Goal: Information Seeking & Learning: Find specific page/section

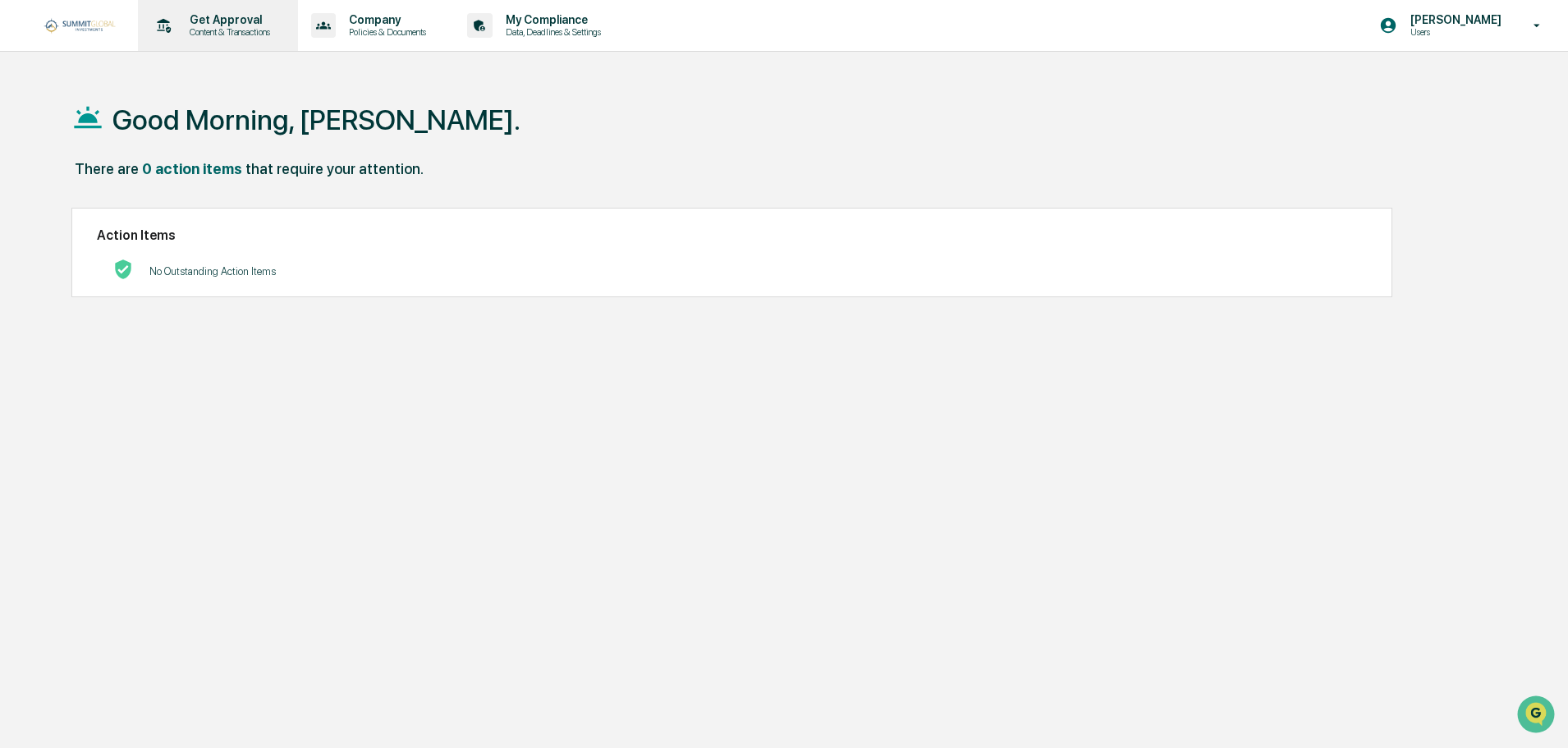
click at [244, 27] on p "Content & Transactions" at bounding box center [227, 32] width 102 height 11
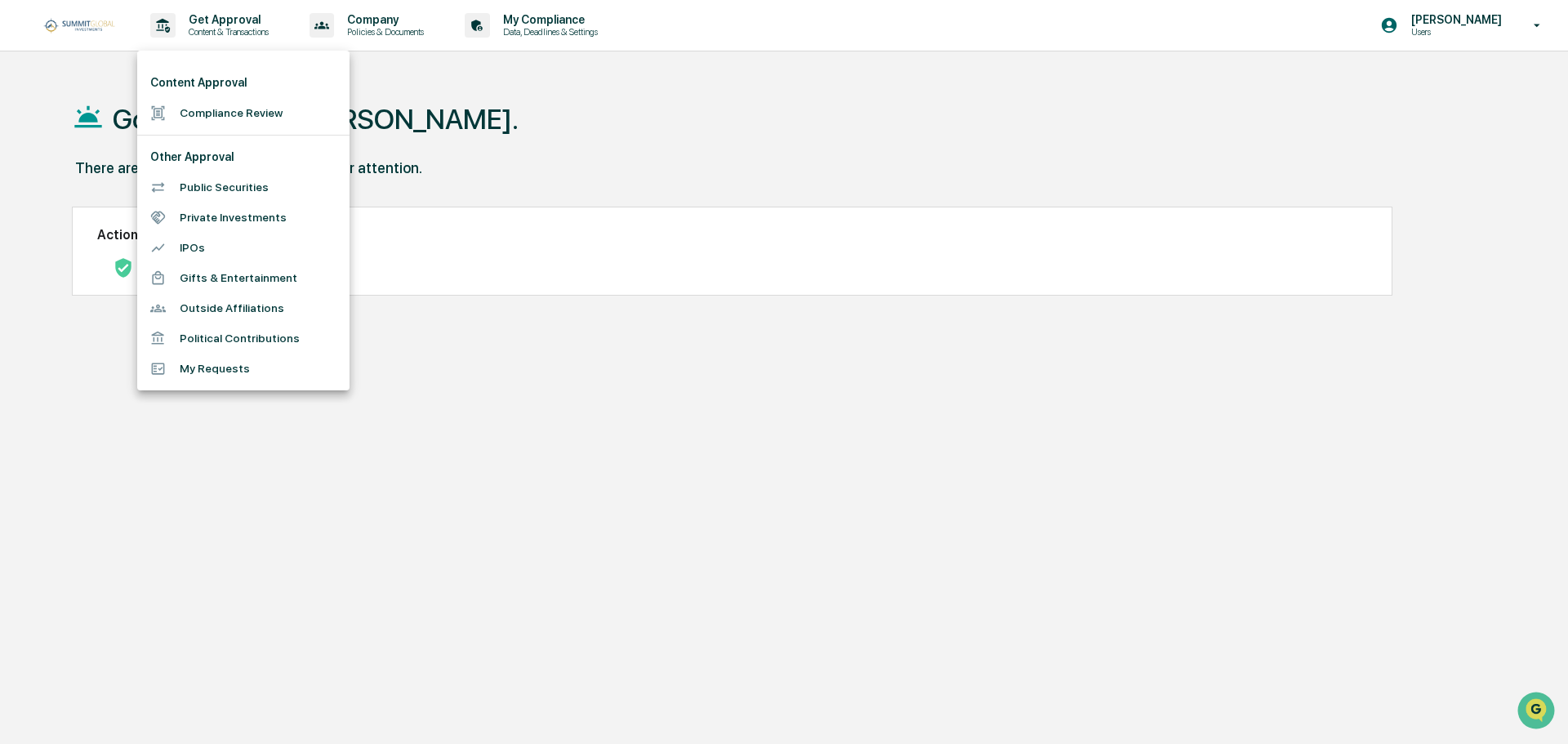
click at [207, 115] on li "Compliance Review" at bounding box center [244, 113] width 212 height 30
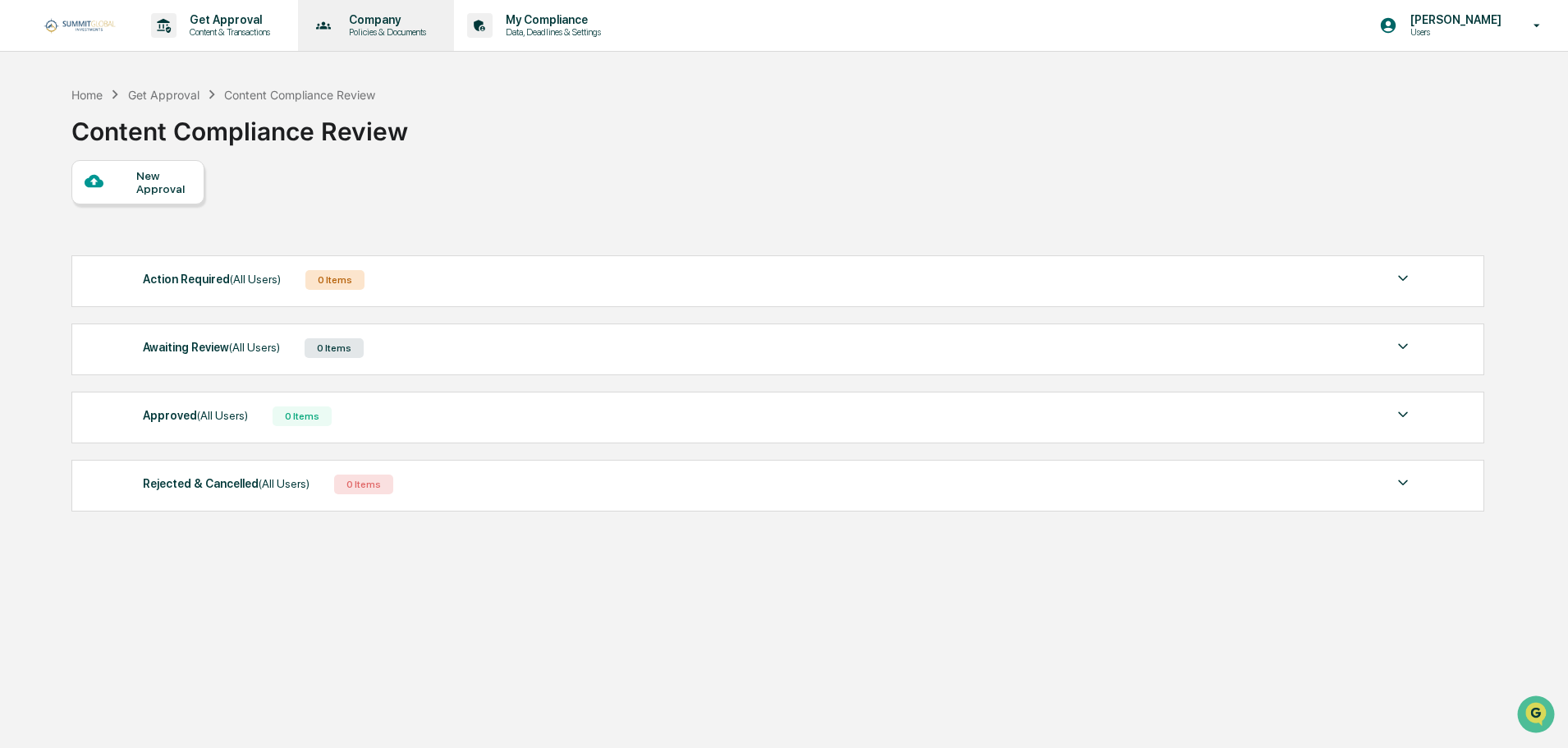
click at [398, 29] on p "Policies & Documents" at bounding box center [385, 32] width 99 height 11
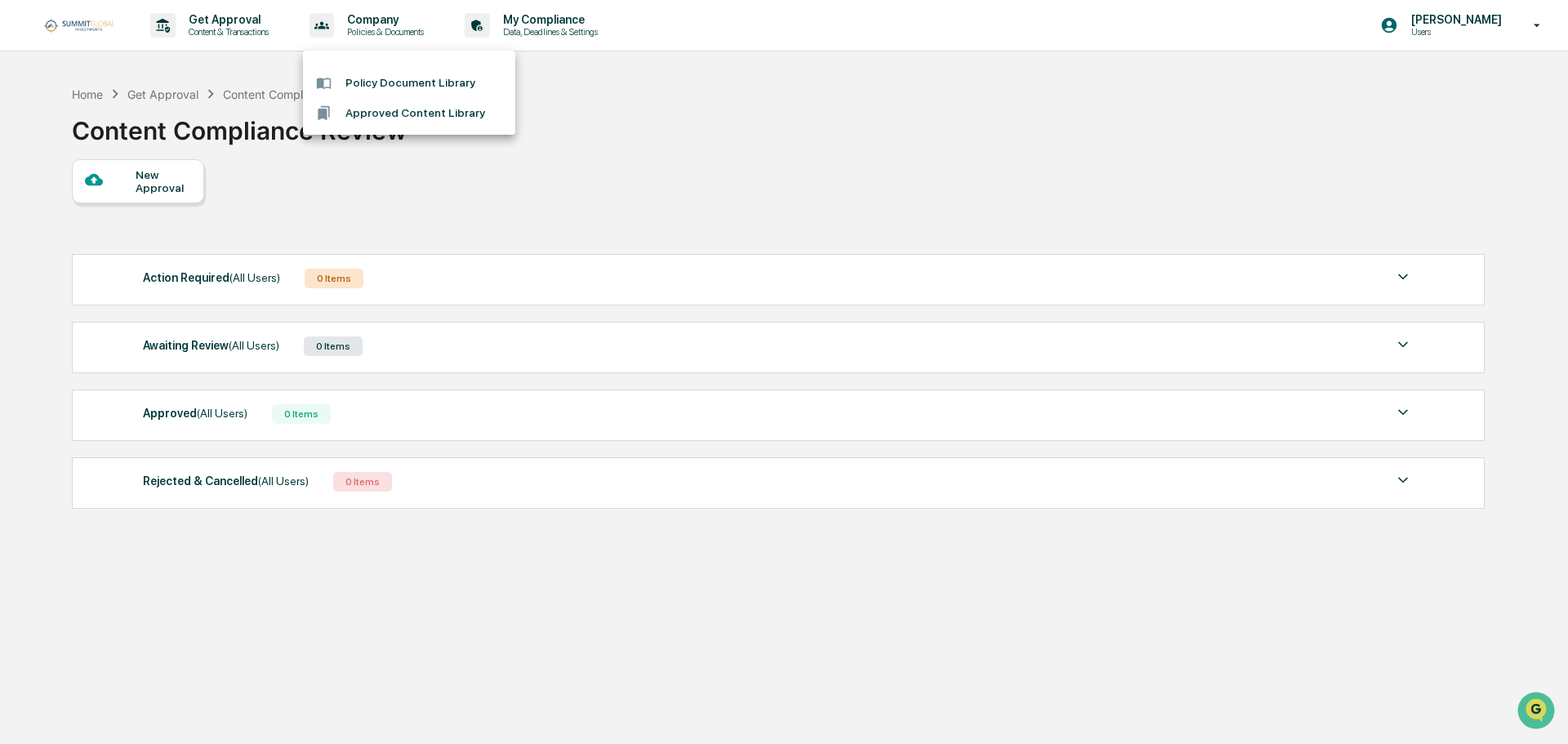
click at [555, 23] on div at bounding box center [784, 372] width 1568 height 744
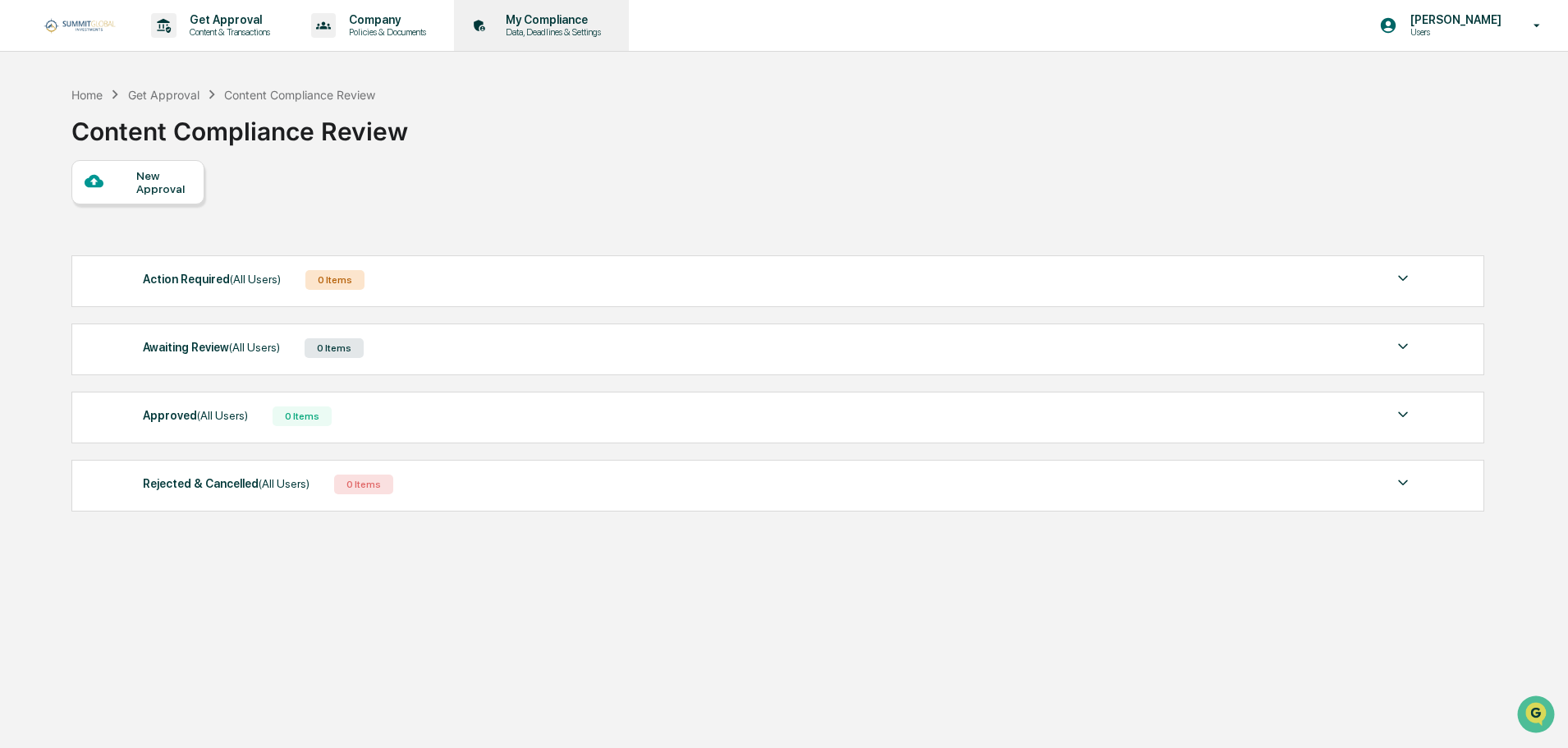
click at [574, 27] on p "Data, Deadlines & Settings" at bounding box center [551, 32] width 117 height 11
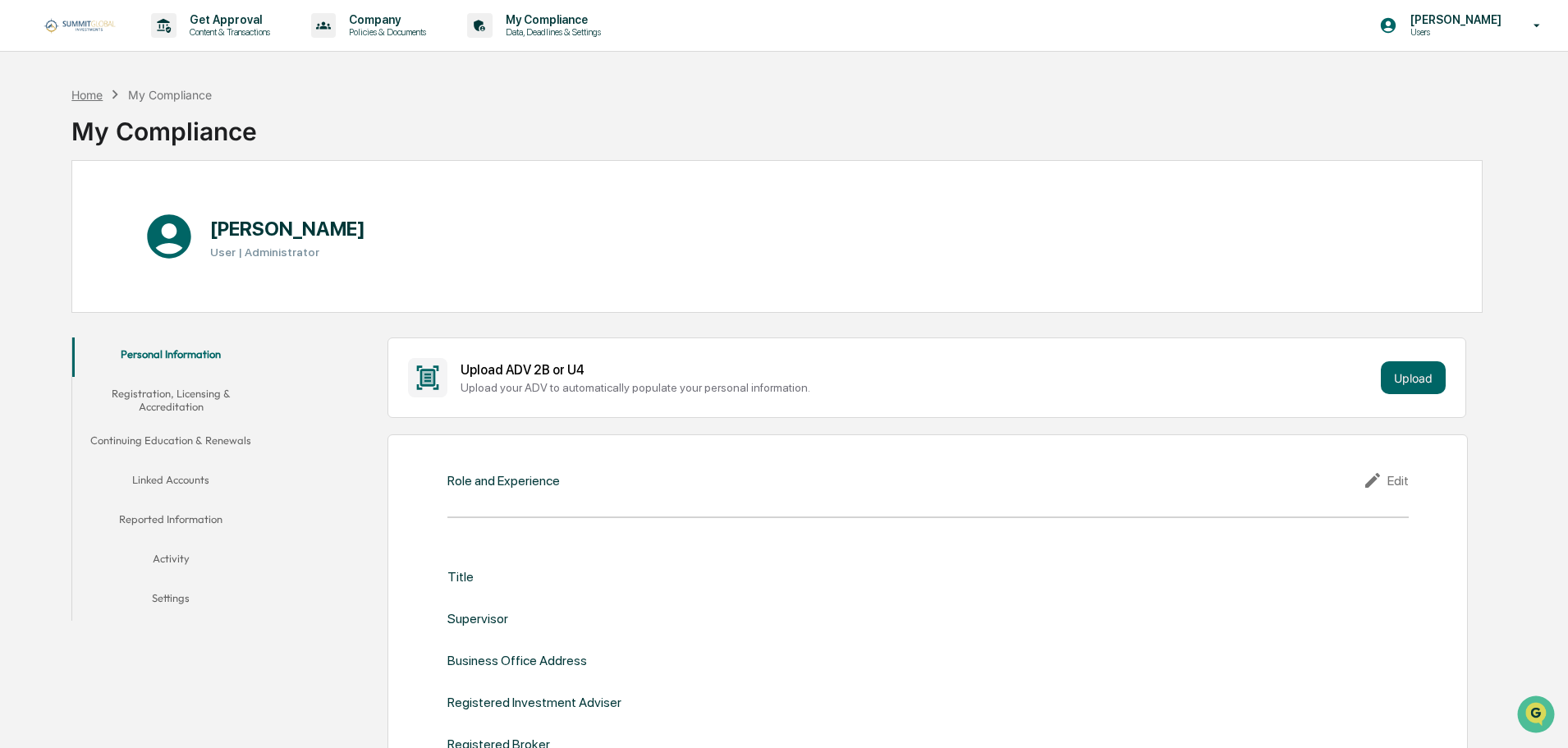
click at [85, 92] on div "Home" at bounding box center [87, 94] width 31 height 14
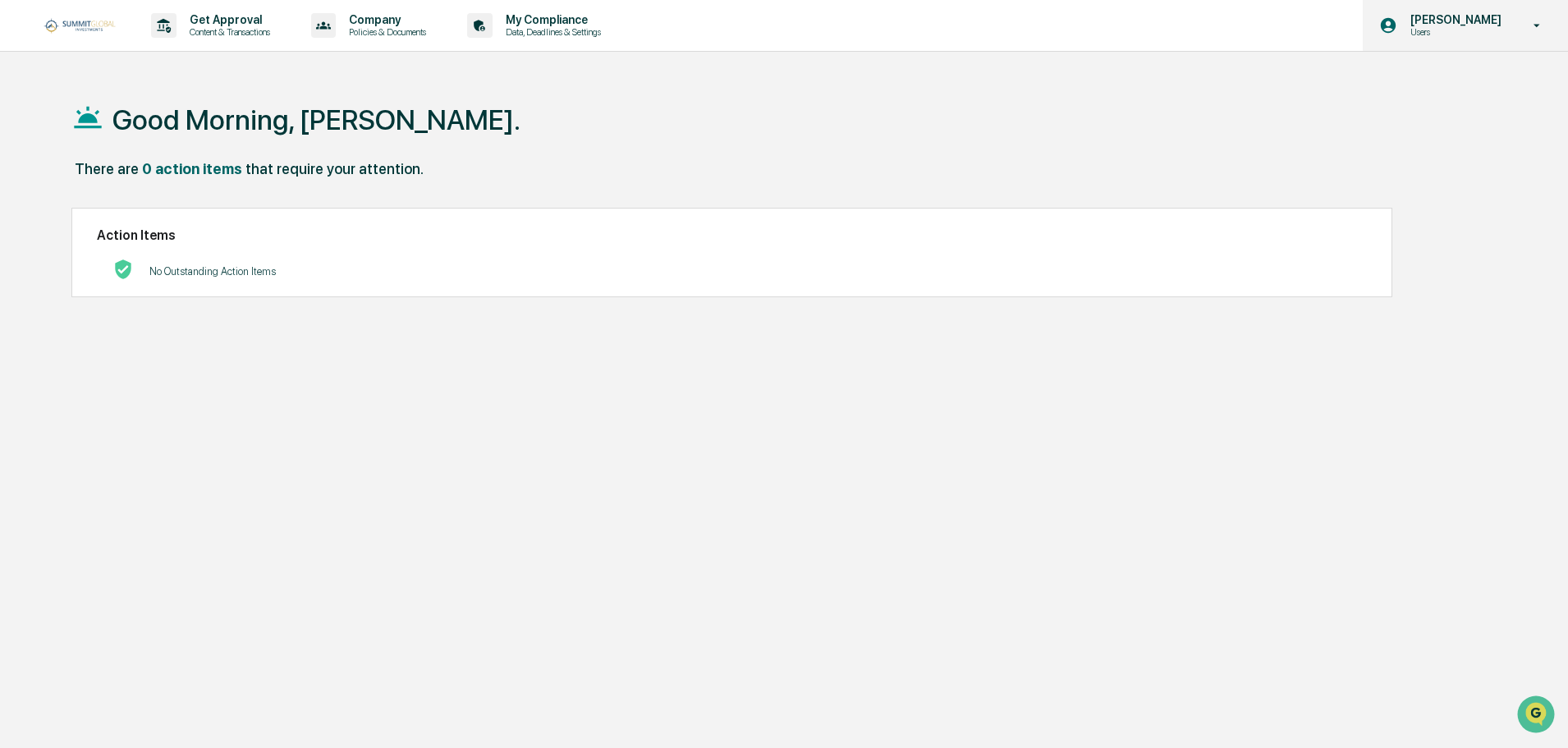
click at [1499, 15] on p "[PERSON_NAME]" at bounding box center [1454, 19] width 112 height 13
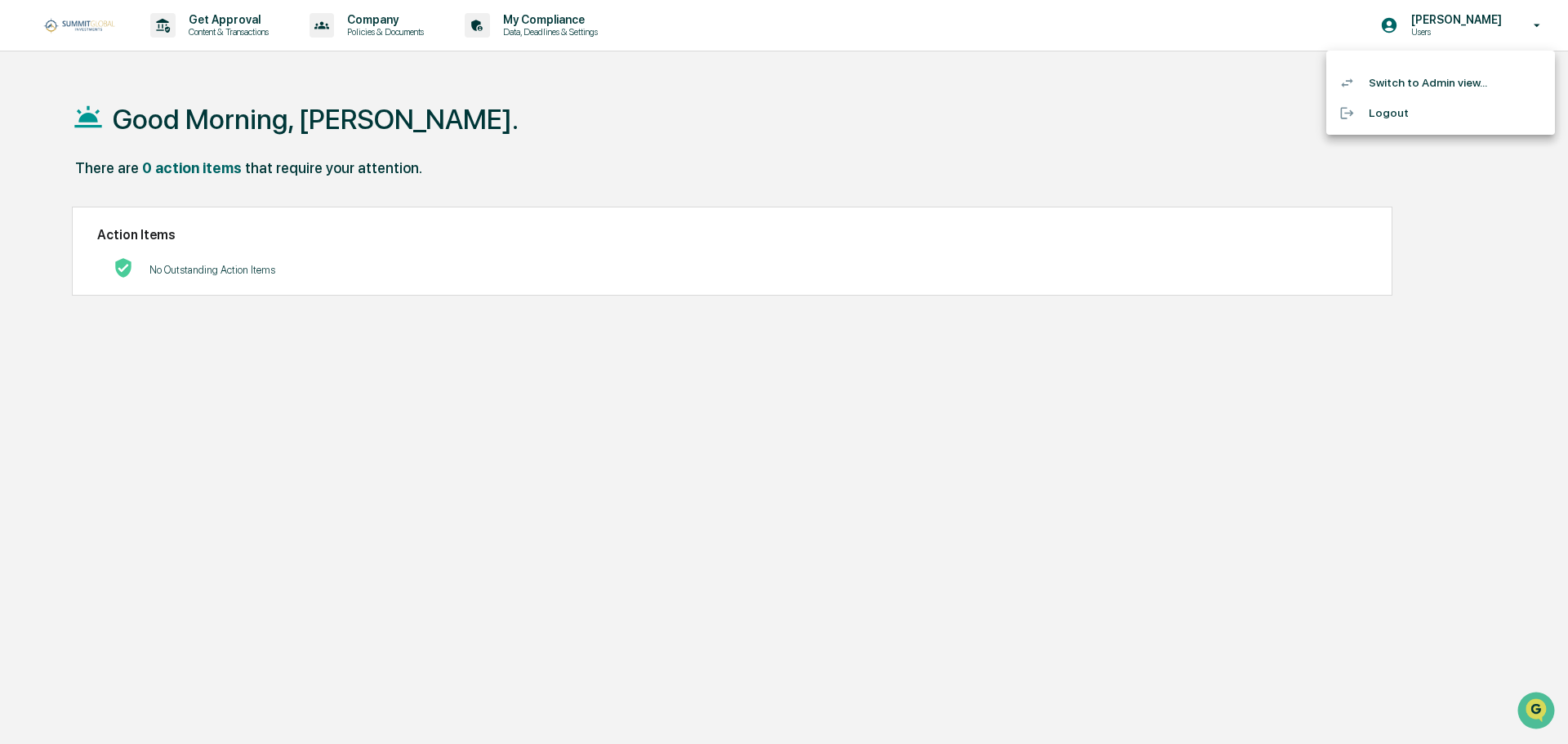
click at [1392, 86] on li "Switch to Admin view..." at bounding box center [1441, 82] width 229 height 30
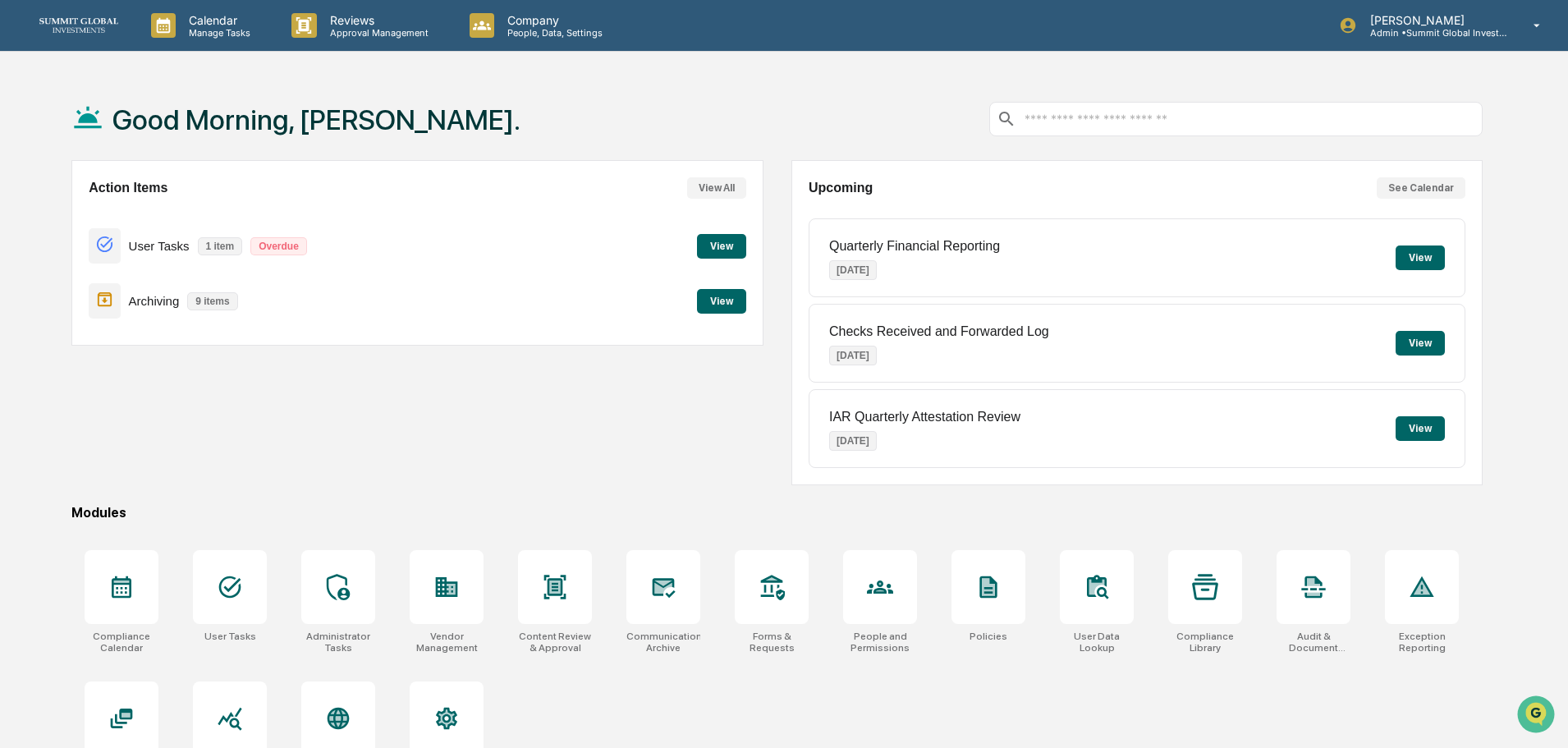
click at [717, 241] on button "View" at bounding box center [722, 246] width 50 height 25
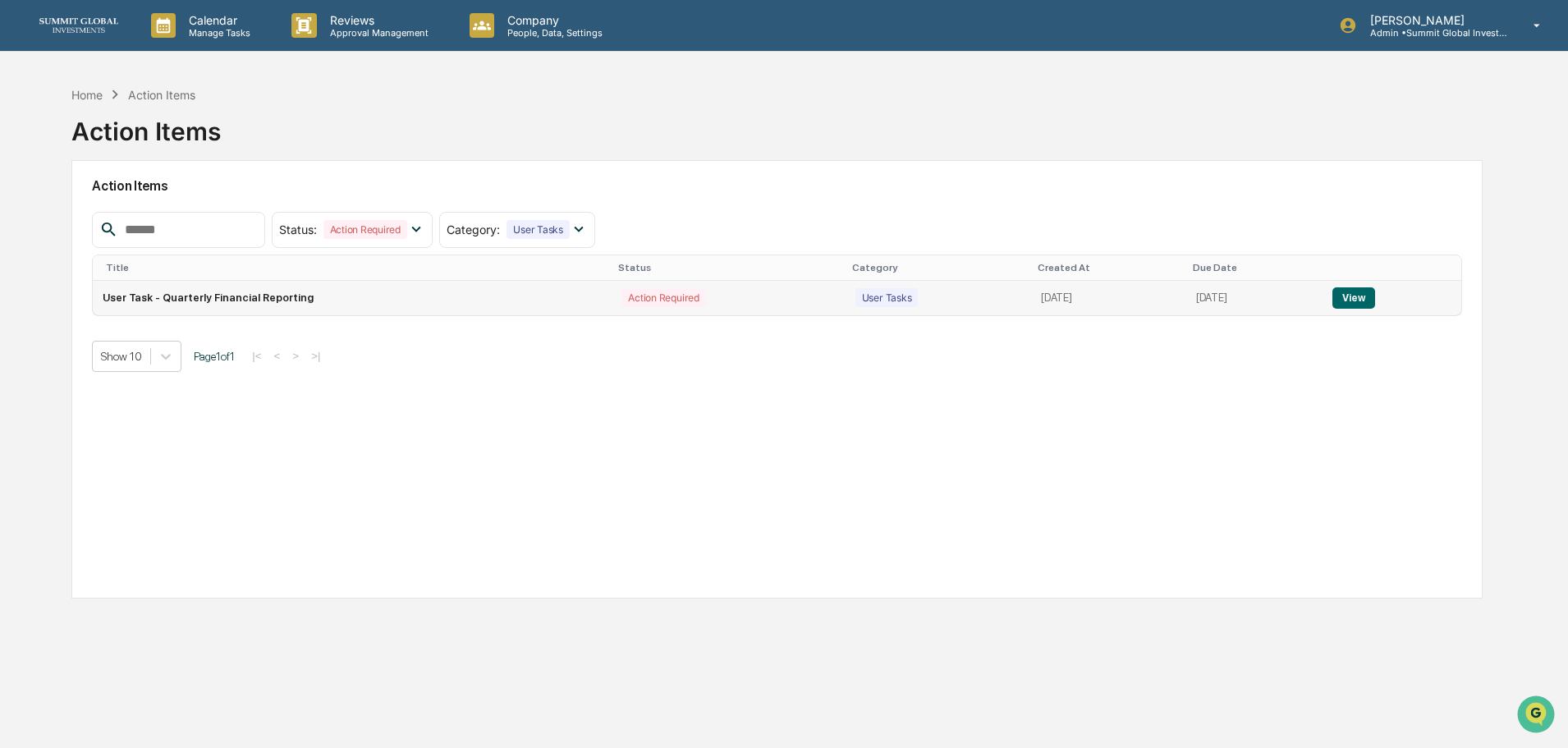
click at [1355, 297] on button "View" at bounding box center [1353, 298] width 41 height 21
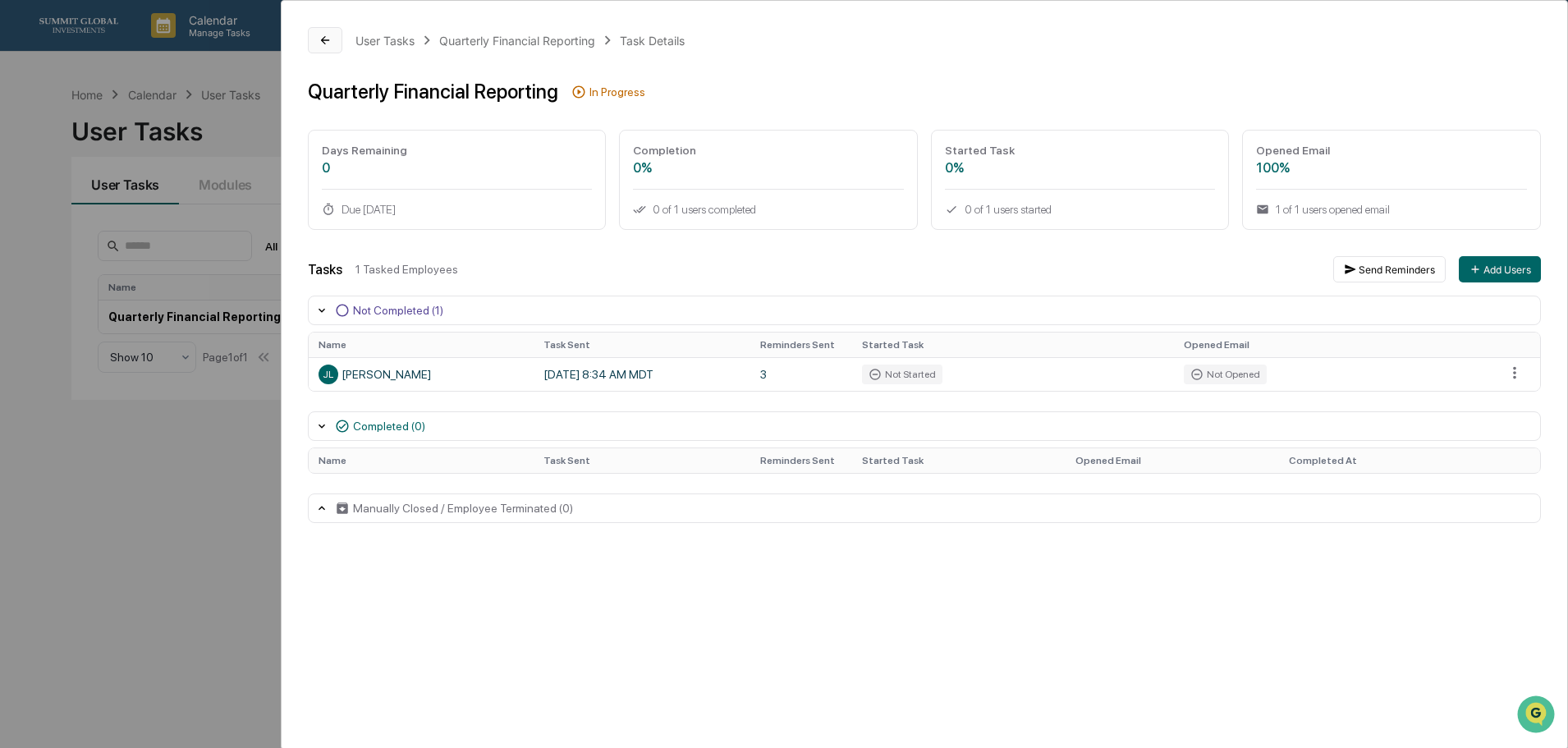
click at [331, 41] on icon at bounding box center [325, 41] width 13 height 13
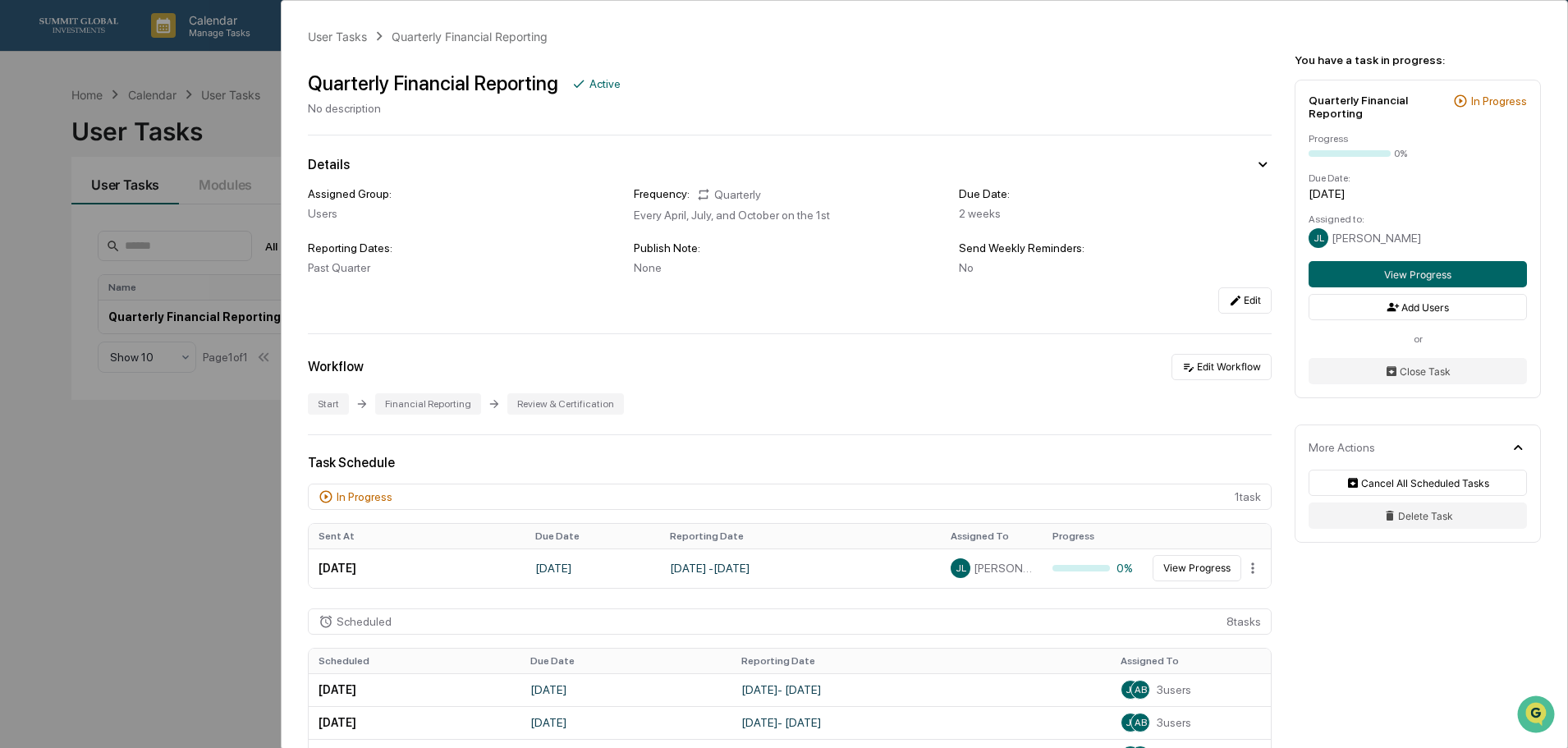
click at [203, 41] on div "User Tasks Quarterly Financial Reporting Quarterly Financial Reporting Active N…" at bounding box center [784, 374] width 1568 height 748
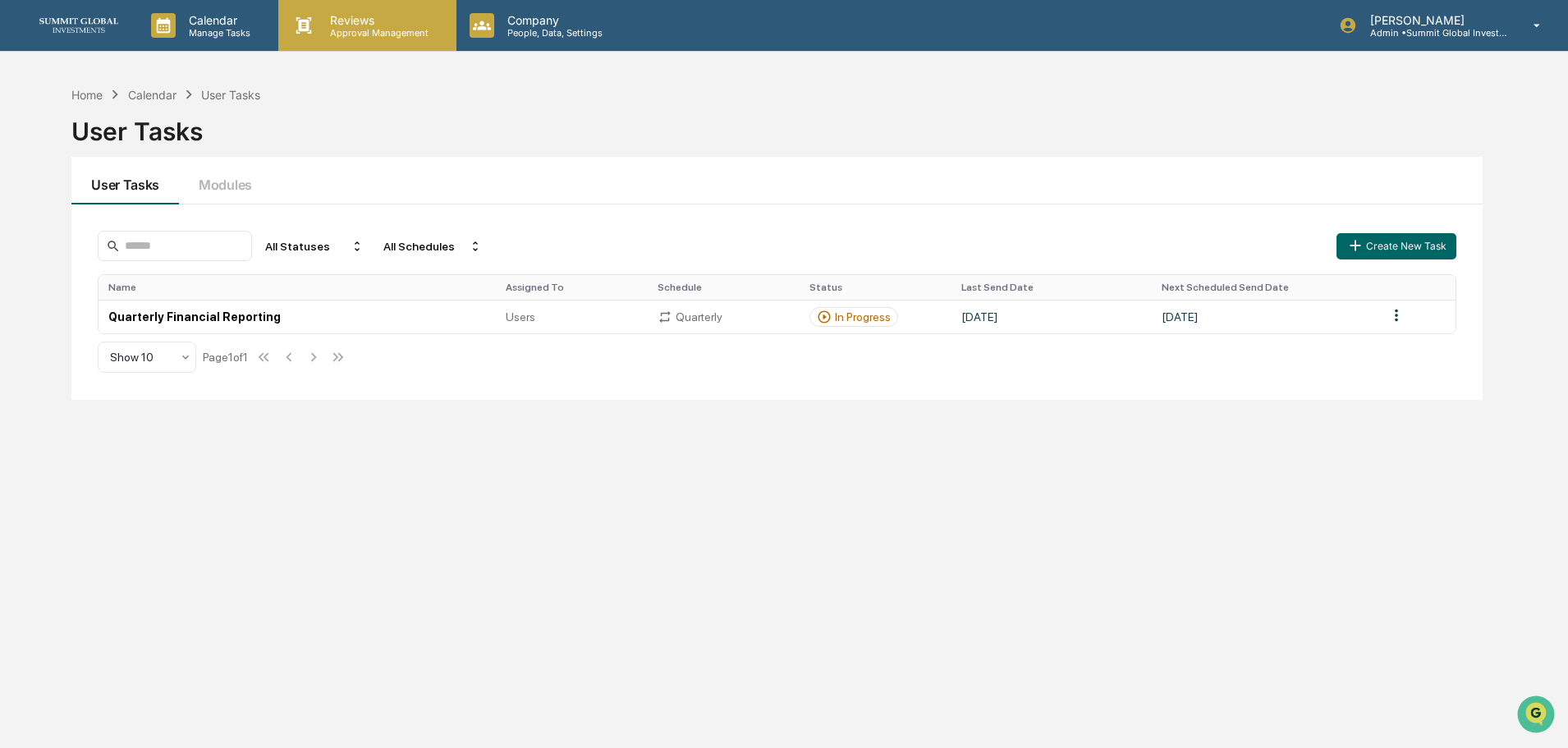
click at [389, 35] on p "Approval Management" at bounding box center [377, 32] width 120 height 11
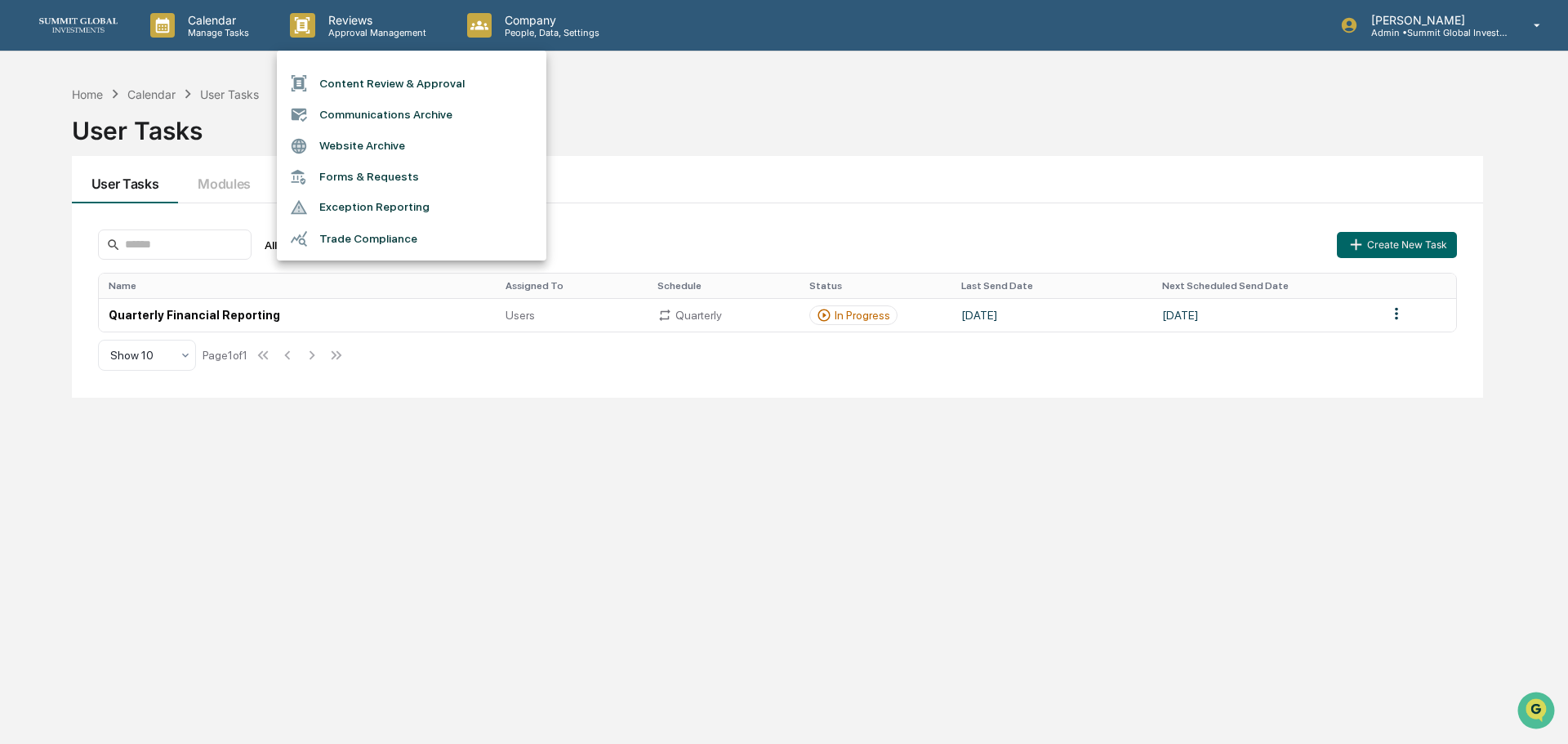
click at [402, 110] on li "Communications Archive" at bounding box center [411, 115] width 269 height 31
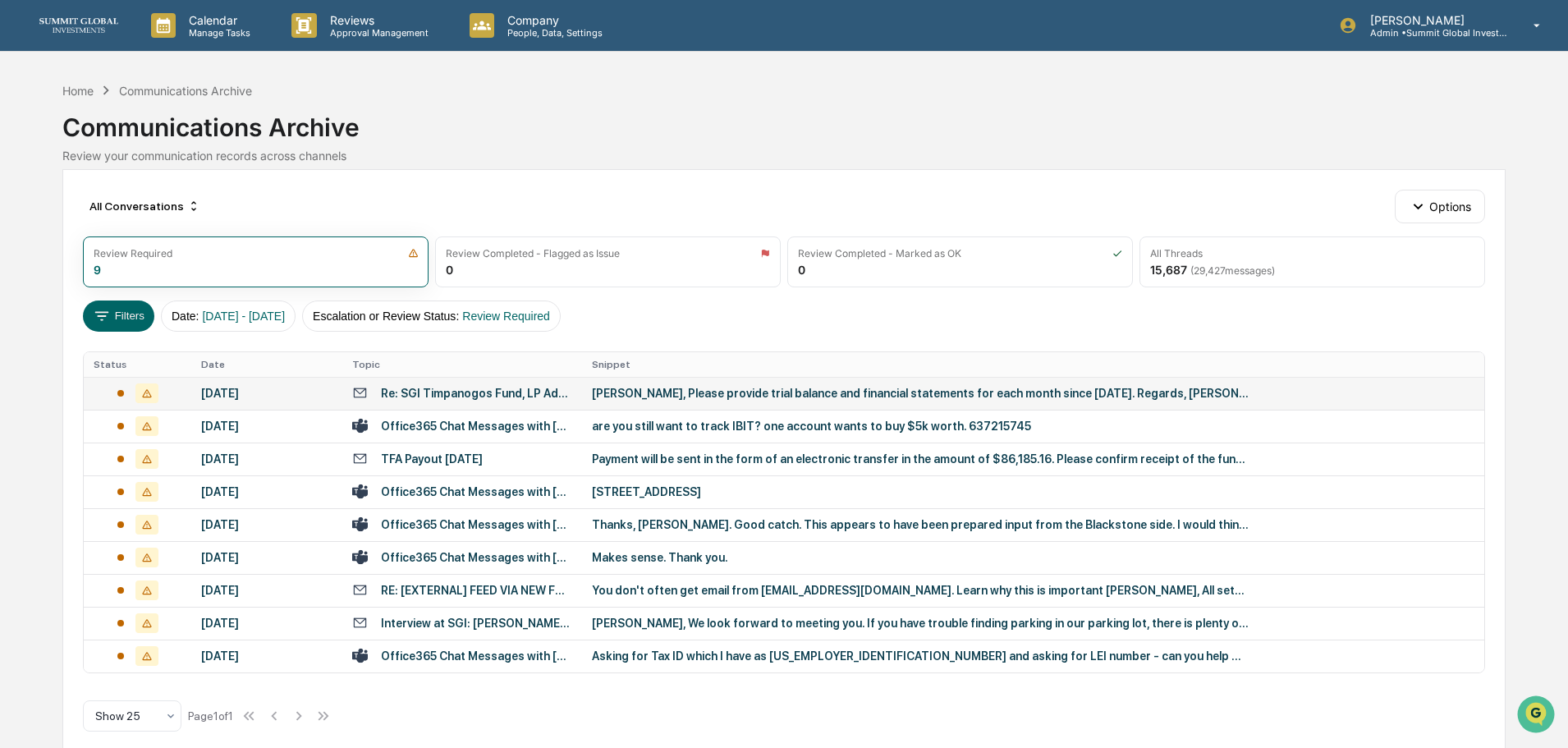
click at [451, 397] on div "Re: SGI Timpanogos Fund, LP Admin Fee Invoice" at bounding box center [477, 393] width 192 height 13
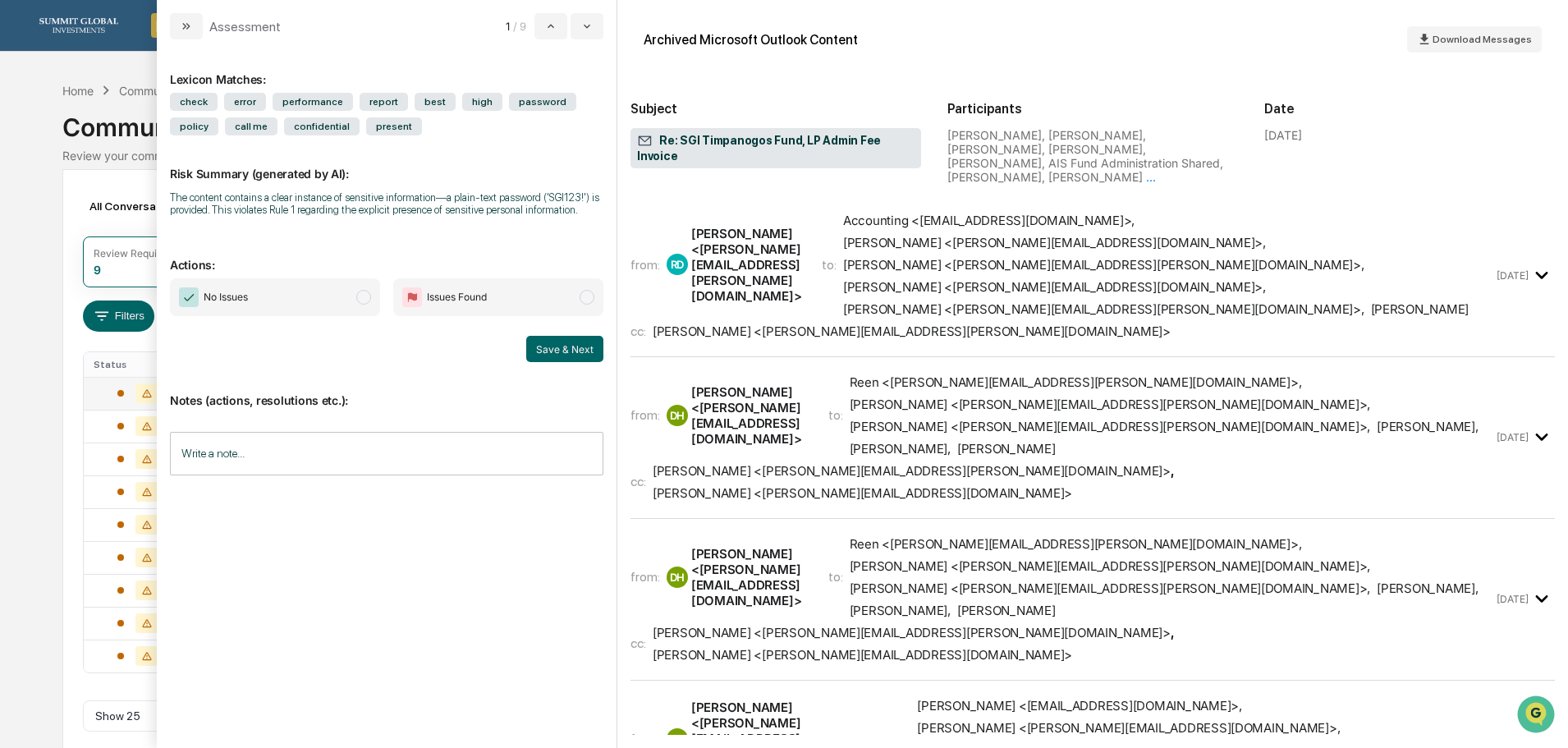
click at [958, 240] on span "Accounting <accounting@sgiam.com> , David Harden <dave@sgiam.com> , Eric Callis…" at bounding box center [1168, 264] width 650 height 104
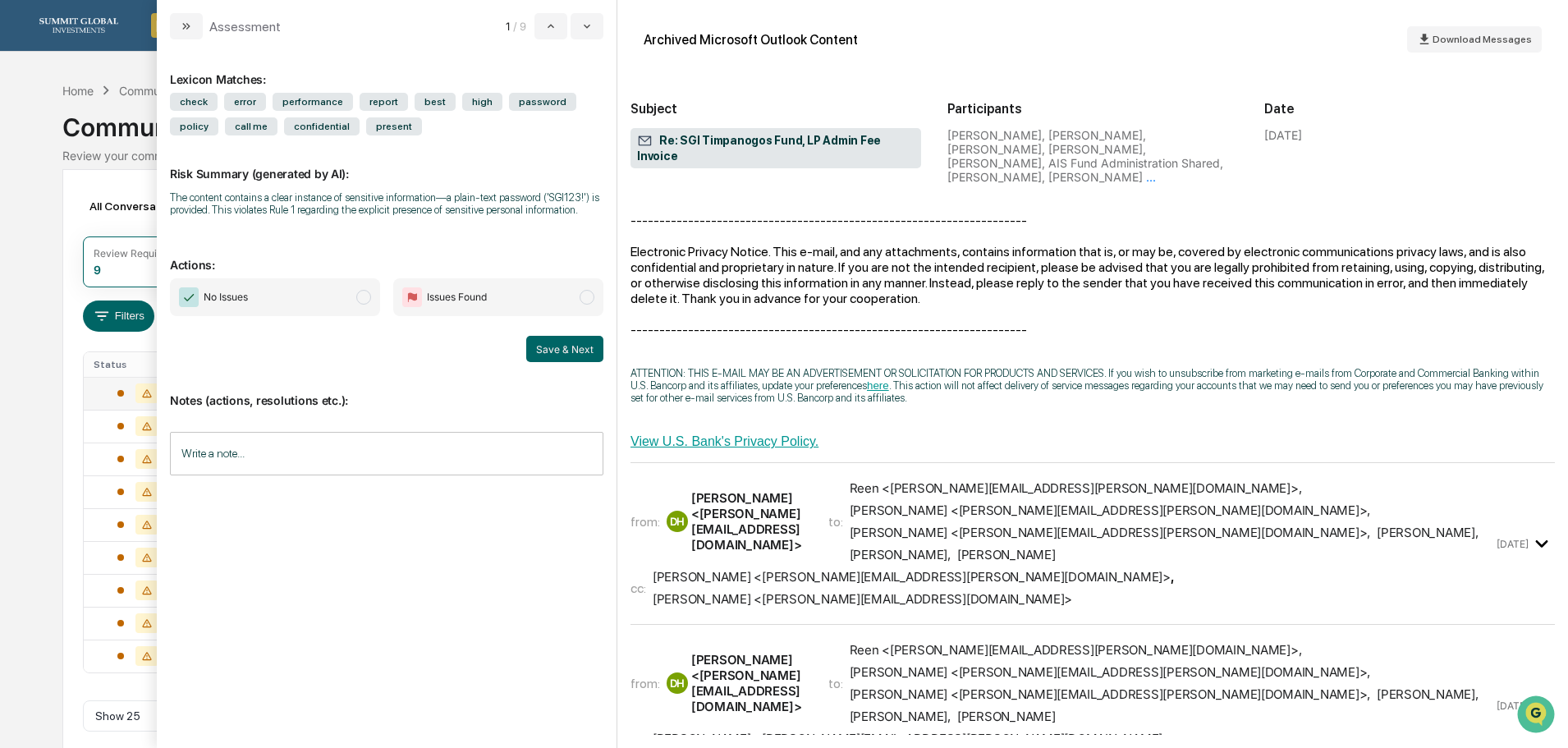
scroll to position [1889, 0]
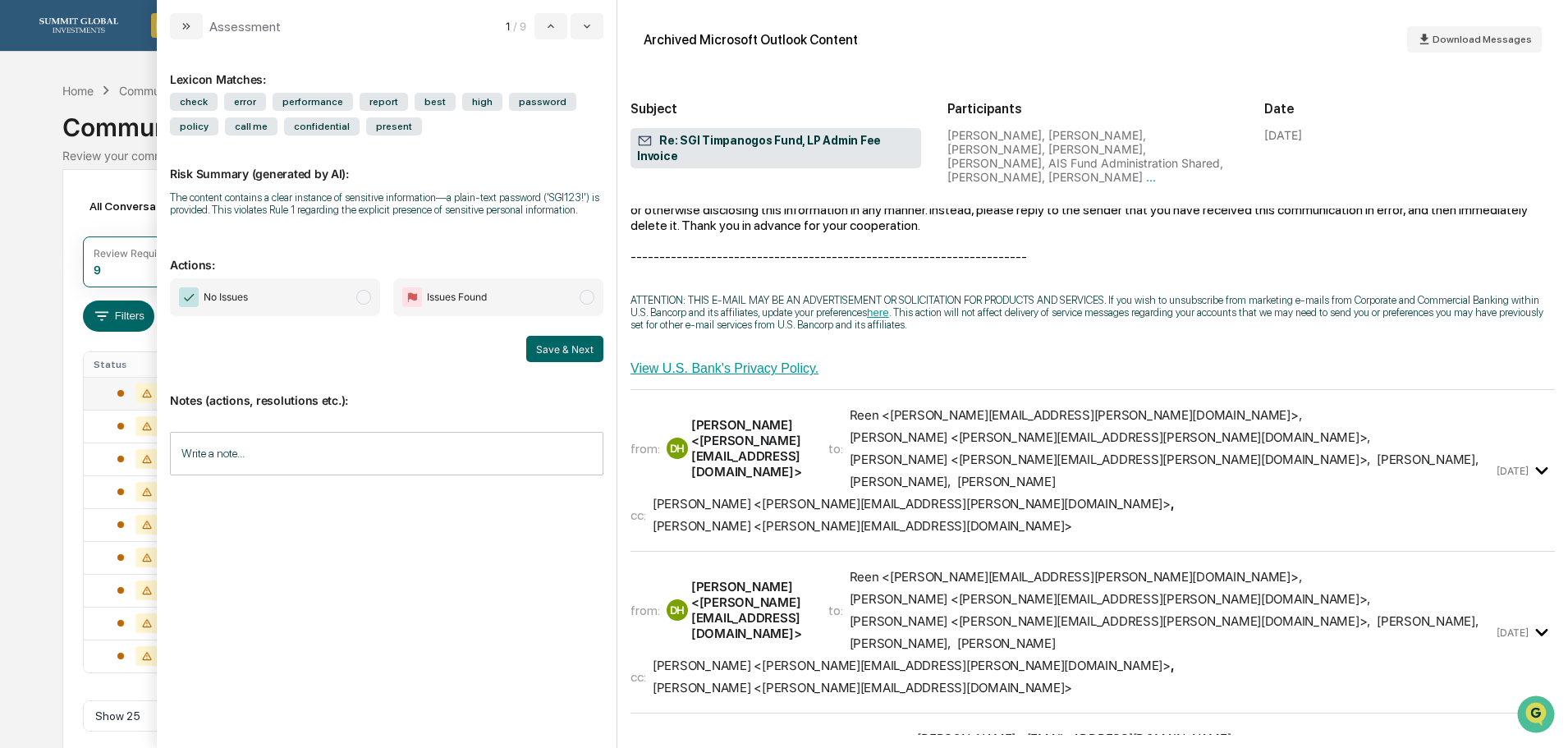
click at [1141, 497] on div "cc: Eric Callister <eric.callister@sgiam.com> , John Lore <john.lore@sgiam.com>" at bounding box center [1062, 515] width 863 height 38
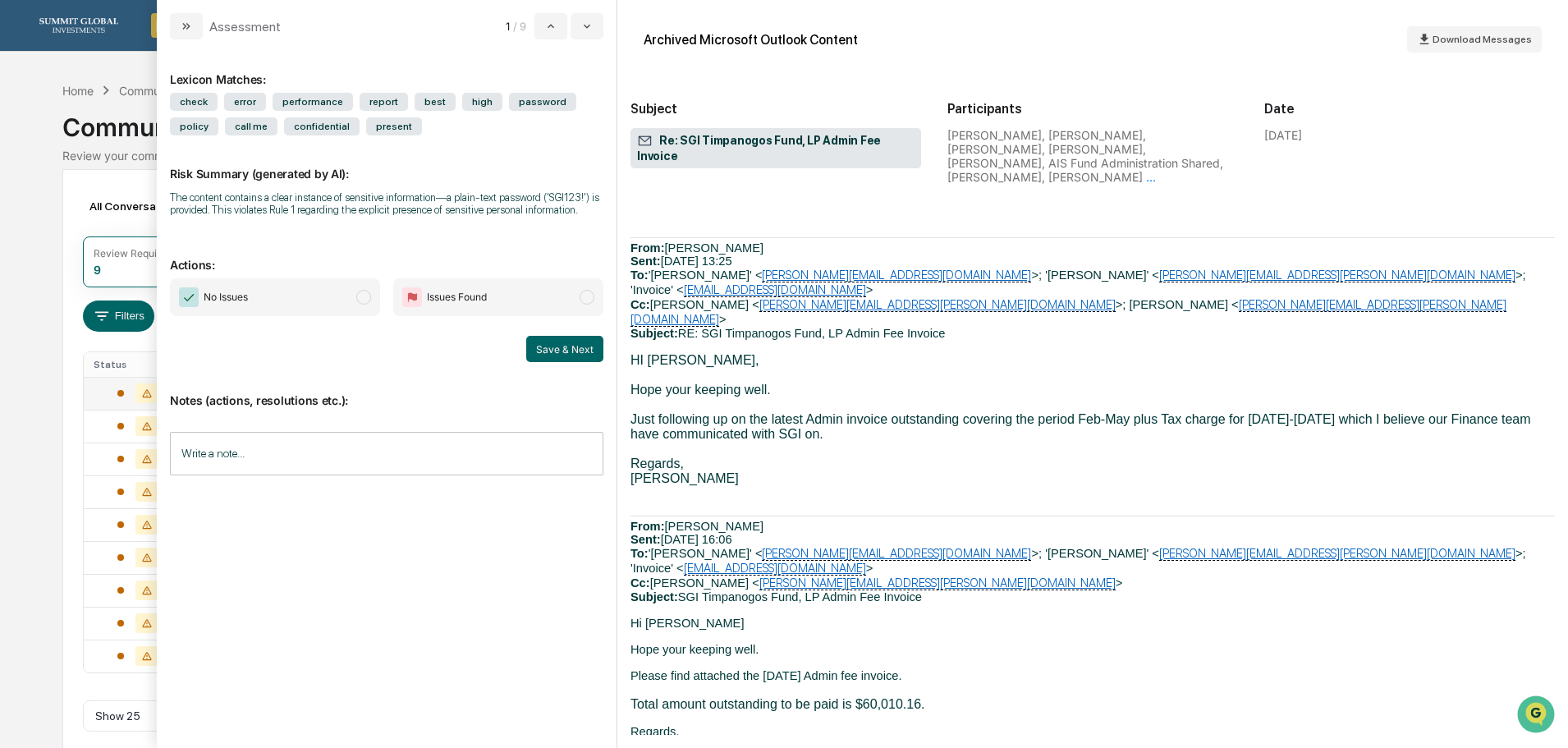
scroll to position [3286, 0]
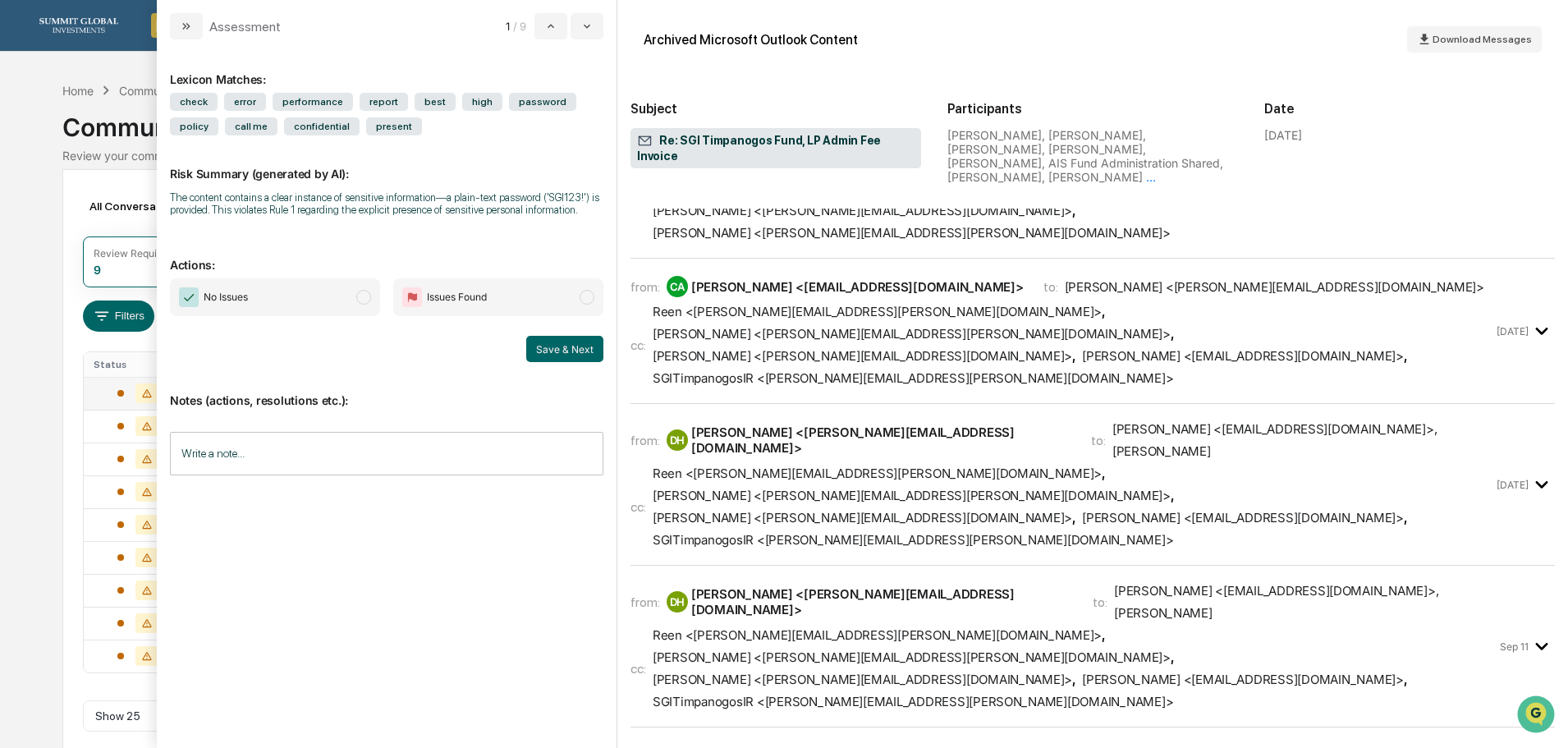
scroll to position [6162, 0]
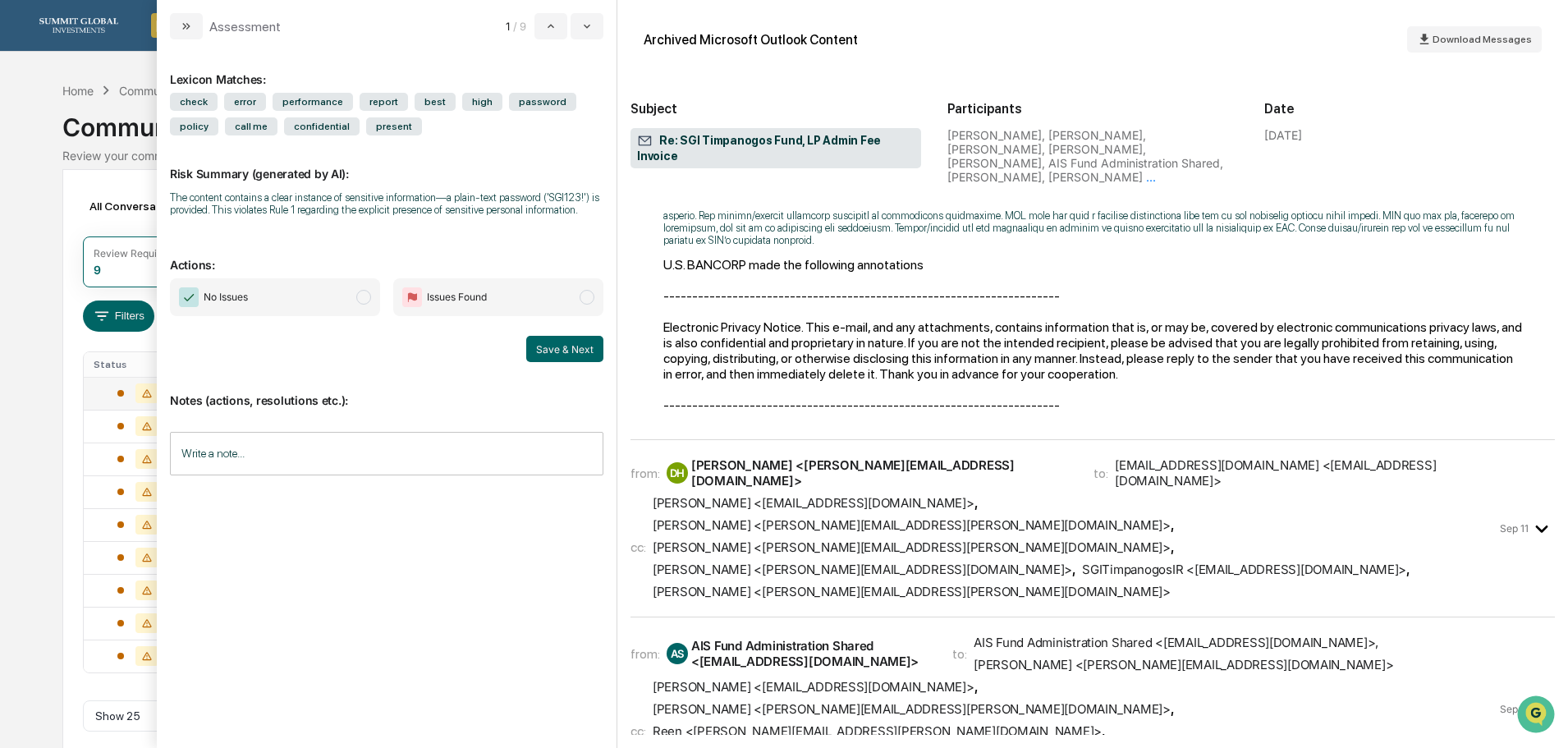
scroll to position [12488, 0]
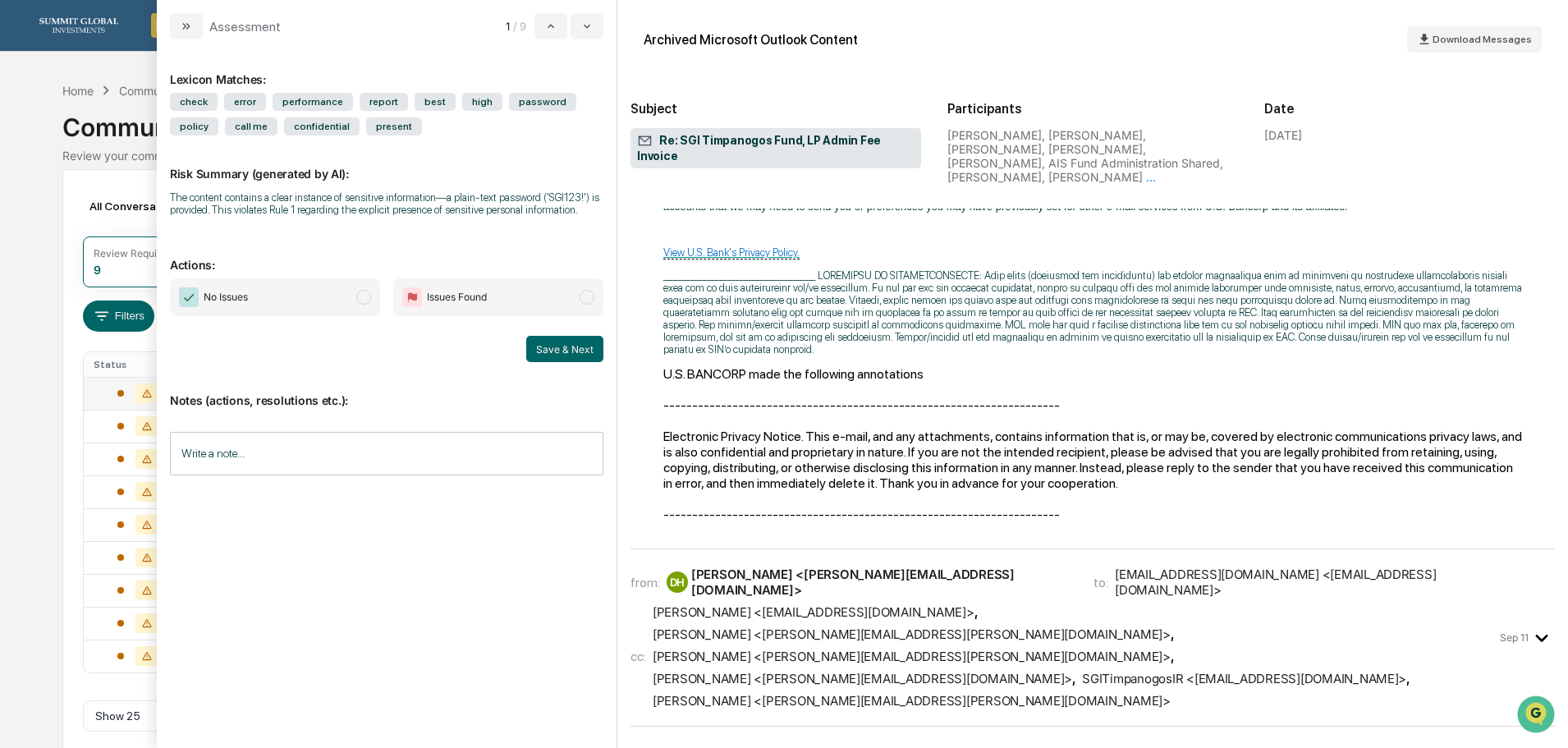
scroll to position [12323, 0]
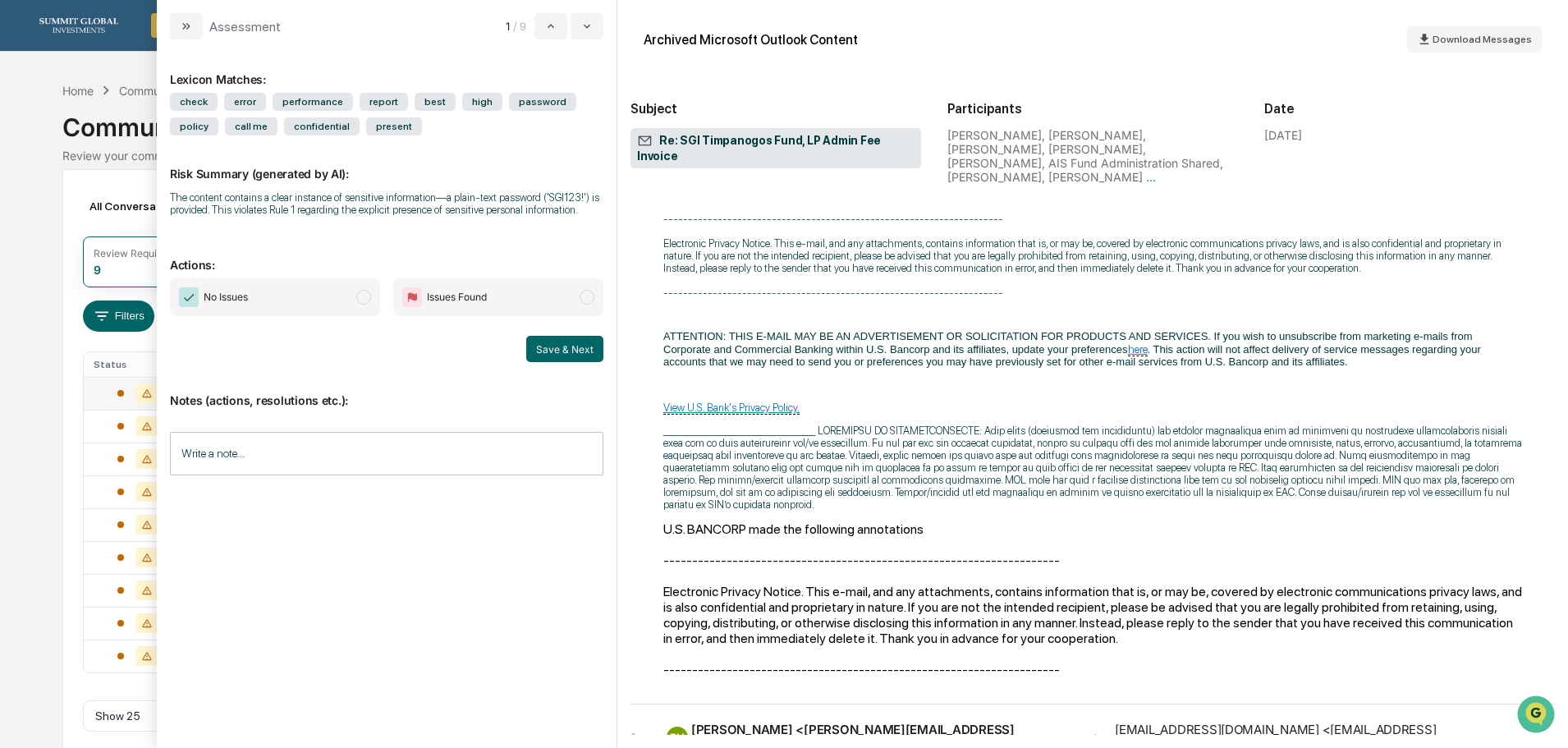
scroll to position [12159, 0]
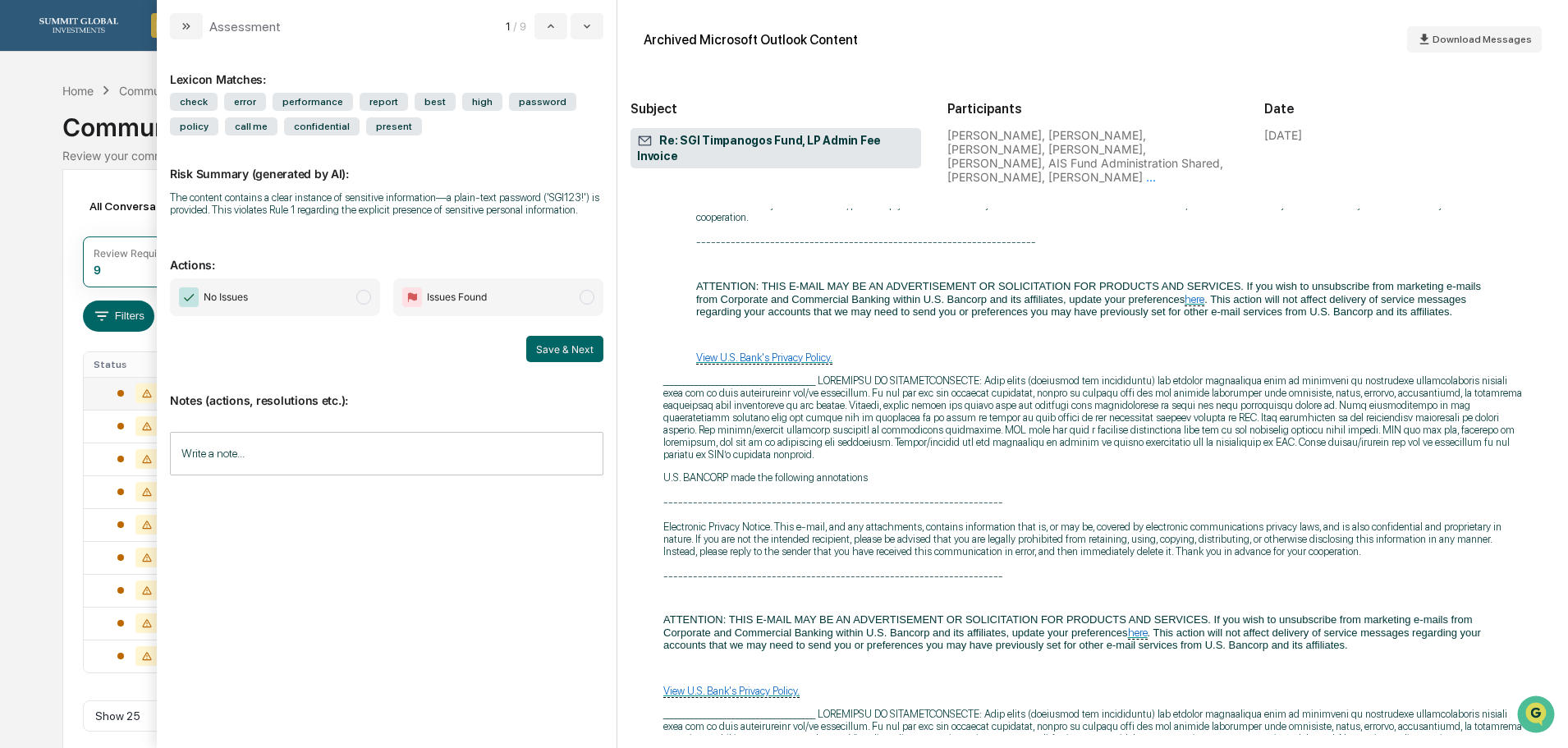
scroll to position [11913, 0]
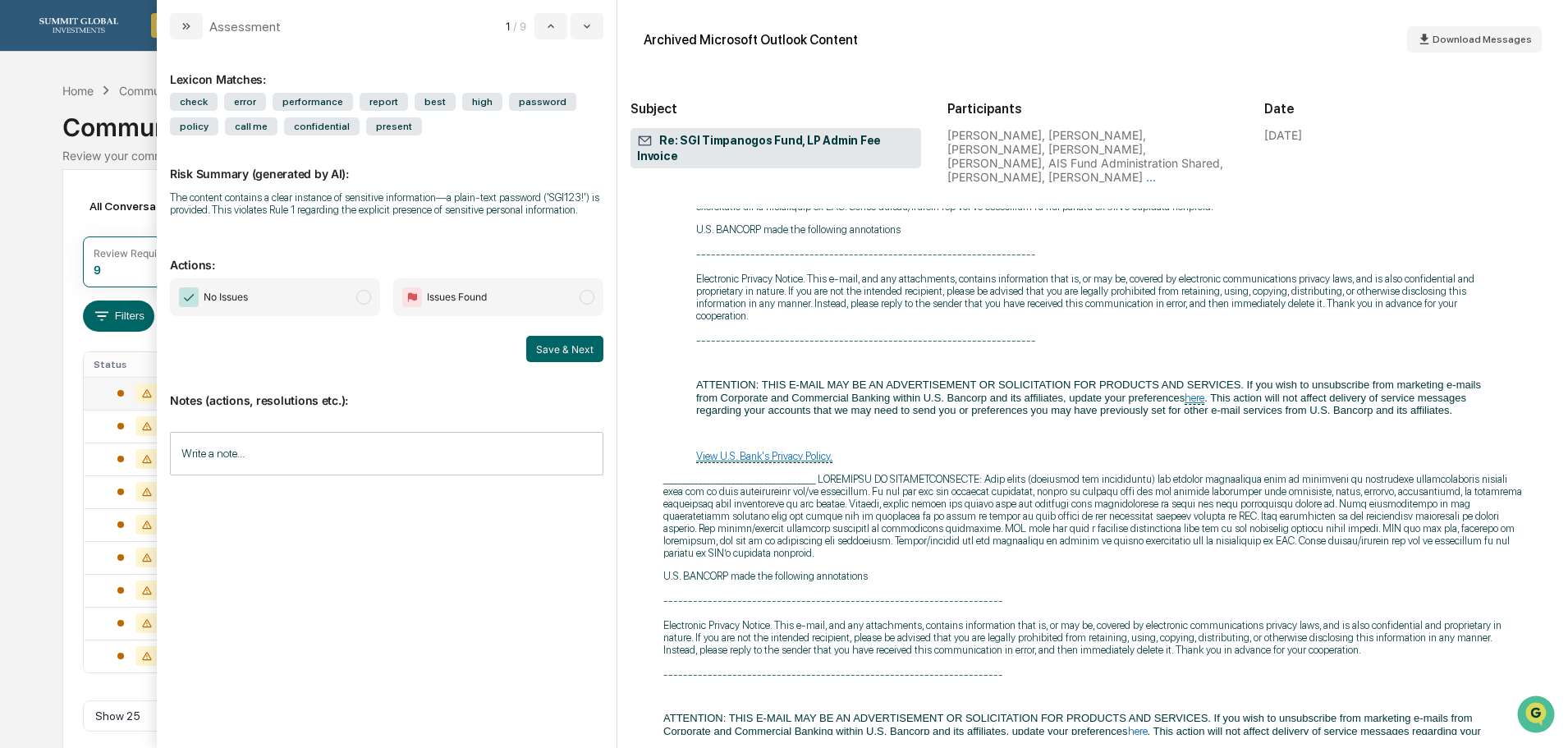
scroll to position [11748, 0]
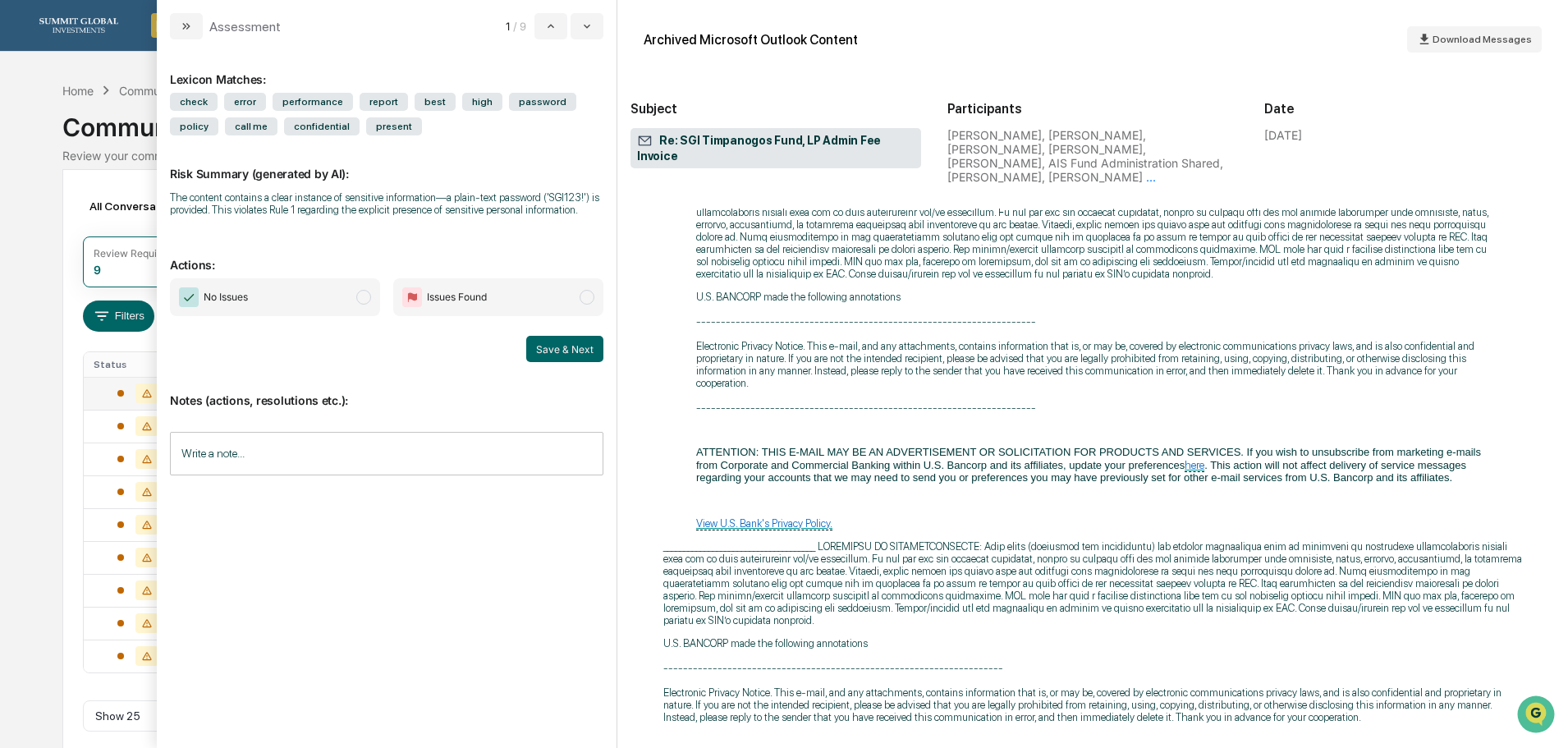
click at [192, 30] on icon "modal" at bounding box center [186, 26] width 13 height 13
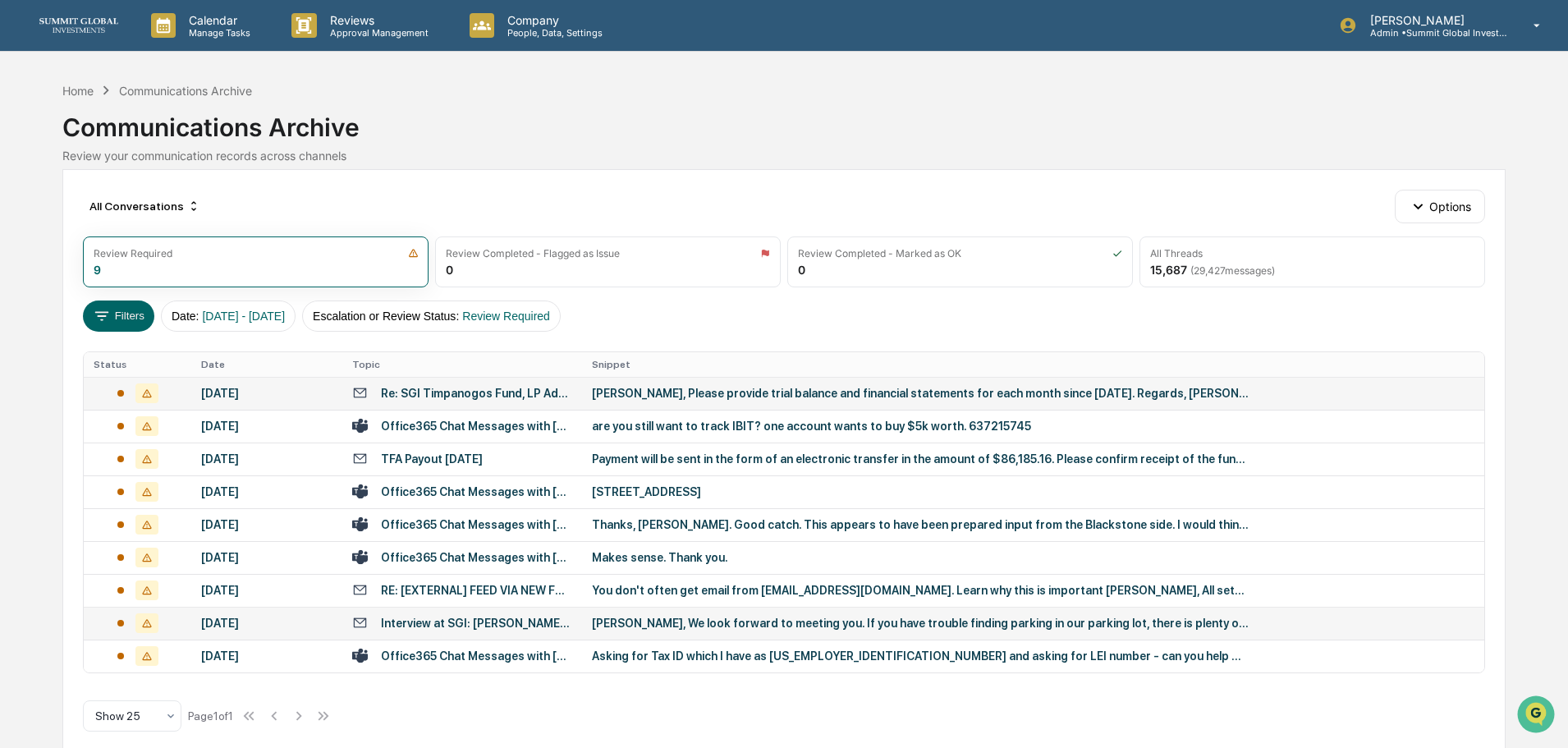
click at [513, 619] on div "Interview at SGI: John Lore and Aaron Butler" at bounding box center [477, 624] width 192 height 13
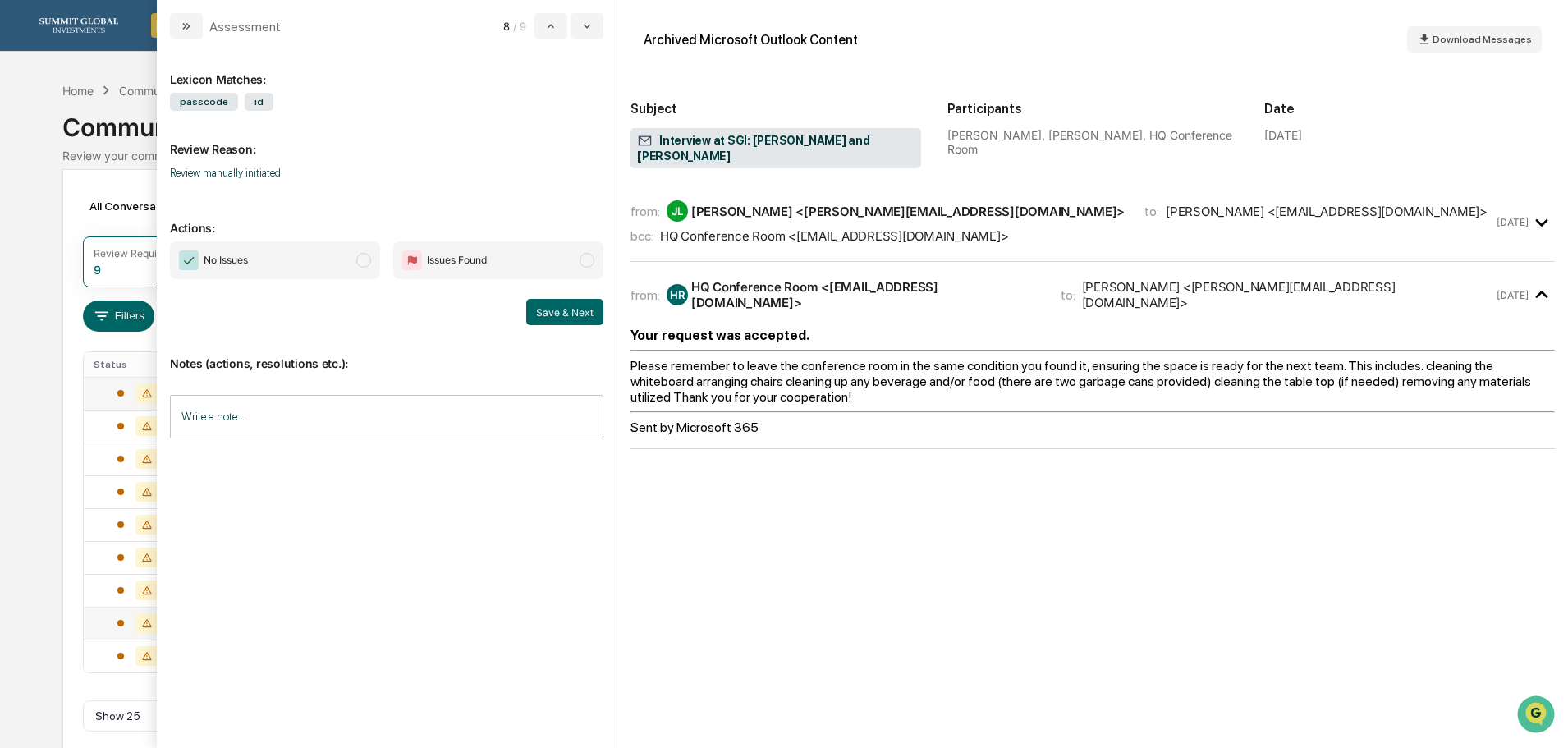
click at [1051, 228] on div "bcc: HQ Conference Room <HQConferenceRoom@sgiam.com>" at bounding box center [1062, 236] width 863 height 16
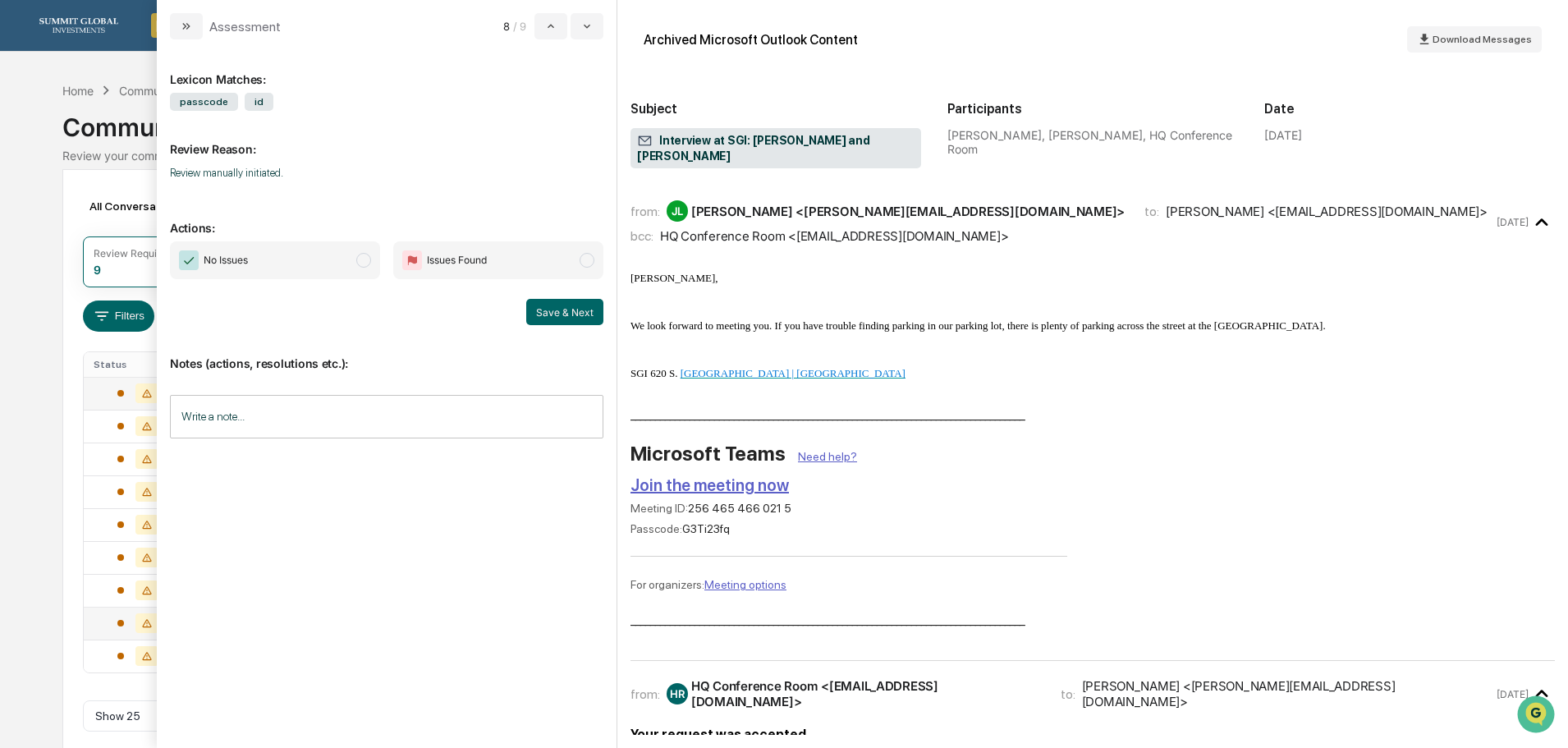
click at [1051, 228] on div "bcc: HQ Conference Room <HQConferenceRoom@sgiam.com>" at bounding box center [1062, 236] width 863 height 16
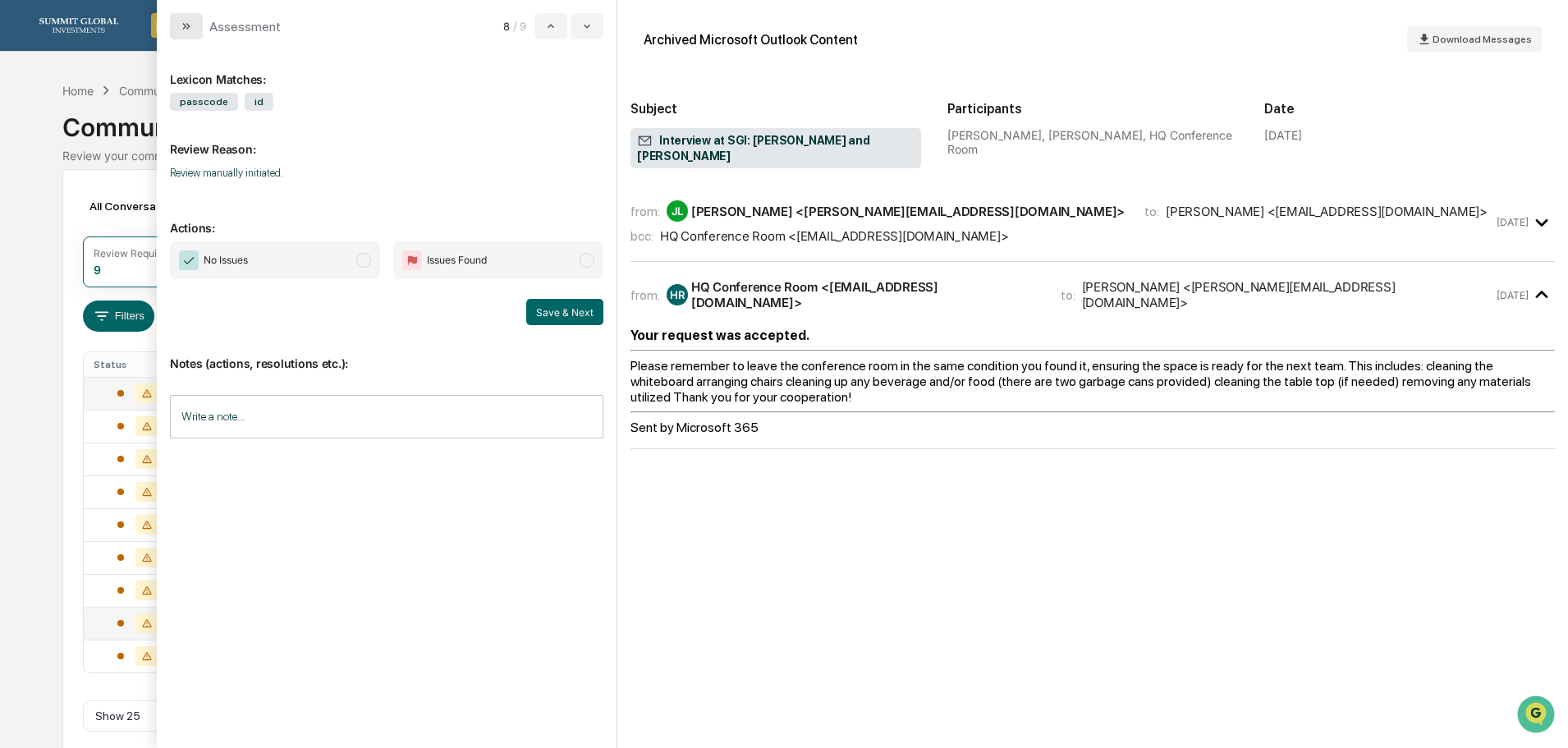
click at [188, 29] on icon "modal" at bounding box center [186, 26] width 13 height 13
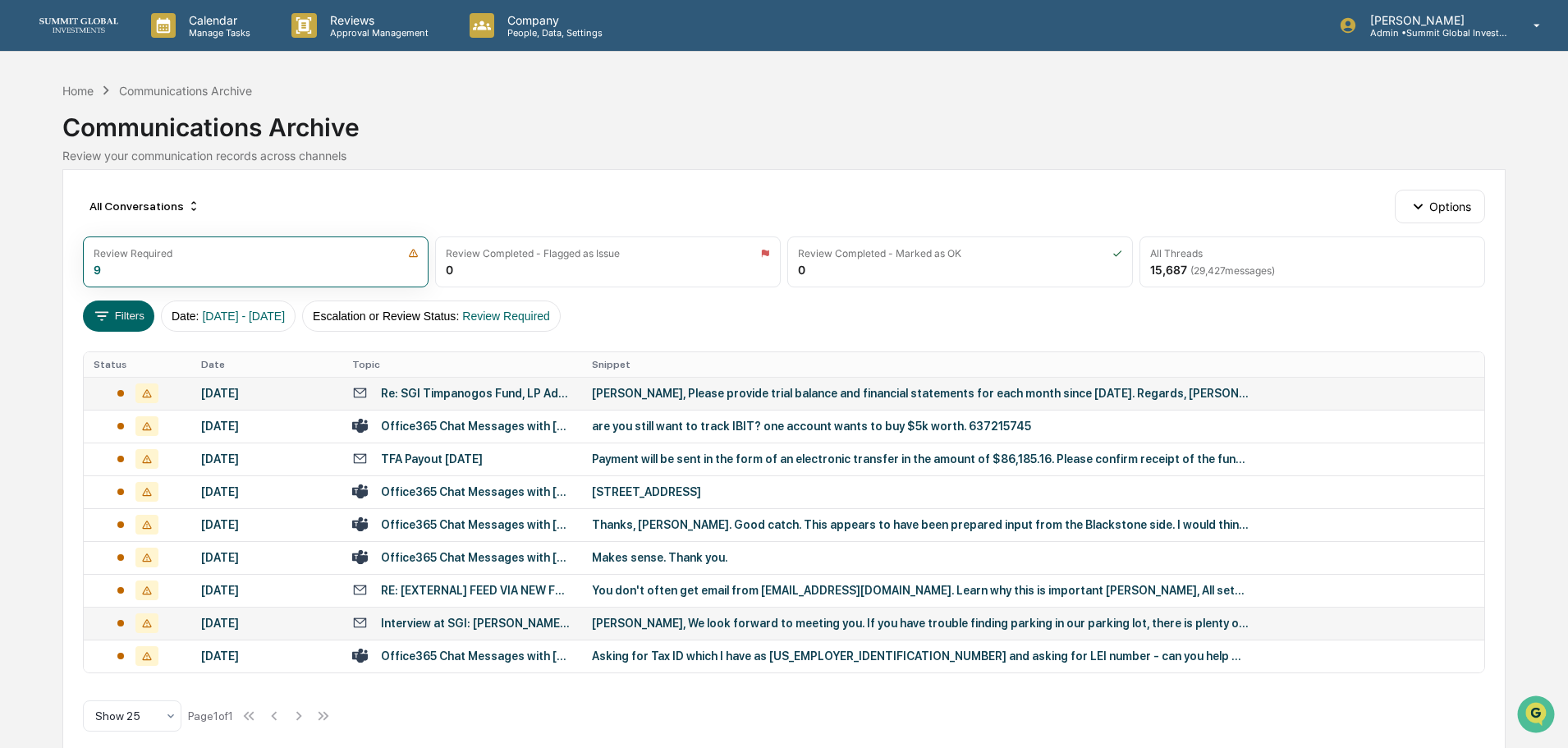
click at [263, 618] on div "July 9, 2025" at bounding box center [266, 624] width 132 height 13
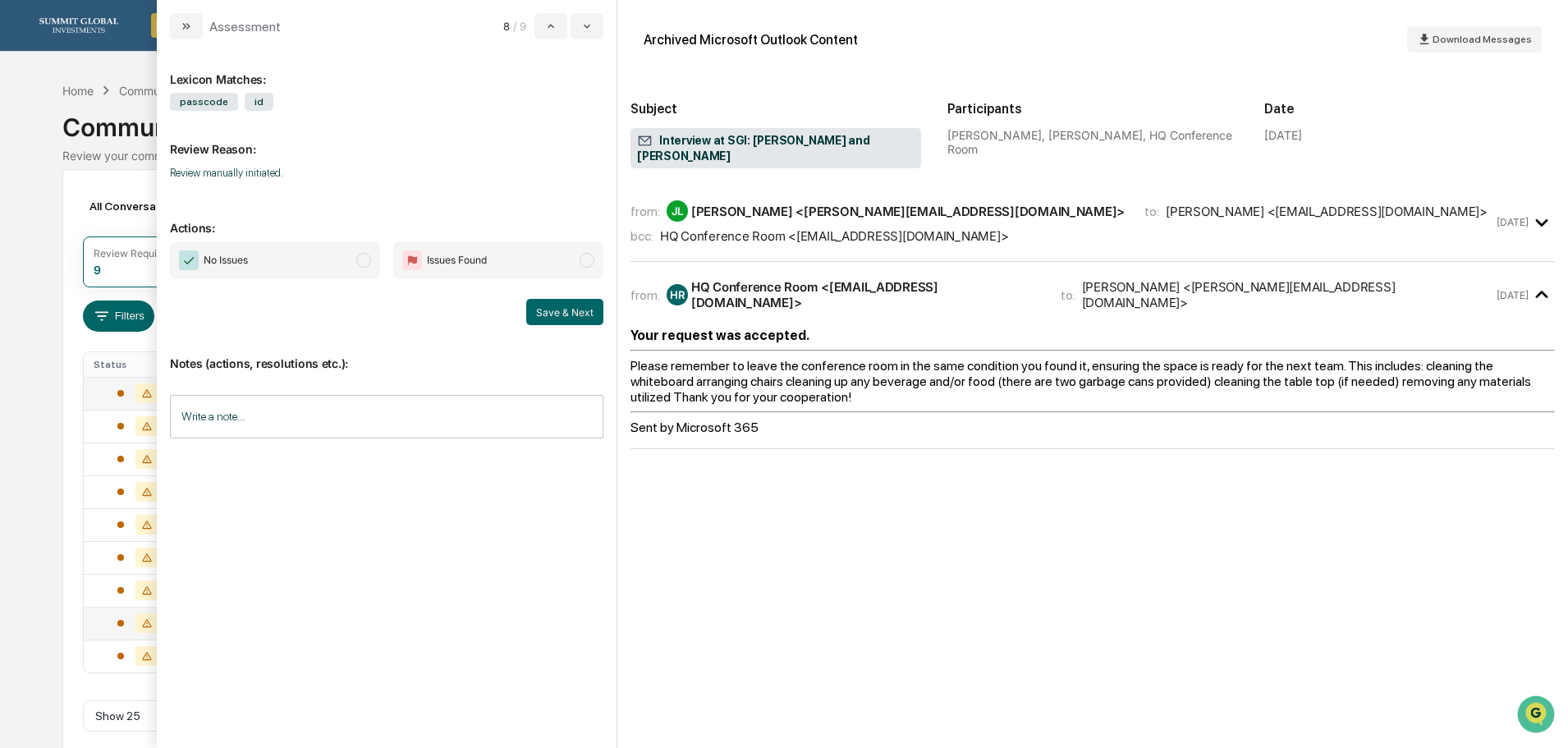
click at [361, 263] on span "modal" at bounding box center [364, 261] width 15 height 15
click at [544, 313] on button "Save & Next" at bounding box center [565, 312] width 77 height 27
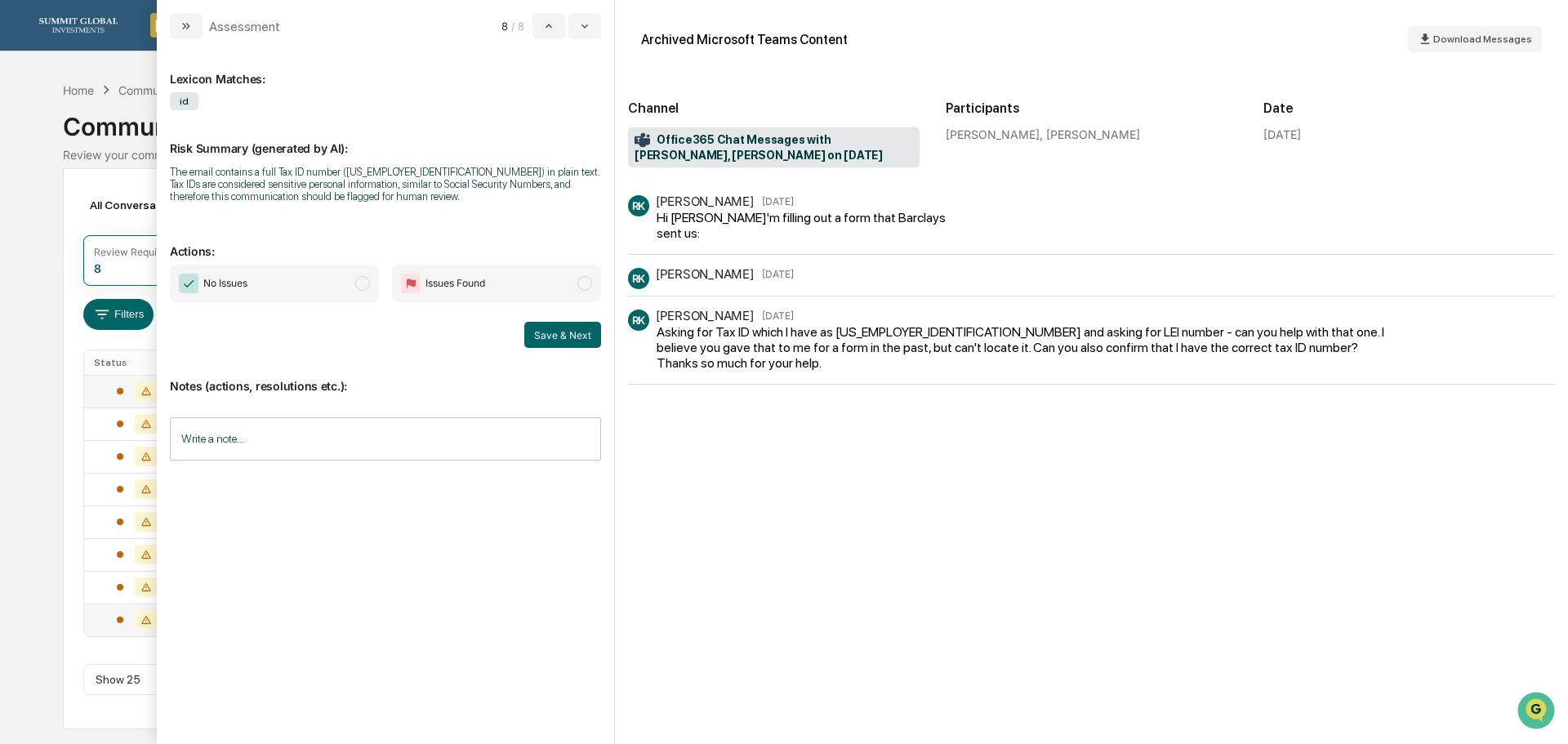
click at [850, 279] on div "RK Robin Kaukonen Jun 26" at bounding box center [1092, 276] width 927 height 15
click at [191, 26] on icon "modal" at bounding box center [186, 26] width 13 height 13
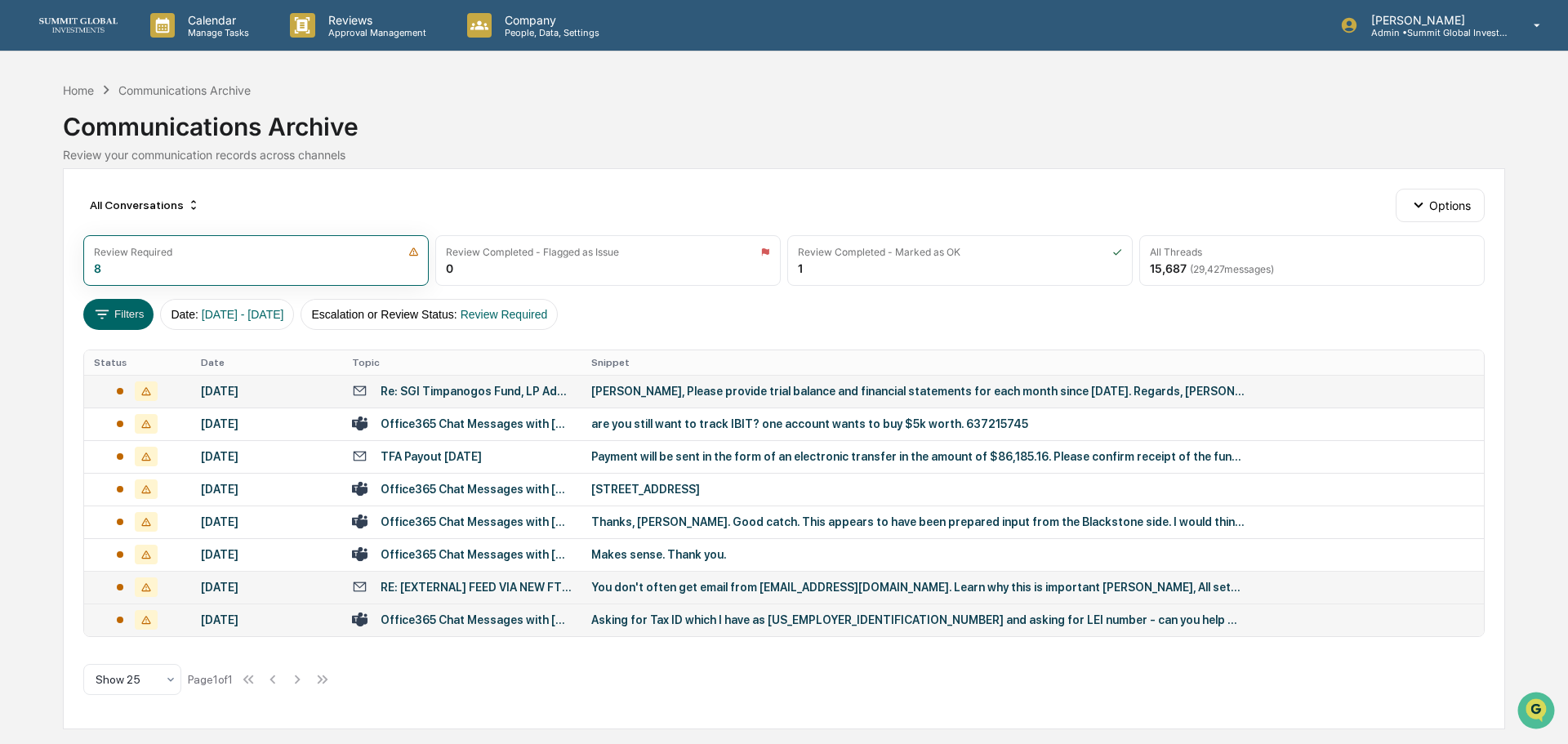
click at [436, 589] on div "RE: [EXTERNAL] FEED VIA NEW FTP Login- Summit Global Investments" at bounding box center [476, 587] width 191 height 13
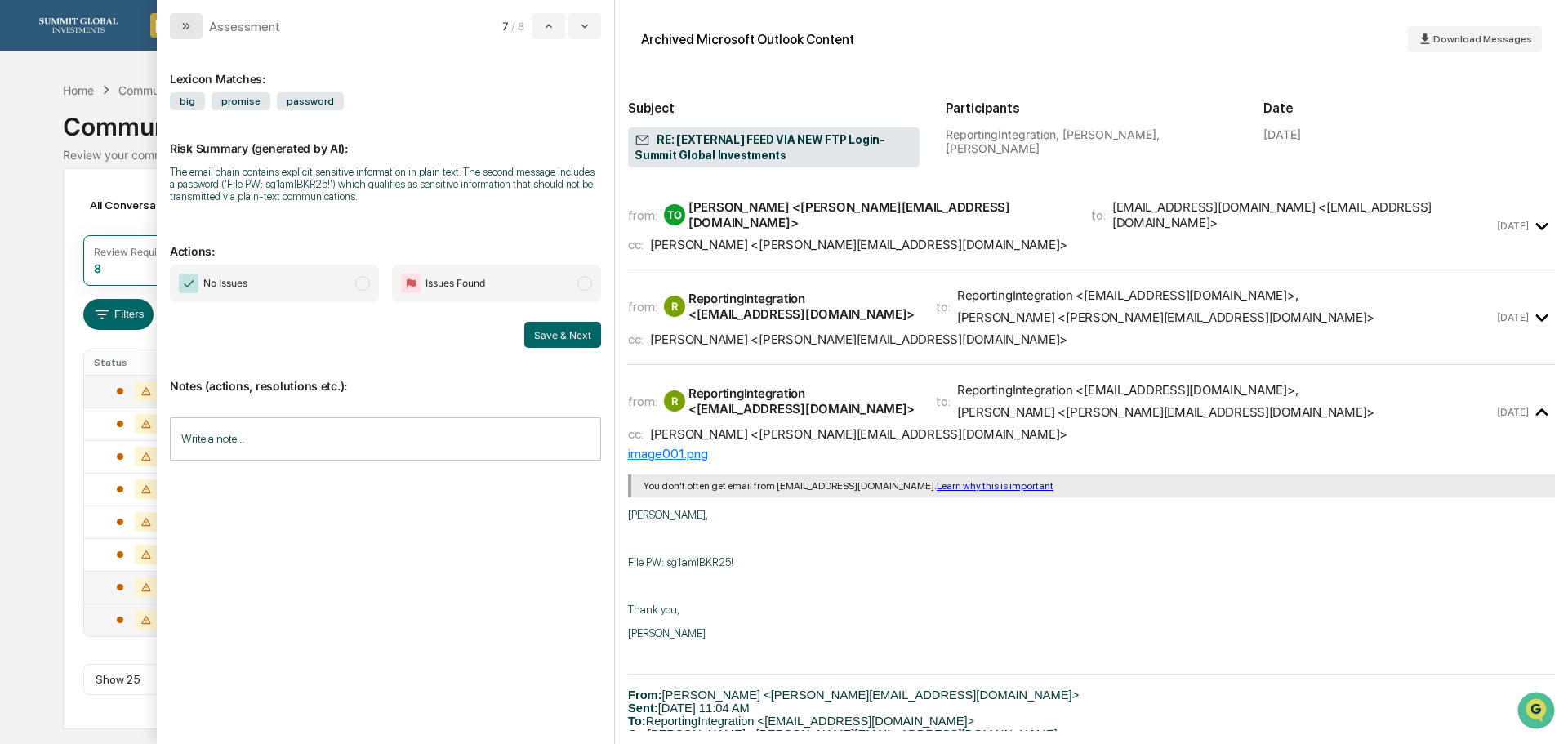
click at [180, 23] on icon "modal" at bounding box center [186, 26] width 13 height 13
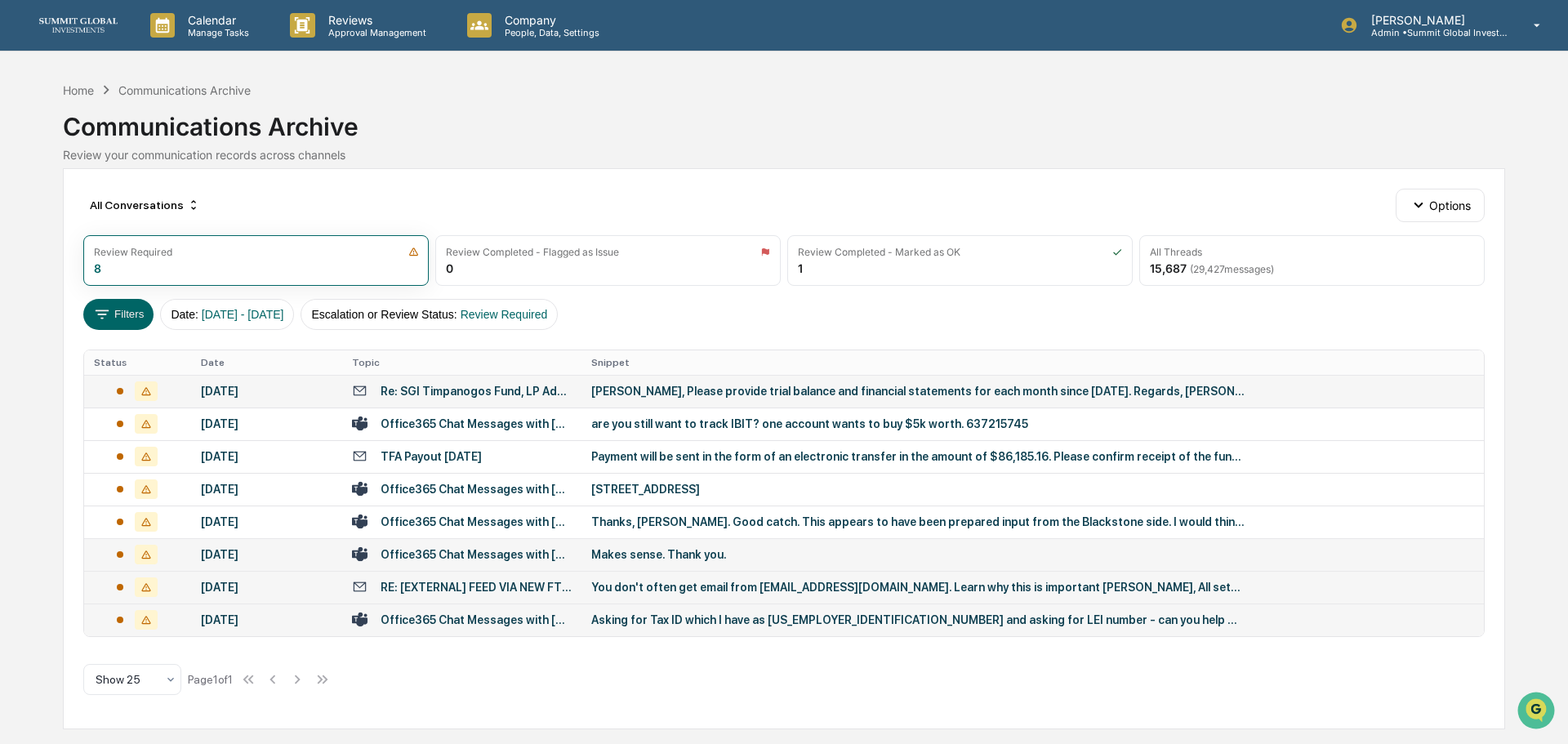
click at [483, 560] on div "Office365 Chat Messages with Mandy Webb, David Harden, John Lore on 2025-07-18" at bounding box center [476, 554] width 191 height 13
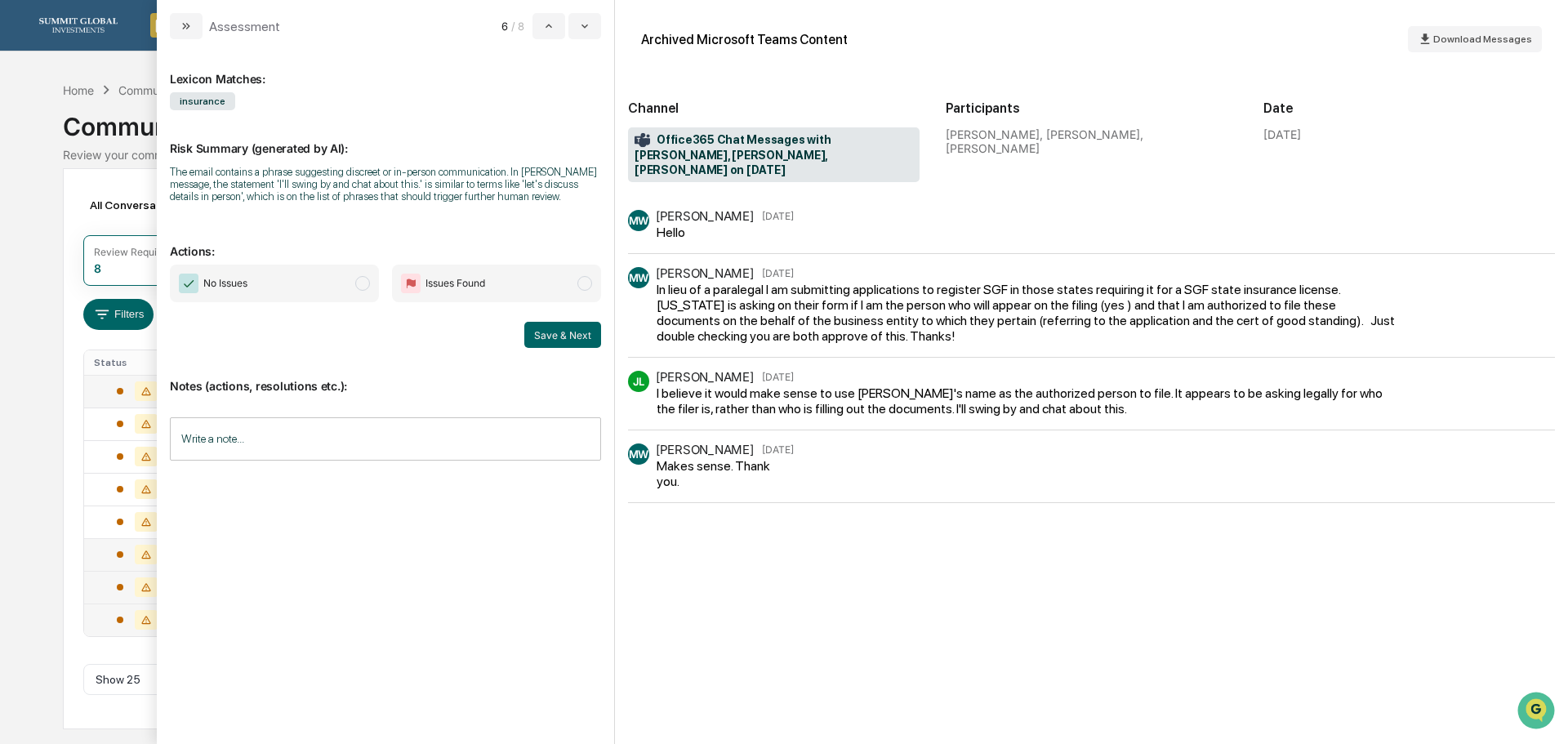
click at [367, 285] on span "modal" at bounding box center [363, 283] width 15 height 15
click at [560, 334] on button "Save & Next" at bounding box center [563, 334] width 77 height 27
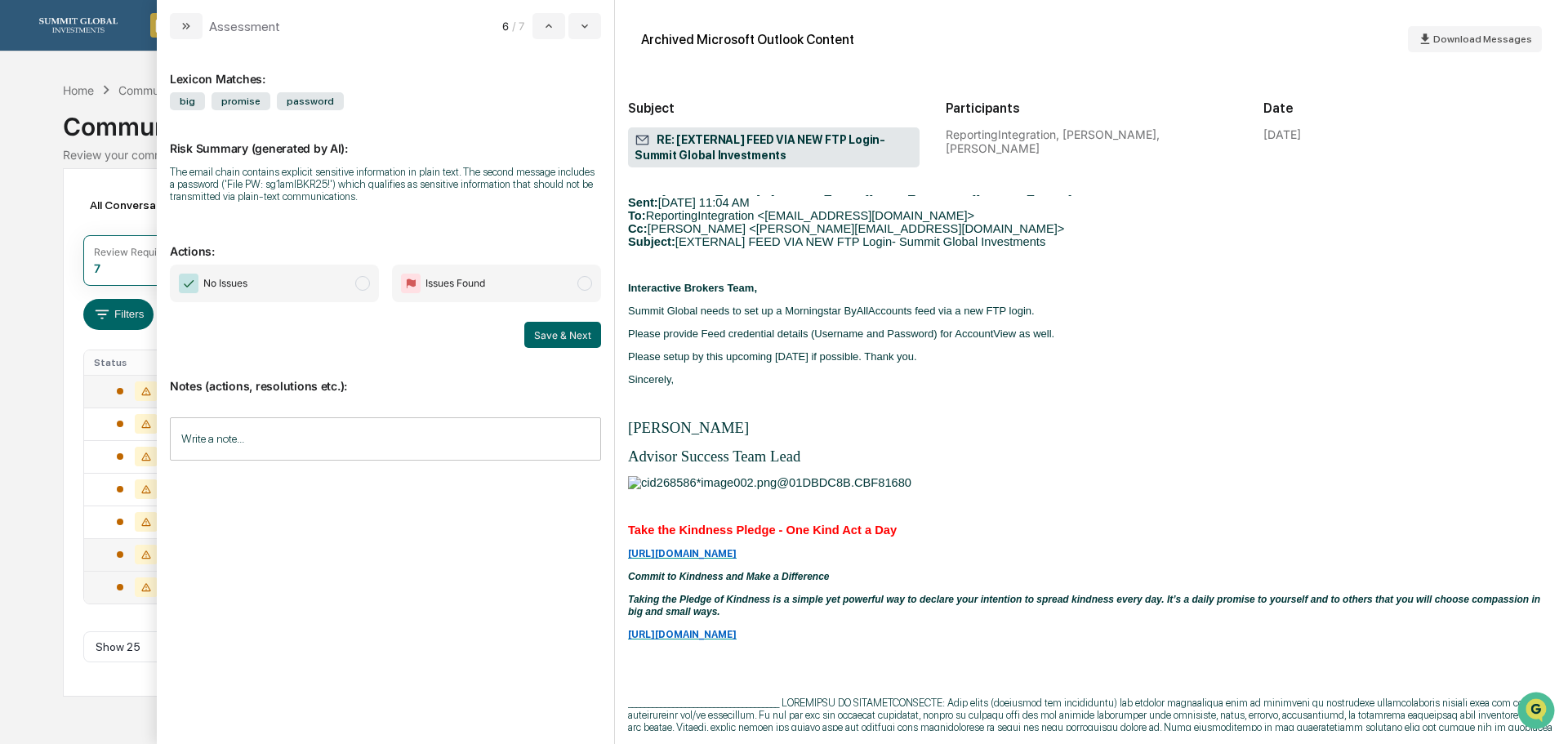
scroll to position [513, 0]
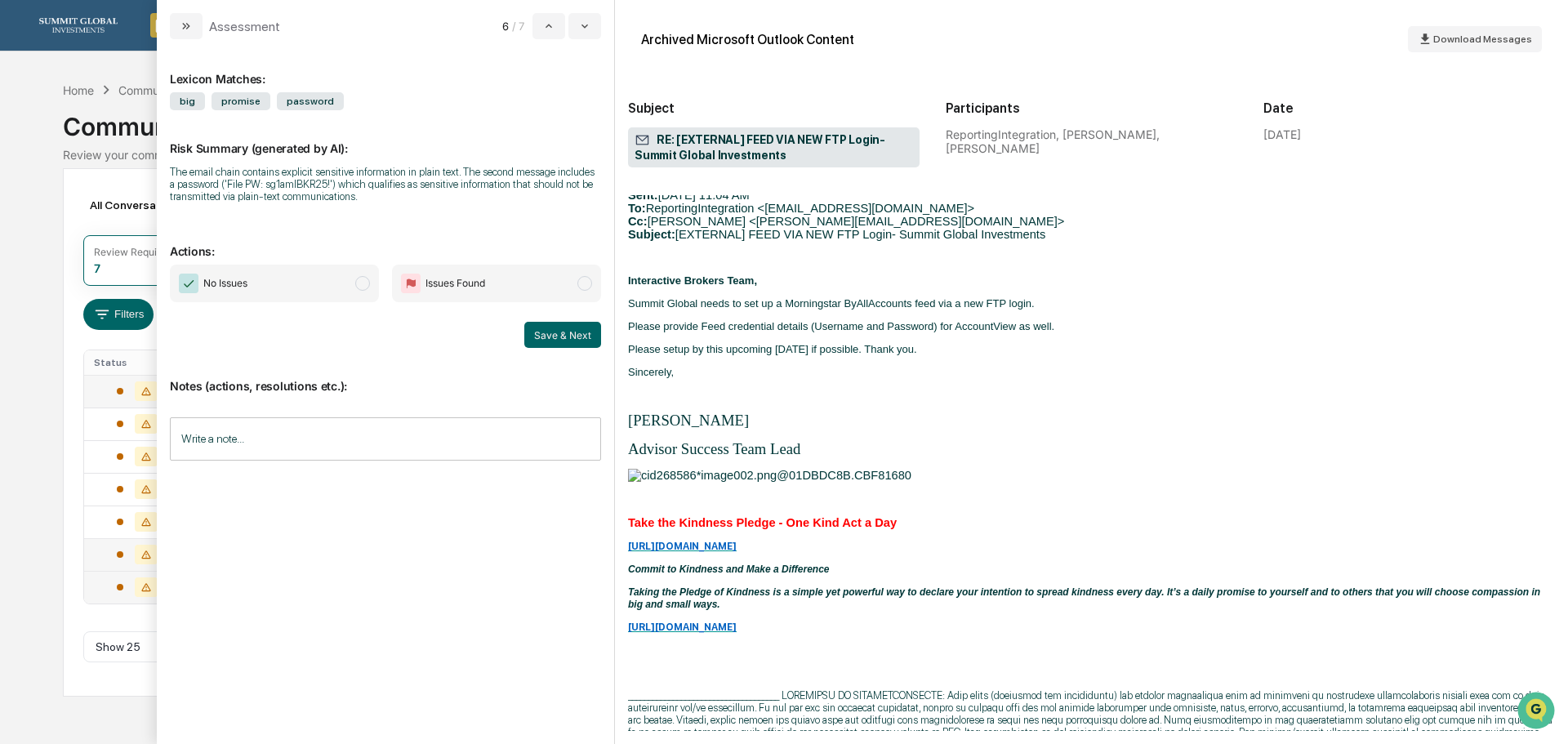
click at [695, 551] on span "[URL][DOMAIN_NAME]" at bounding box center [682, 546] width 109 height 11
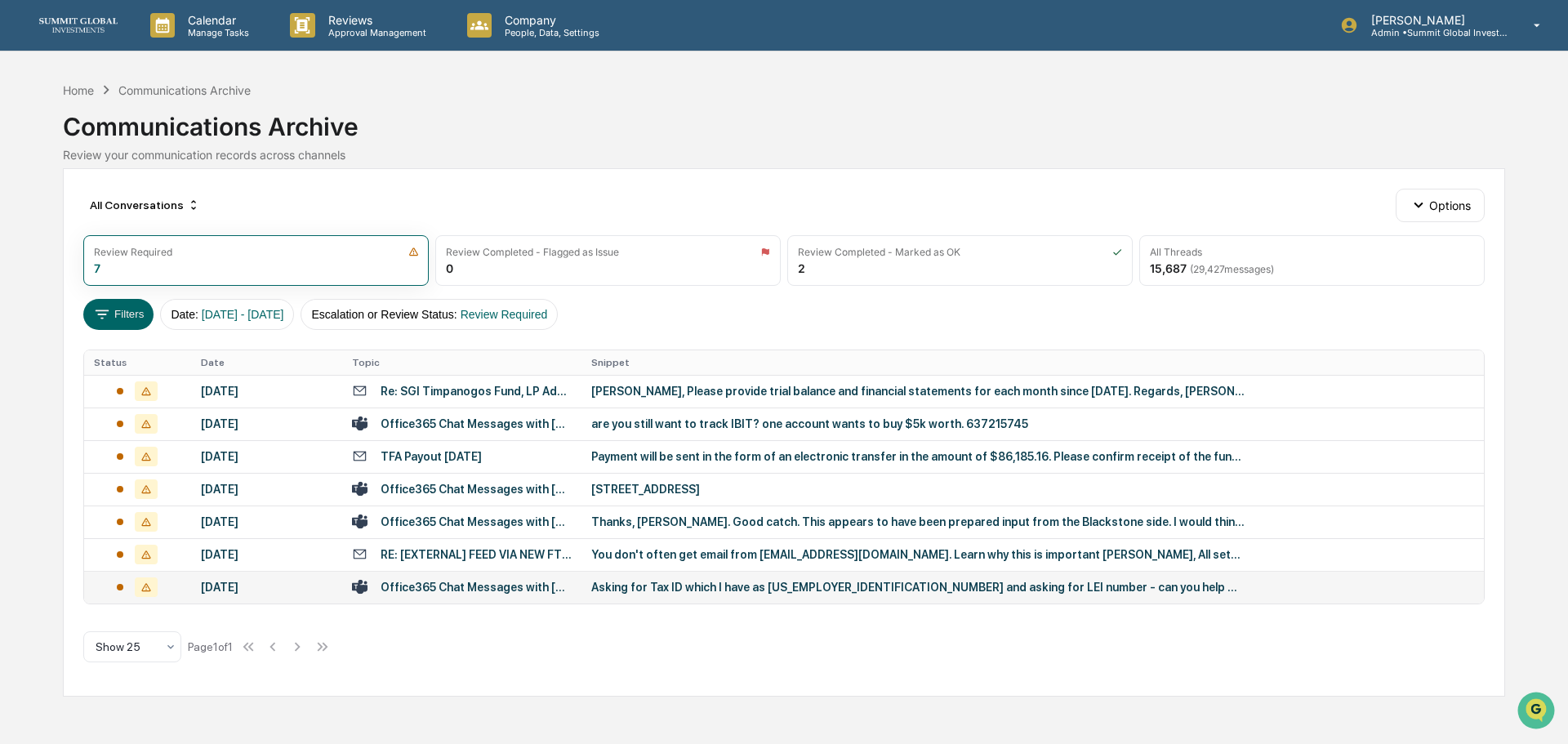
click at [253, 581] on div "[DATE]" at bounding box center [267, 587] width 132 height 13
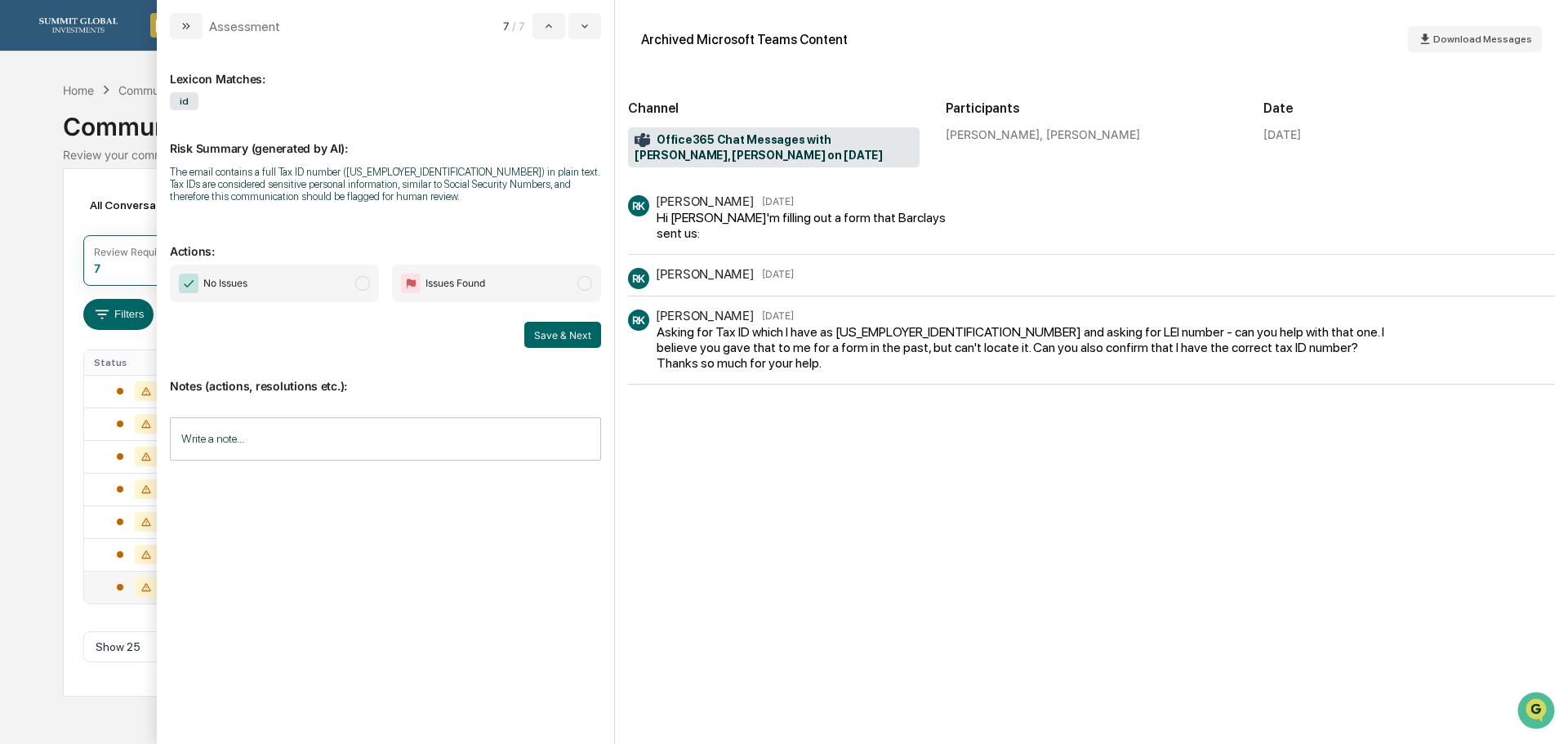
click at [369, 283] on span "modal" at bounding box center [363, 283] width 15 height 15
click at [549, 336] on button "Save & Next" at bounding box center [563, 334] width 77 height 27
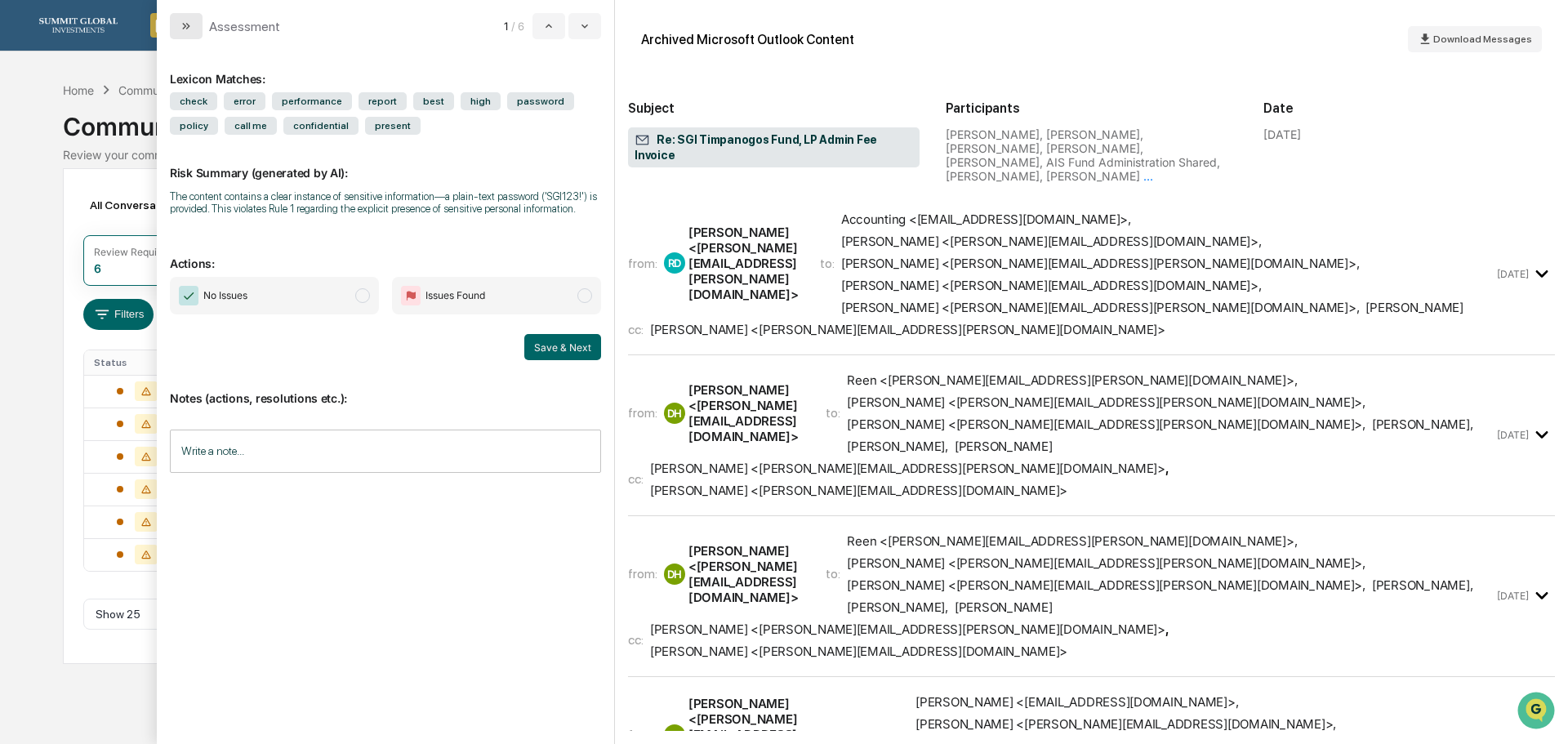
click at [180, 27] on icon "modal" at bounding box center [186, 26] width 13 height 13
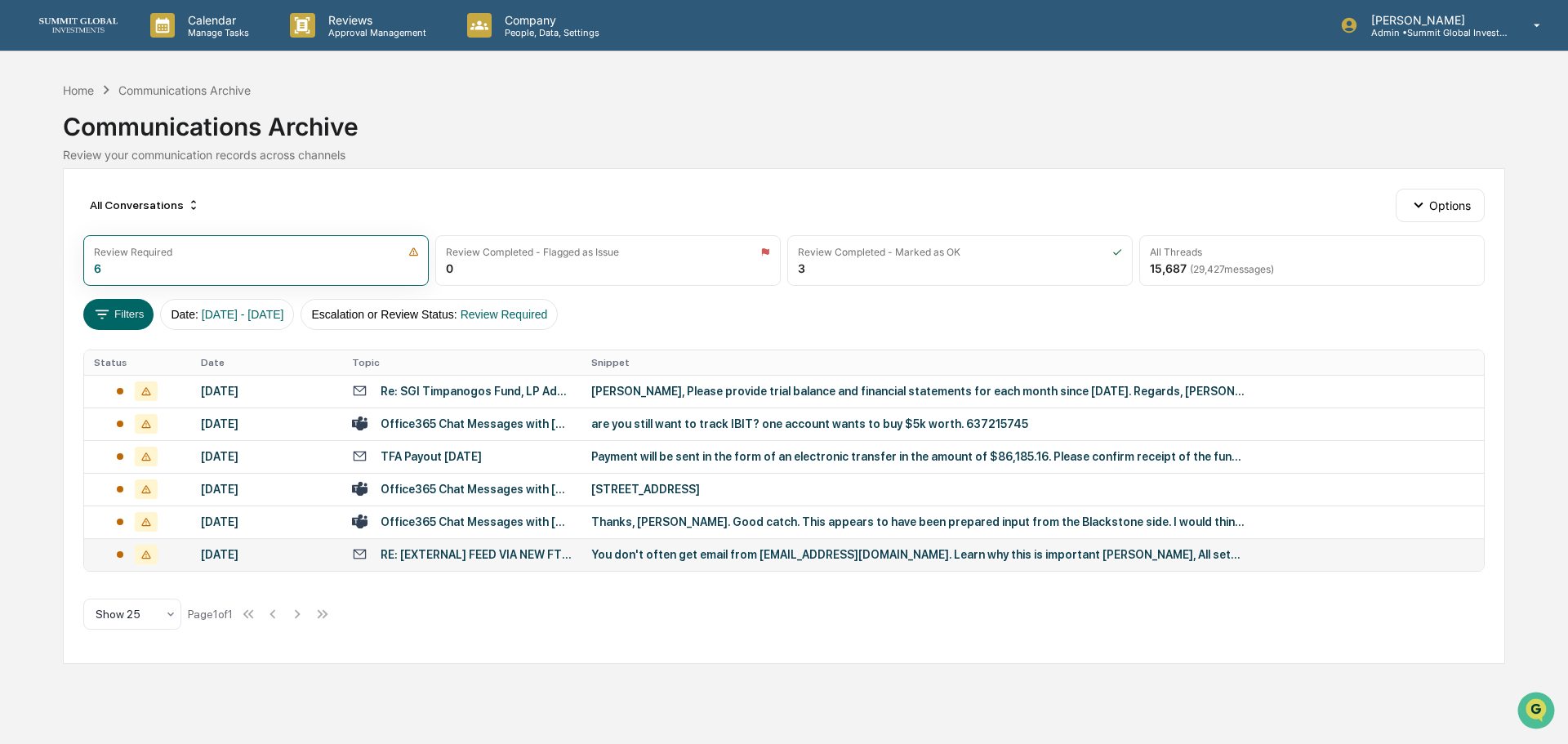
click at [493, 552] on div "RE: [EXTERNAL] FEED VIA NEW FTP Login- Summit Global Investments" at bounding box center [476, 554] width 191 height 13
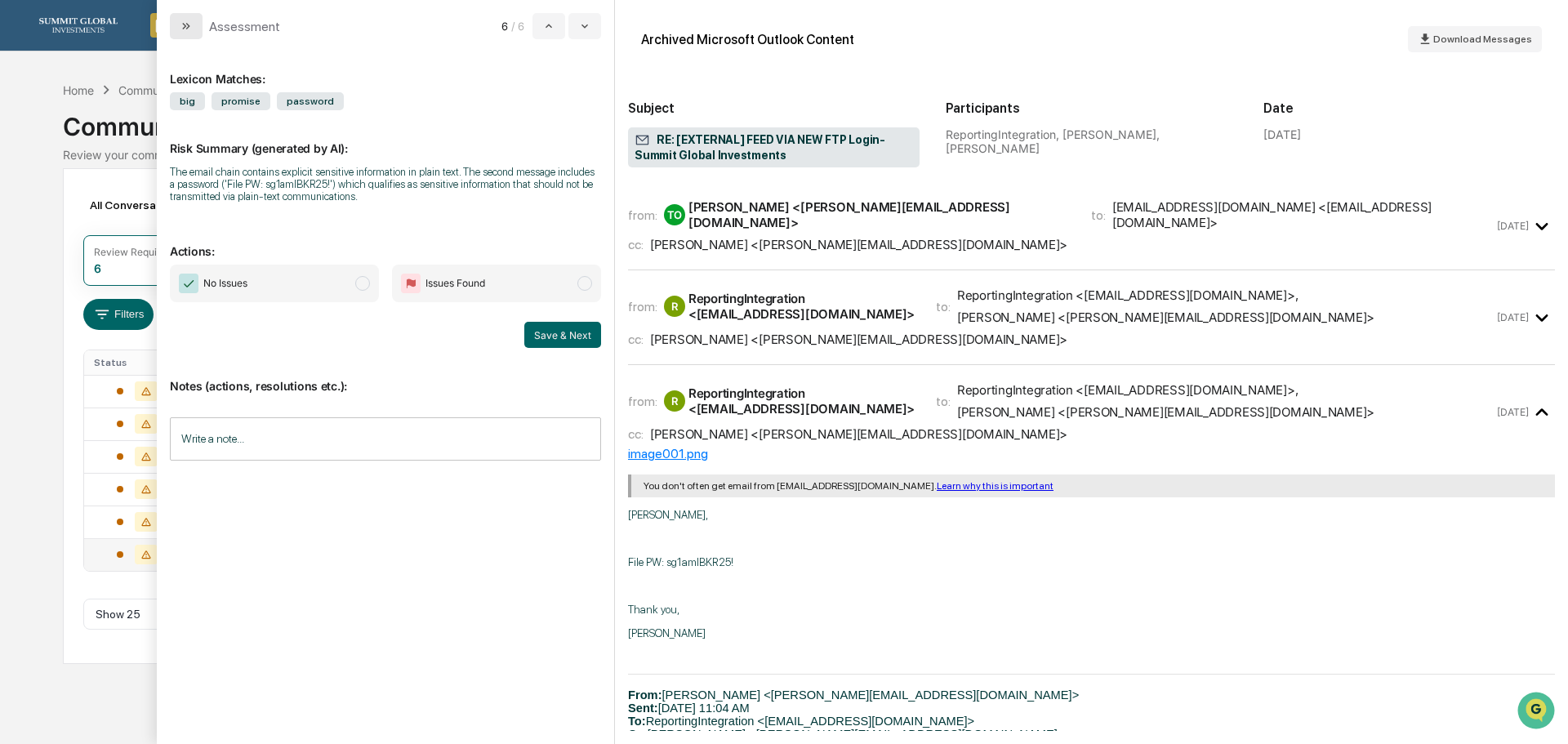
click at [188, 22] on icon "modal" at bounding box center [186, 26] width 13 height 13
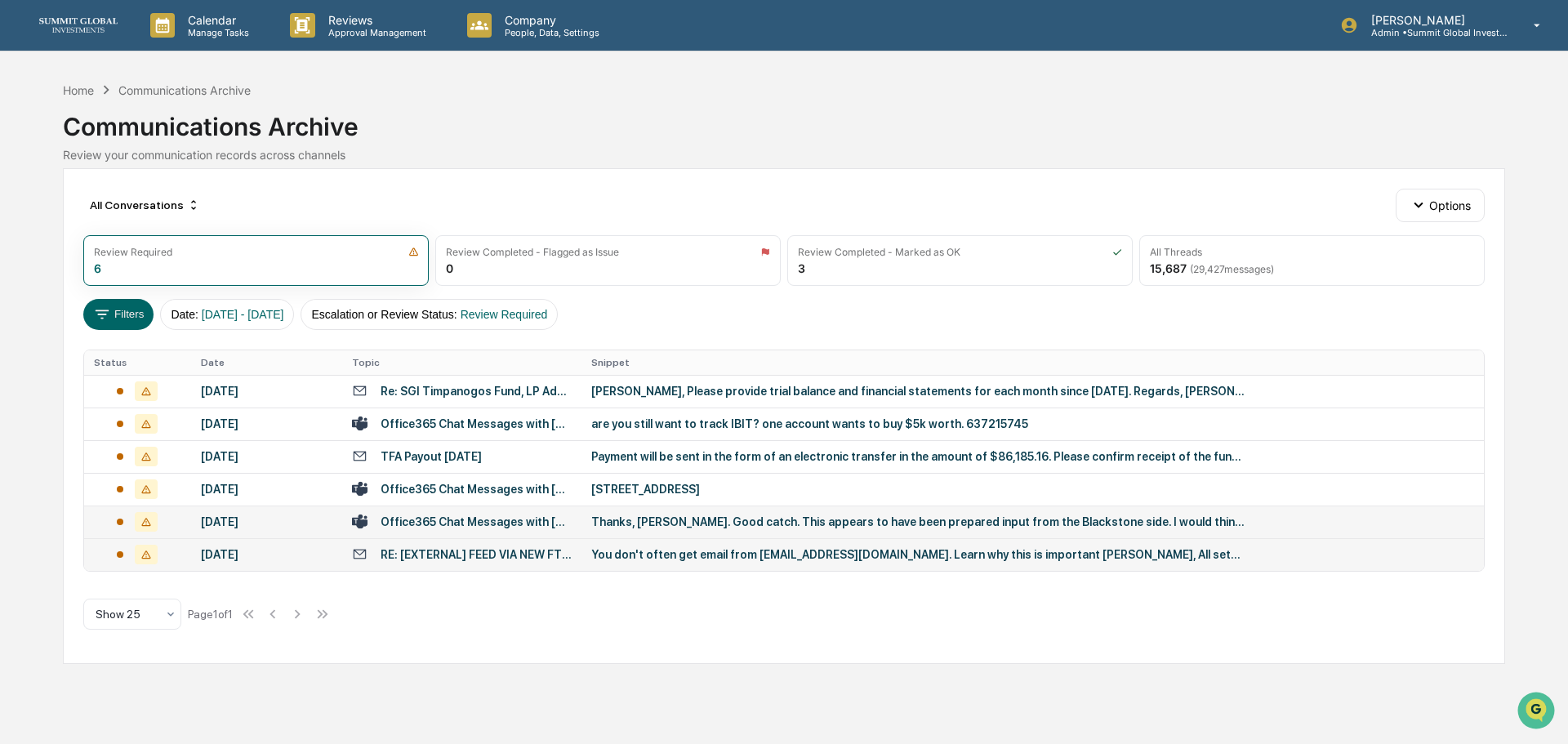
click at [467, 526] on div "Office365 Chat Messages with [PERSON_NAME], [PERSON_NAME], [PERSON_NAME] on [DA…" at bounding box center [476, 522] width 191 height 13
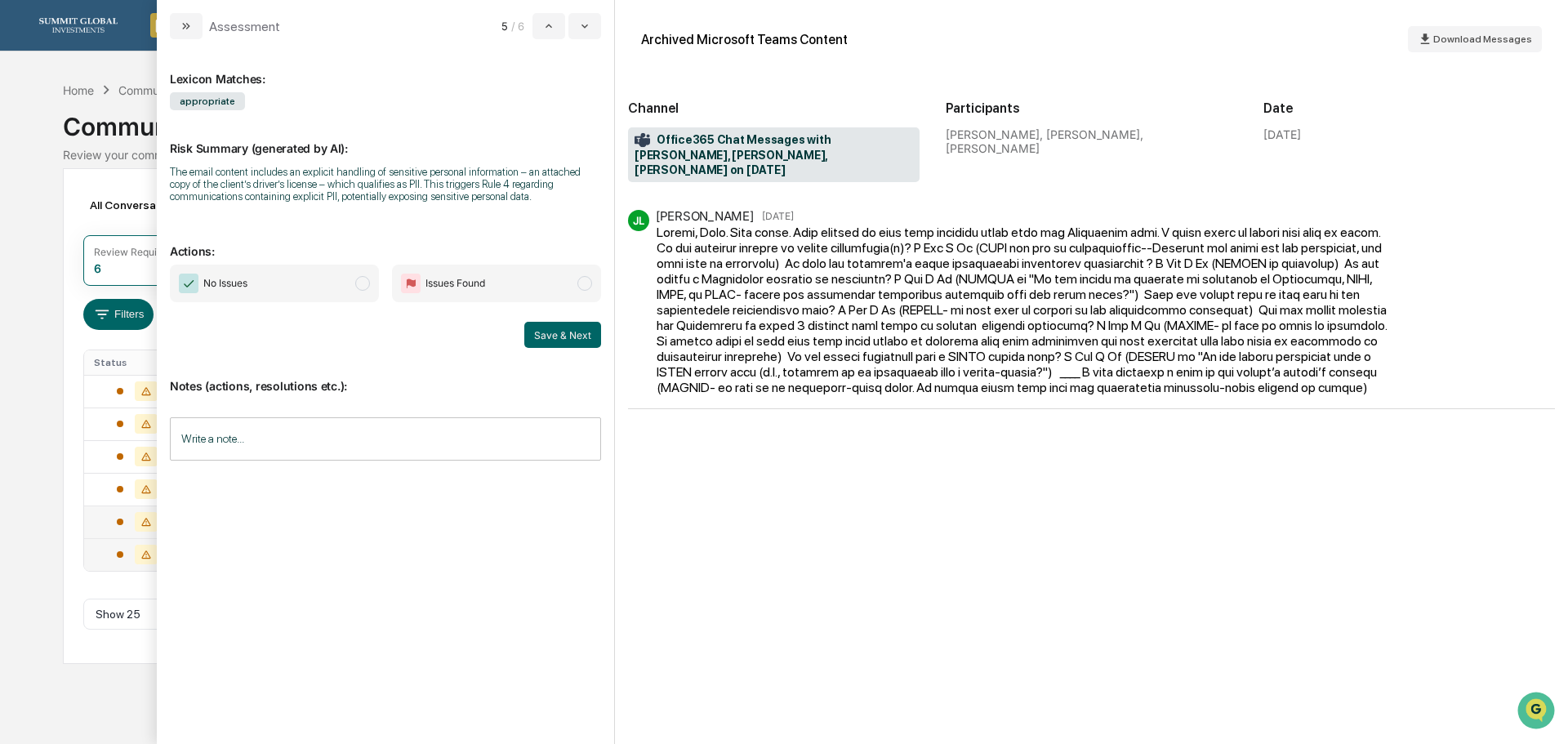
click at [366, 285] on span "modal" at bounding box center [363, 283] width 15 height 15
click at [559, 329] on button "Save & Next" at bounding box center [563, 334] width 77 height 27
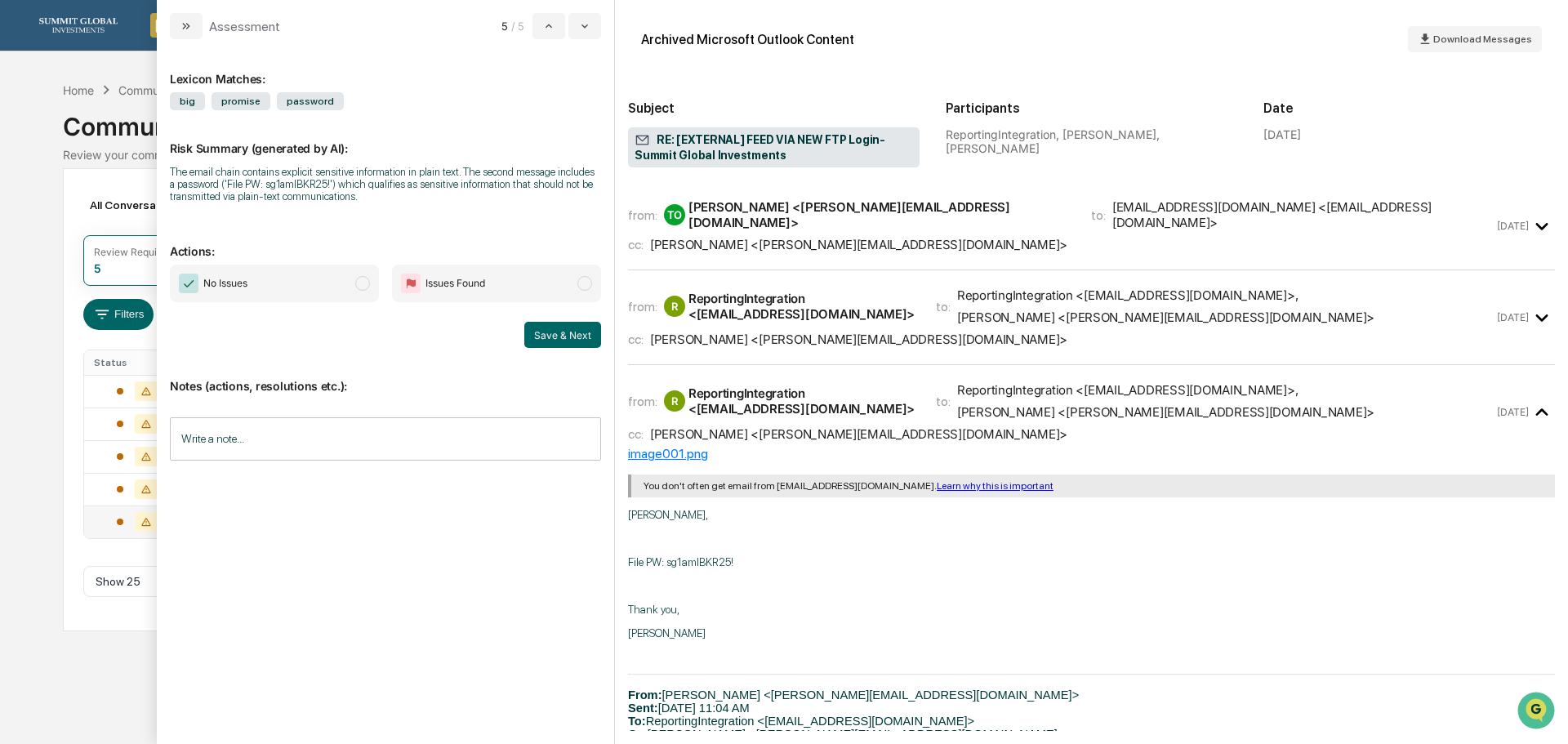
click at [823, 237] on div "[PERSON_NAME] <[PERSON_NAME][EMAIL_ADDRESS][DOMAIN_NAME]>" at bounding box center [859, 245] width 418 height 16
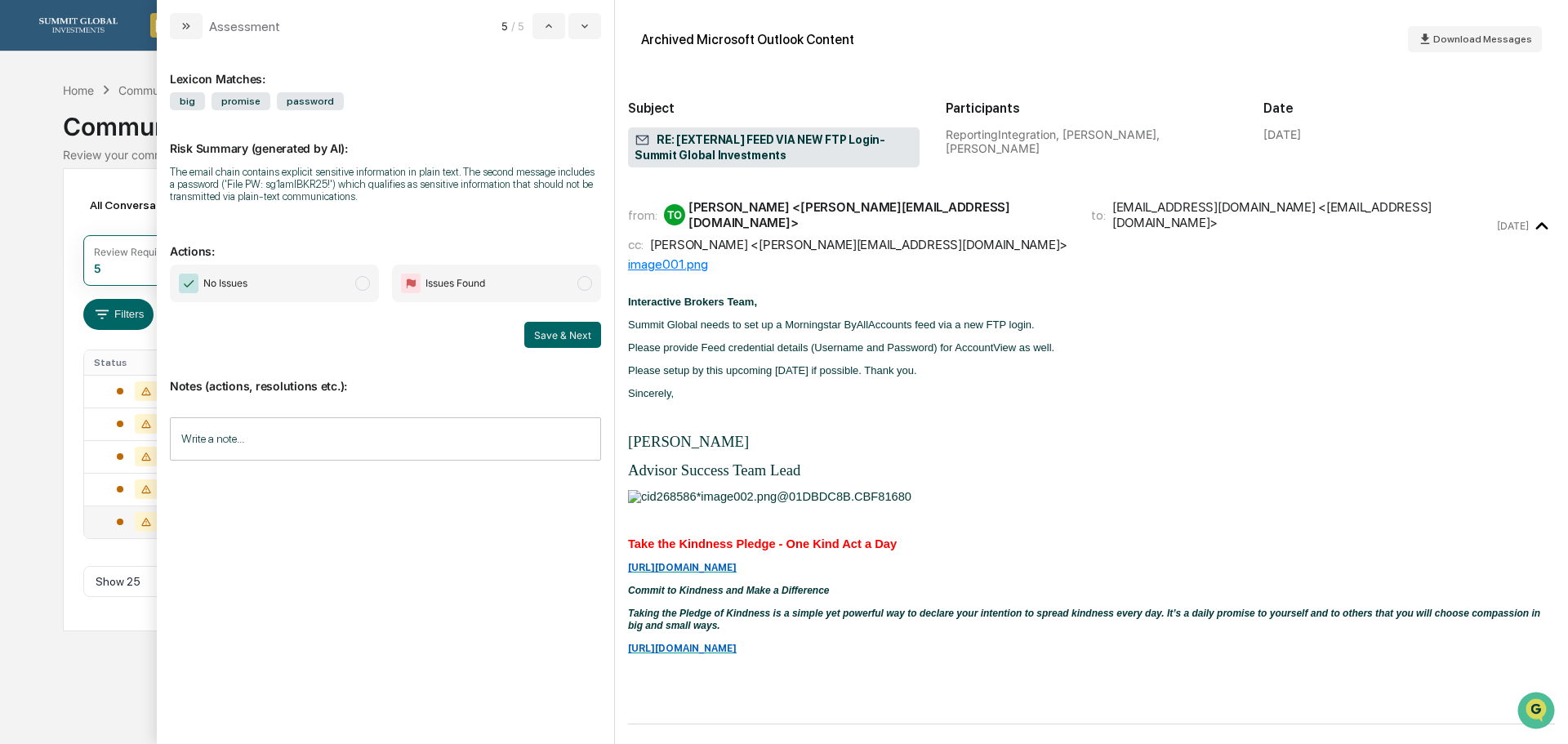
scroll to position [327, 0]
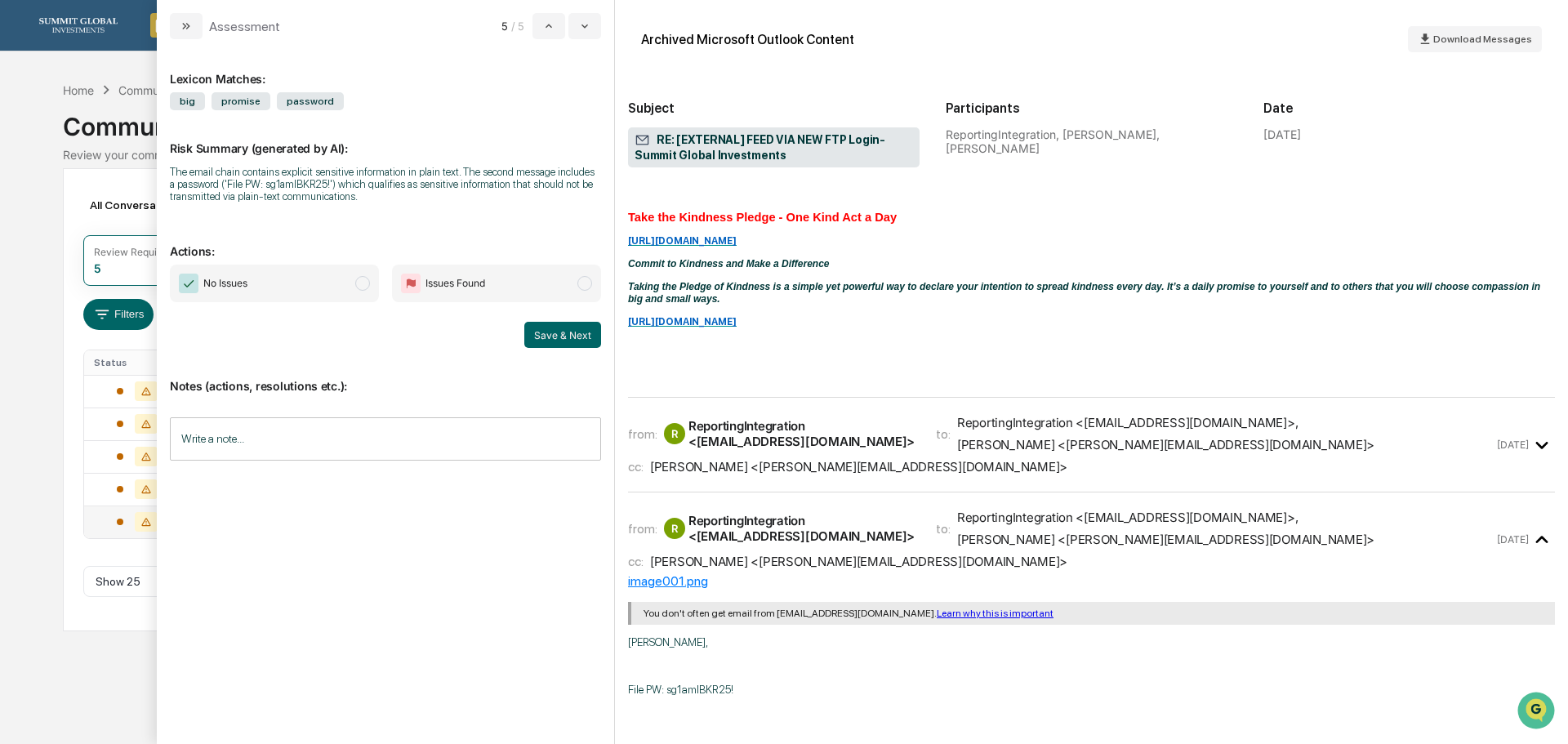
click at [831, 438] on div "from: R ReportingIntegration <[EMAIL_ADDRESS][DOMAIN_NAME]> to: ReportingIntegr…" at bounding box center [1061, 444] width 866 height 60
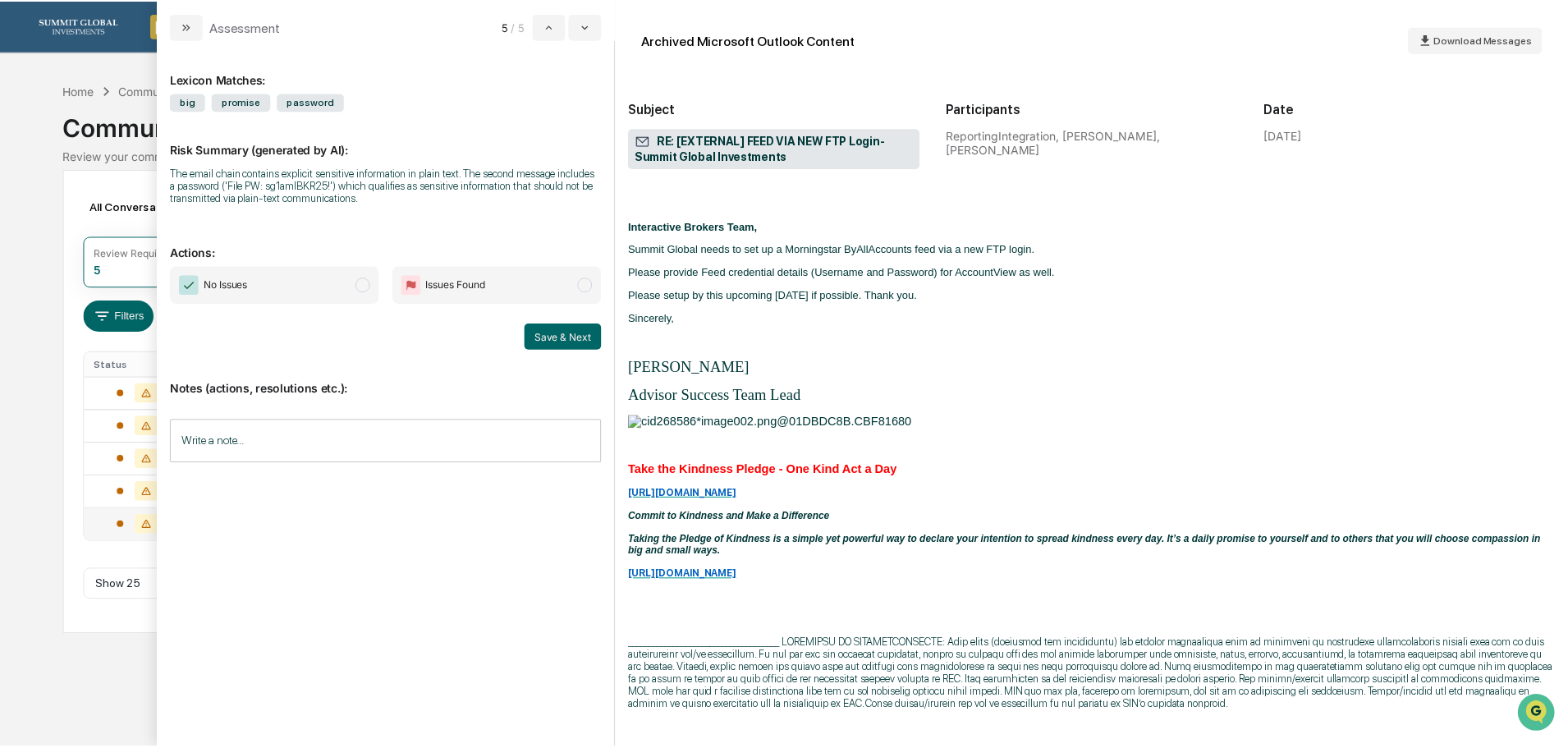
scroll to position [2073, 0]
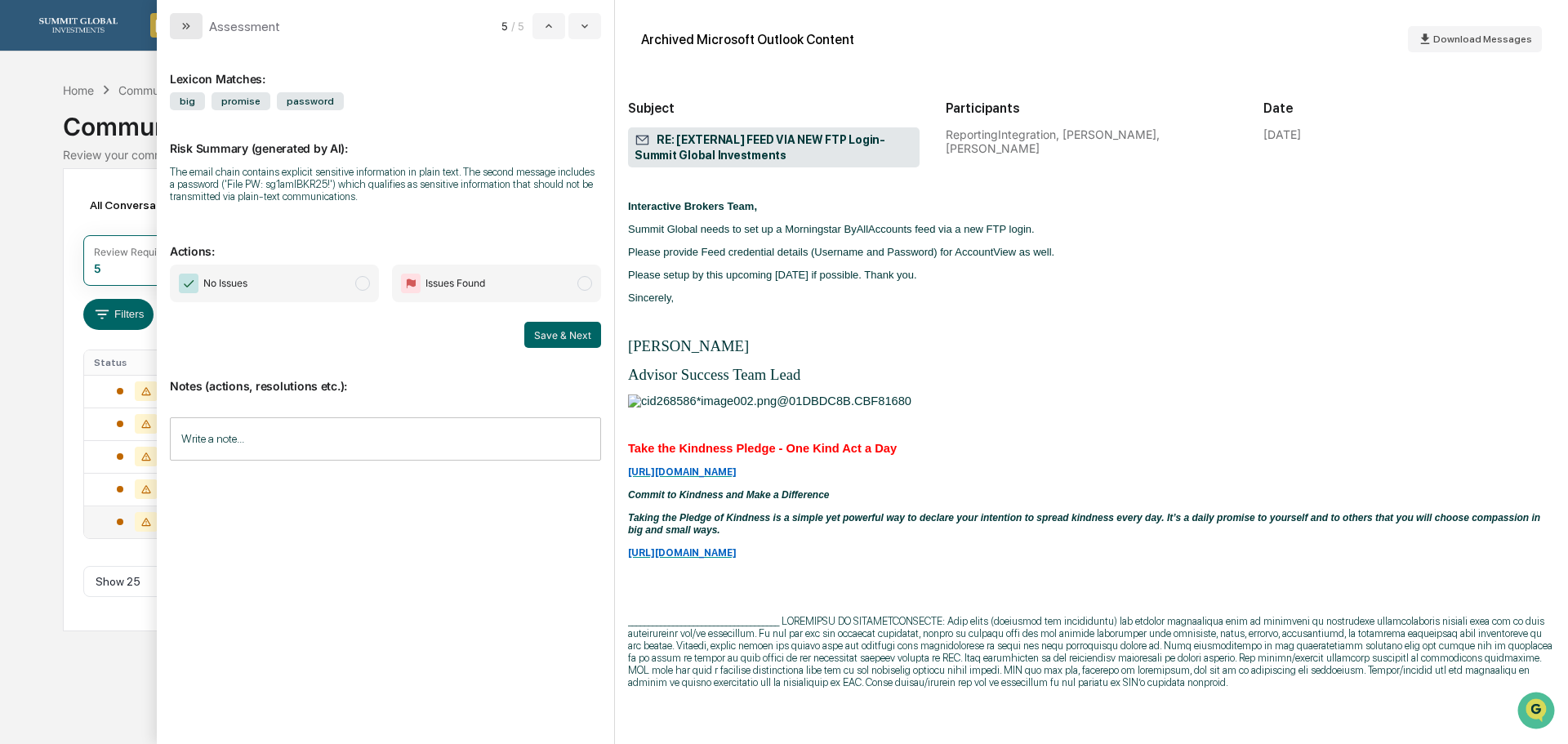
click at [193, 23] on button "modal" at bounding box center [187, 26] width 33 height 27
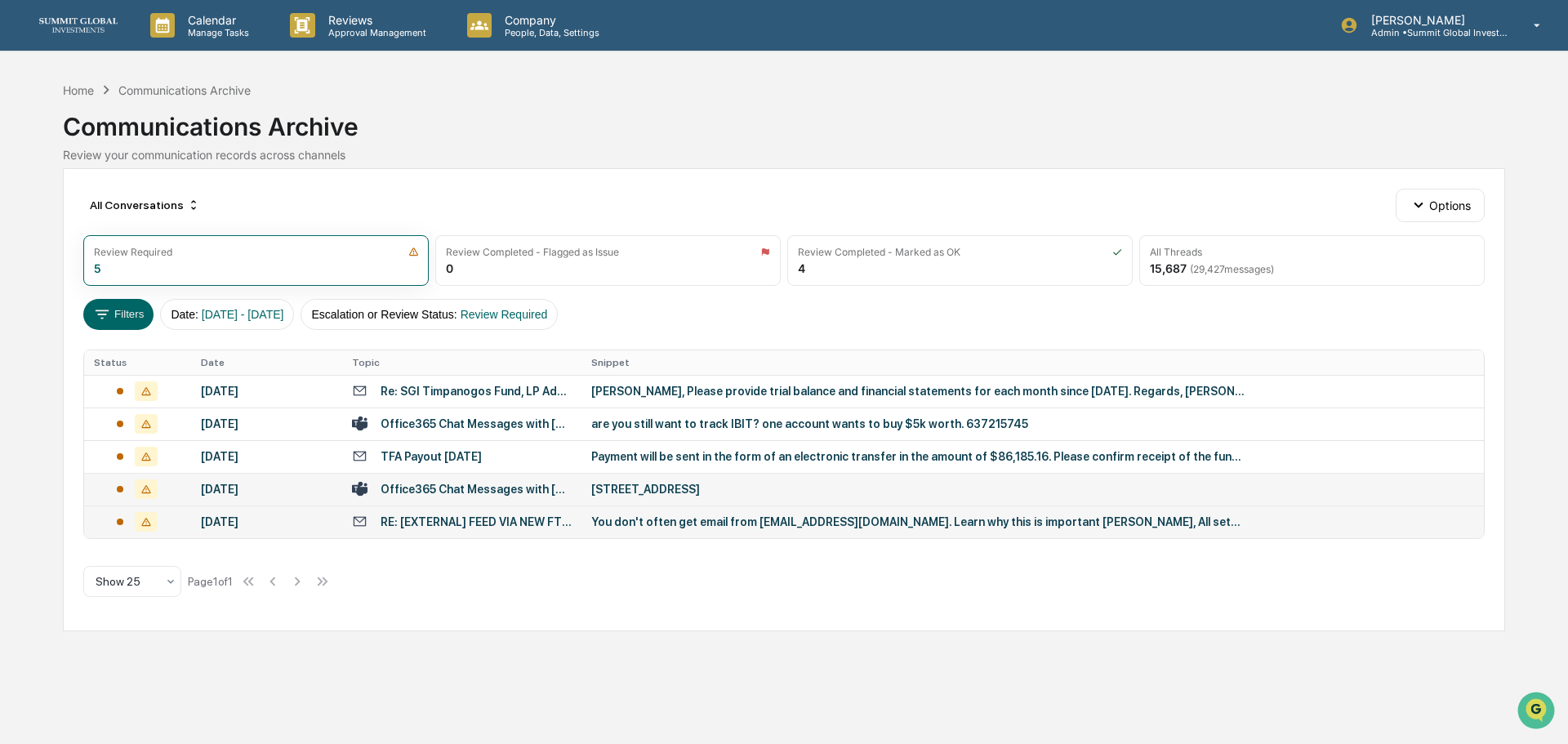
click at [419, 490] on div "Office365 Chat Messages with [PERSON_NAME], [PERSON_NAME] on [DATE]" at bounding box center [476, 489] width 191 height 13
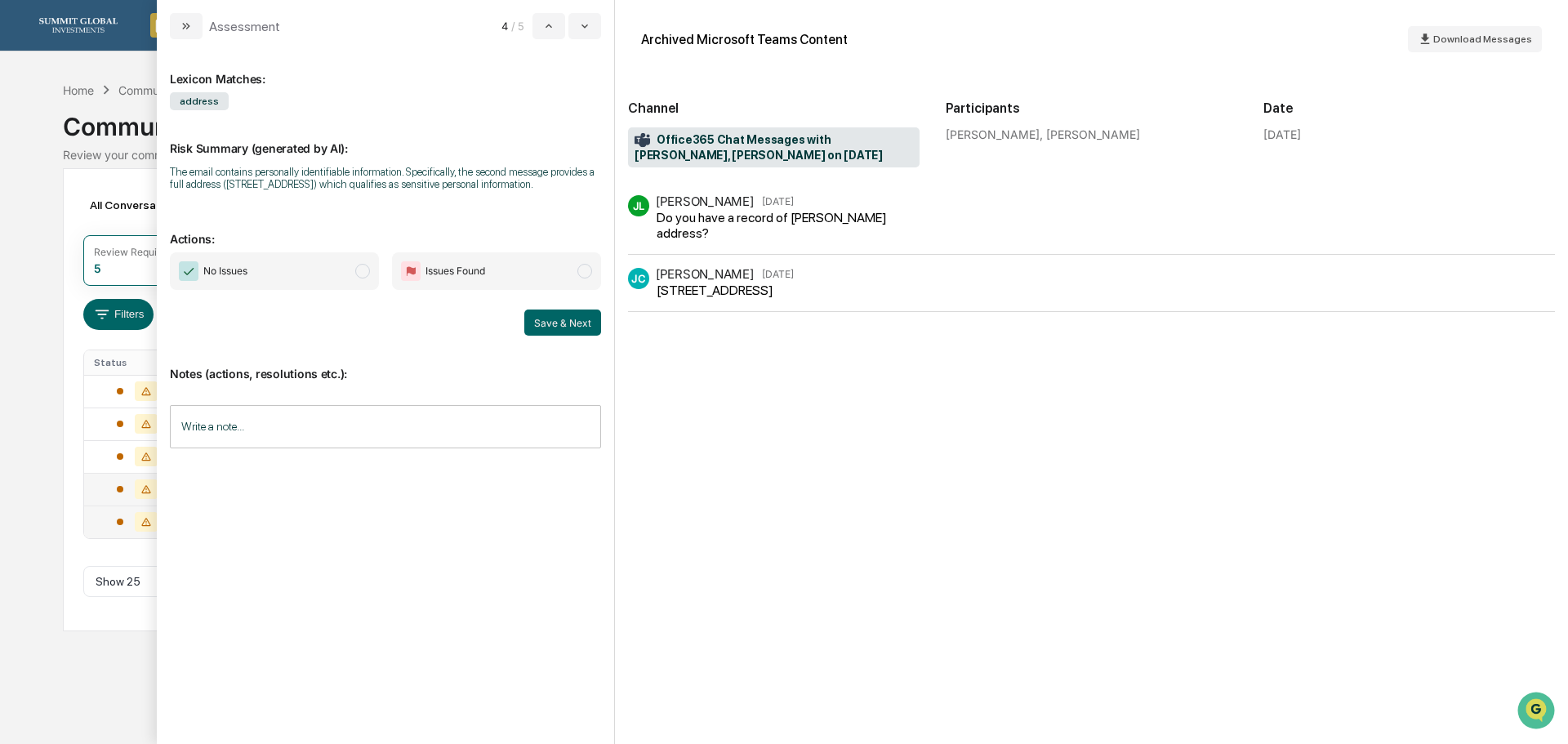
click at [365, 268] on span "modal" at bounding box center [363, 271] width 15 height 15
click at [573, 320] on button "Save & Next" at bounding box center [563, 323] width 77 height 27
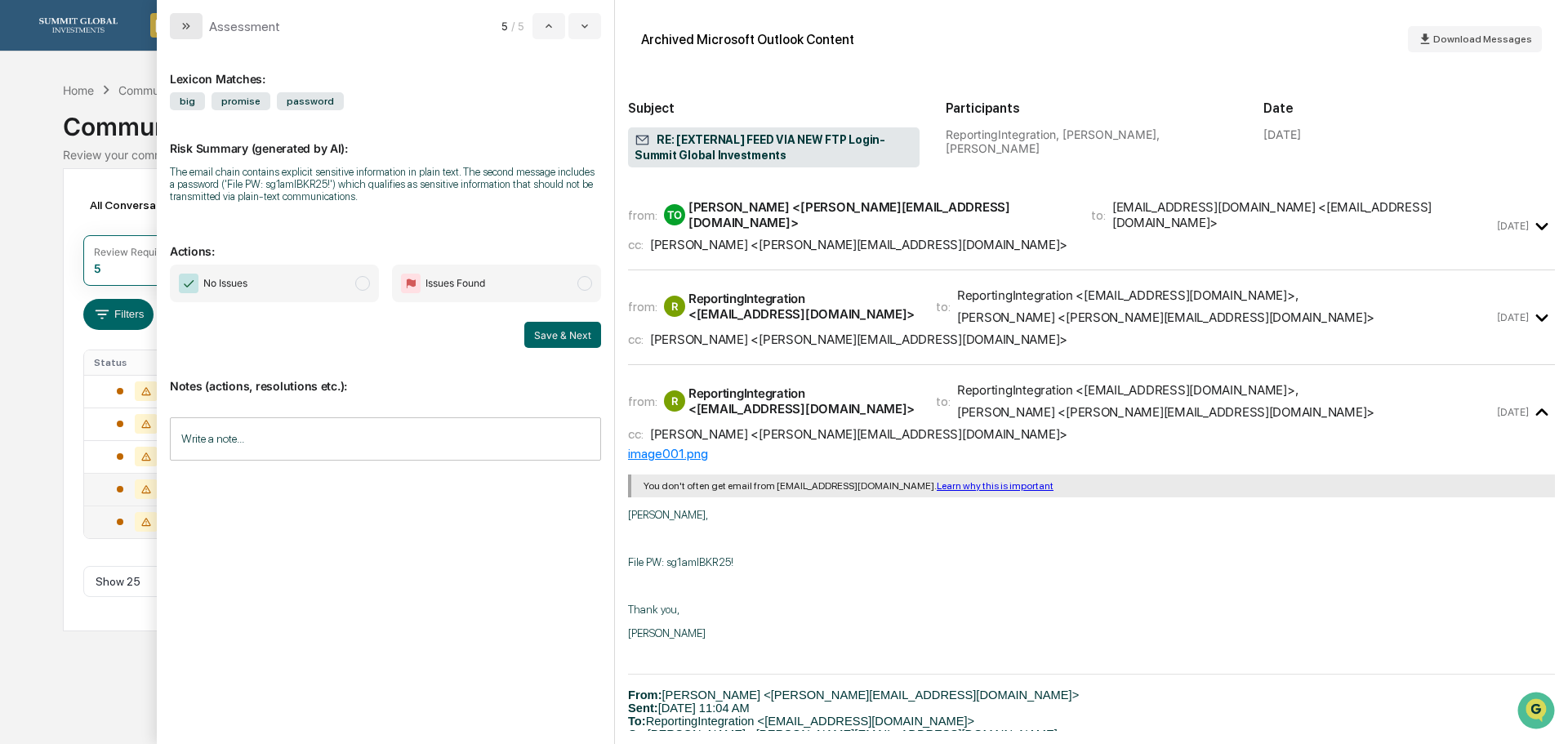
click at [191, 31] on icon "modal" at bounding box center [186, 26] width 13 height 13
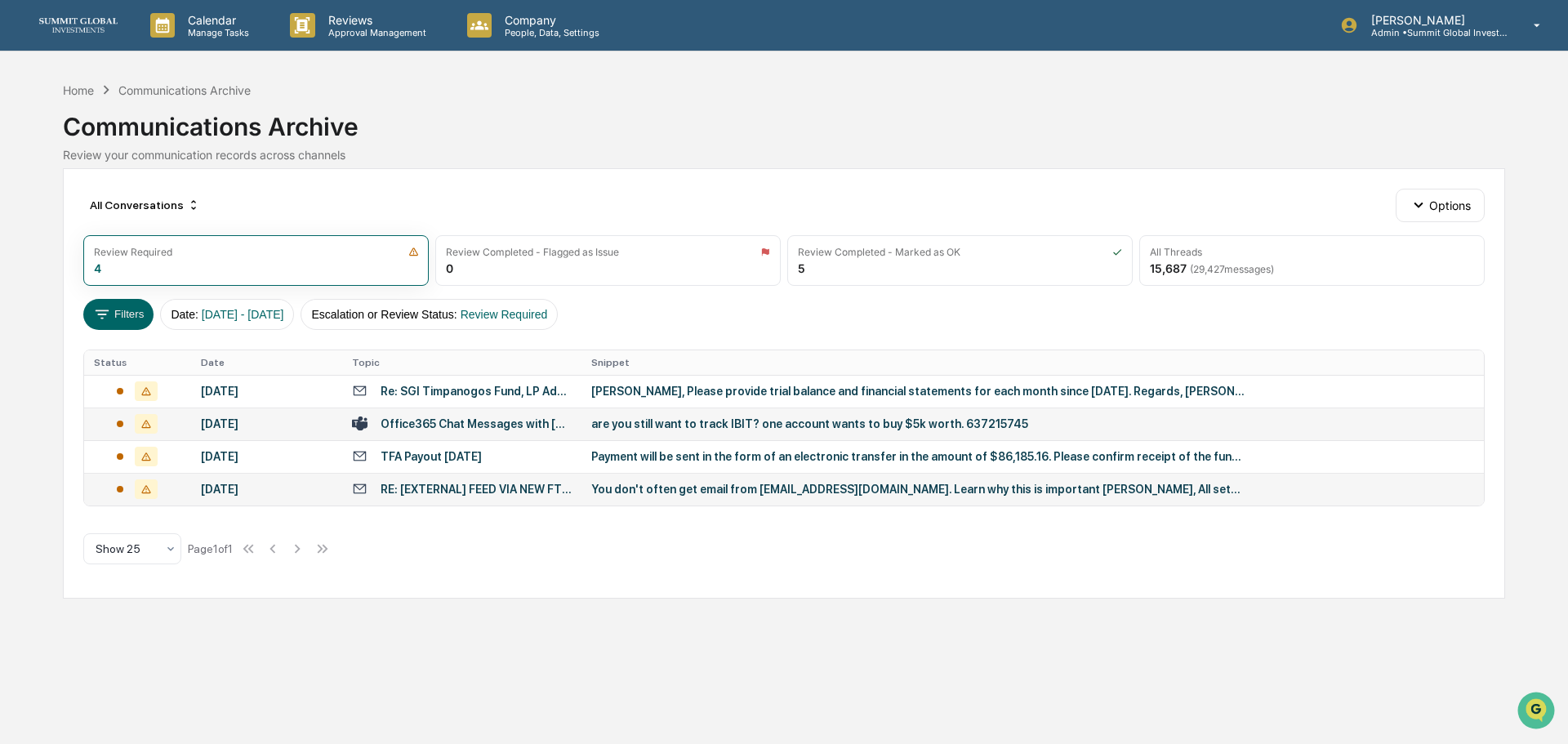
click at [472, 422] on div "Office365 Chat Messages with [PERSON_NAME], [PERSON_NAME] on [DATE]" at bounding box center [476, 424] width 191 height 13
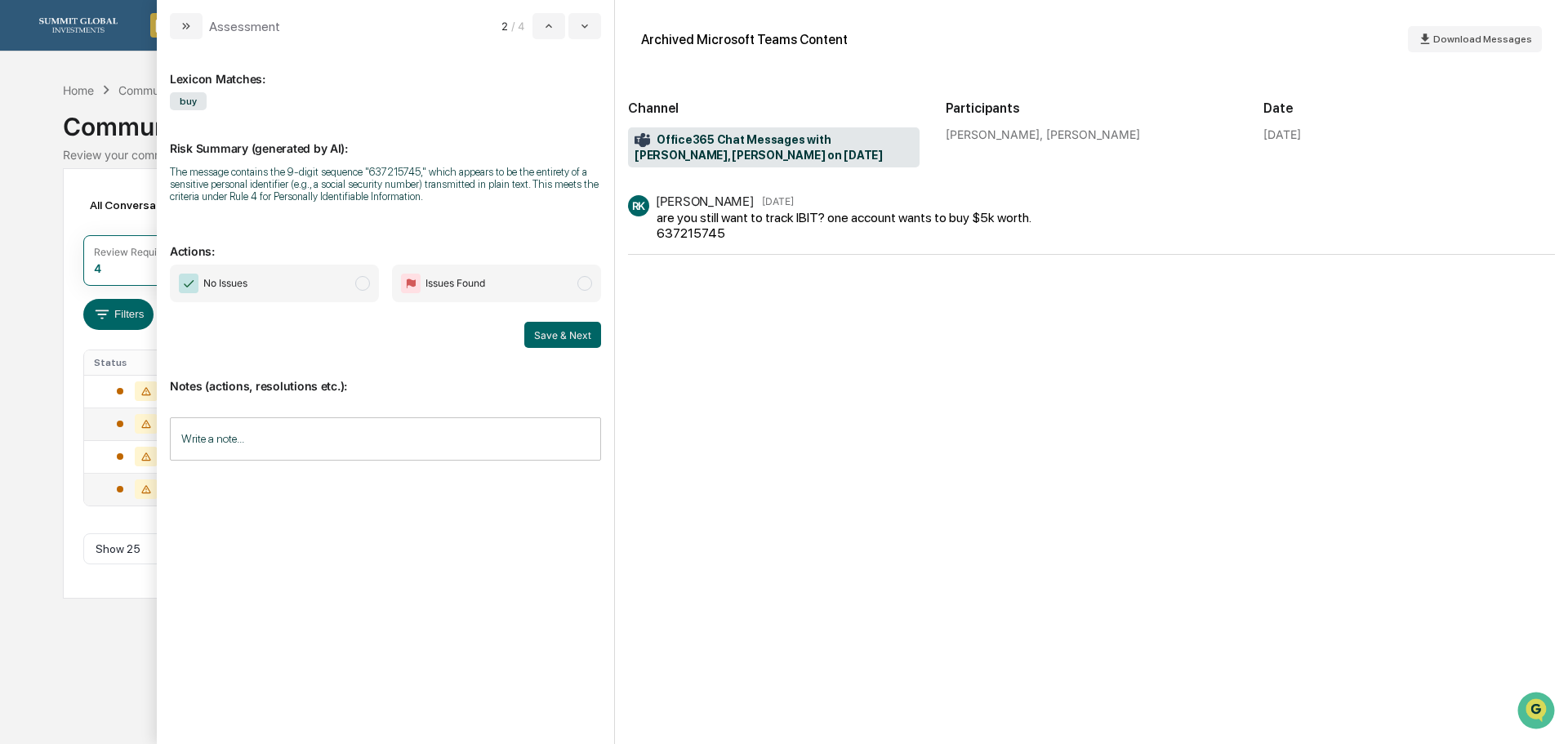
click at [359, 283] on span "modal" at bounding box center [363, 283] width 15 height 15
click at [583, 329] on button "Save & Next" at bounding box center [563, 334] width 77 height 27
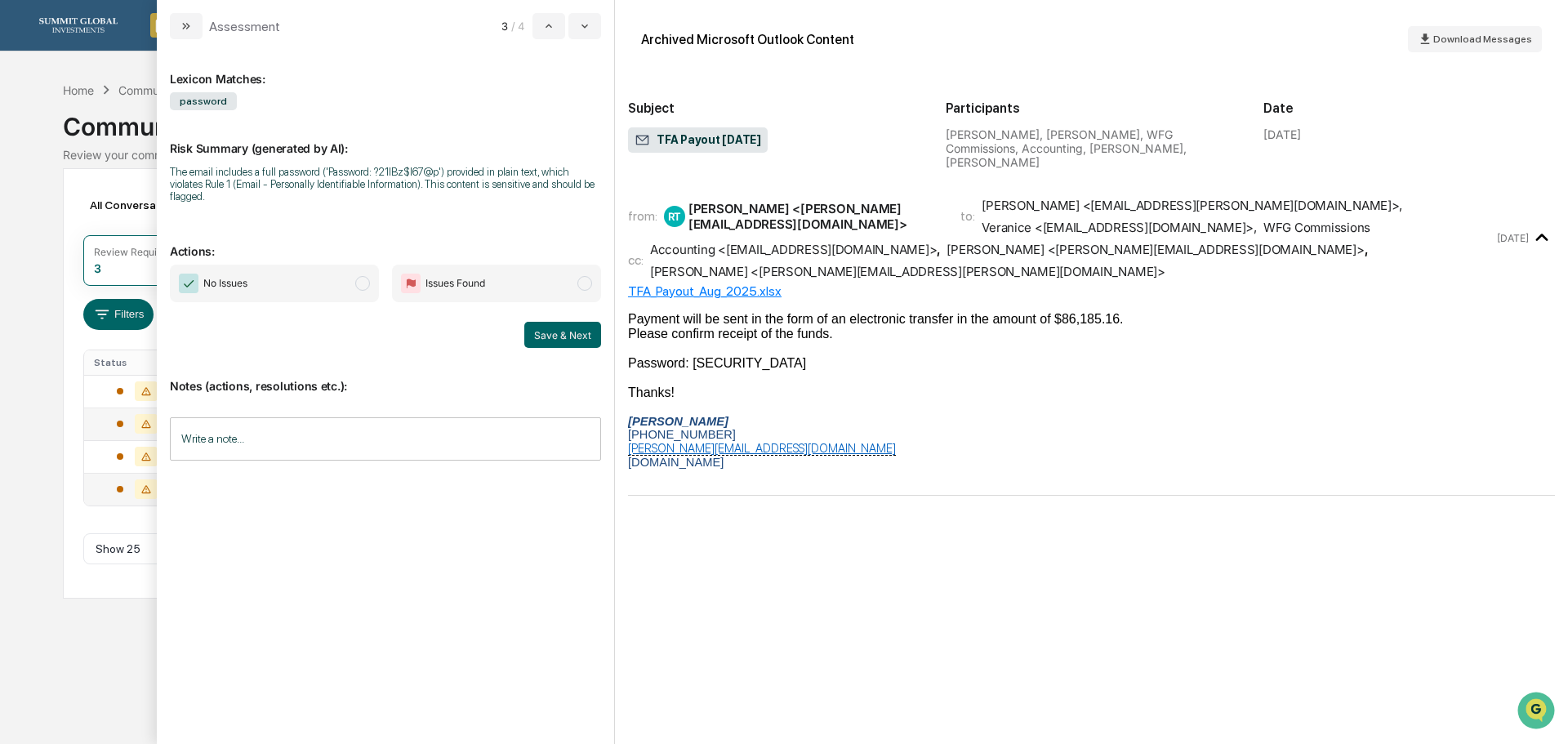
click at [192, 19] on button "modal" at bounding box center [187, 26] width 33 height 27
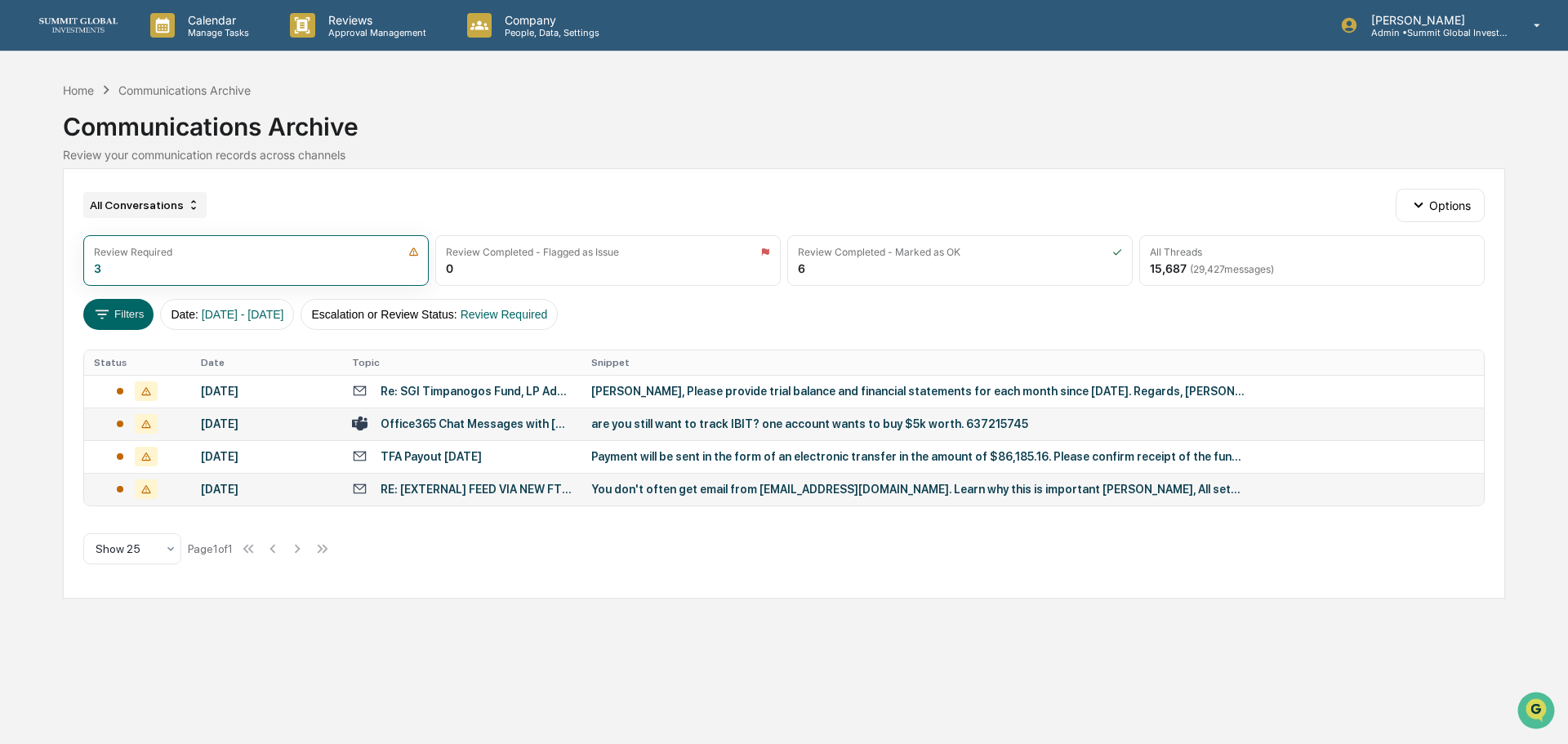
click at [137, 208] on div "All Conversations" at bounding box center [145, 205] width 124 height 27
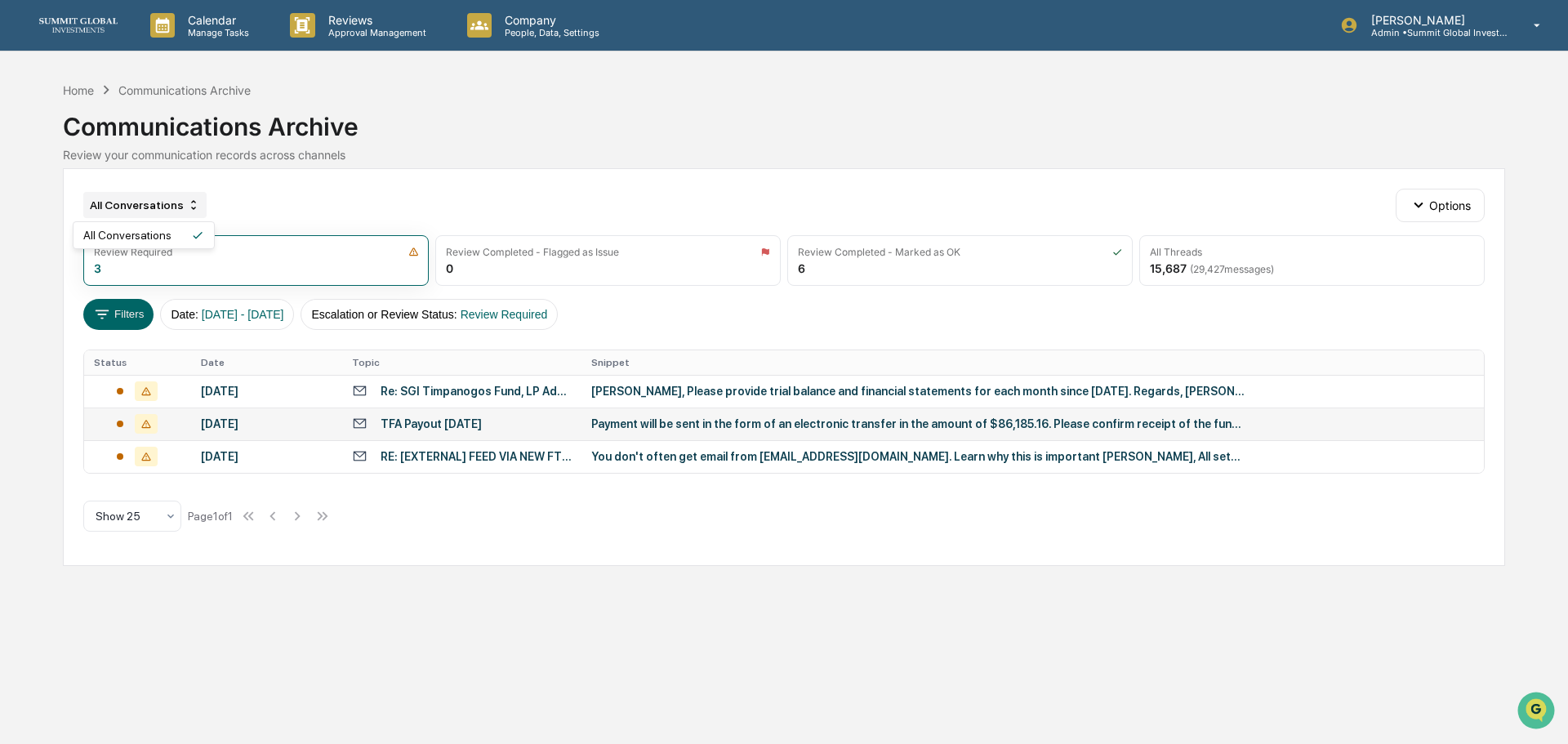
click at [137, 208] on div "All Conversations" at bounding box center [145, 205] width 124 height 27
click at [79, 93] on div "Home" at bounding box center [79, 90] width 31 height 14
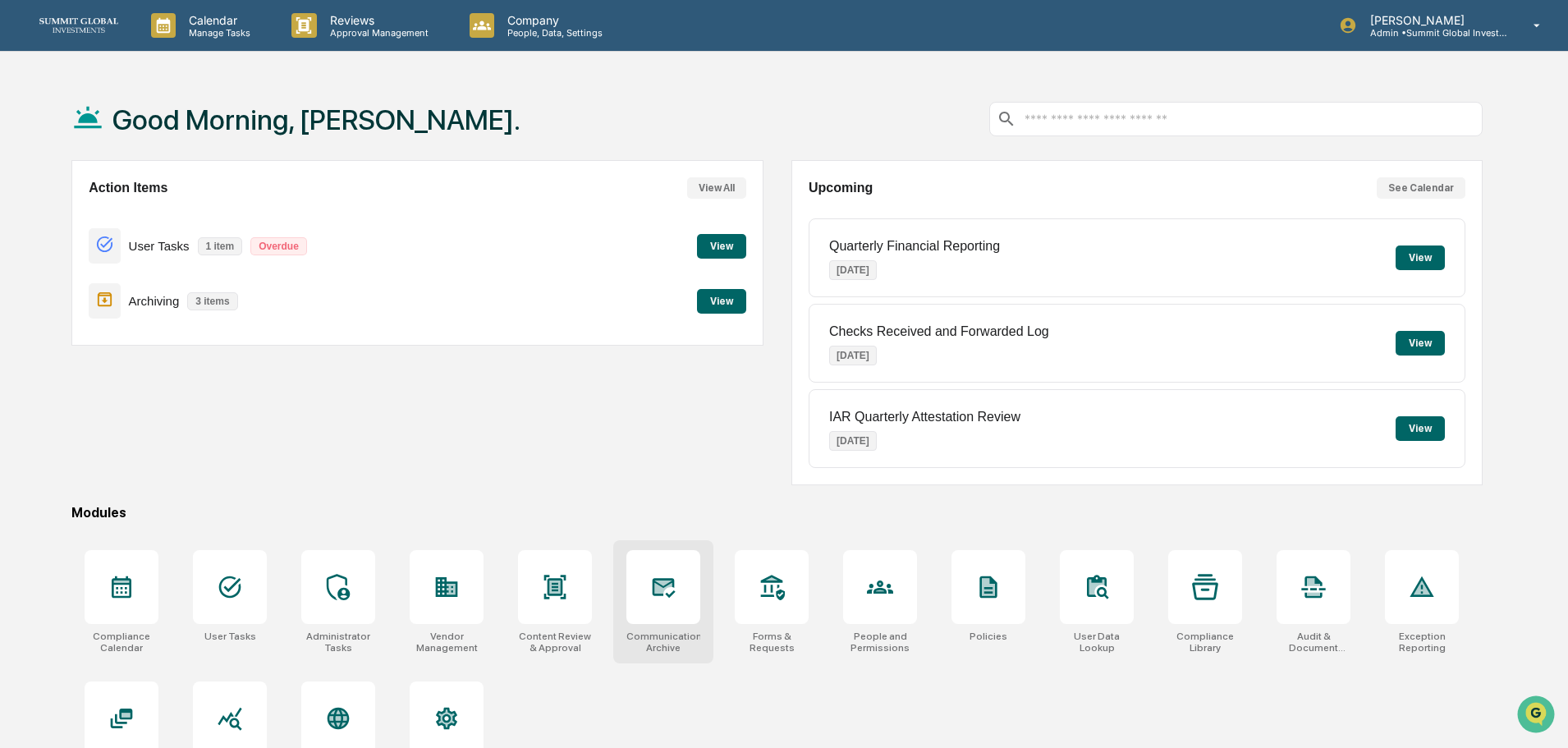
click at [679, 588] on div at bounding box center [663, 588] width 74 height 74
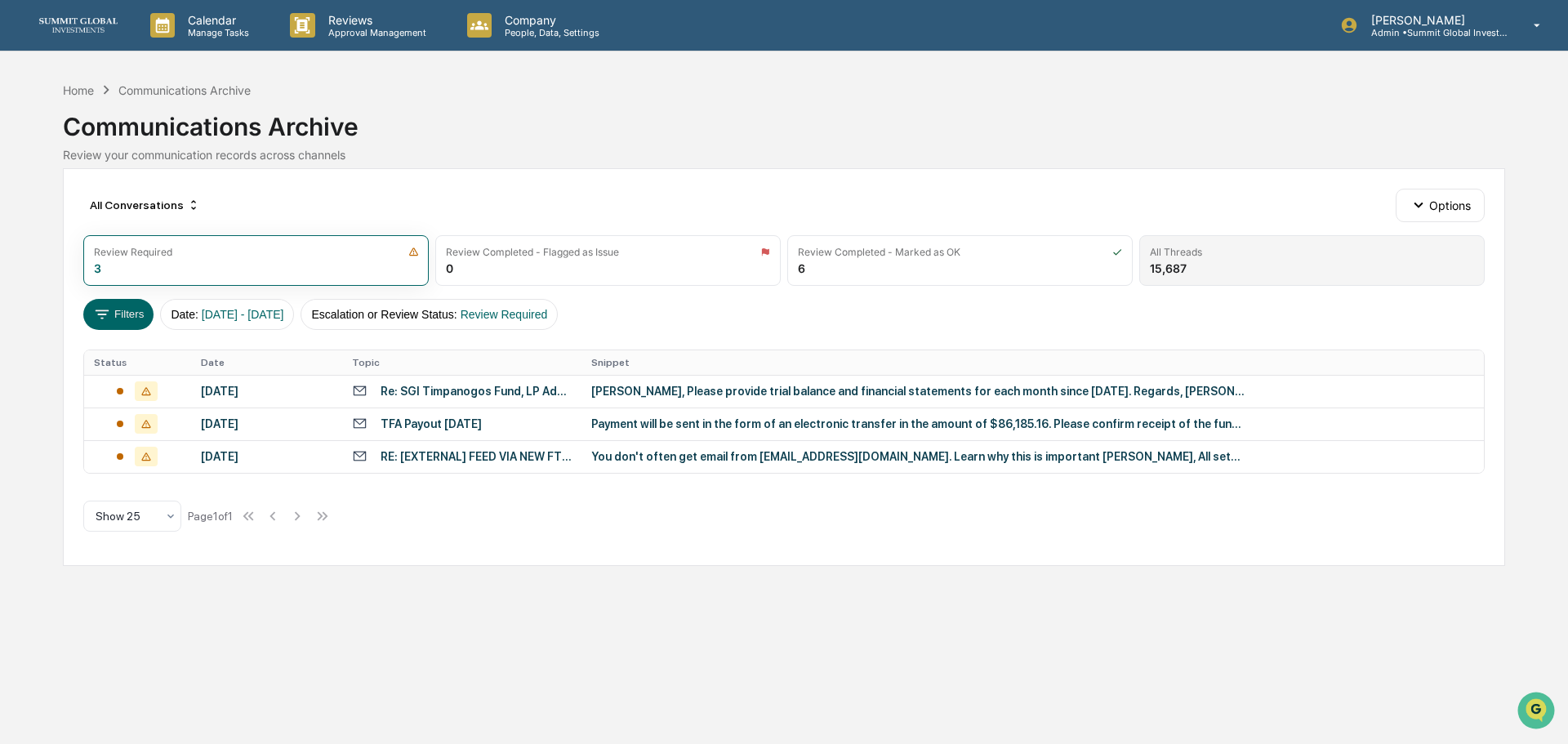
click at [1208, 265] on div "All Threads 15,687" at bounding box center [1312, 260] width 345 height 50
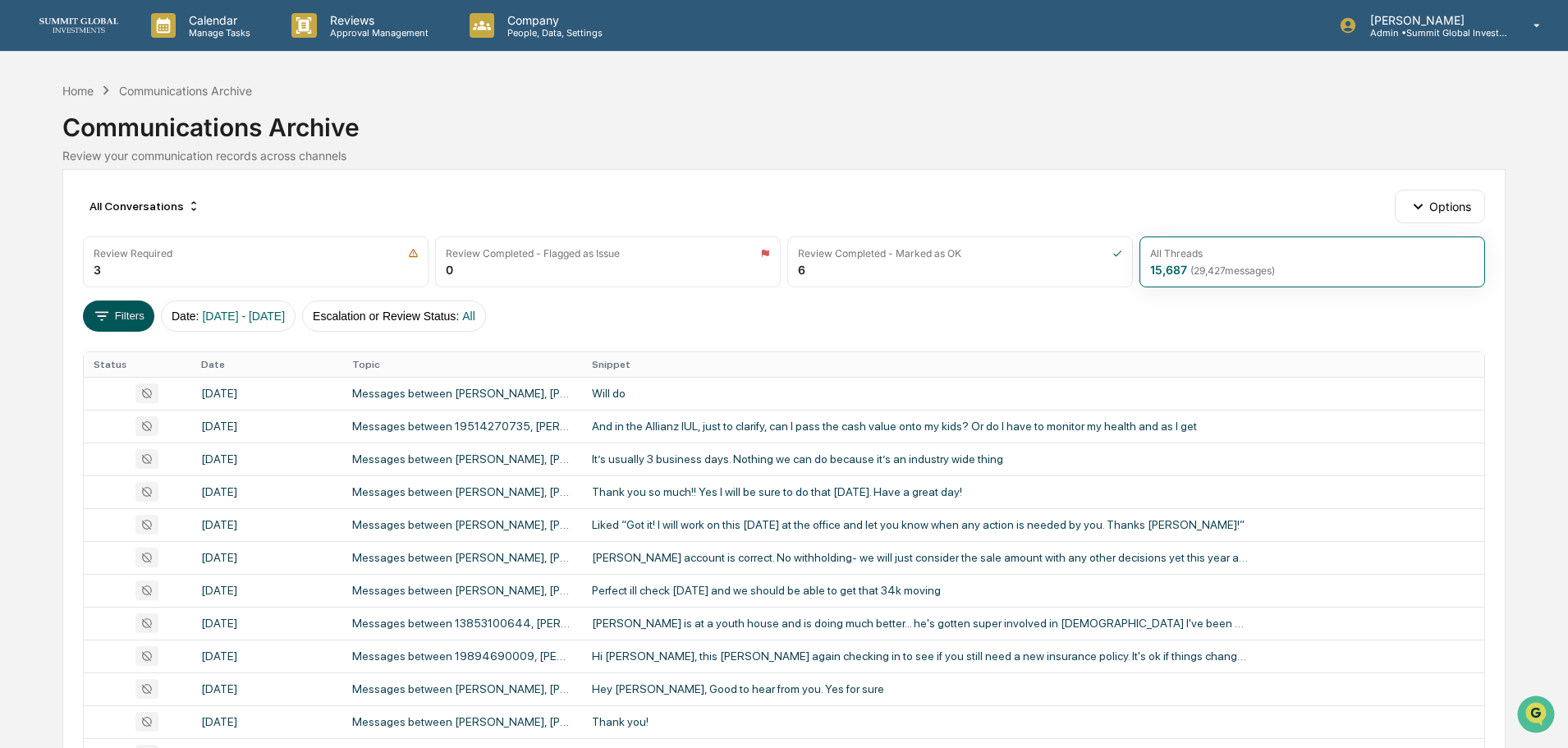
click at [103, 311] on icon at bounding box center [102, 317] width 18 height 18
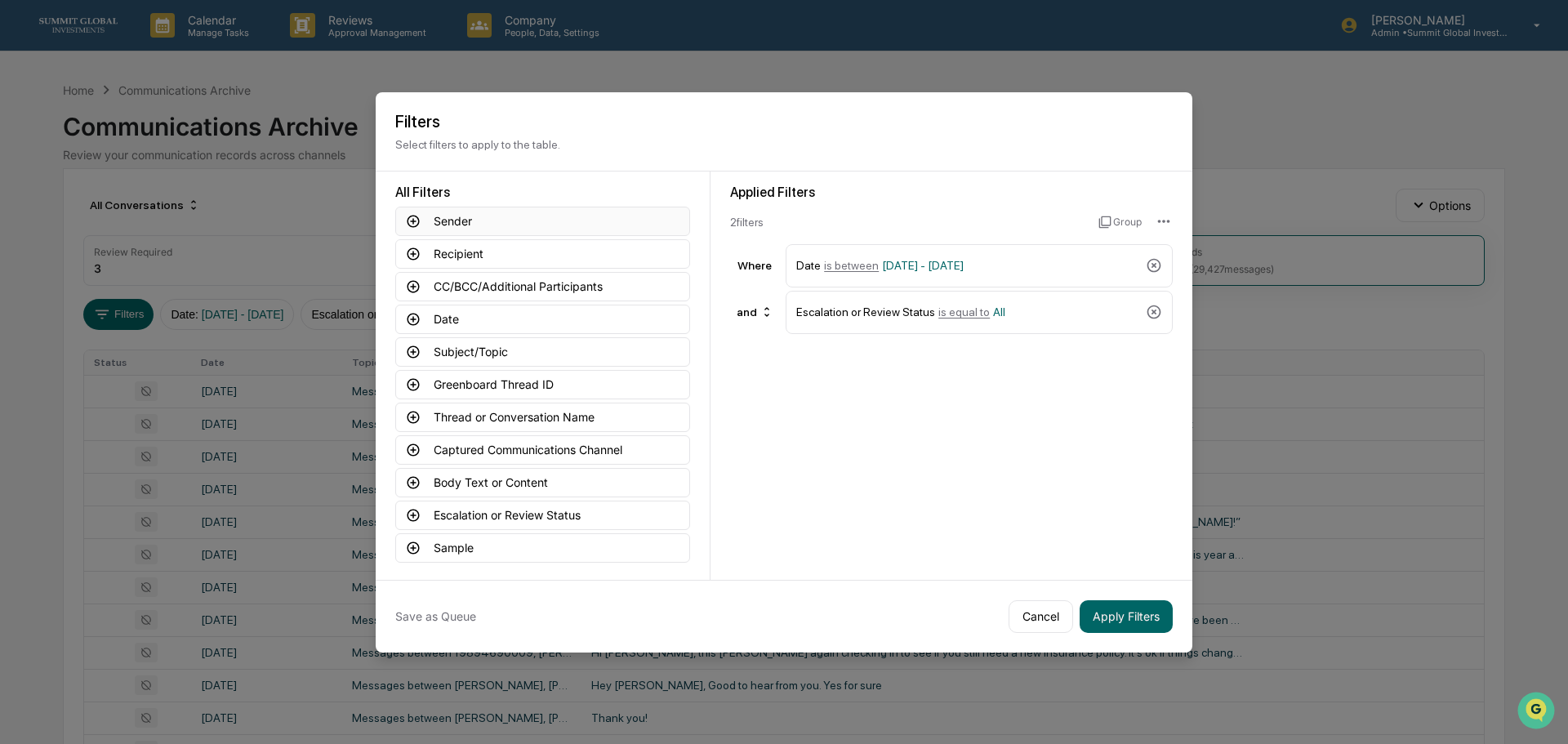
click at [445, 223] on button "Sender" at bounding box center [543, 222] width 295 height 29
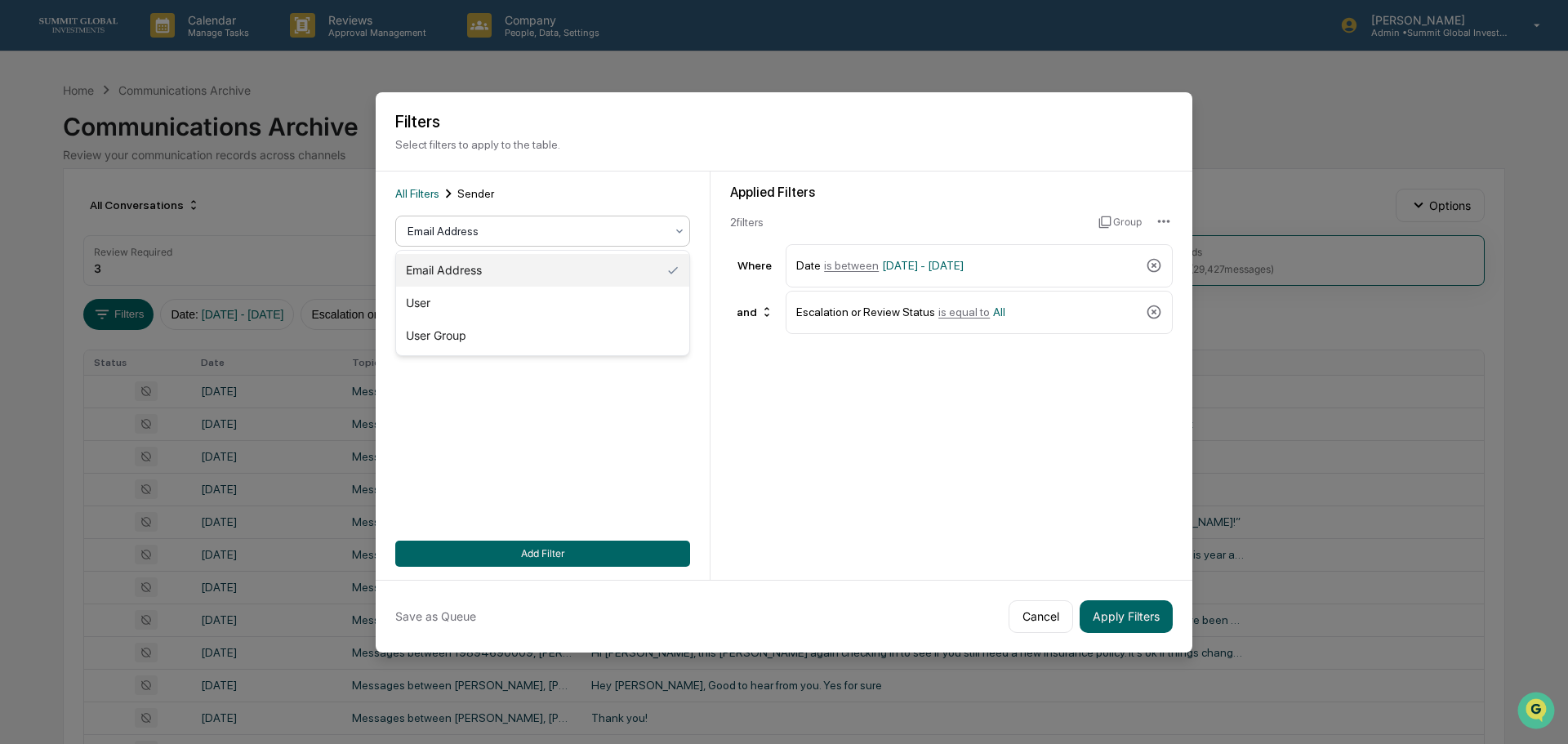
click at [438, 229] on div at bounding box center [536, 231] width 257 height 16
click at [472, 235] on div at bounding box center [536, 231] width 257 height 16
click at [463, 300] on input at bounding box center [543, 305] width 295 height 30
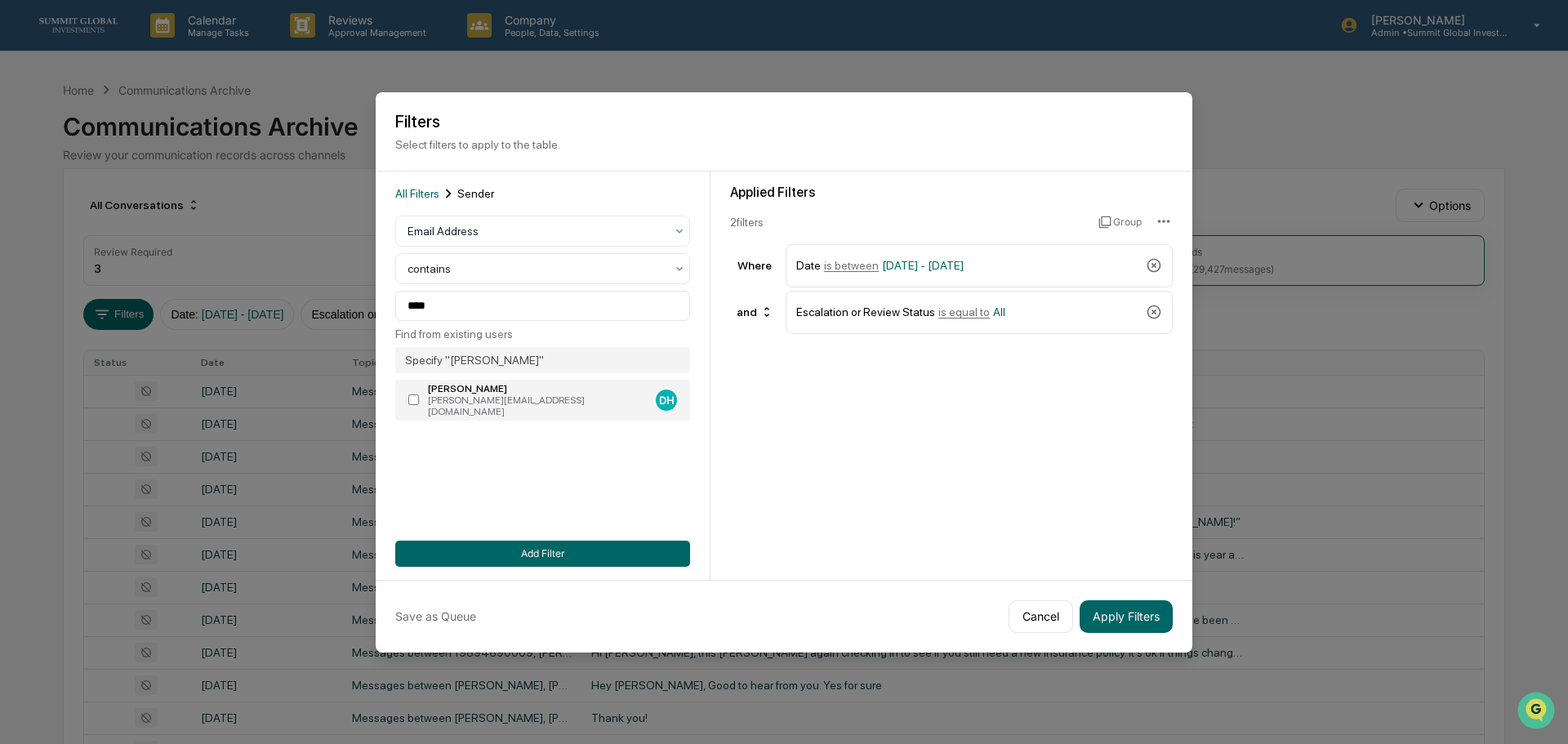
click at [507, 394] on div "Dave Harden" at bounding box center [539, 388] width 222 height 11
type input "**********"
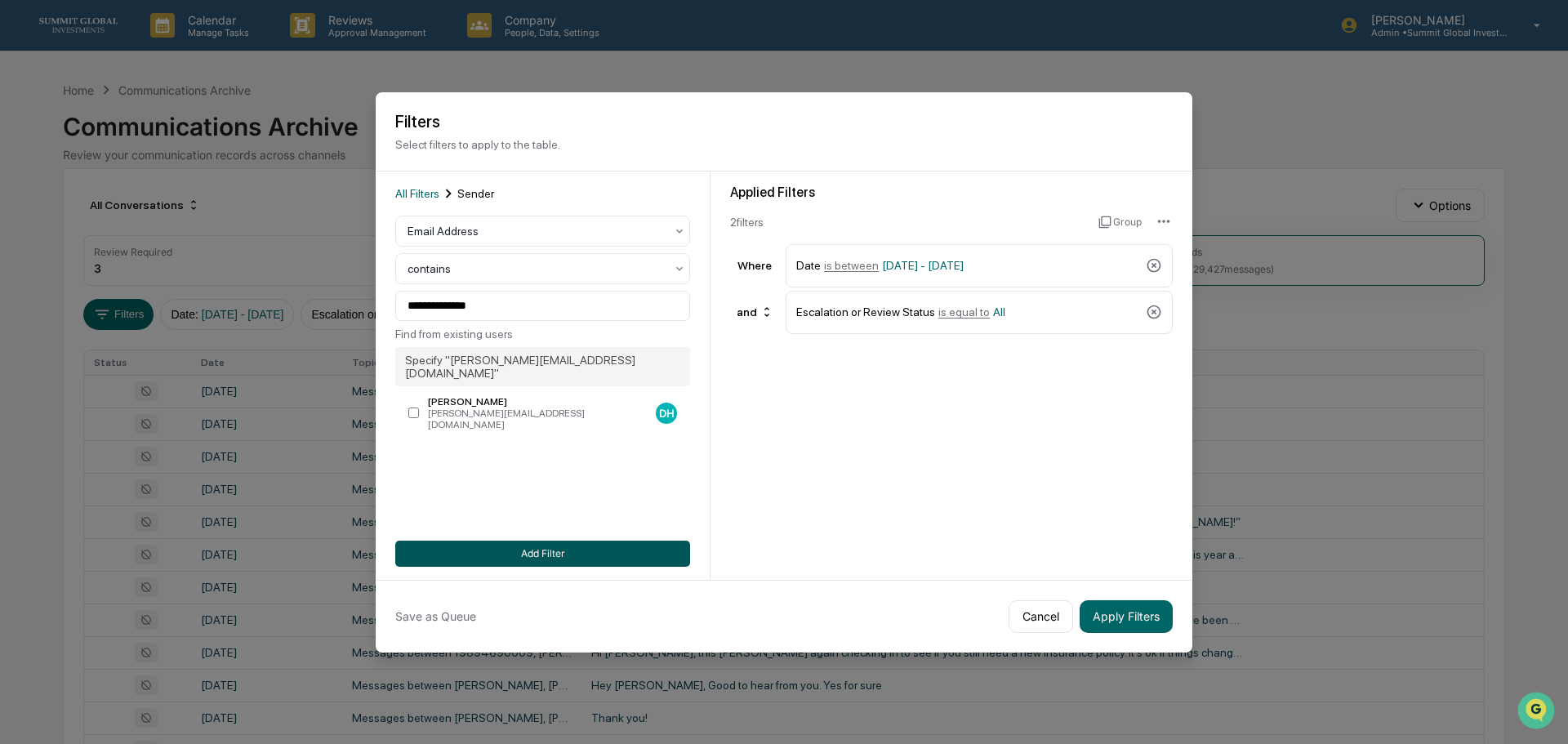
click at [517, 548] on button "Add Filter" at bounding box center [543, 553] width 295 height 27
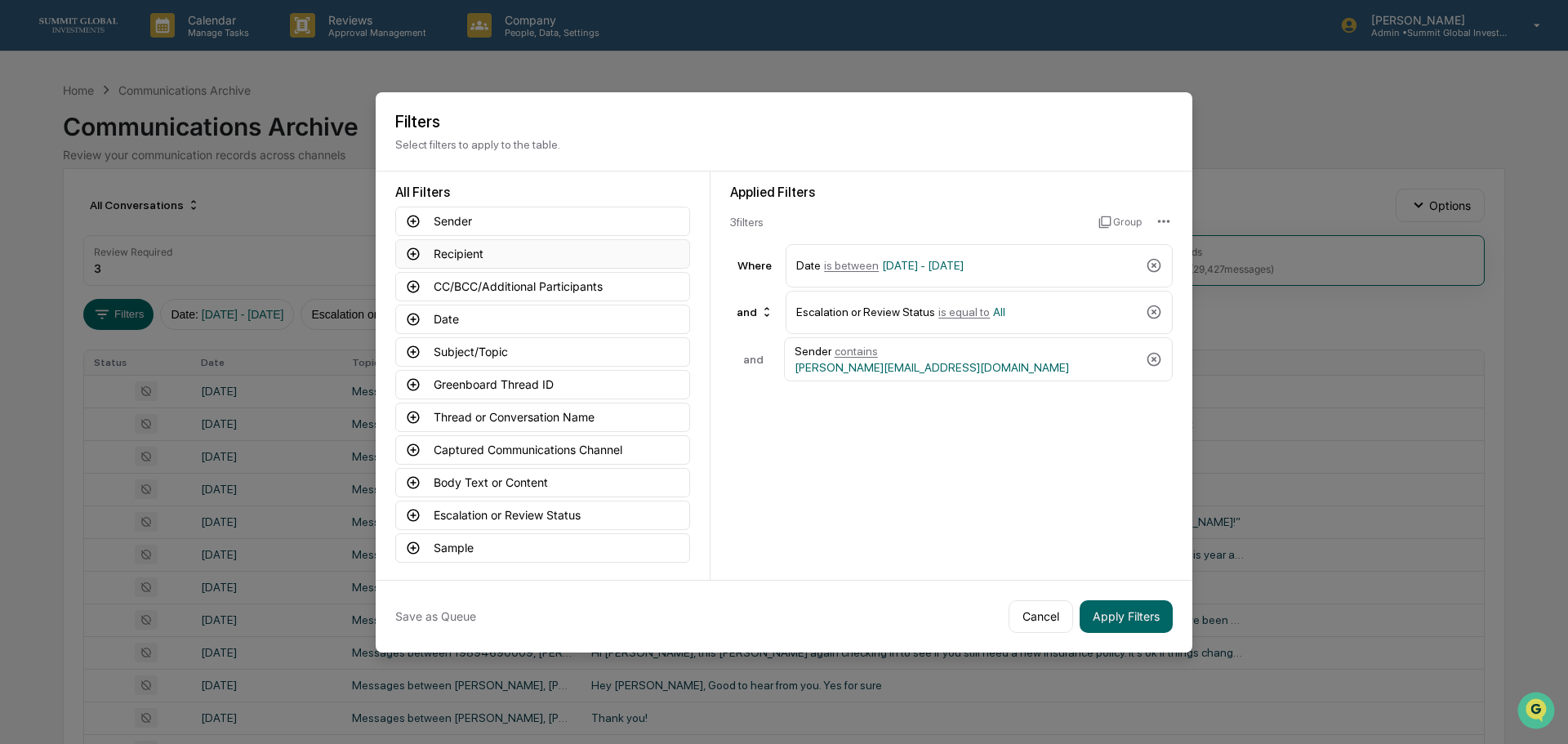
click at [414, 255] on icon at bounding box center [413, 254] width 15 height 15
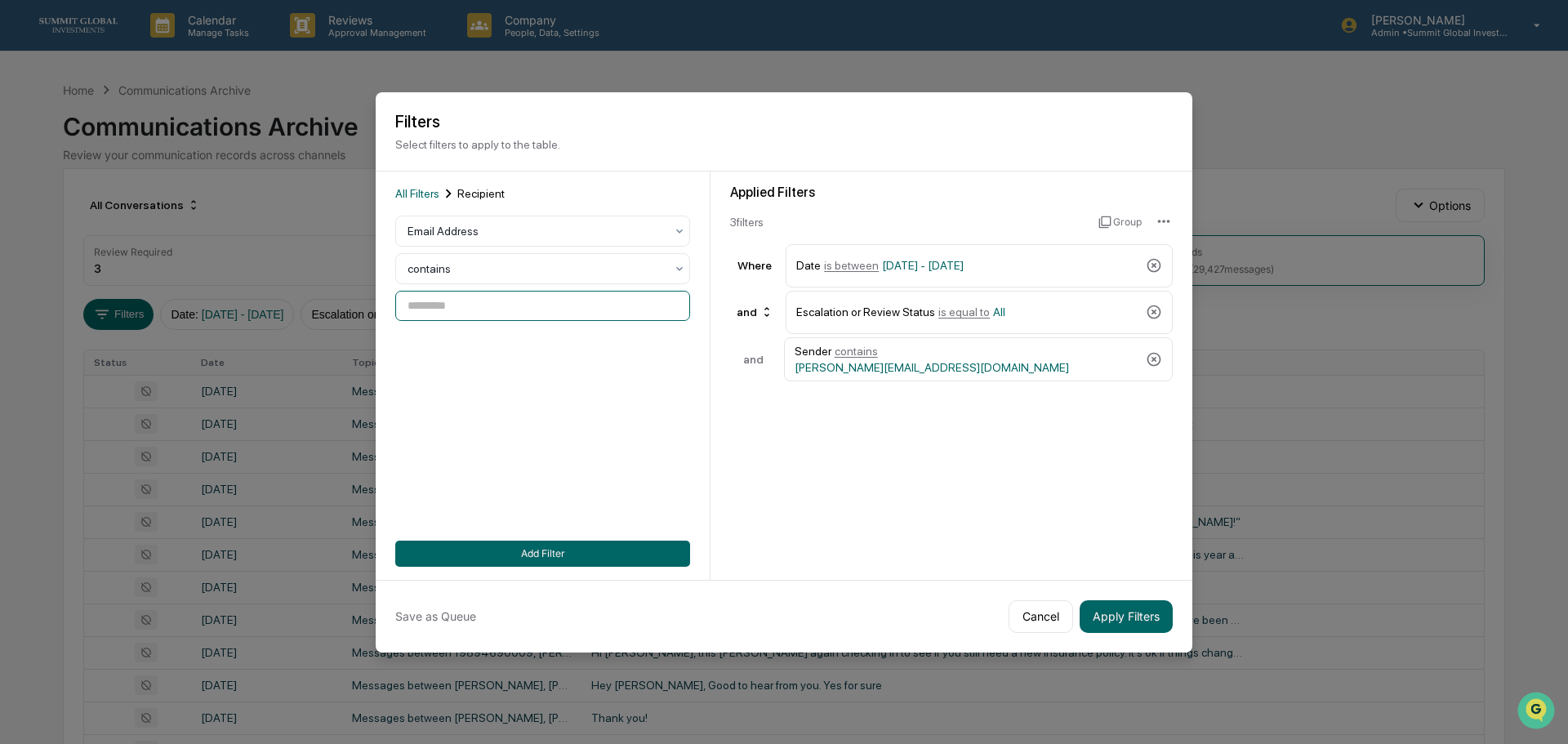
click at [434, 300] on input at bounding box center [543, 305] width 295 height 30
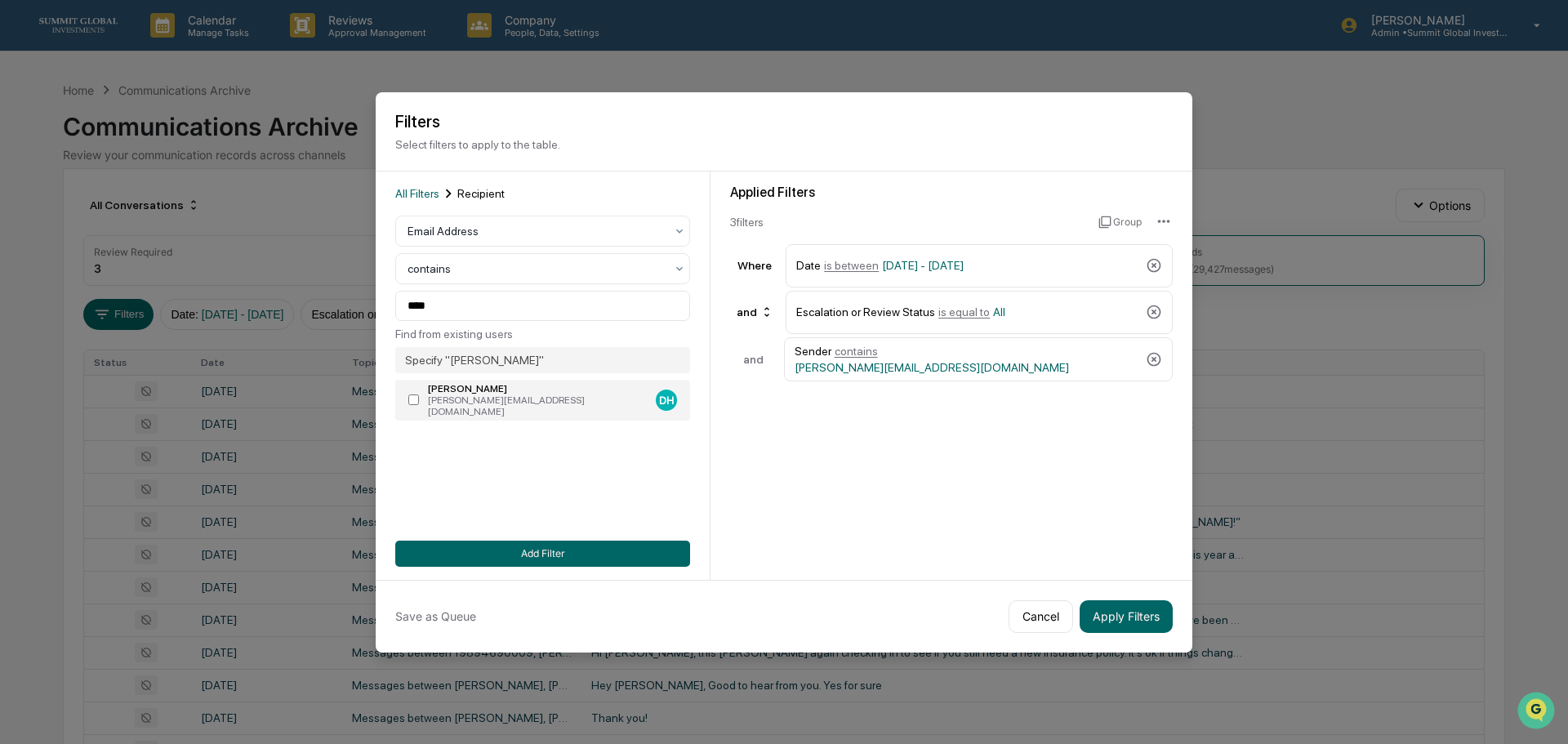
click at [450, 401] on div "[PERSON_NAME][EMAIL_ADDRESS][DOMAIN_NAME]" at bounding box center [539, 406] width 222 height 23
type input "**********"
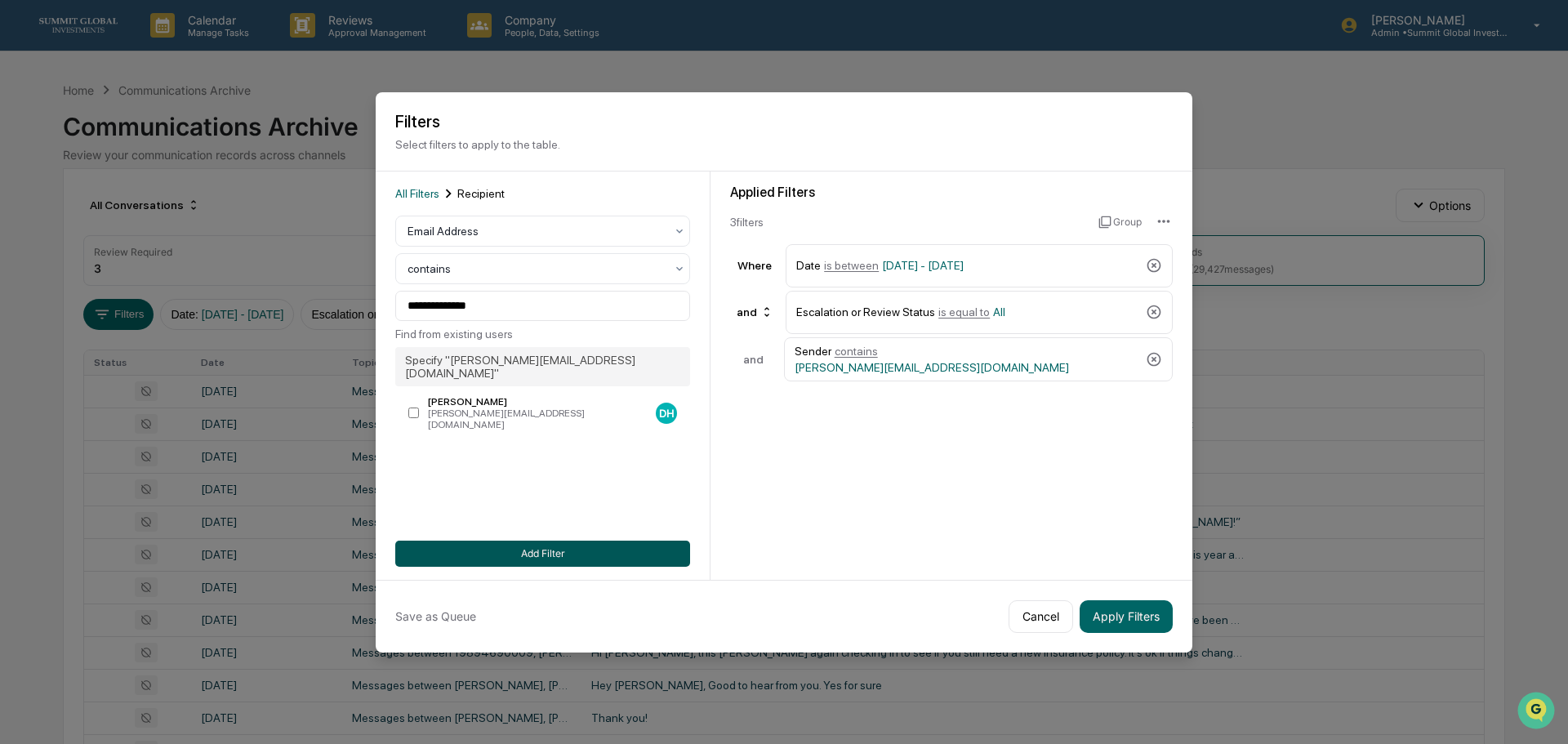
click at [517, 556] on button "Add Filter" at bounding box center [543, 553] width 295 height 27
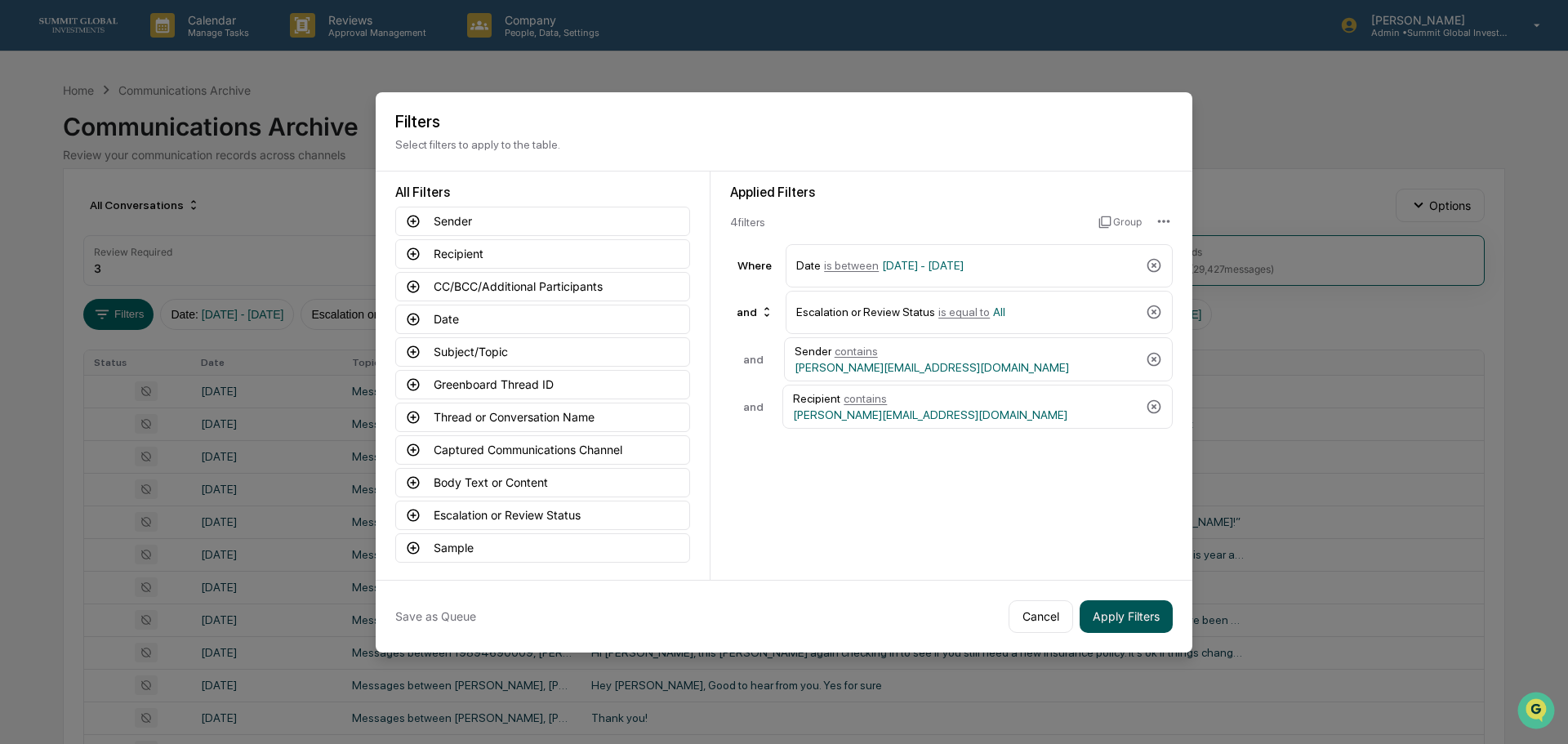
click at [1093, 618] on button "Apply Filters" at bounding box center [1127, 617] width 93 height 33
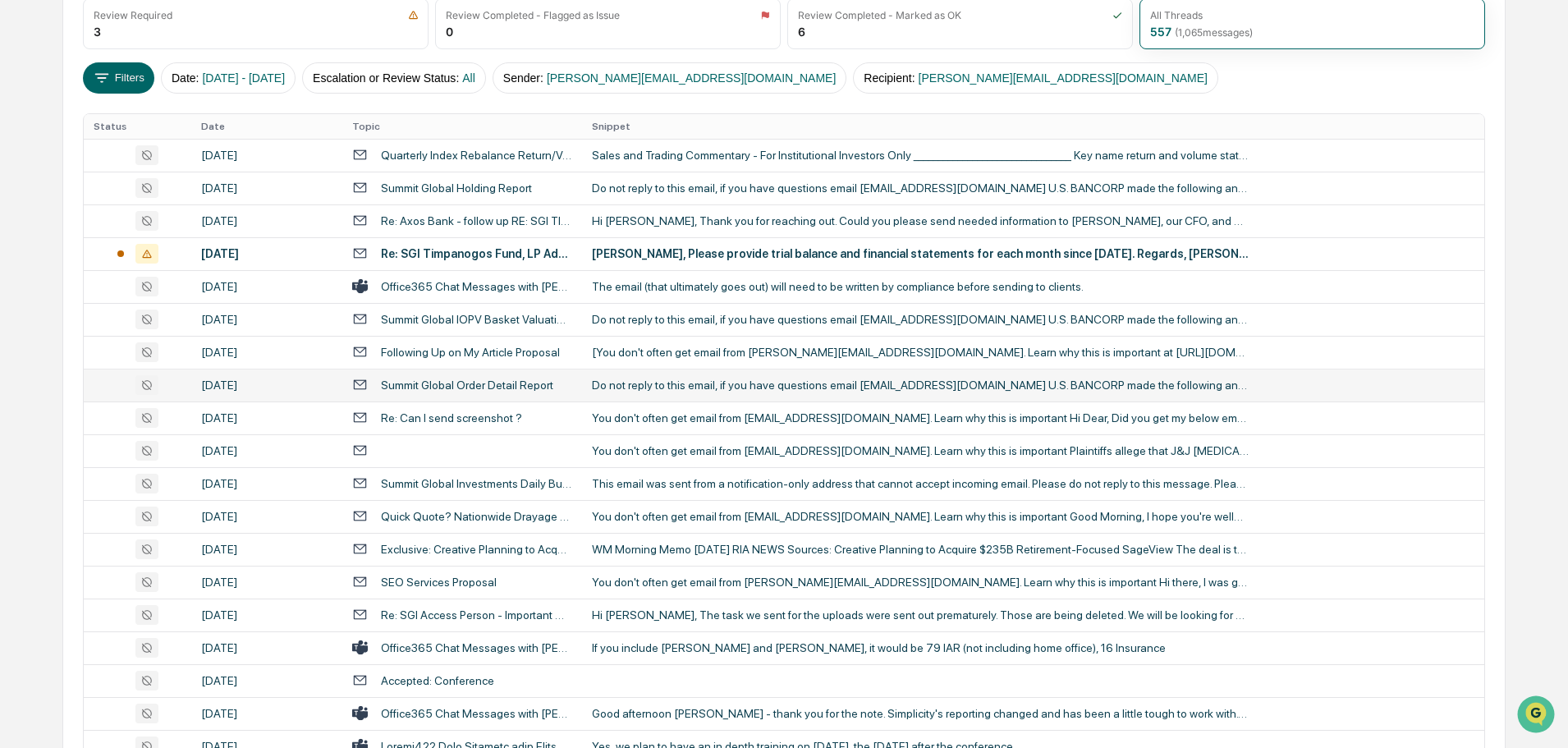
scroll to position [247, 0]
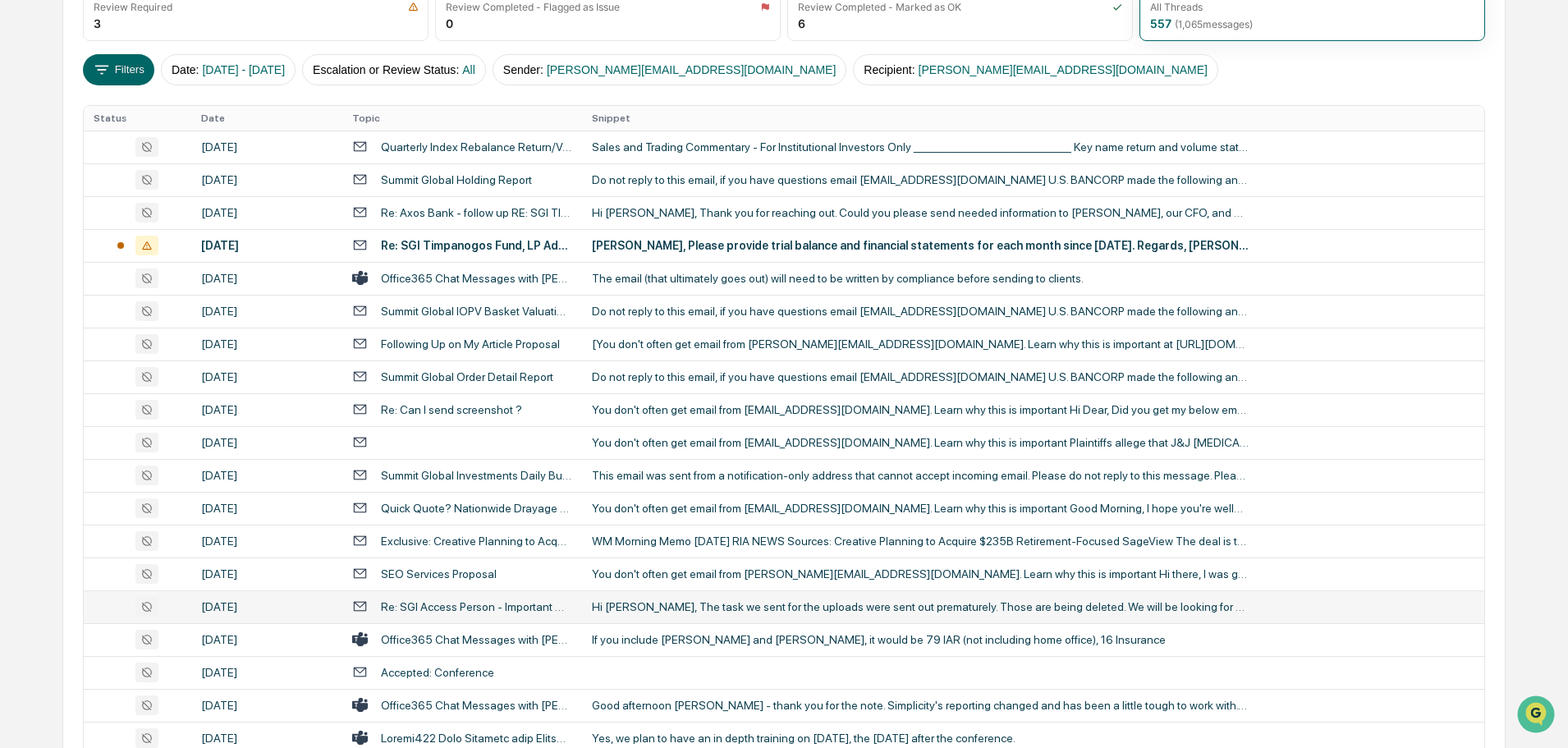
click at [460, 604] on div "Re: SGI Access Person - Important Compliance Update" at bounding box center [477, 607] width 192 height 13
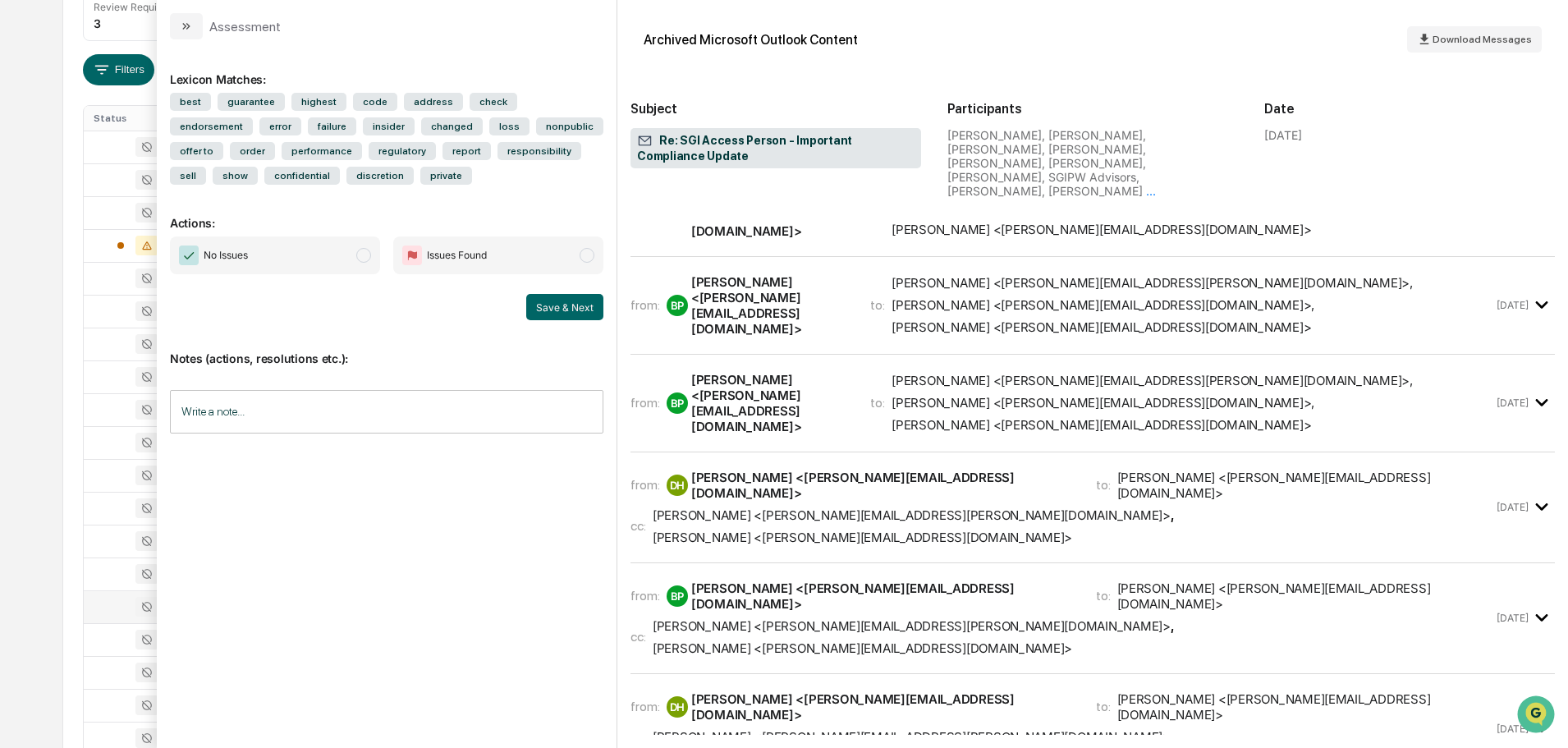
scroll to position [657, 0]
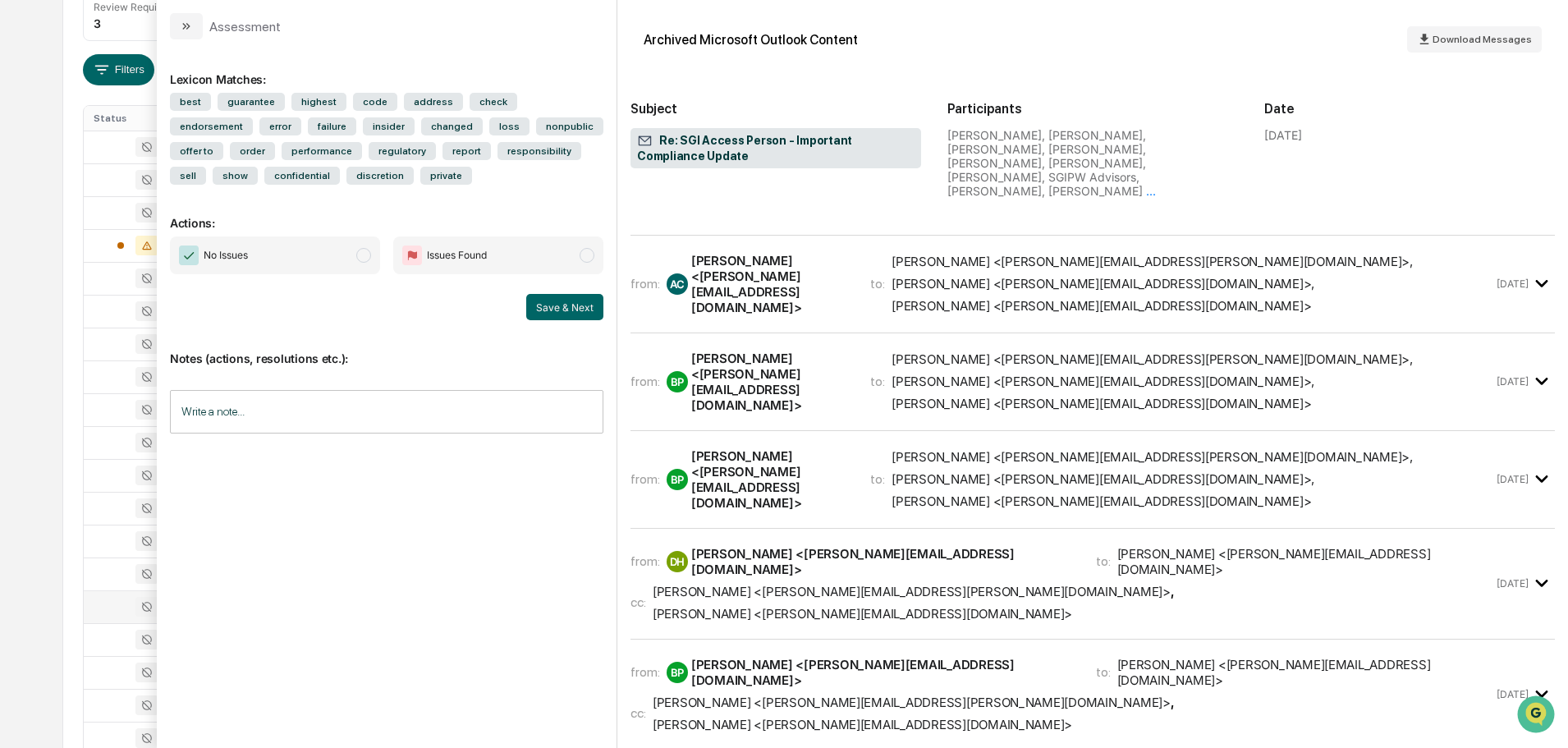
click at [824, 695] on div "Aaron Butler <aaron.butler@sgiam.com>" at bounding box center [912, 702] width 518 height 16
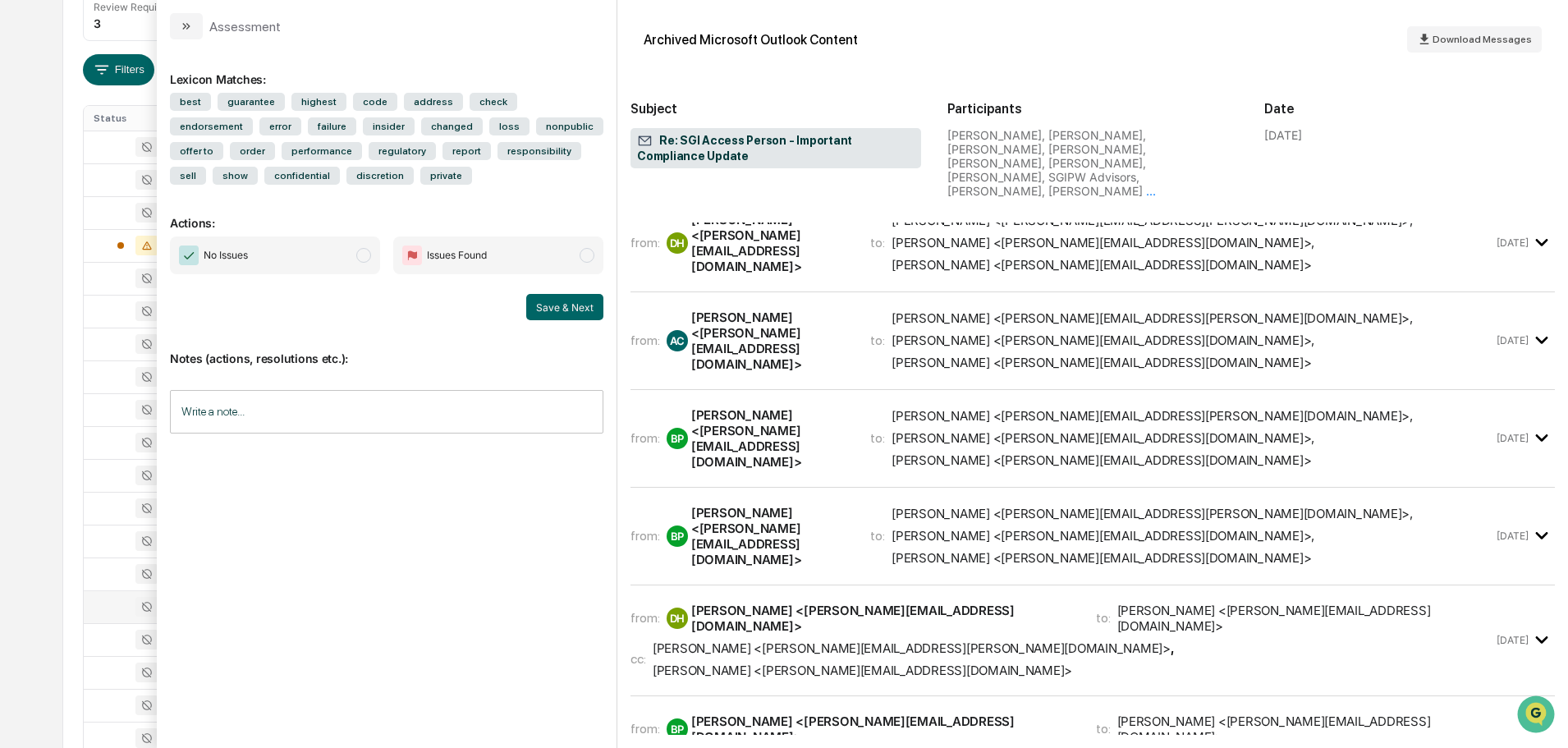
scroll to position [493, 0]
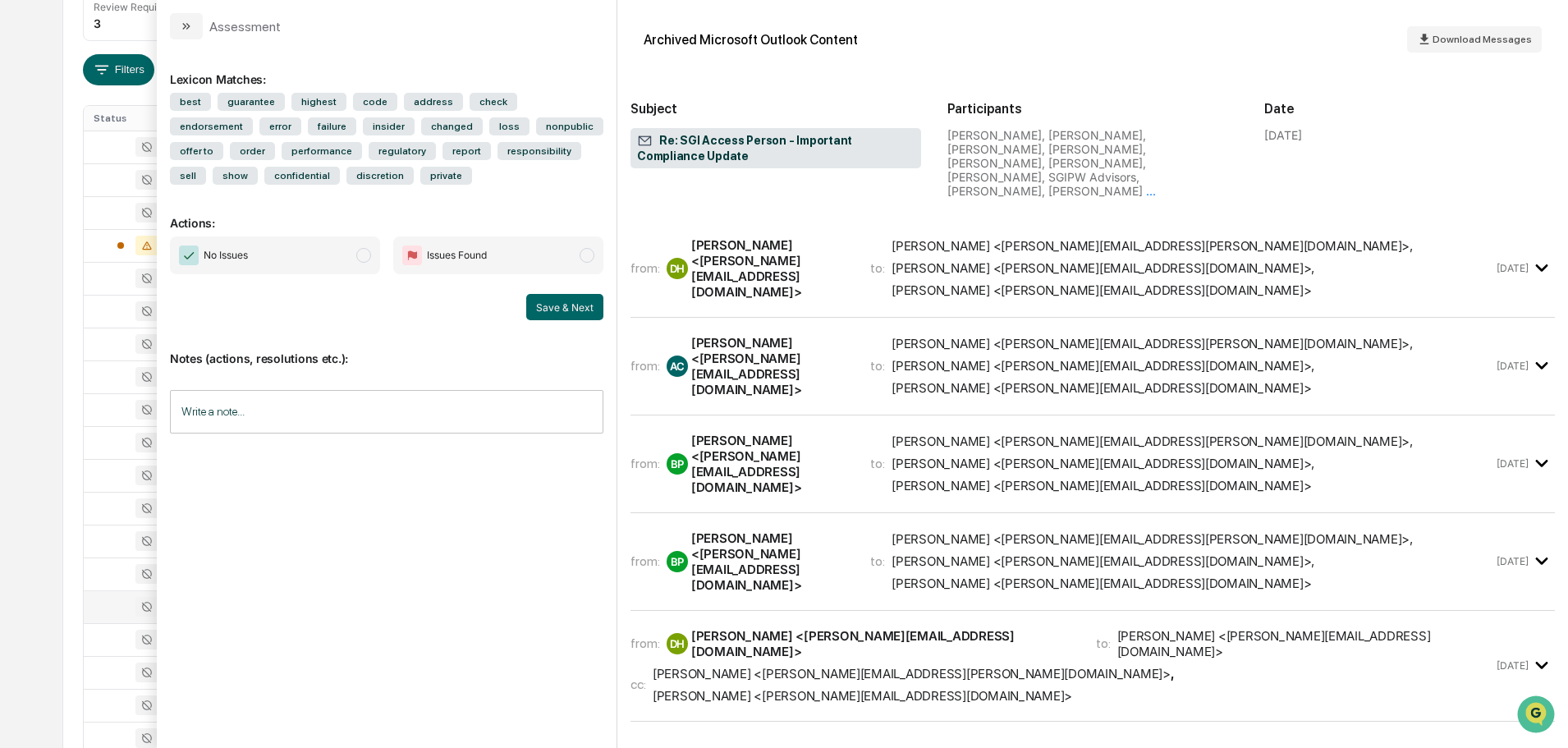
click at [824, 666] on div "Aaron Butler <aaron.butler@sgiam.com>" at bounding box center [912, 673] width 518 height 16
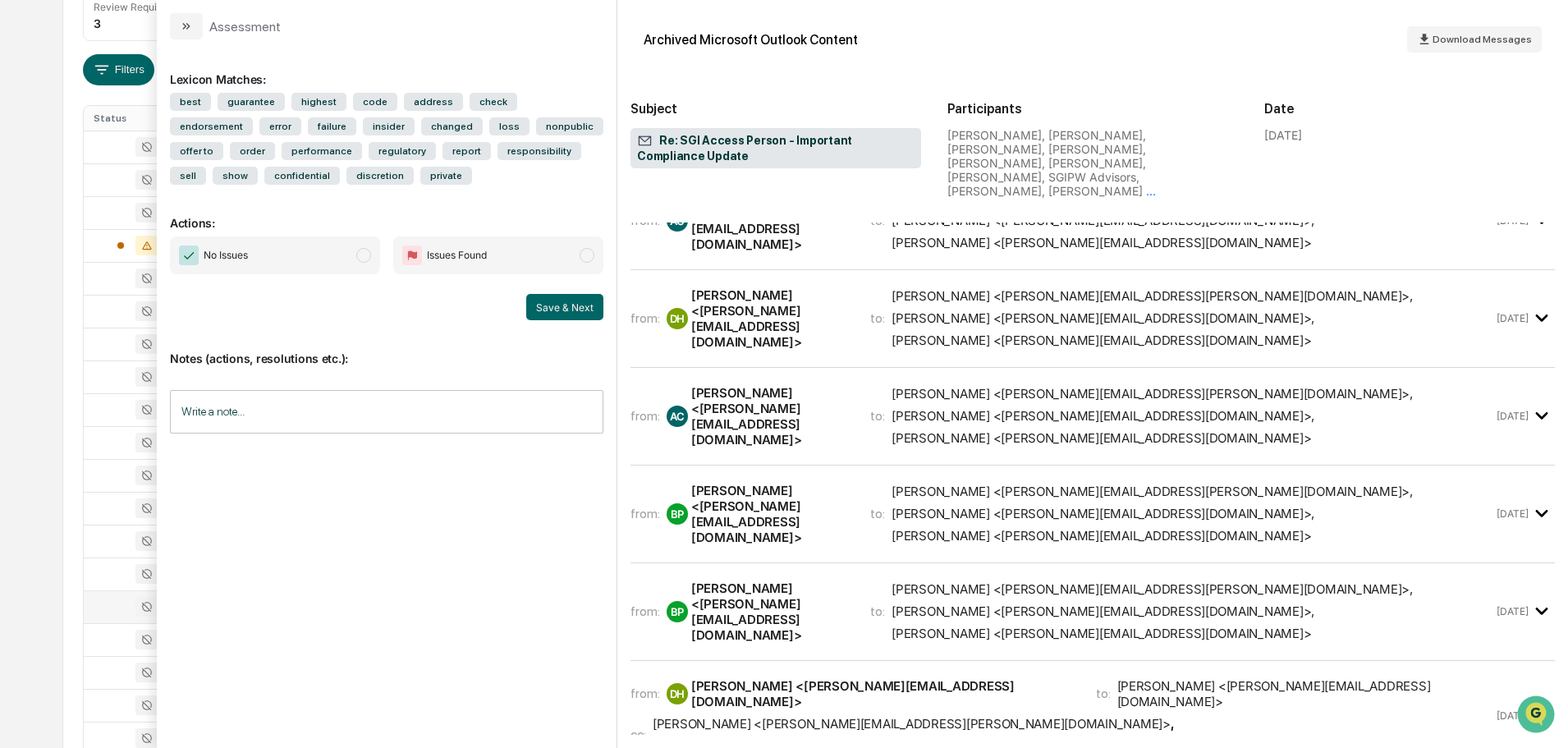
scroll to position [411, 0]
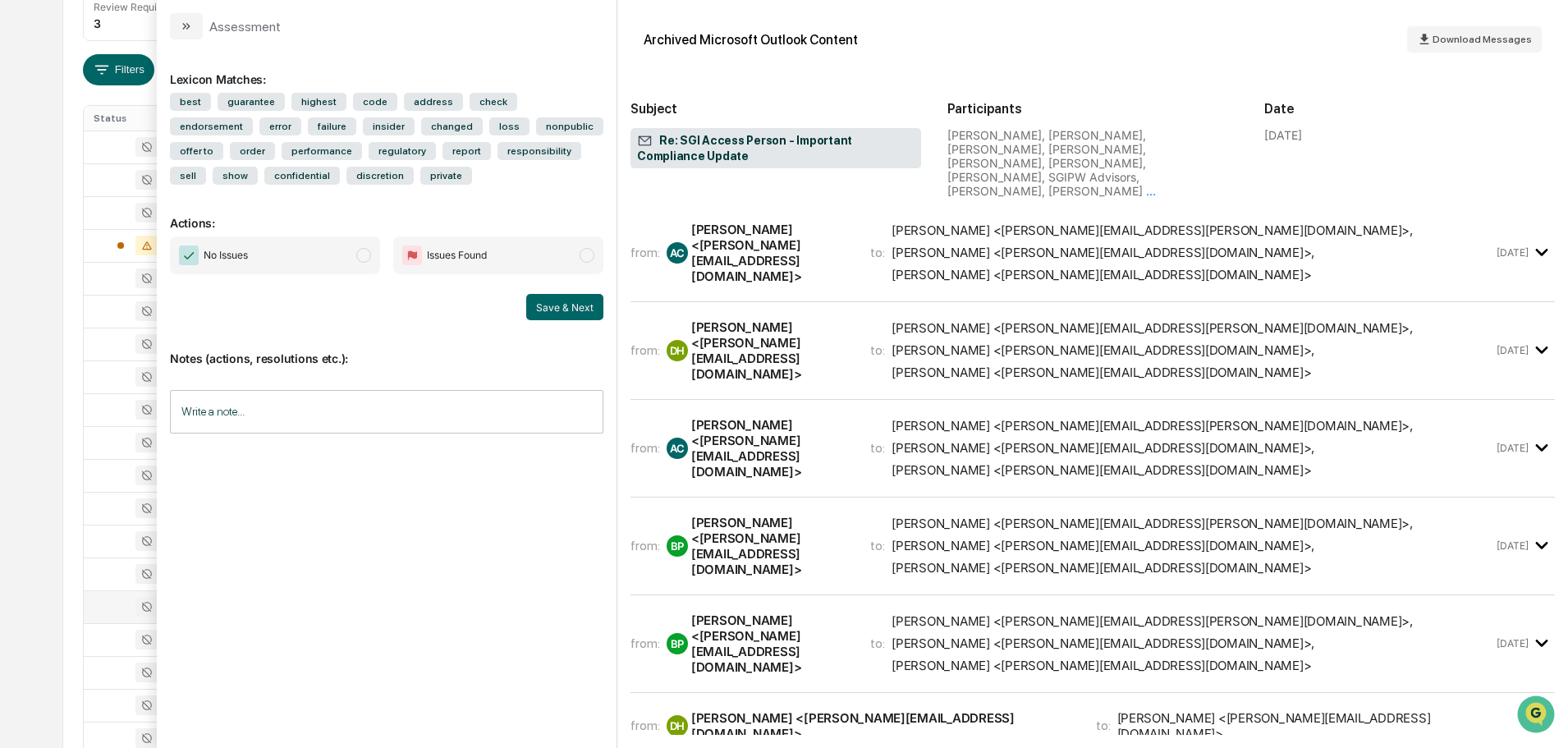
click at [981, 658] on div "[PERSON_NAME] <[PERSON_NAME][EMAIL_ADDRESS][DOMAIN_NAME]>" at bounding box center [1102, 665] width 420 height 16
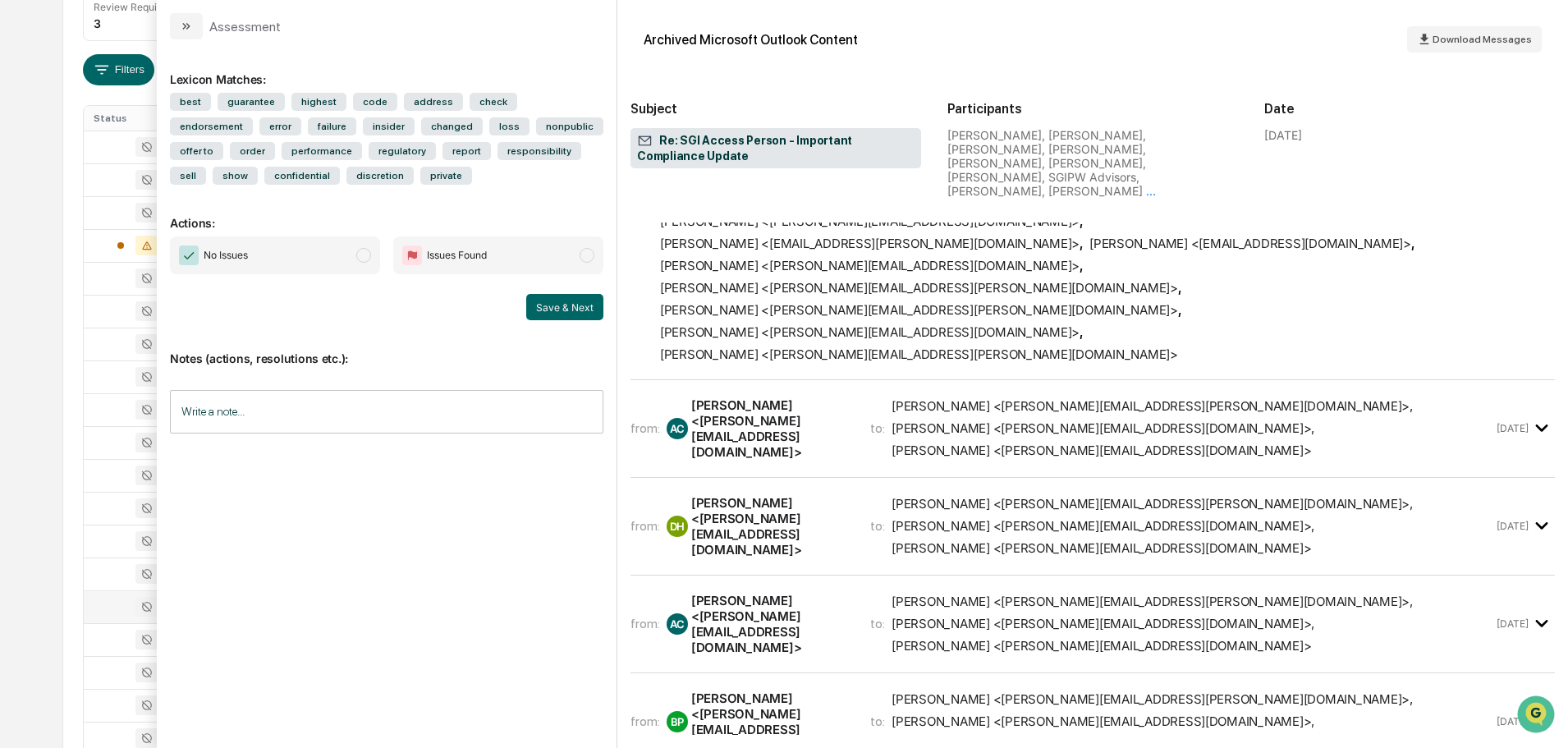
scroll to position [164, 0]
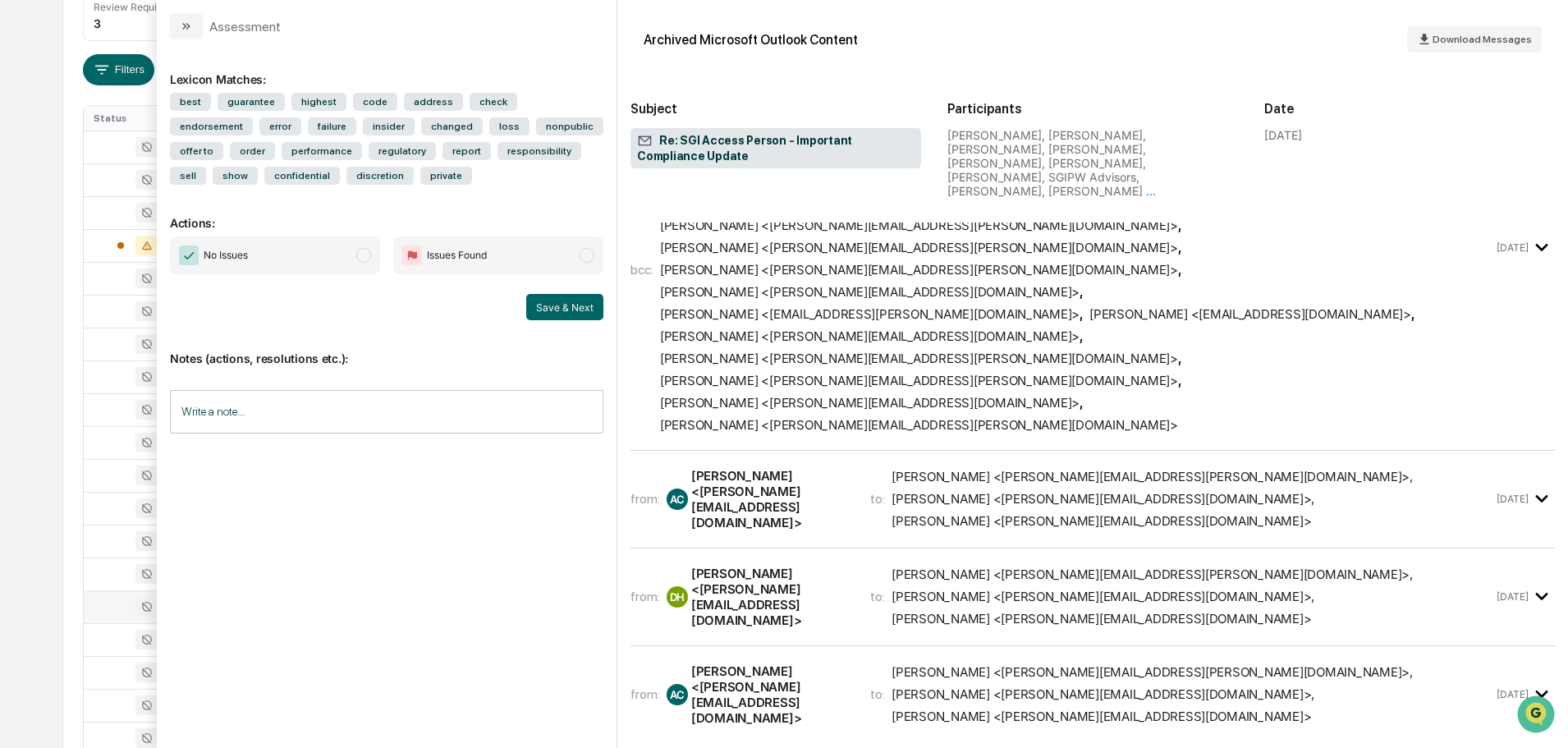
click at [846, 664] on div "Adam Clark <adam@sgipw.com>" at bounding box center [771, 695] width 159 height 63
click at [810, 562] on div "from: DH David Harden <dave@sgiam.com> to: Aaron Butler <aaron.butler@sgiam.com…" at bounding box center [1093, 604] width 924 height 85
click at [792, 566] on div "[PERSON_NAME] <[PERSON_NAME][EMAIL_ADDRESS][DOMAIN_NAME]>" at bounding box center [771, 597] width 159 height 63
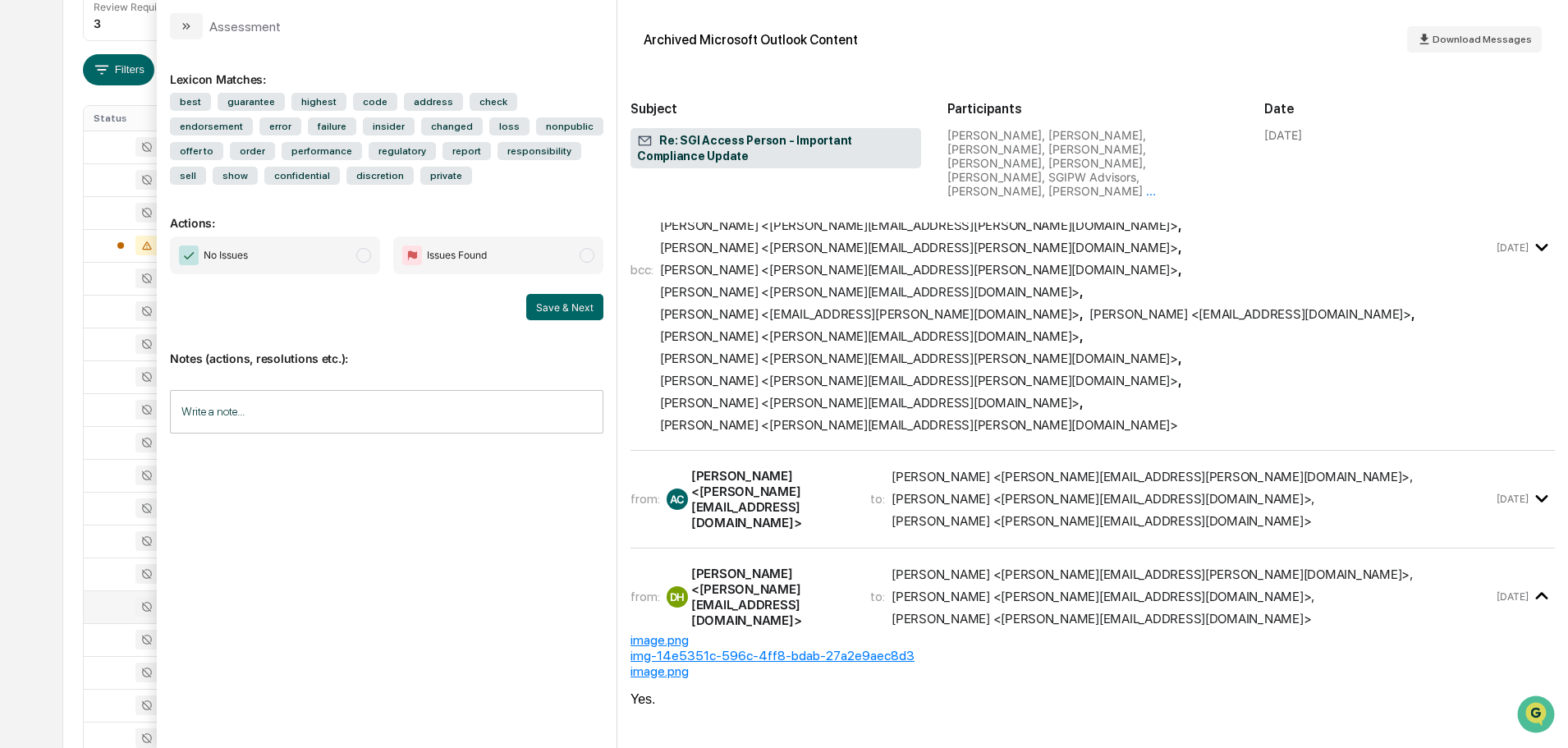
click at [851, 468] on div "Adam Clark <adam@sgipw.com>" at bounding box center [771, 499] width 159 height 63
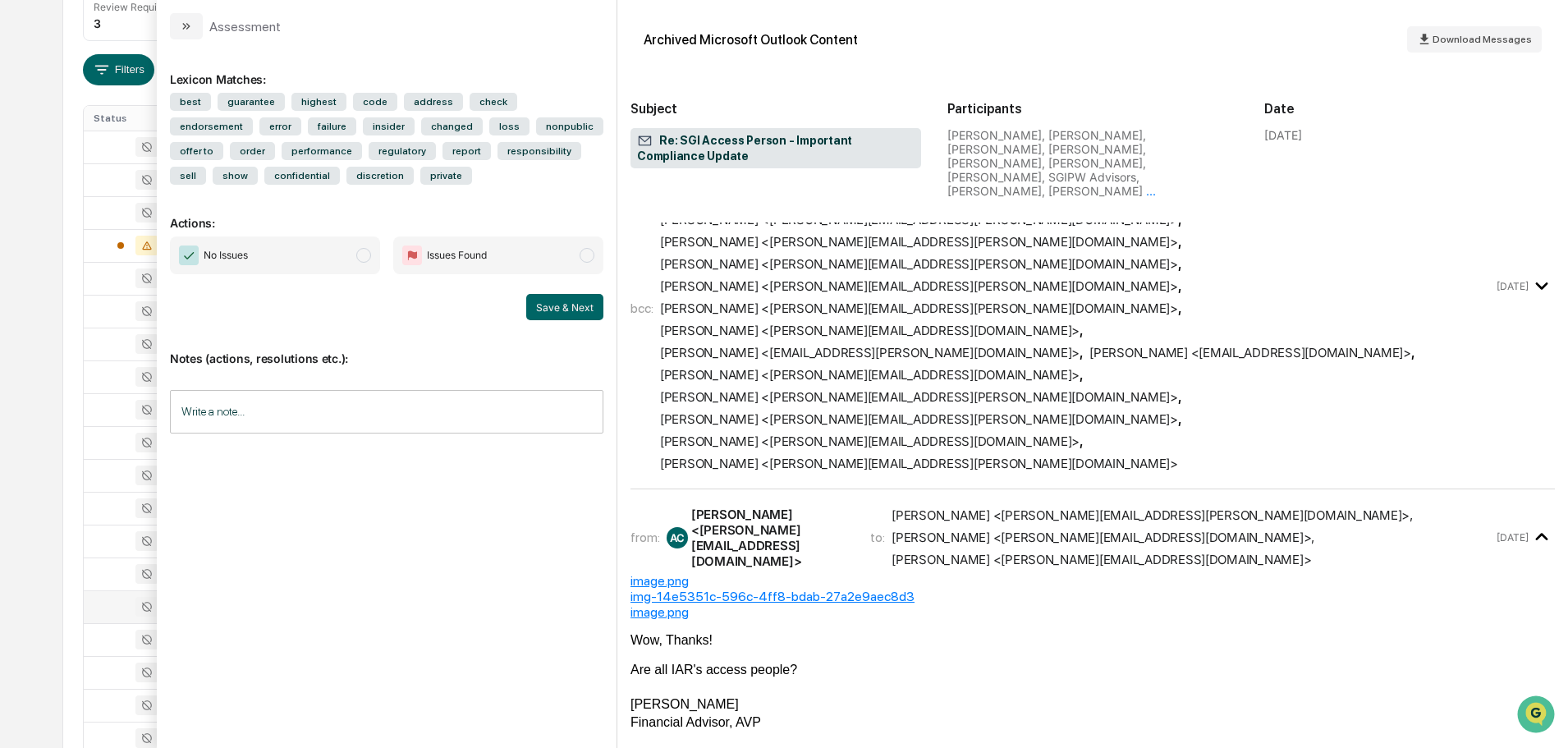
scroll to position [0, 0]
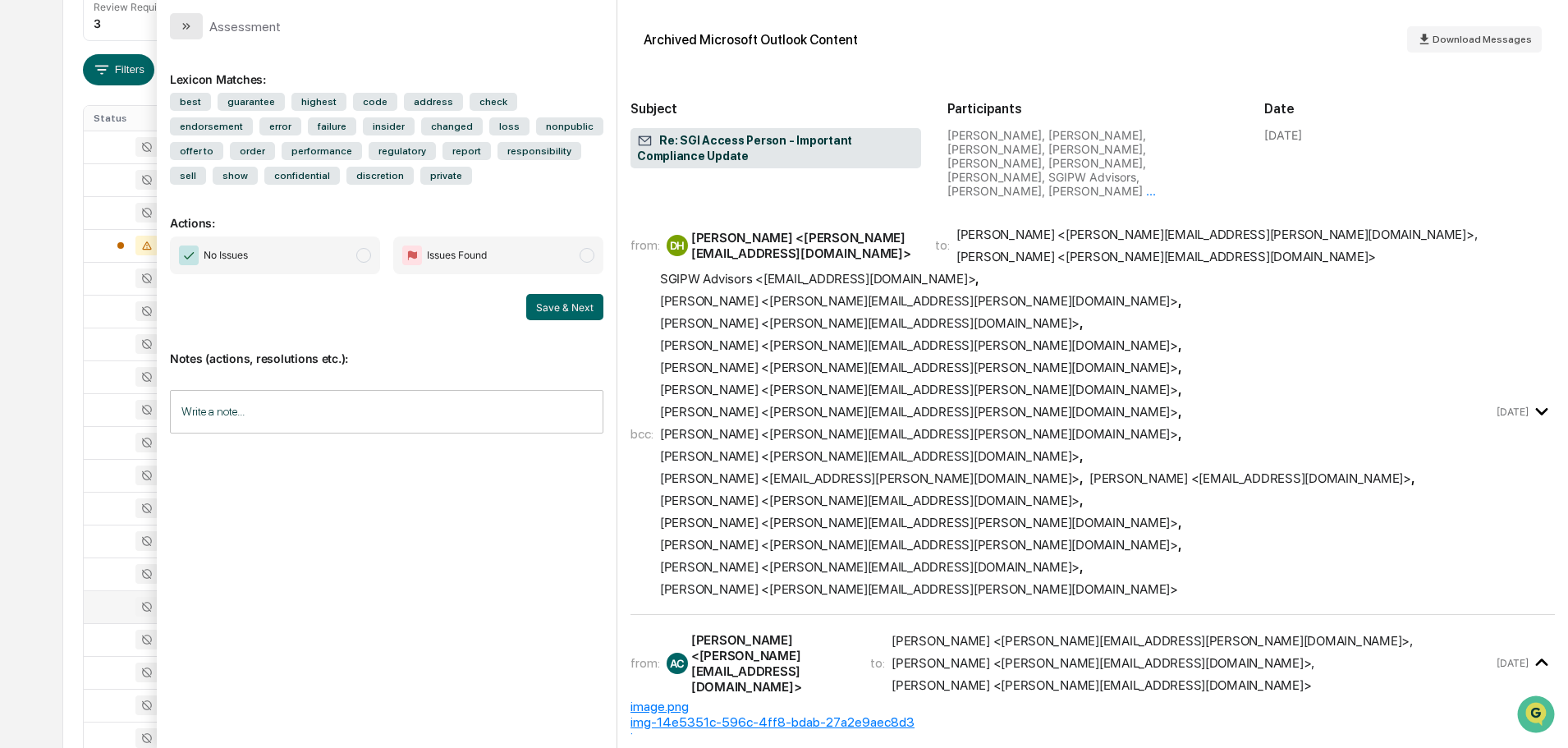
click at [187, 25] on icon "modal" at bounding box center [188, 26] width 4 height 6
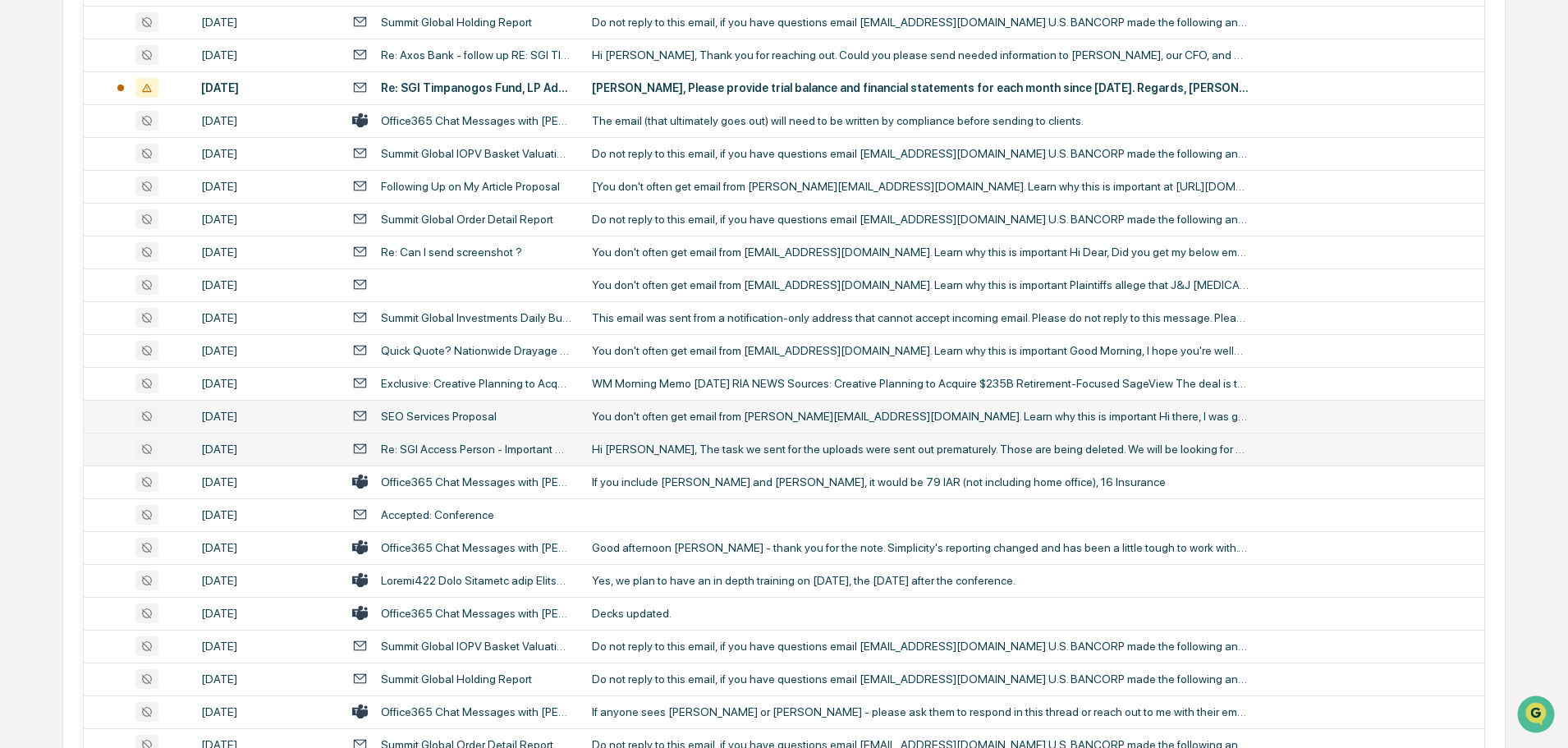
scroll to position [411, 0]
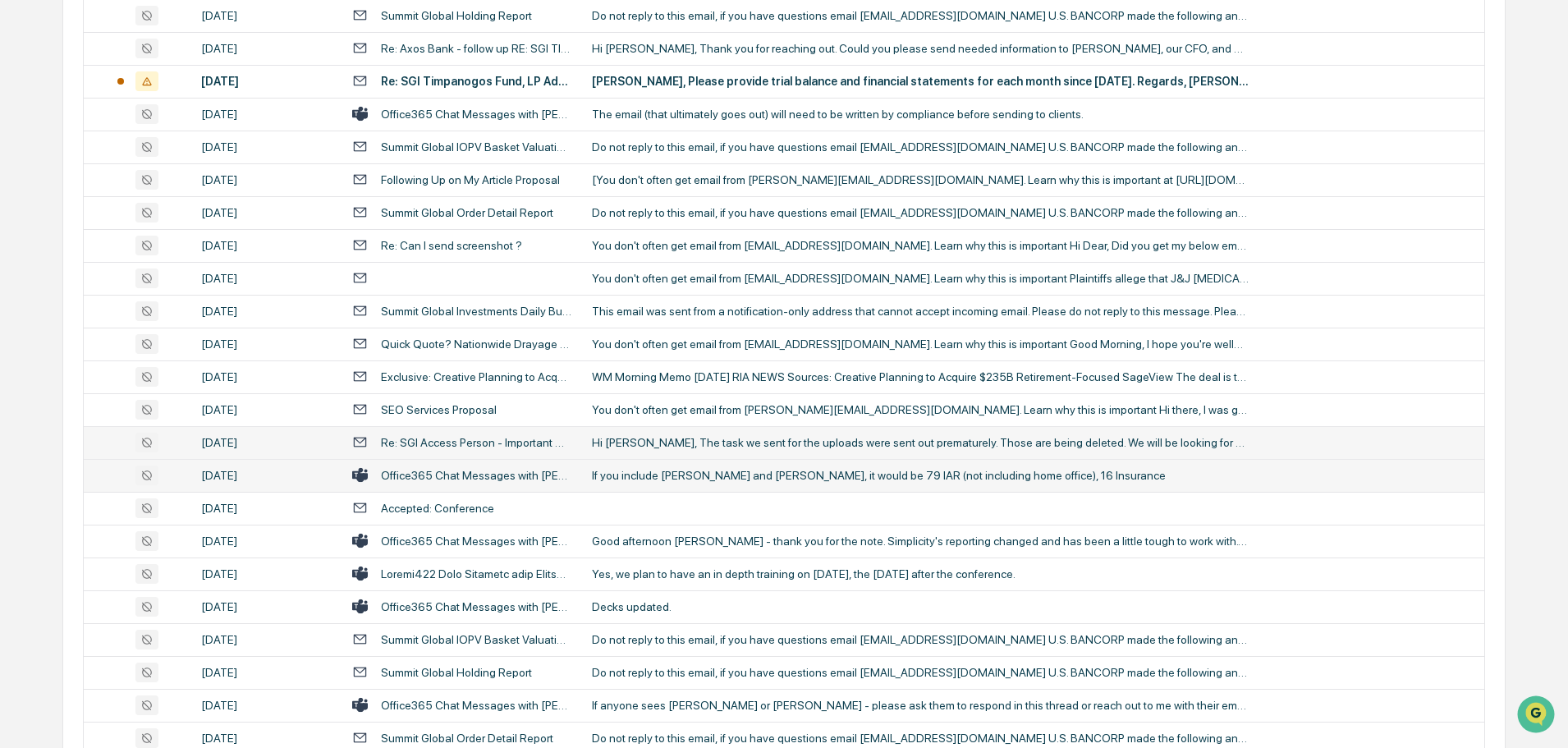
click at [587, 473] on td "If you include Scott Means and Trevor Thompson, it would be 79 IAR (not includi…" at bounding box center [1033, 476] width 902 height 33
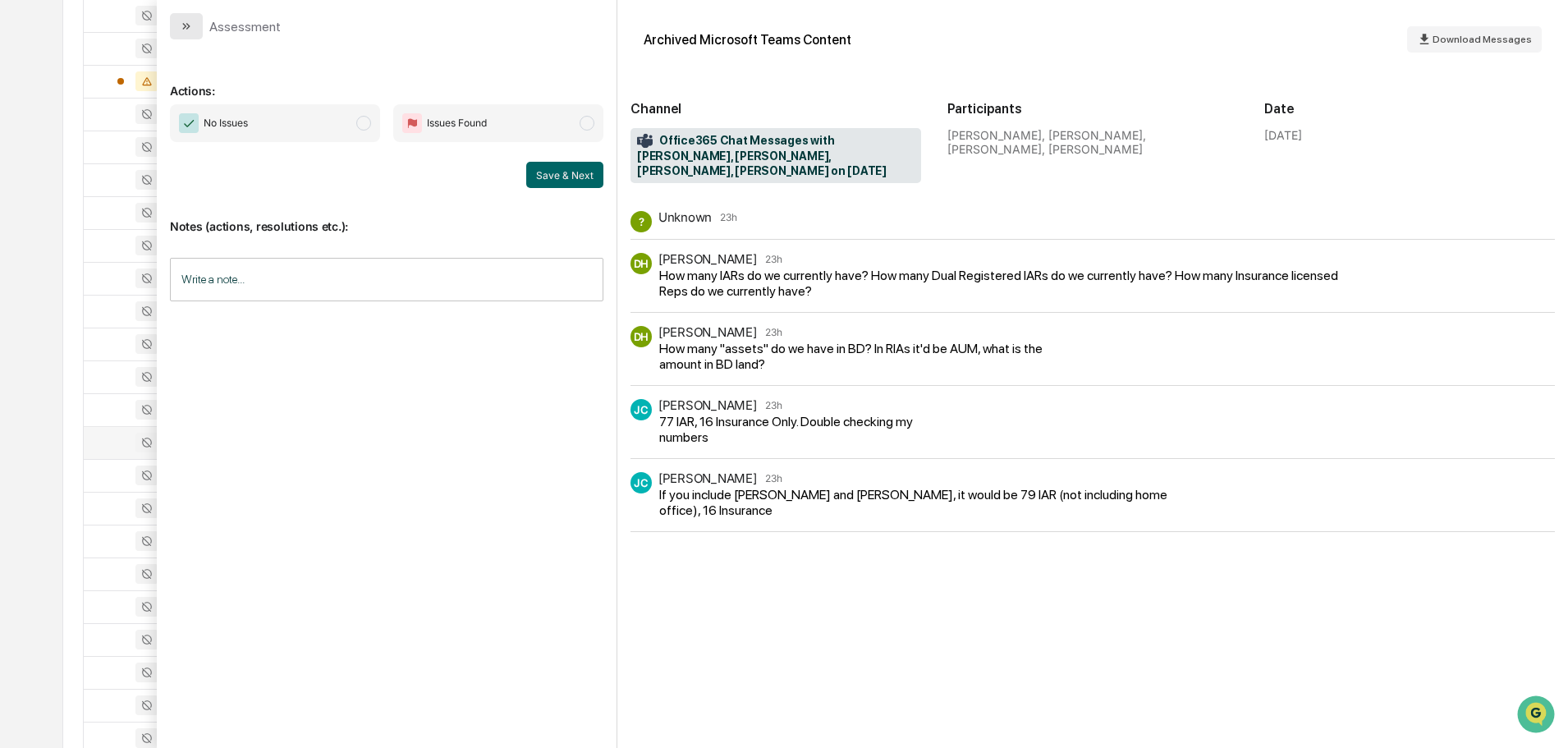
click at [175, 34] on button "modal" at bounding box center [187, 26] width 33 height 27
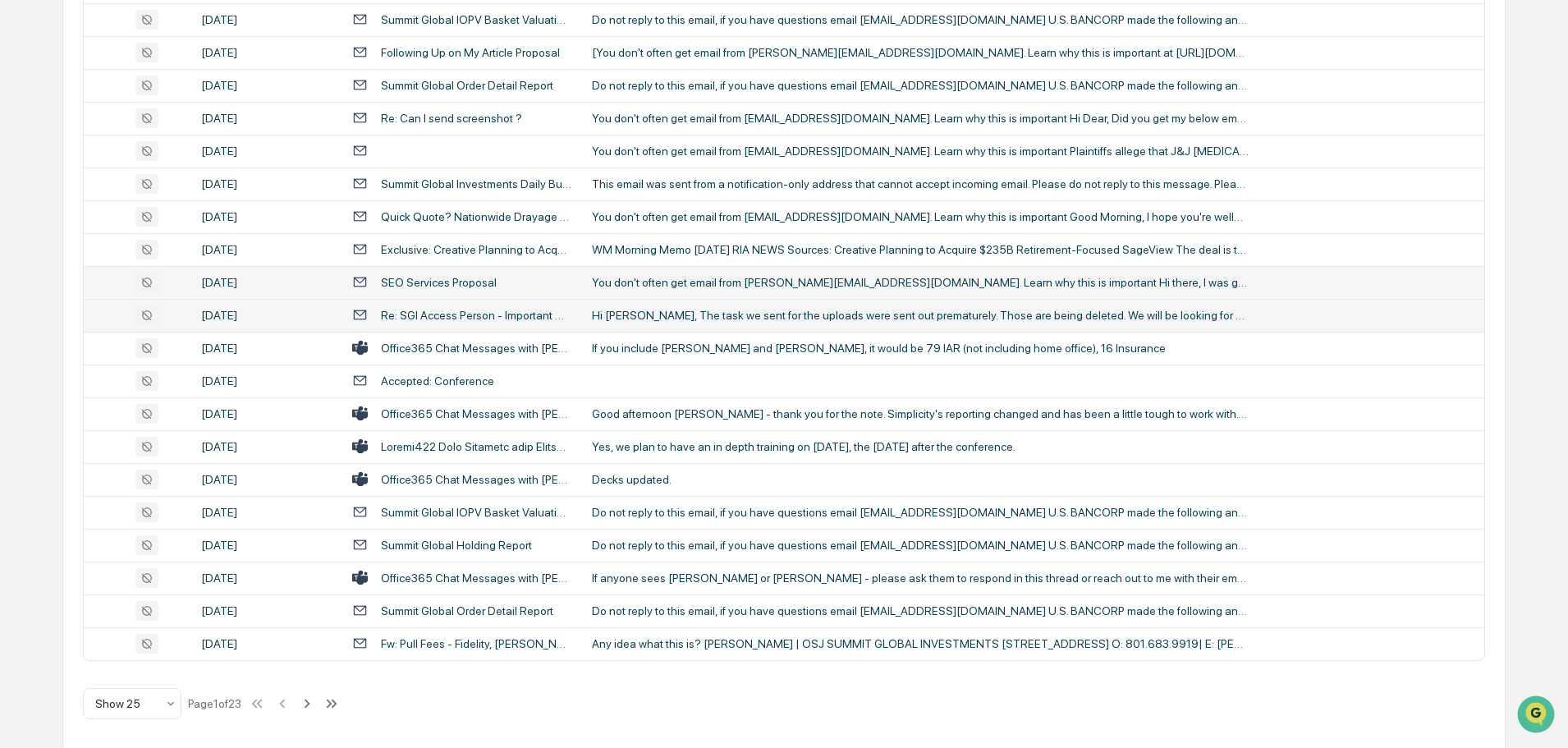
scroll to position [543, 0]
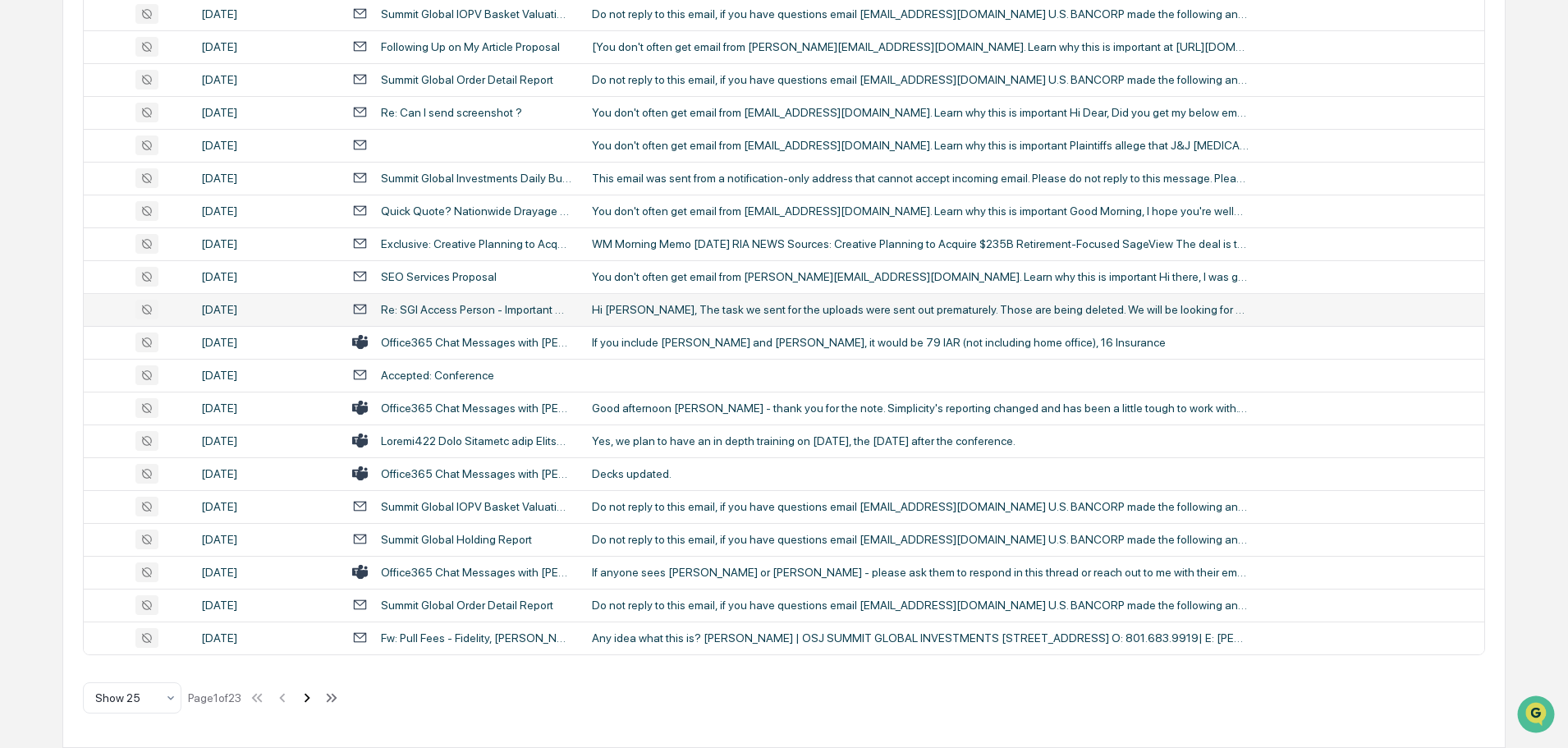
click at [310, 701] on icon at bounding box center [308, 698] width 18 height 18
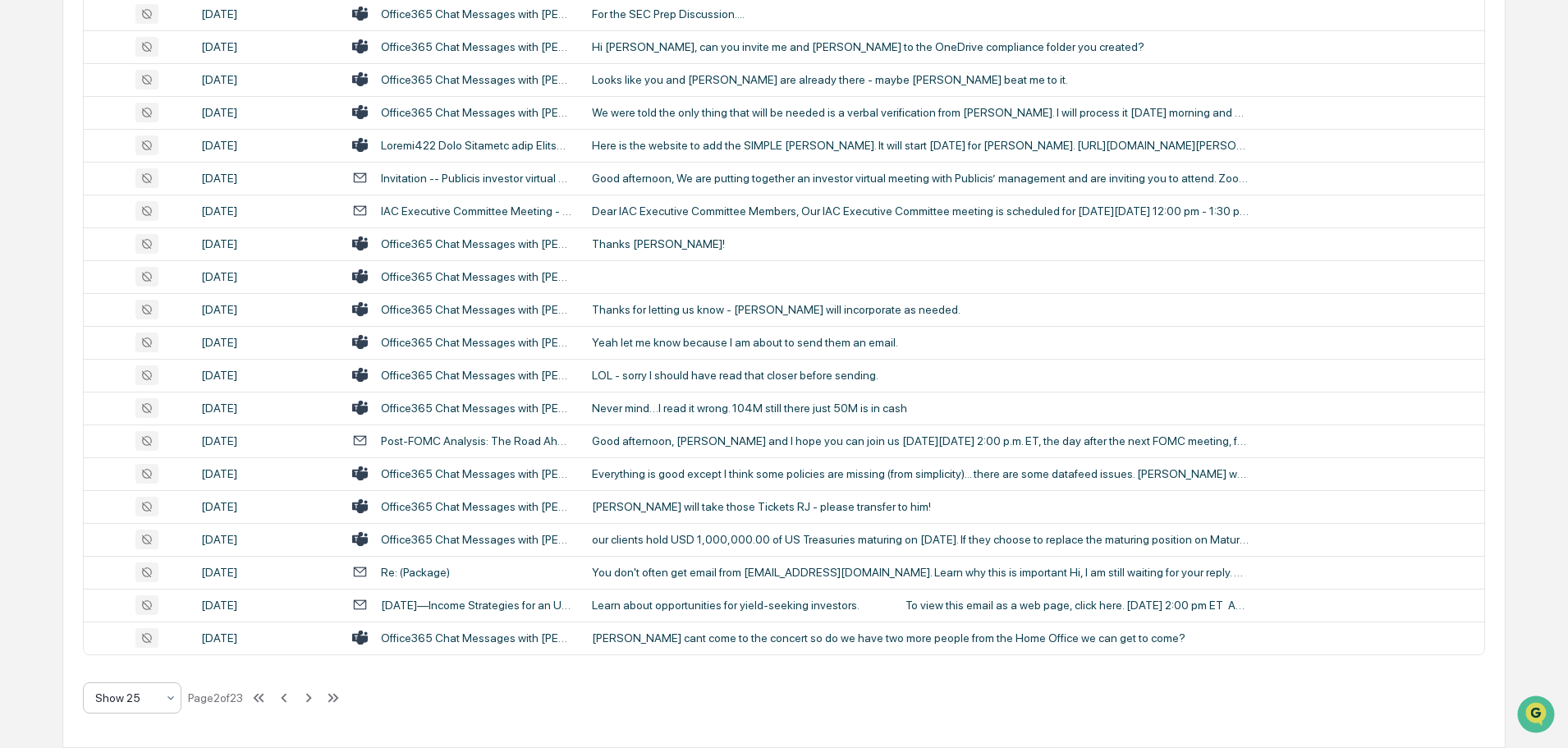
click at [175, 701] on icon at bounding box center [170, 698] width 13 height 13
click at [157, 660] on div "Show 100" at bounding box center [132, 656] width 97 height 33
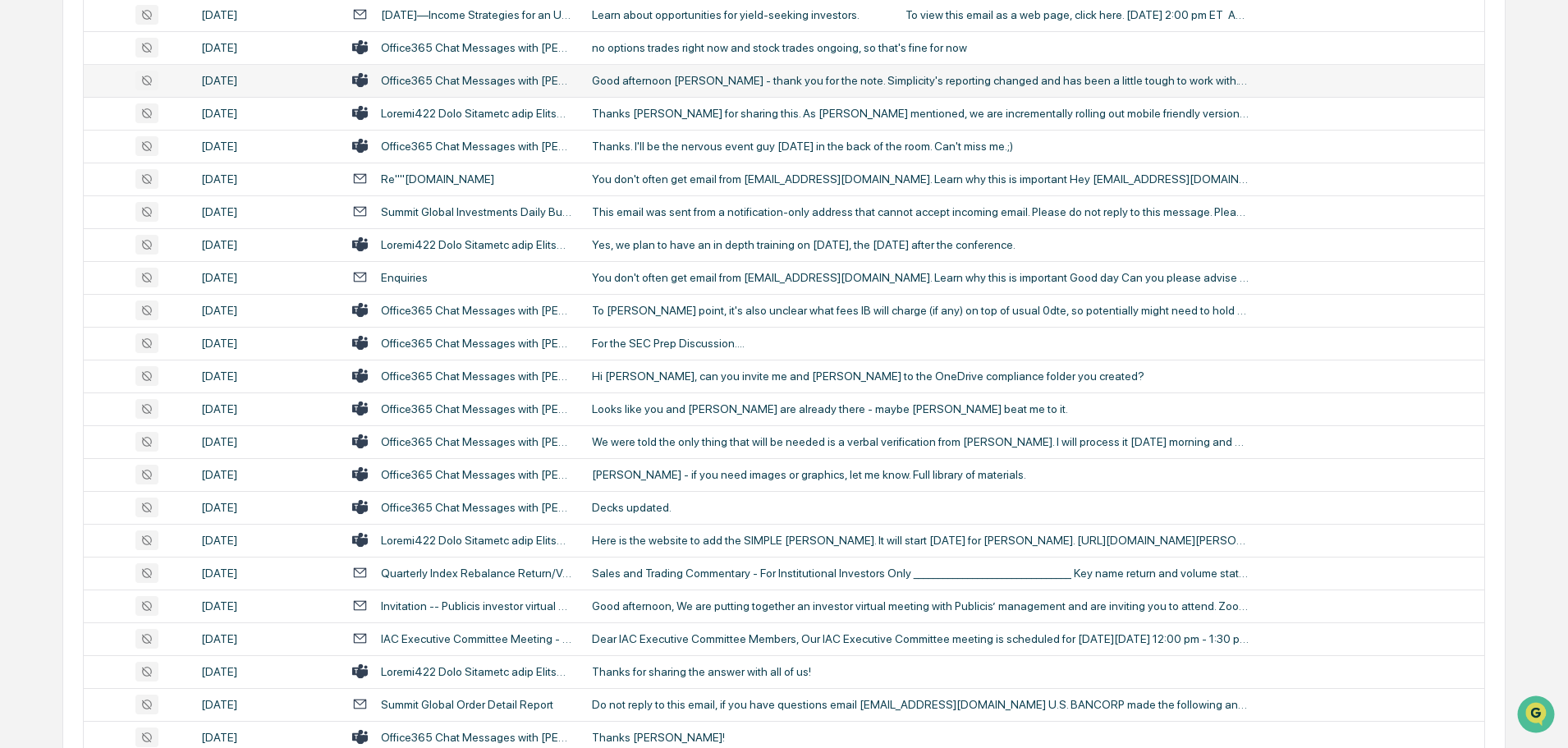
scroll to position [1036, 0]
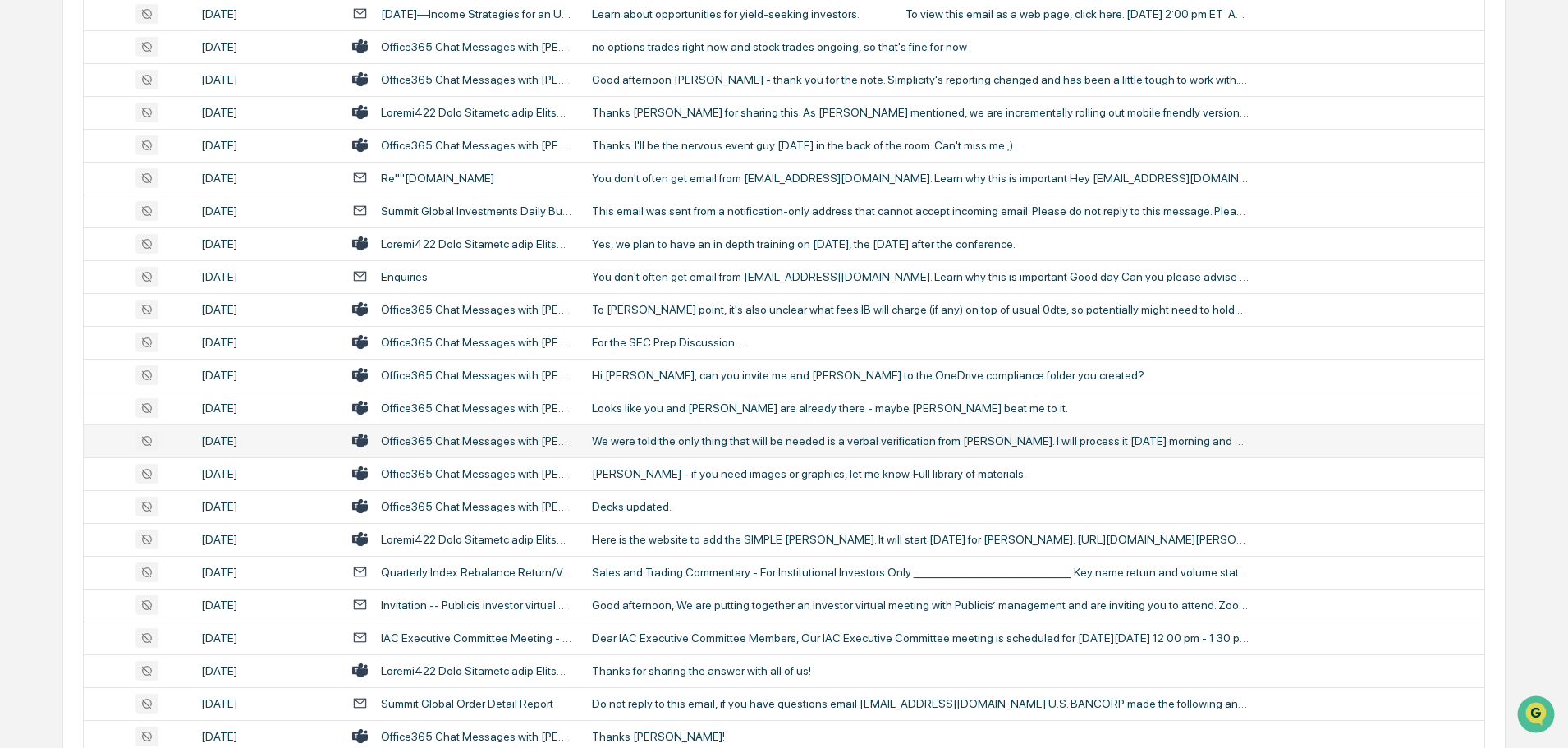
click at [530, 437] on div "Office365 Chat Messages with Cesar Duenas, RJ Cunningham CFP®, ChFC®, CLU®, Dav…" at bounding box center [477, 441] width 192 height 13
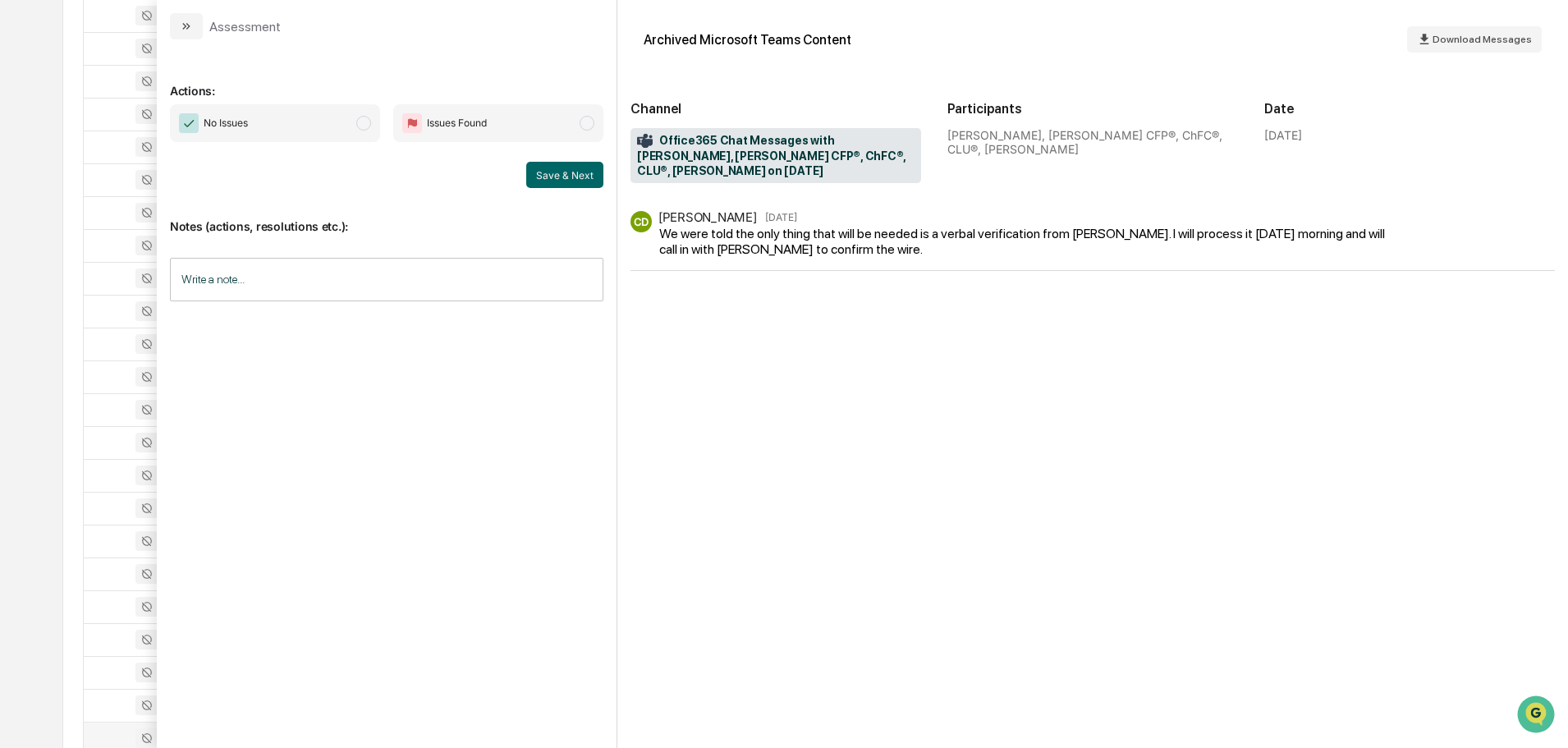
scroll to position [708, 0]
click at [184, 22] on icon "modal" at bounding box center [186, 26] width 13 height 13
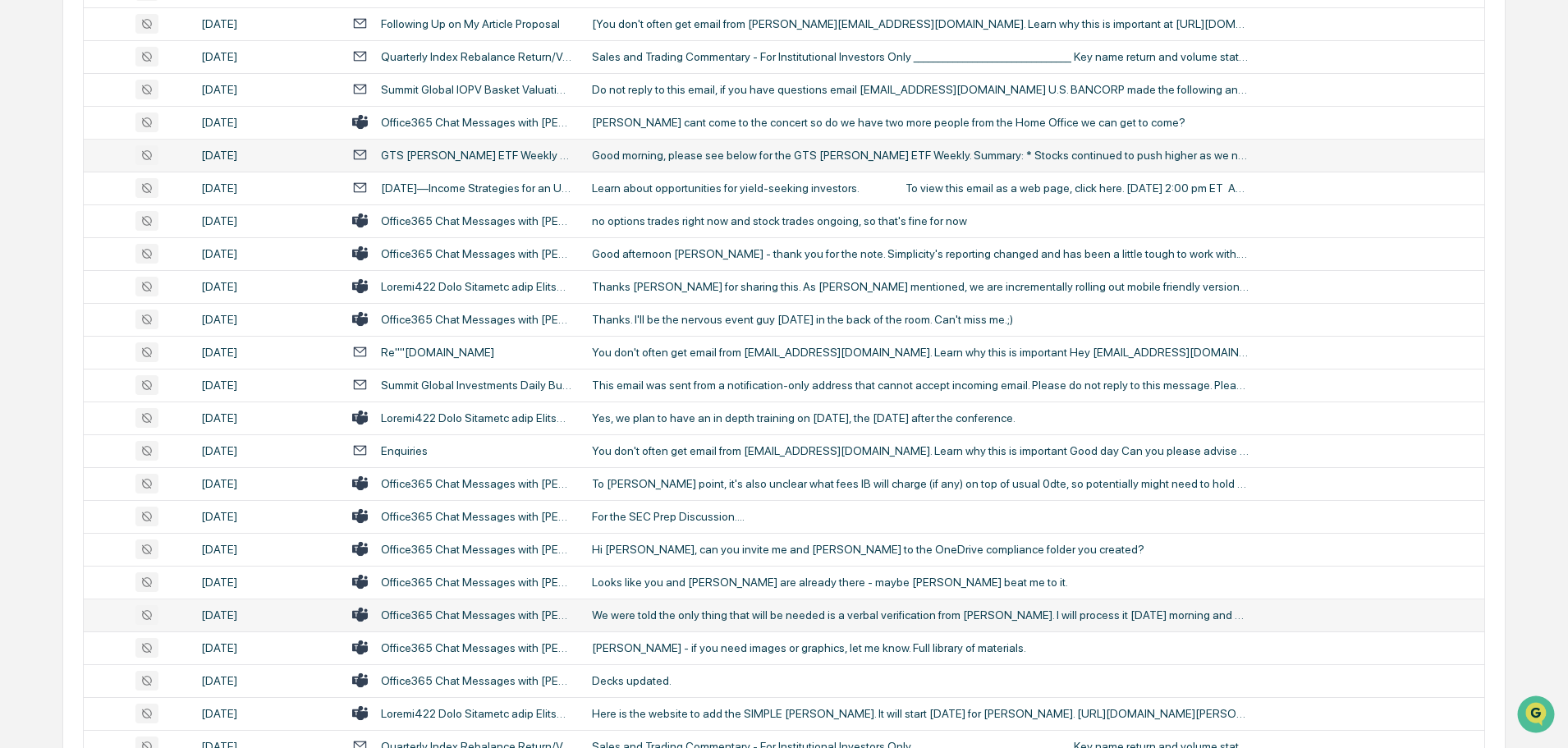
scroll to position [872, 0]
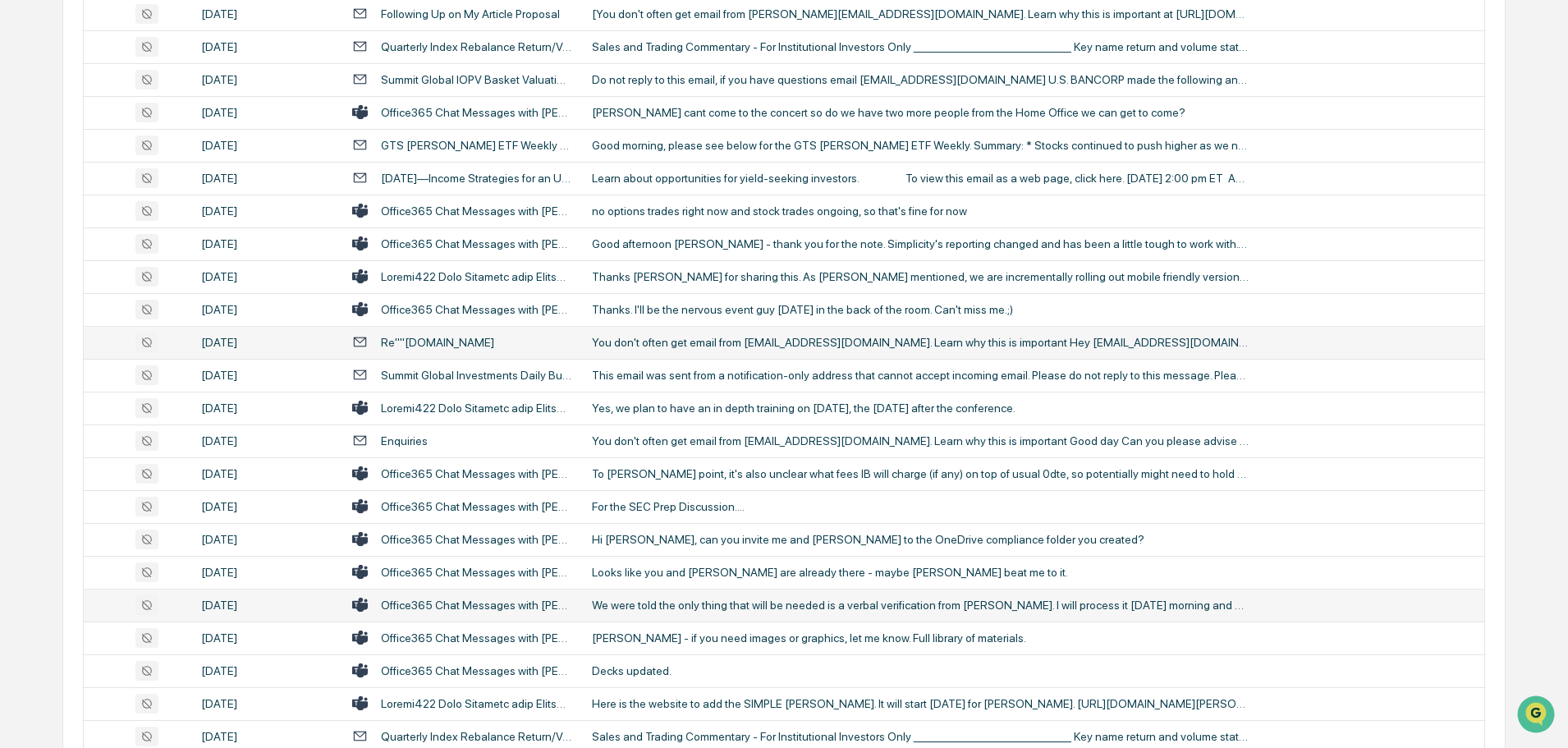
click at [436, 343] on div "Re""www.sgiam.com" at bounding box center [437, 343] width 113 height 13
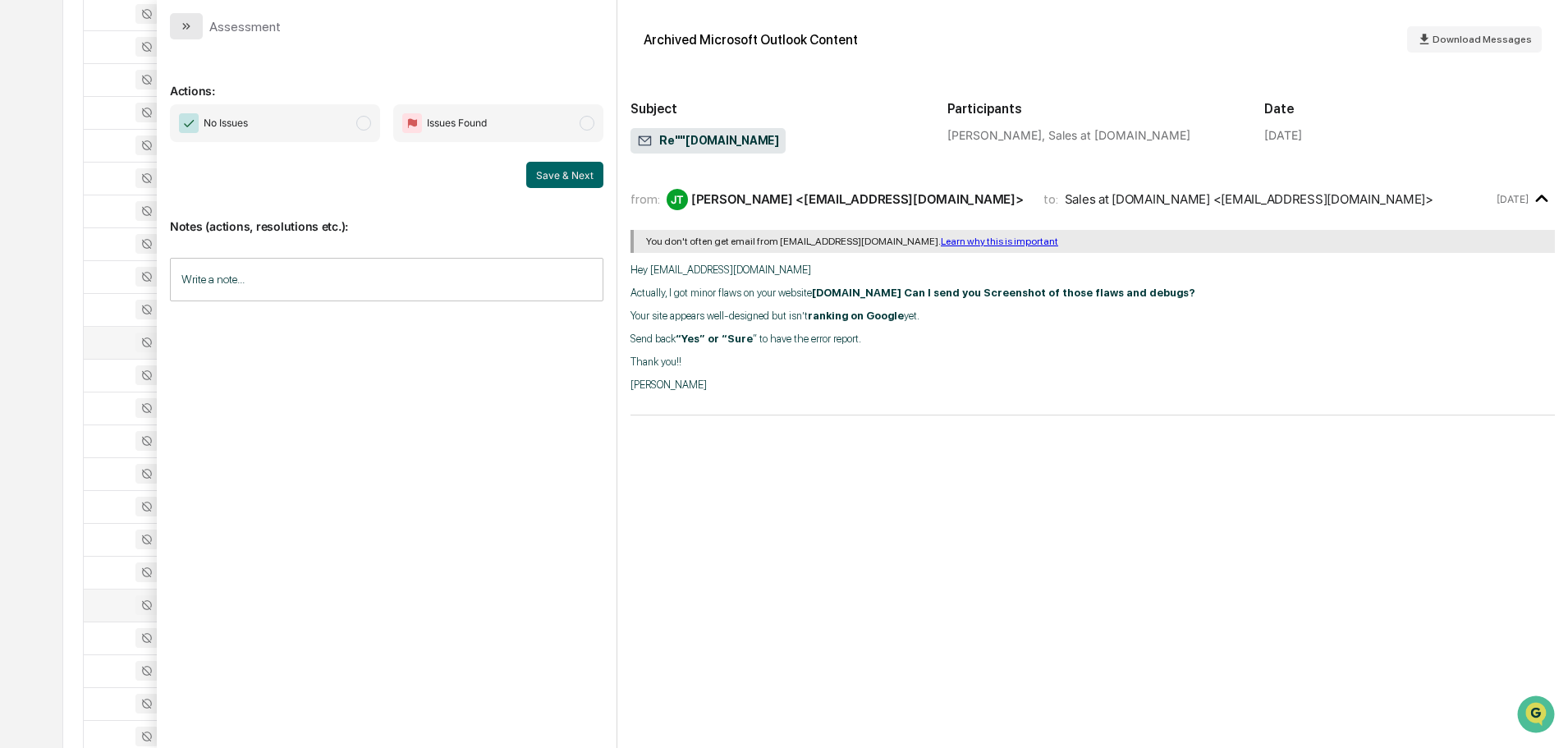
click at [191, 32] on icon "modal" at bounding box center [186, 26] width 13 height 13
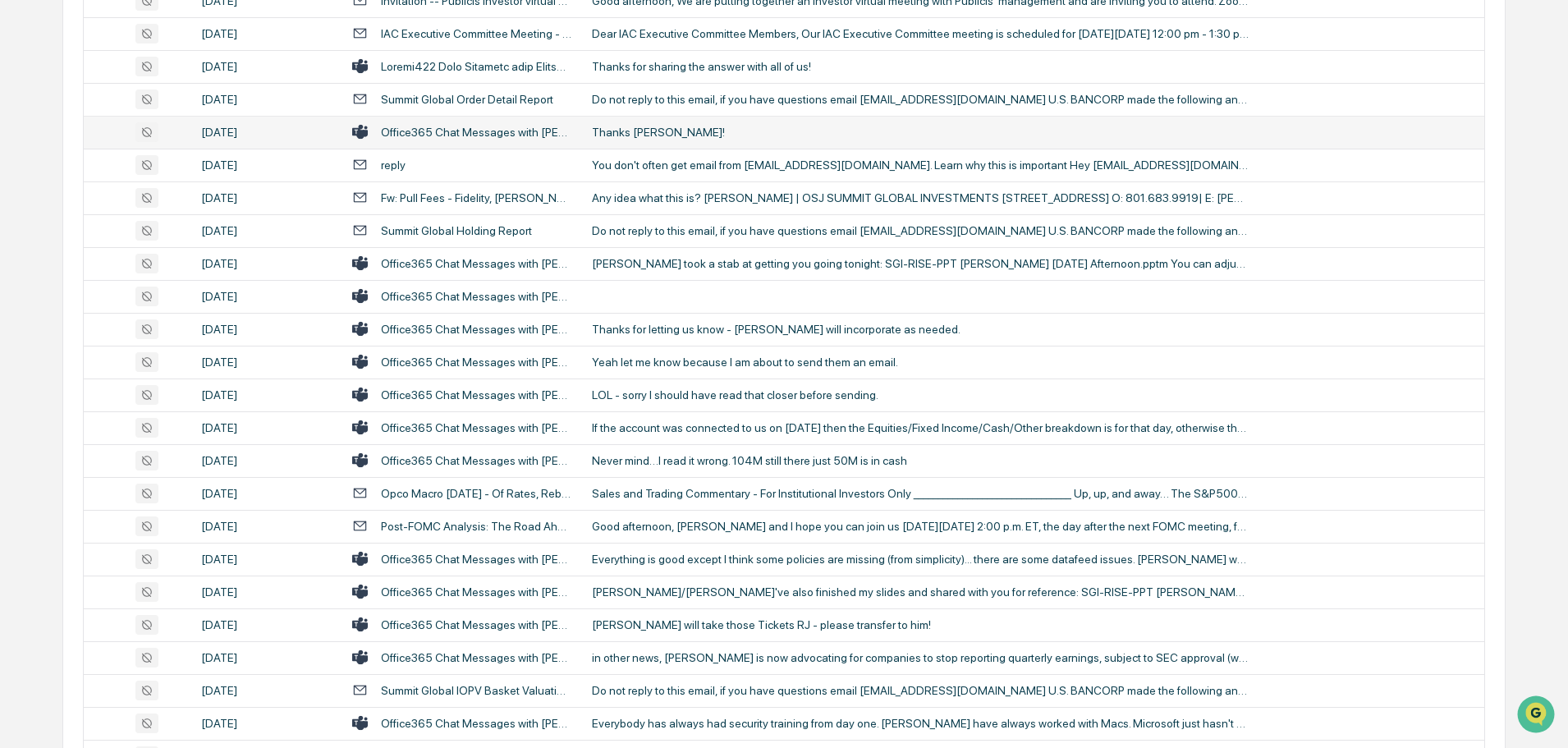
scroll to position [1694, 0]
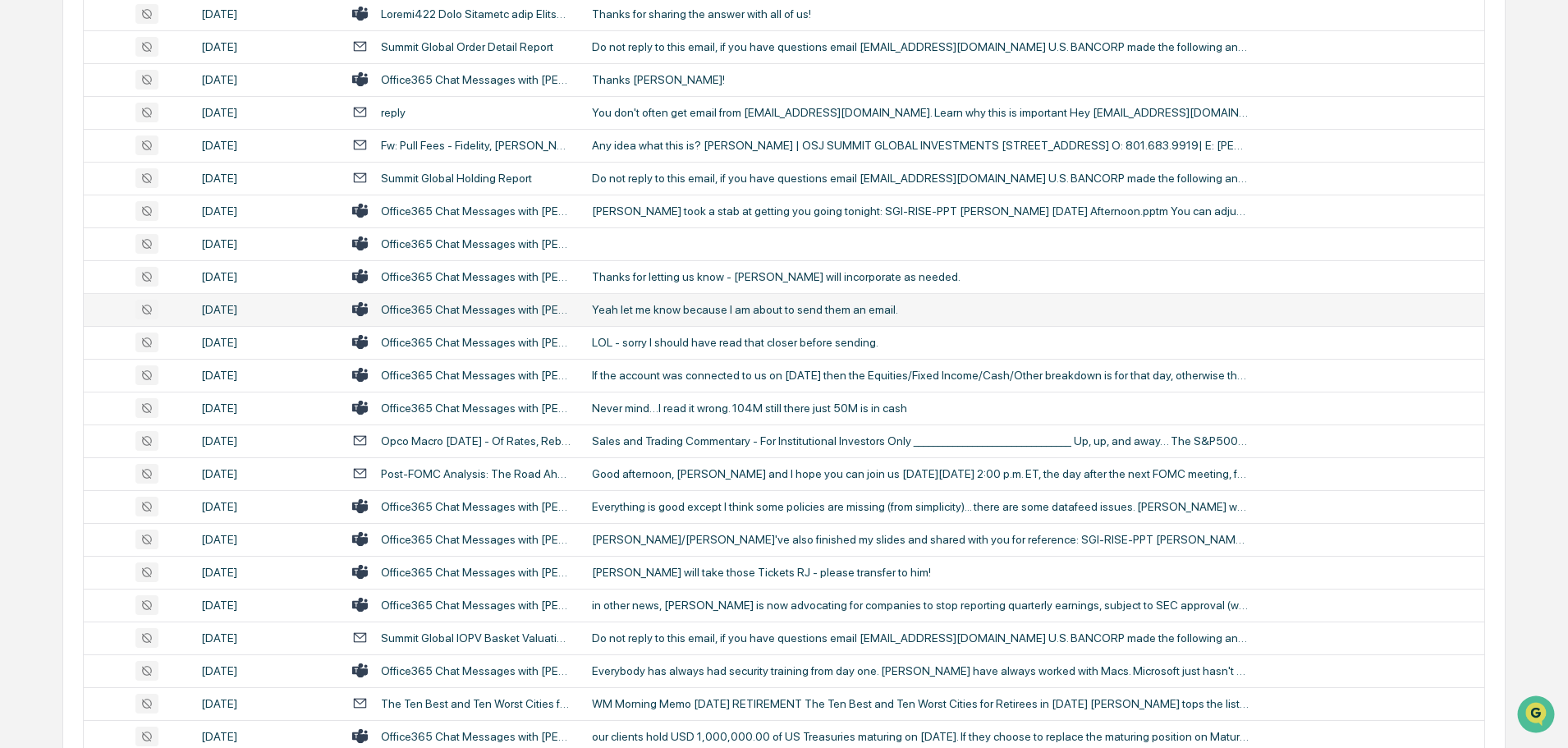
click at [518, 315] on div "Office365 Chat Messages with Cesar Duenas, RJ Cunningham CFP®, ChFC®, CLU®, Dav…" at bounding box center [477, 310] width 192 height 13
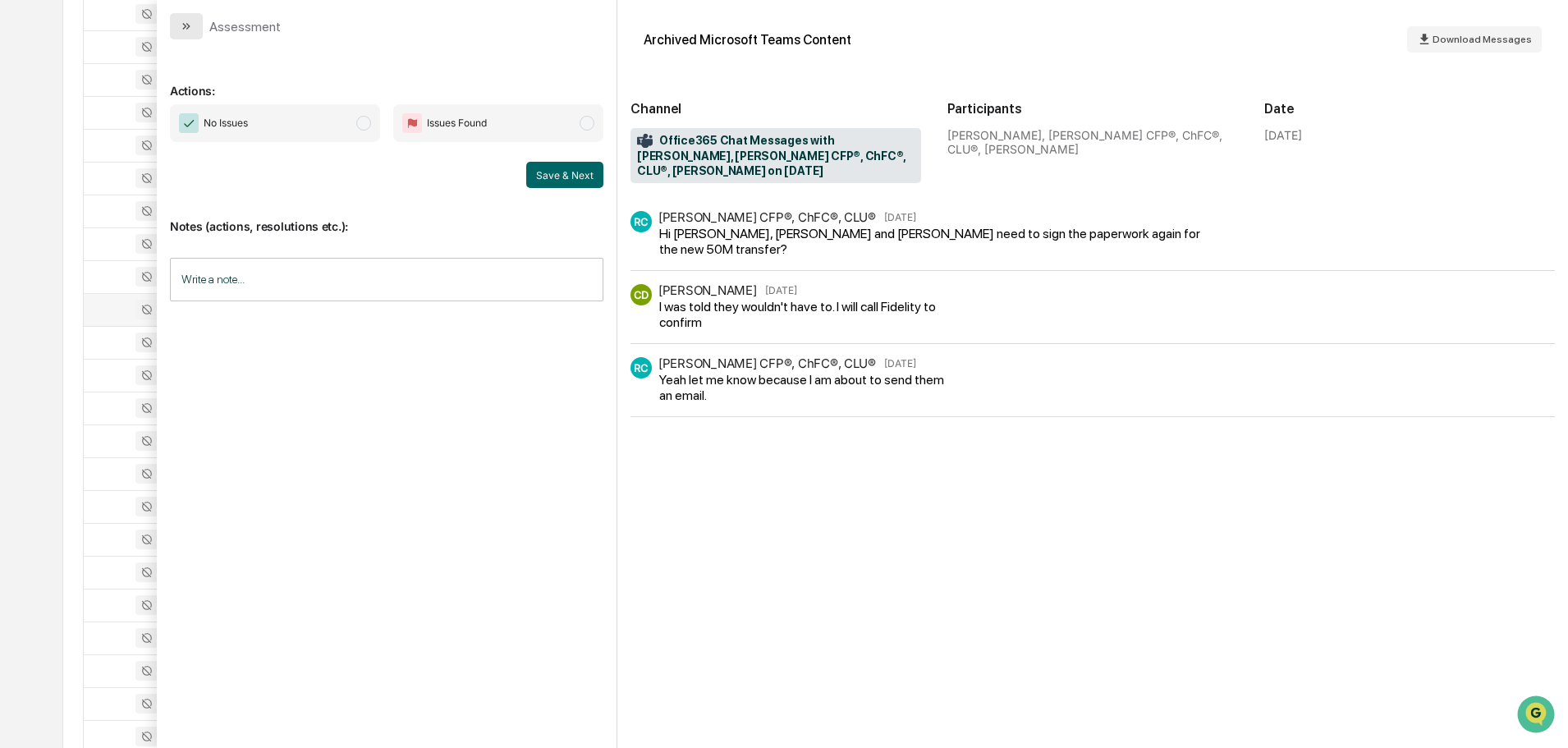
click at [188, 23] on icon "modal" at bounding box center [186, 26] width 13 height 13
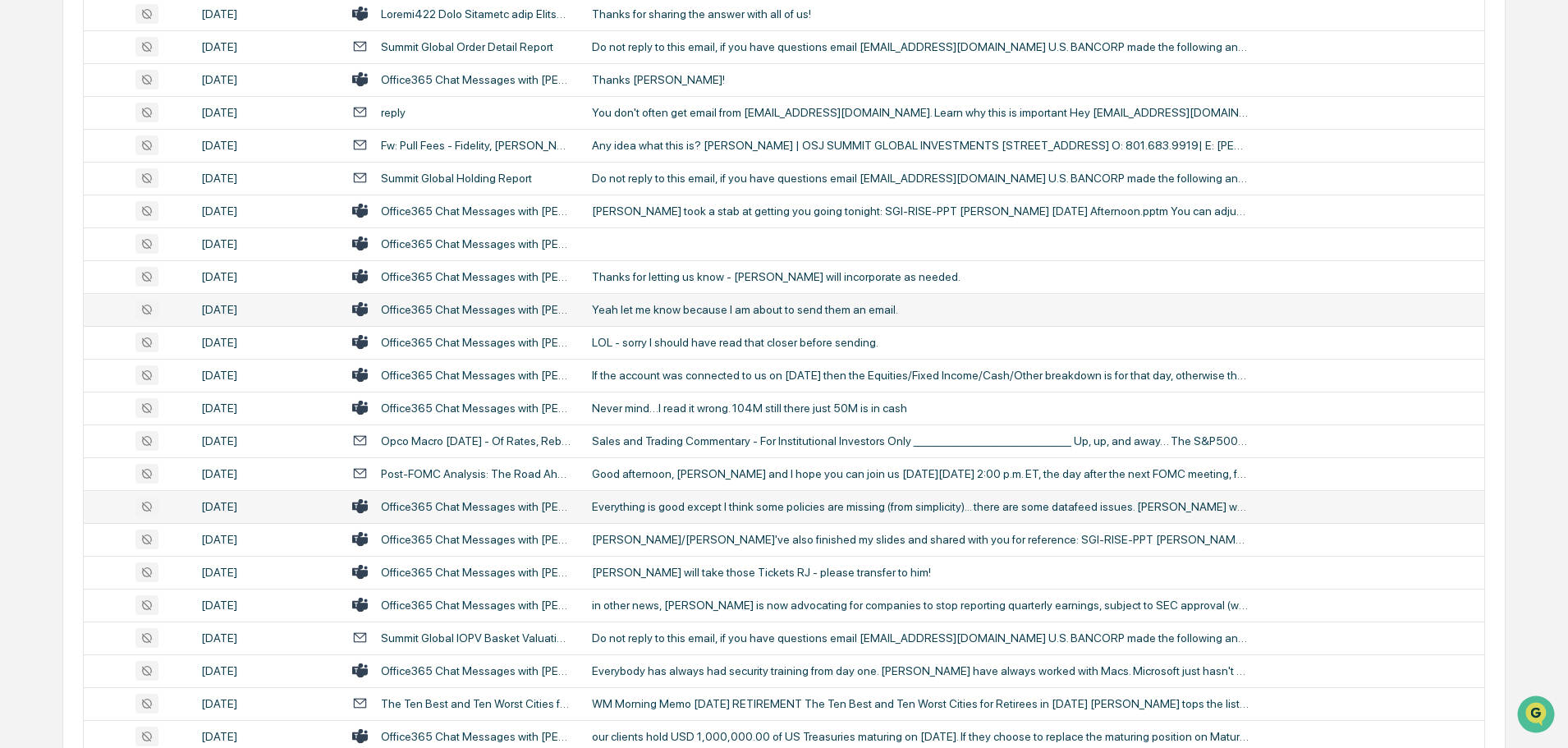
click at [596, 504] on div "Everything is good except I think some policies are missing (from simplicity)..…" at bounding box center [920, 507] width 656 height 13
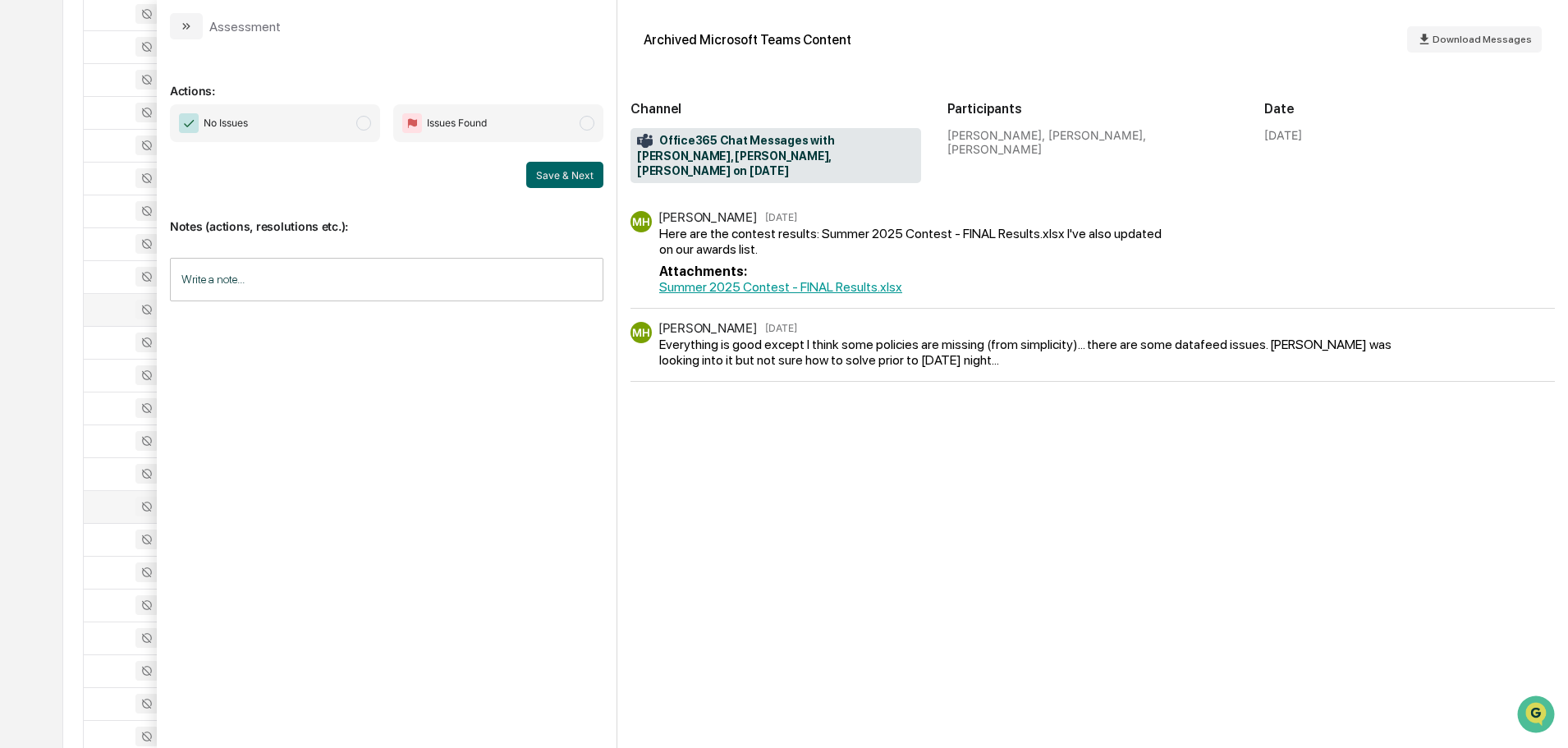
click at [852, 279] on link "Summer 2025 Contest - FINAL Results.xlsx" at bounding box center [781, 286] width 243 height 16
click at [188, 32] on icon "modal" at bounding box center [186, 26] width 13 height 13
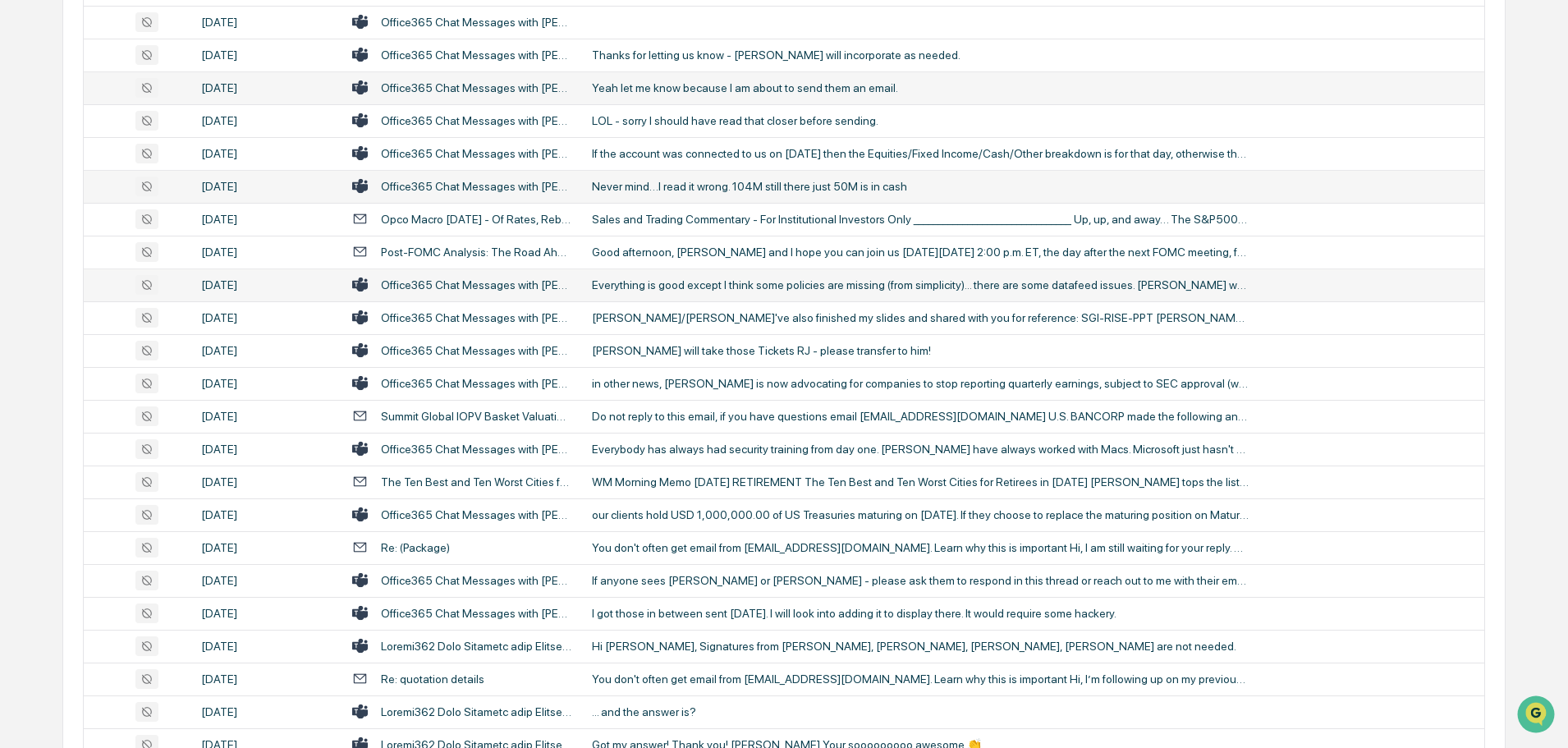
scroll to position [1941, 0]
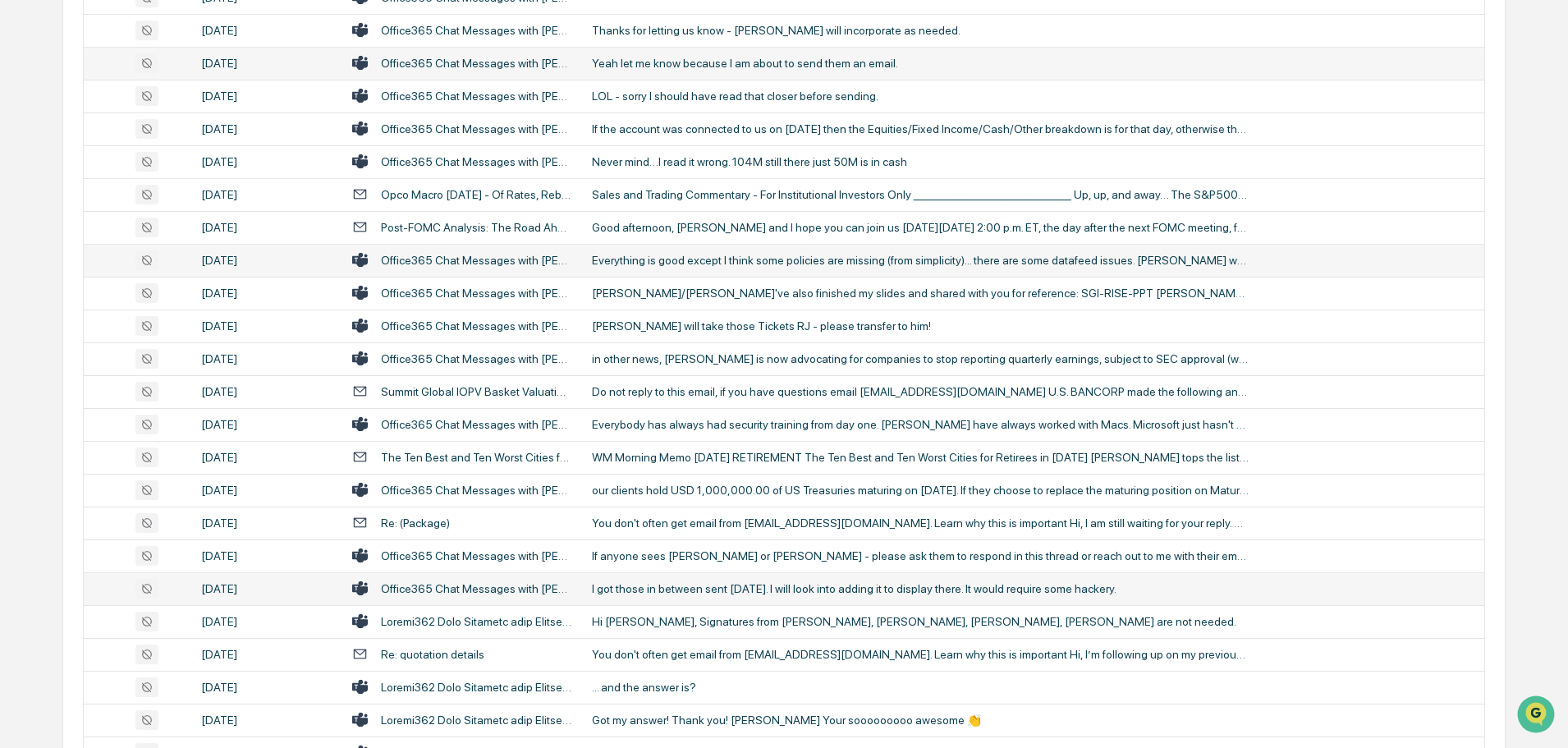
click at [619, 589] on div "I got those in between sent on Friday. I will look into adding it to display th…" at bounding box center [920, 589] width 656 height 13
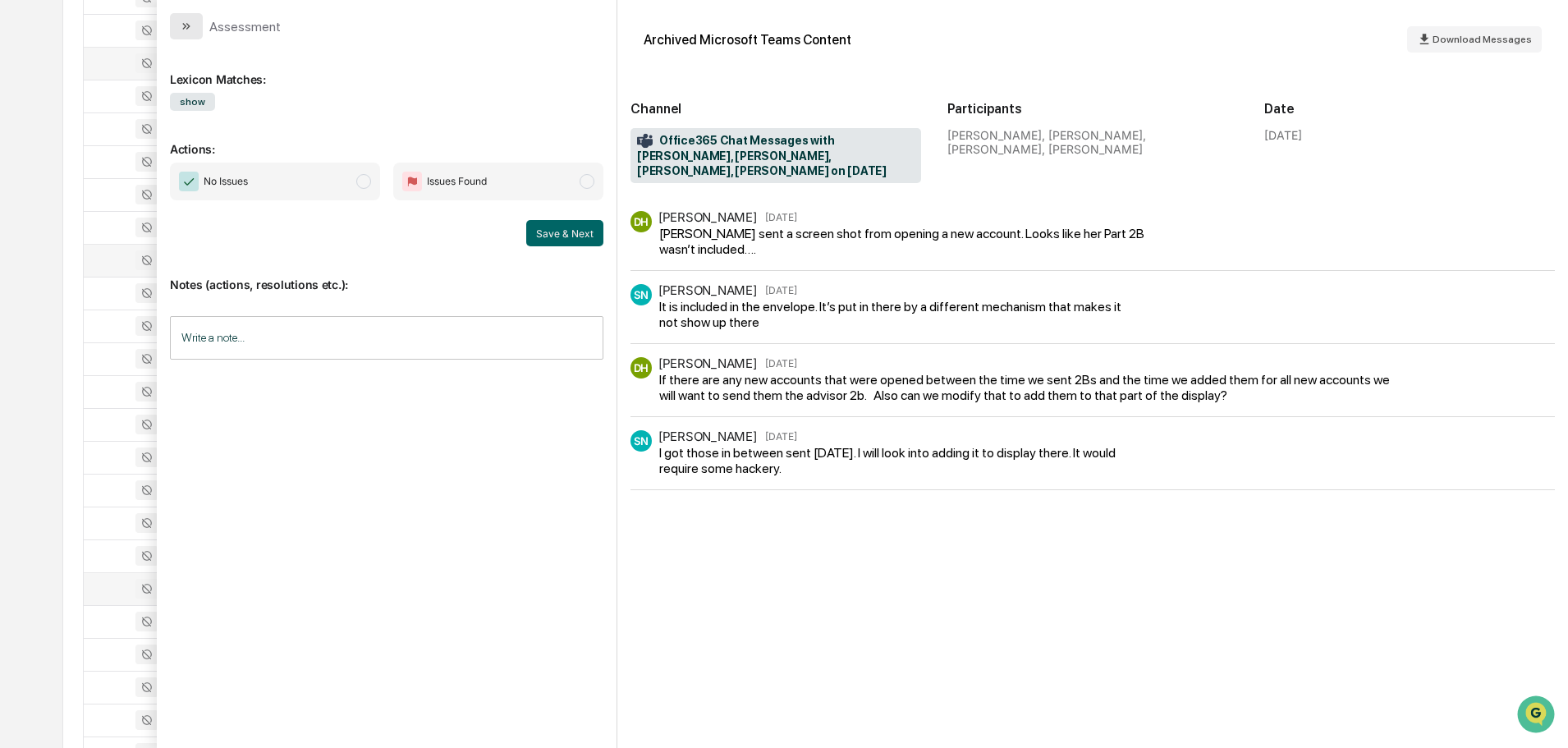
click at [175, 20] on button "modal" at bounding box center [187, 26] width 33 height 27
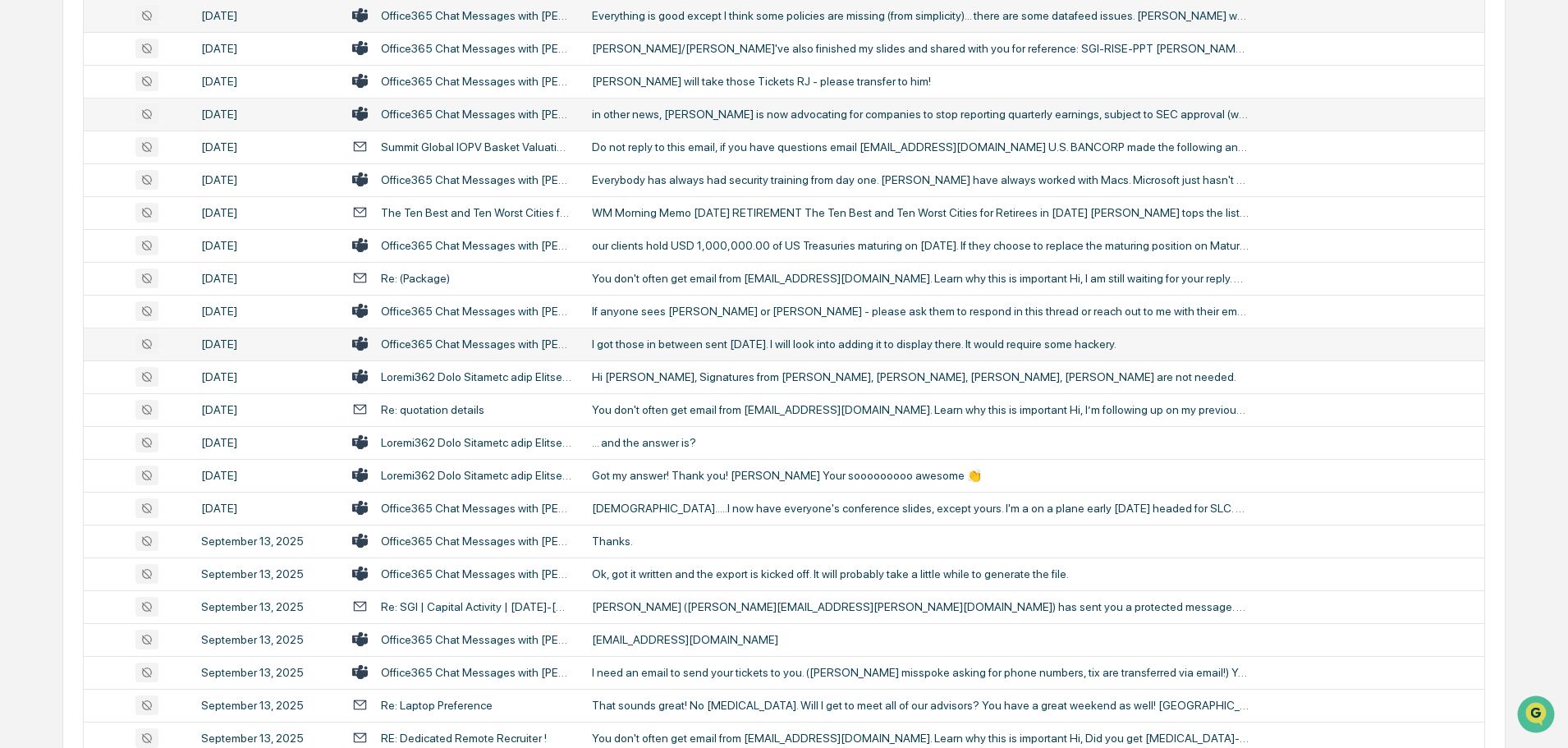
scroll to position [2187, 0]
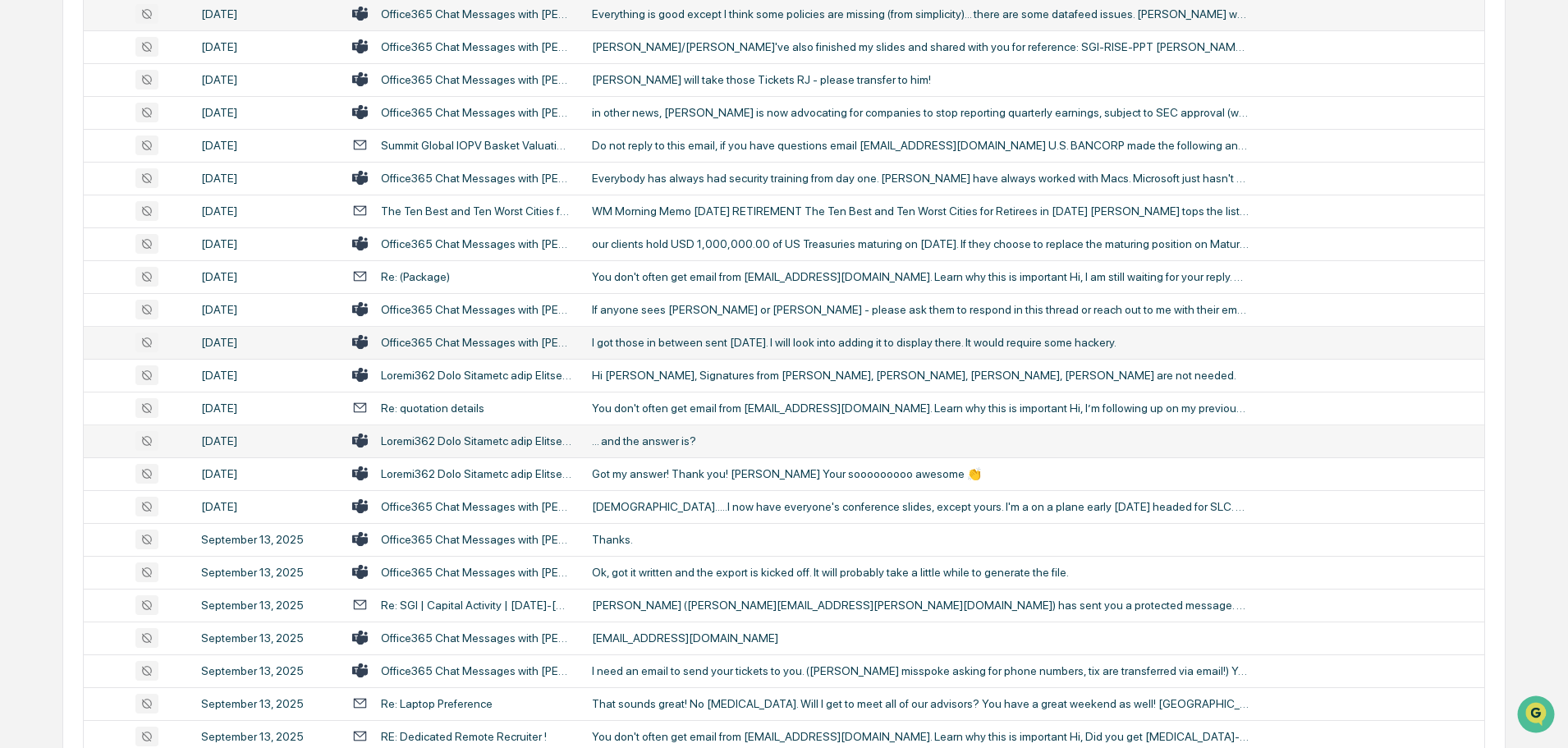
click at [514, 444] on div at bounding box center [477, 441] width 192 height 13
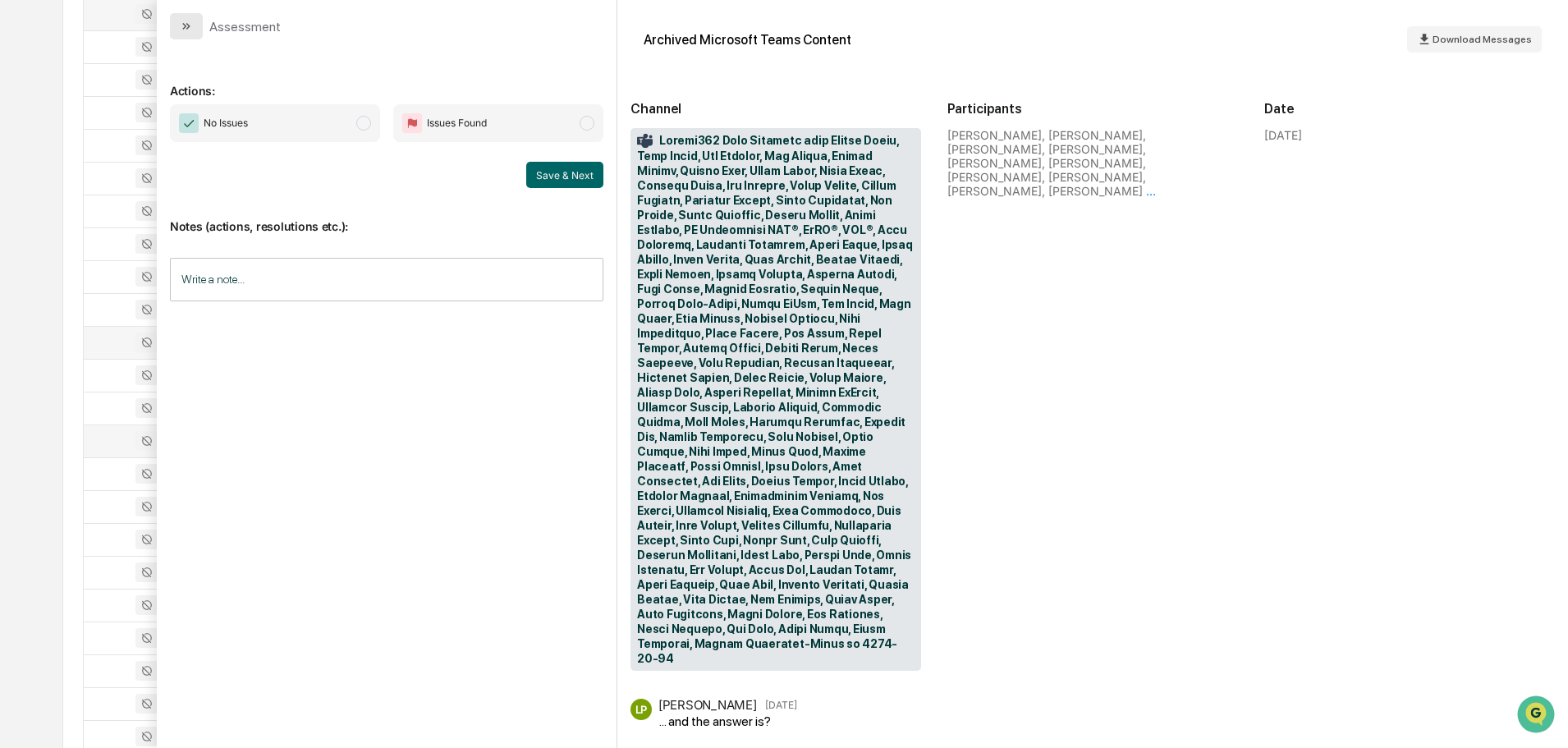
click at [191, 37] on button "modal" at bounding box center [187, 26] width 33 height 27
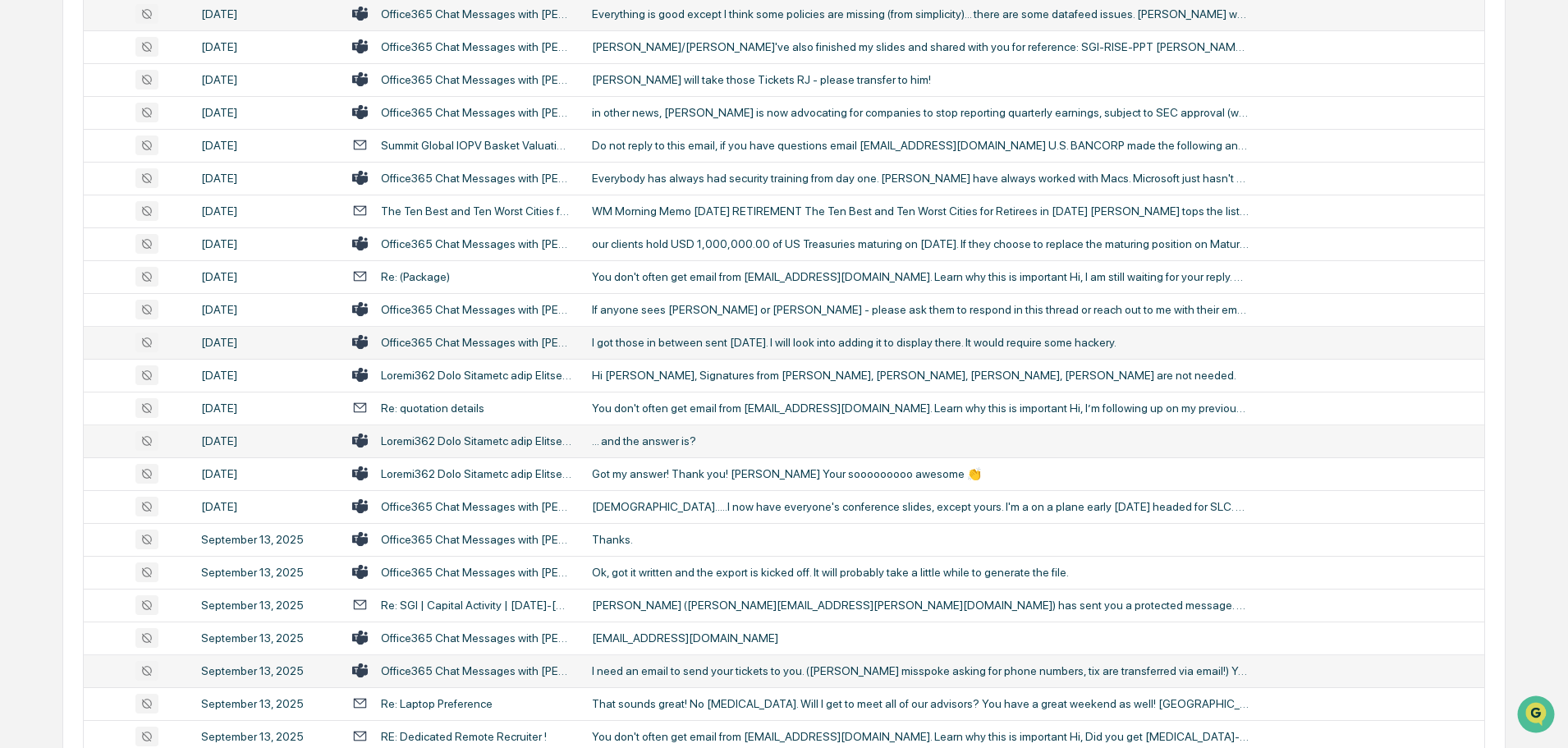
click at [687, 670] on div "I need an email to send your tickets to you. (Boyd misspoke asking for phone nu…" at bounding box center [920, 671] width 656 height 13
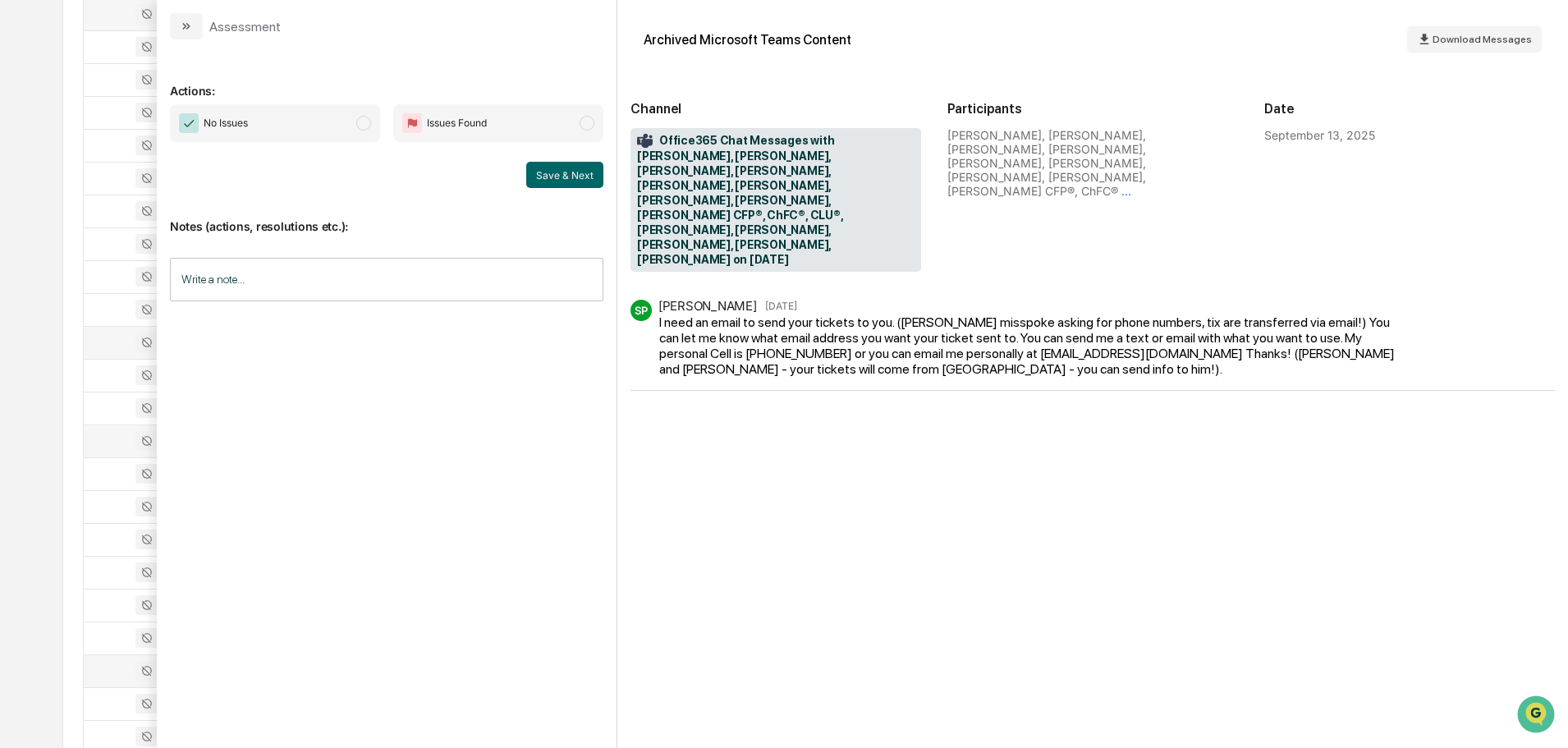
click at [185, 27] on button "modal" at bounding box center [187, 26] width 33 height 27
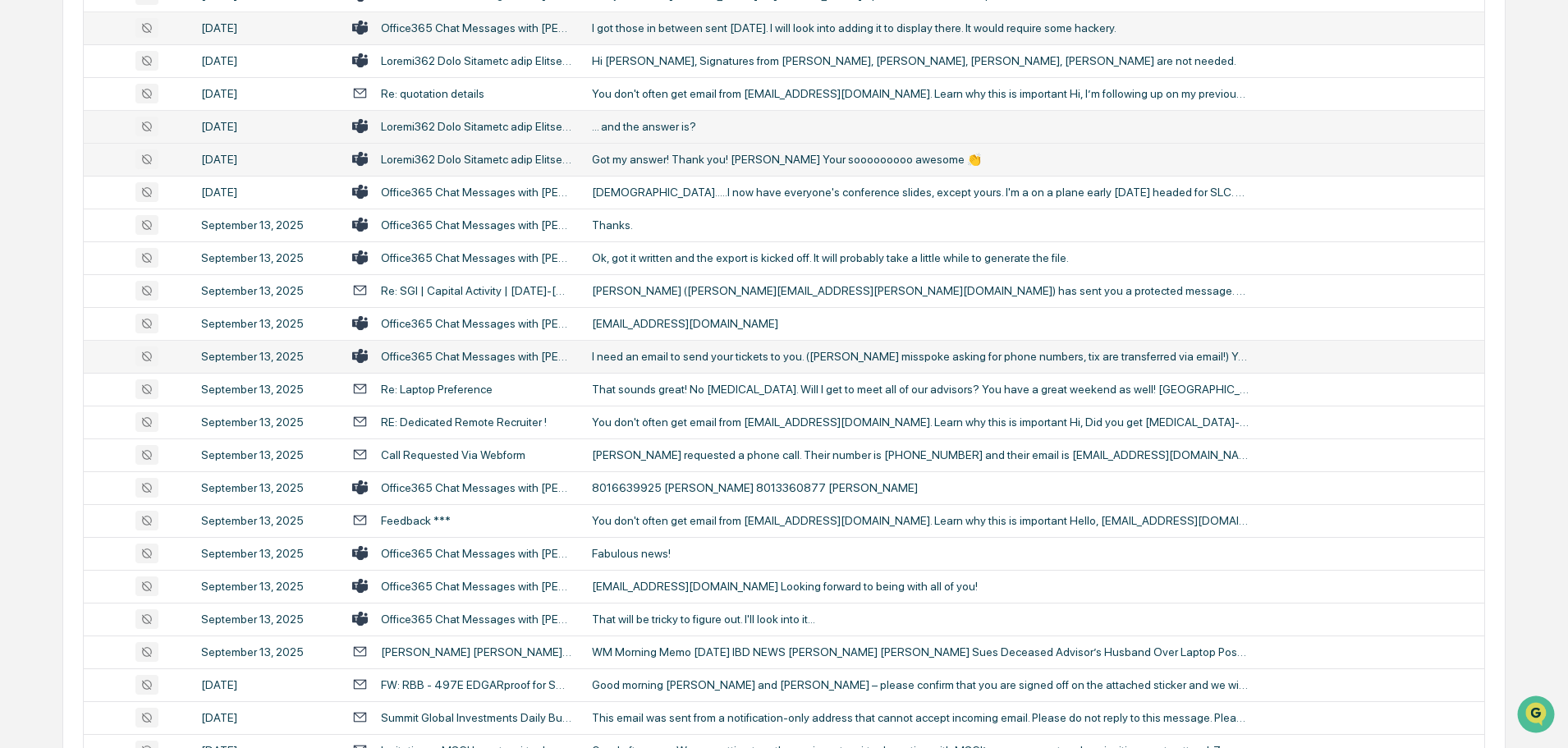
scroll to position [2516, 0]
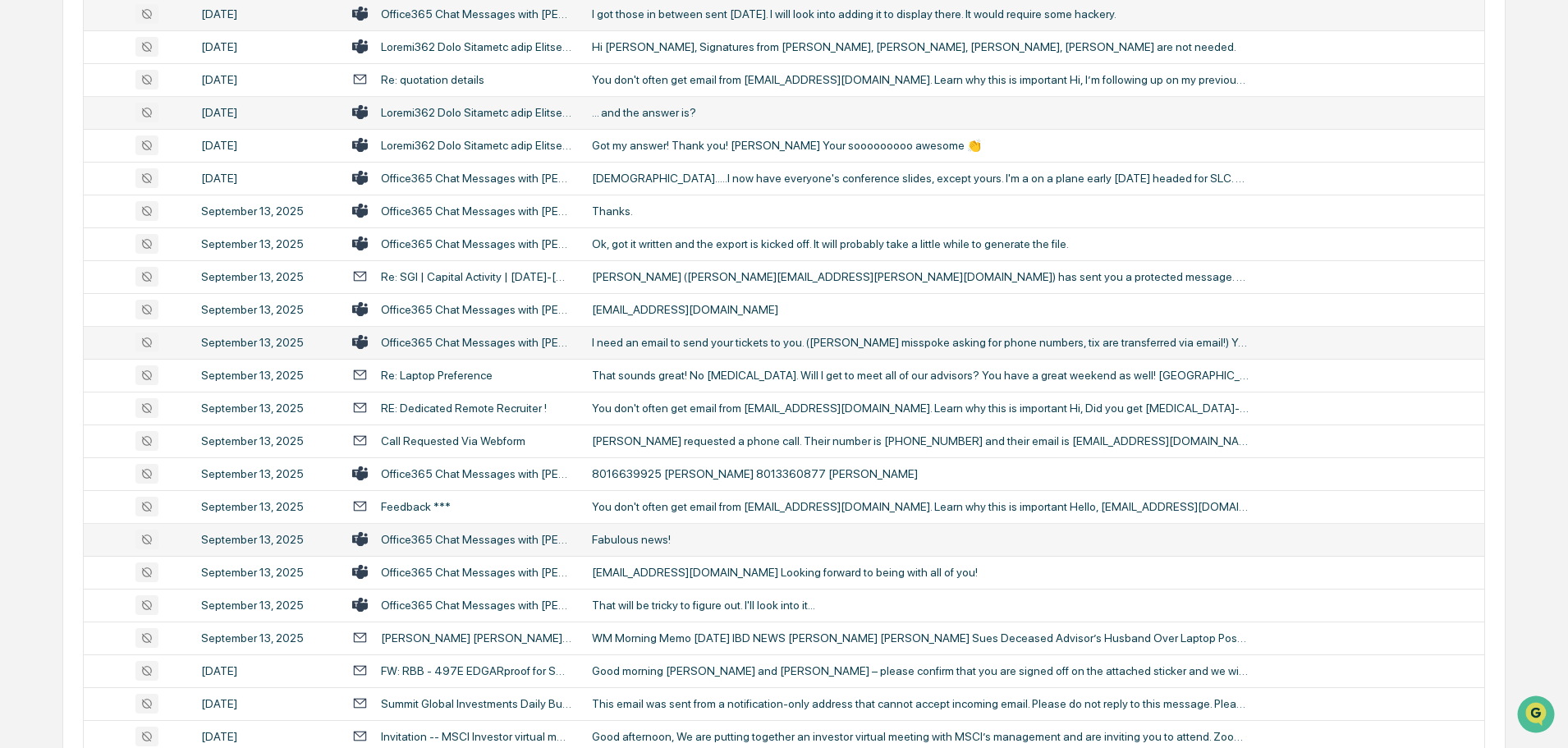
click at [603, 534] on div "Fabulous news!" at bounding box center [920, 540] width 656 height 13
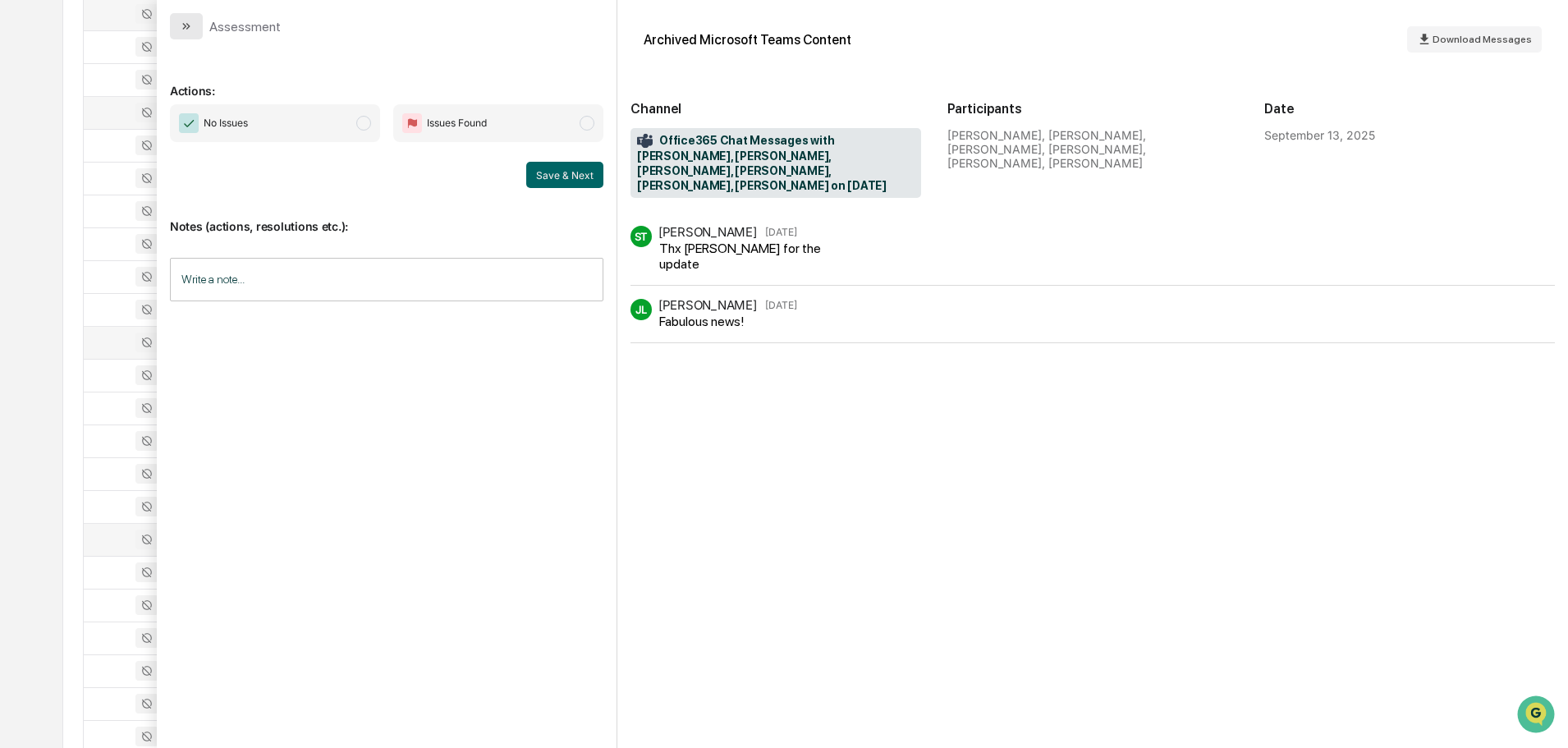
click at [191, 27] on icon "modal" at bounding box center [186, 26] width 13 height 13
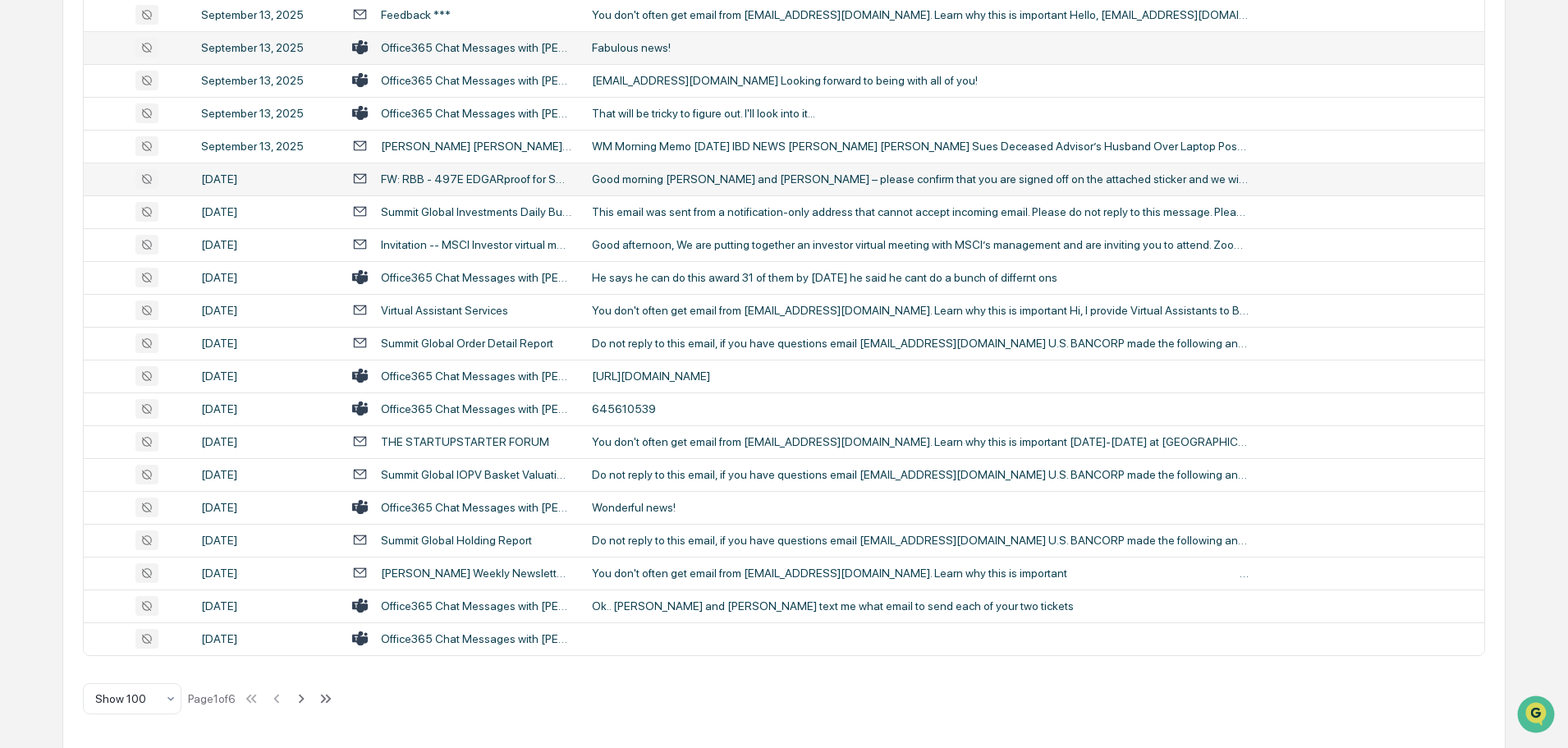
scroll to position [3009, 0]
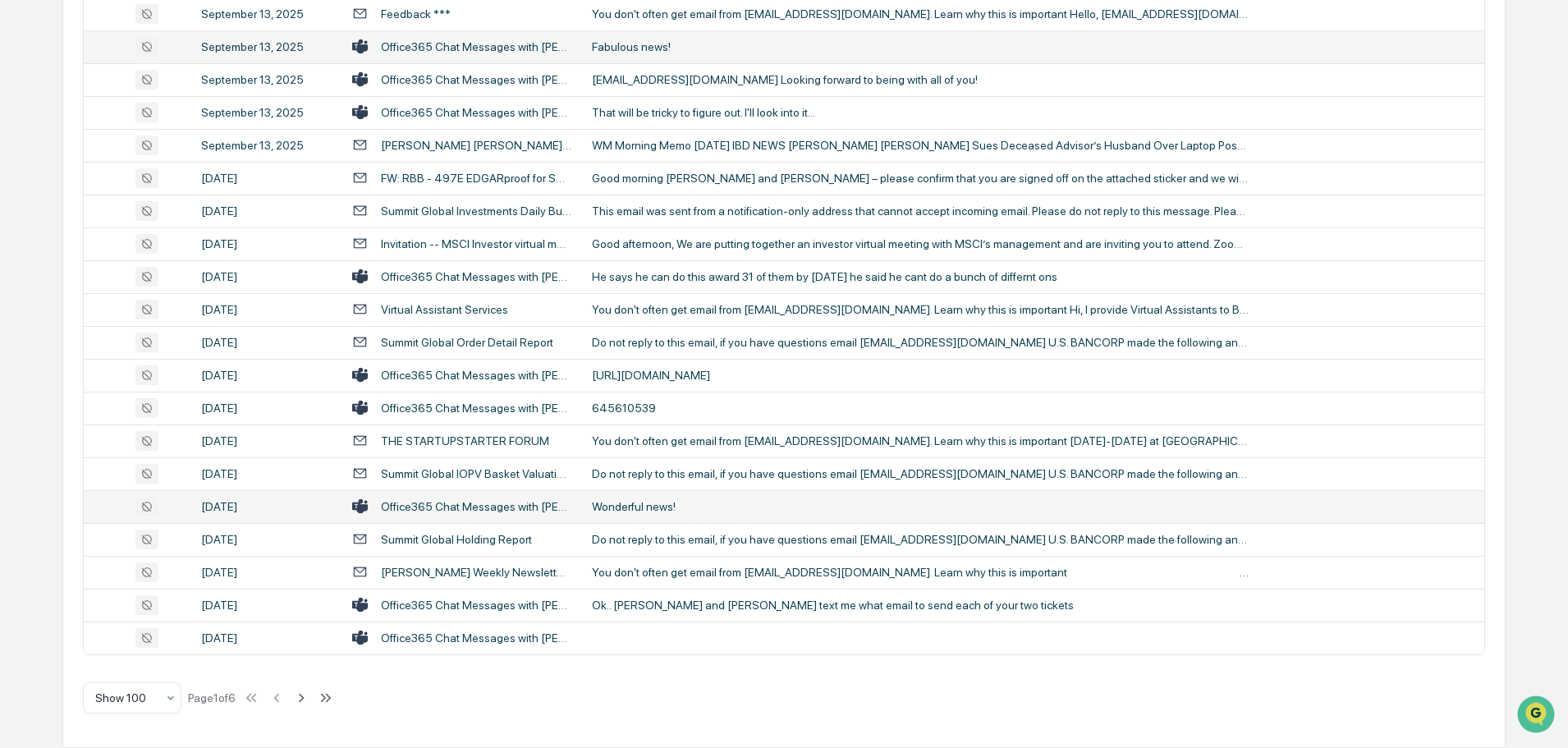
click at [498, 505] on div "Office365 Chat Messages with John Lore, Sylvain Templeman, Janet Lee, Matthew H…" at bounding box center [477, 507] width 192 height 13
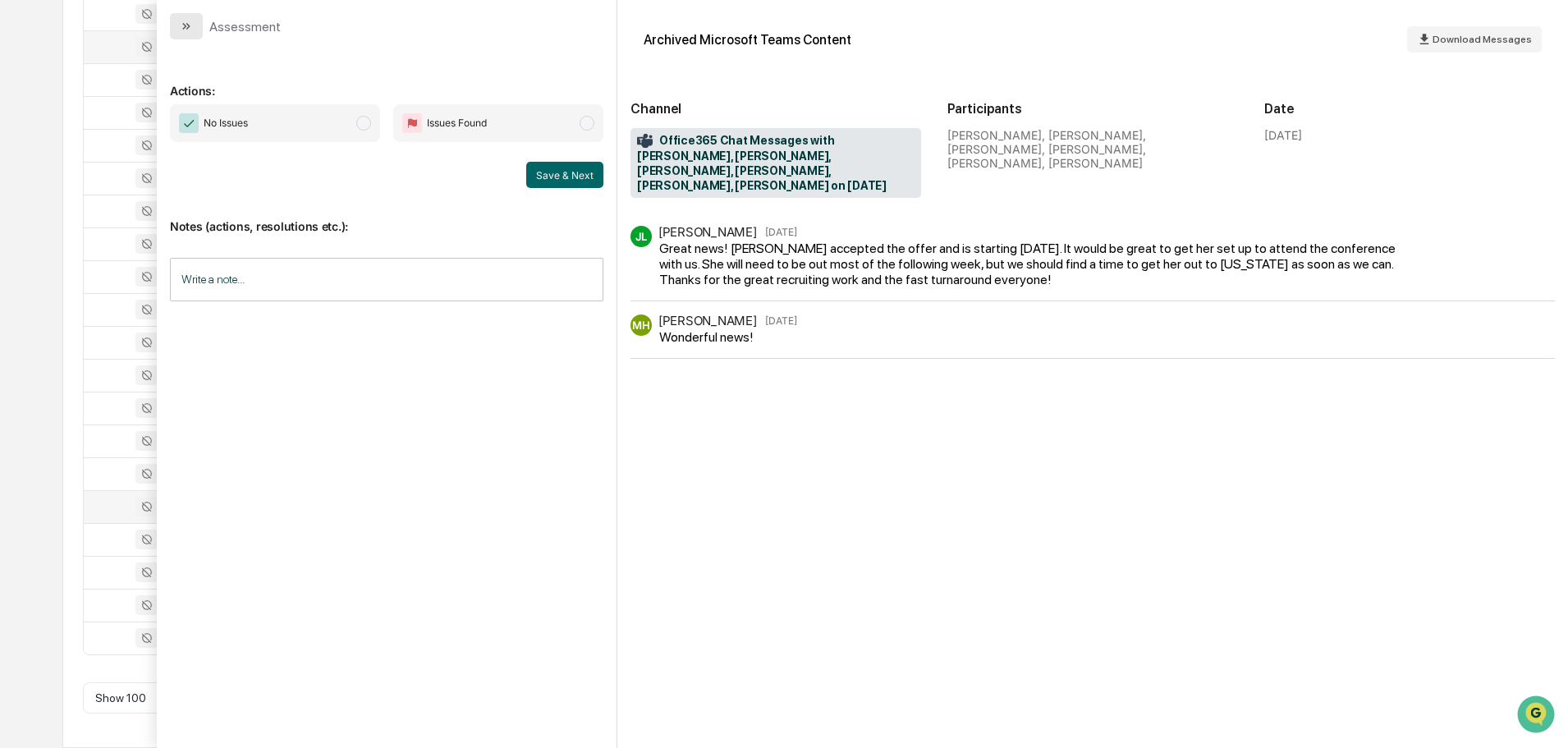
click at [185, 34] on button "modal" at bounding box center [187, 26] width 33 height 27
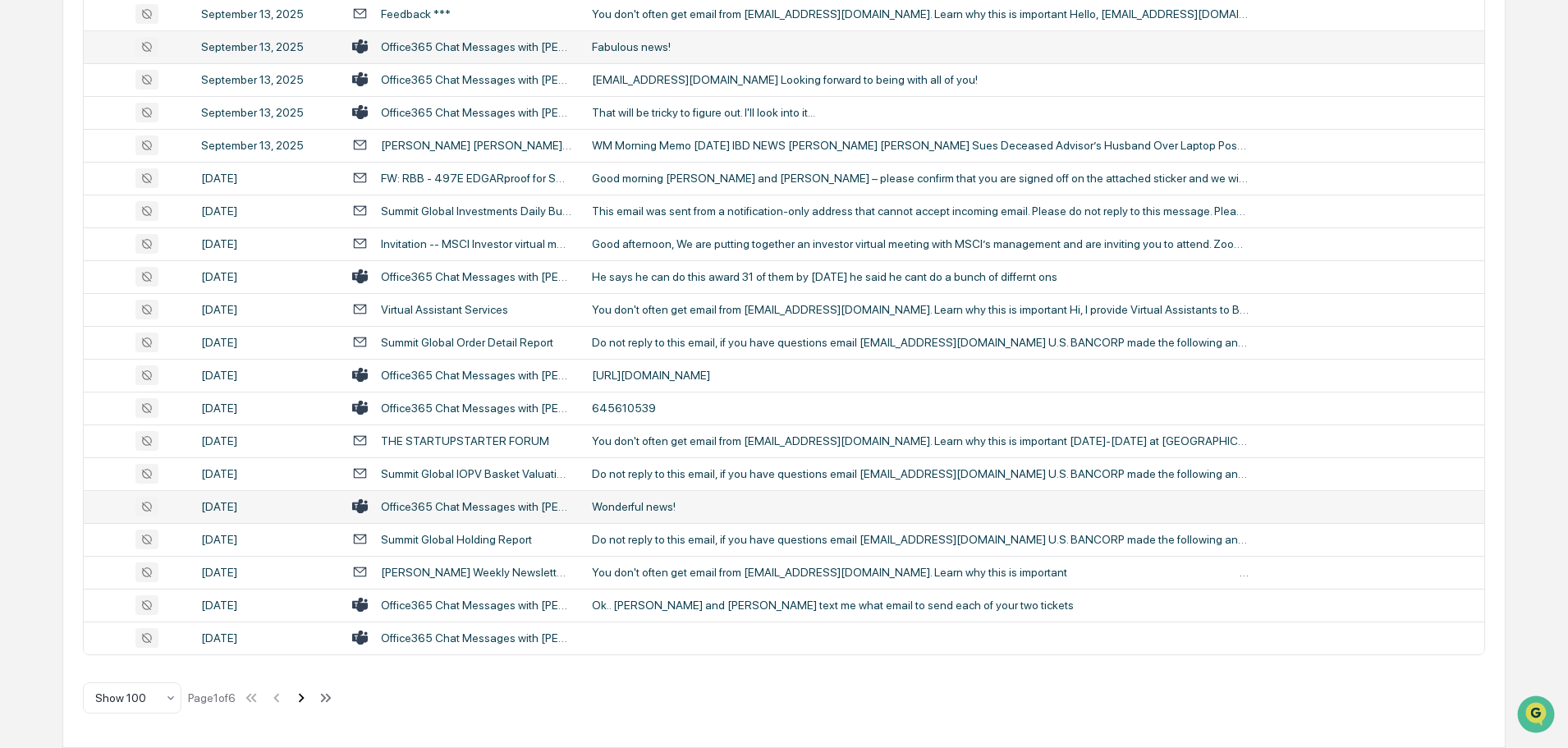
click at [305, 706] on icon at bounding box center [301, 698] width 18 height 18
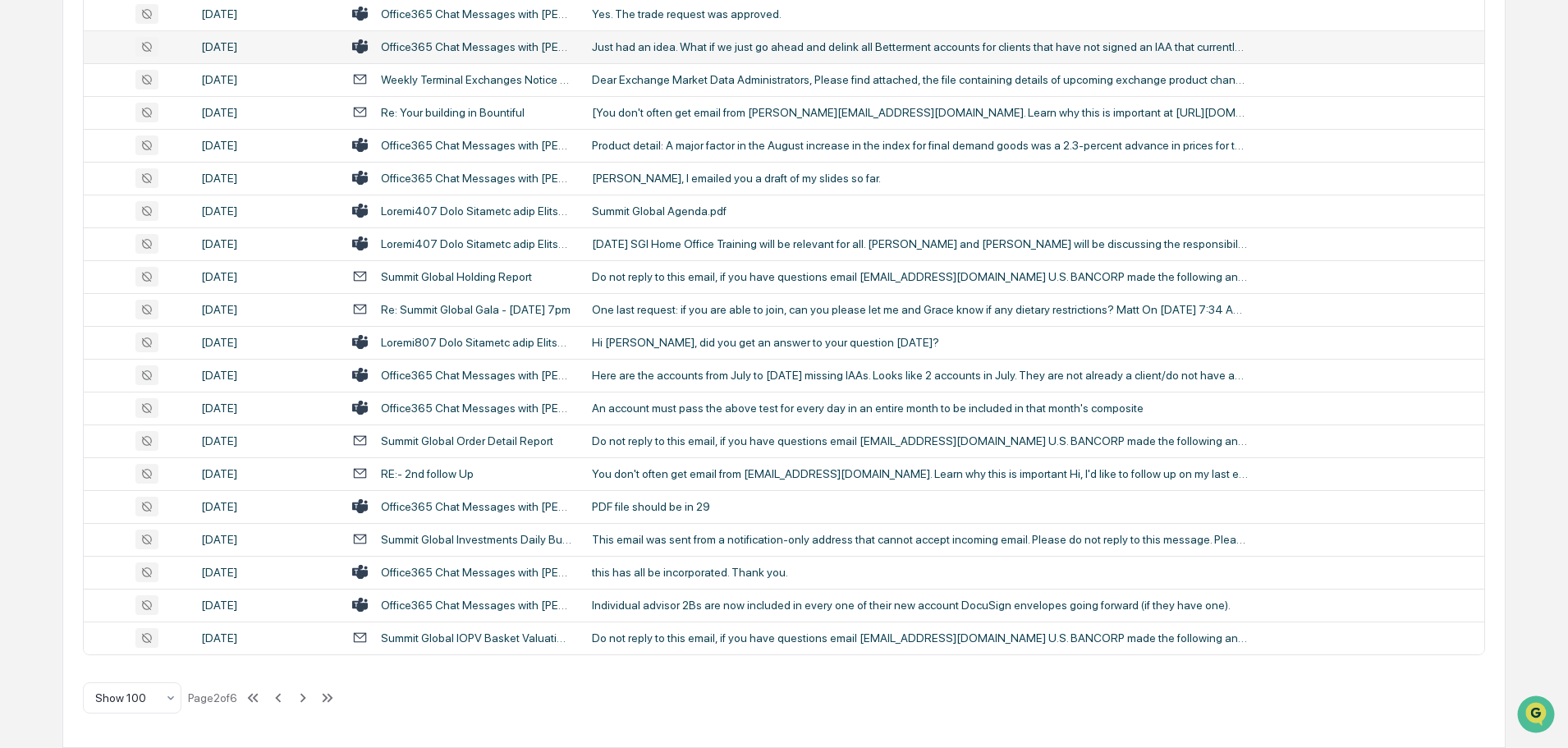
click at [586, 45] on td "Just had an idea. What if we just go ahead and delink all Betterment accounts f…" at bounding box center [1033, 47] width 902 height 33
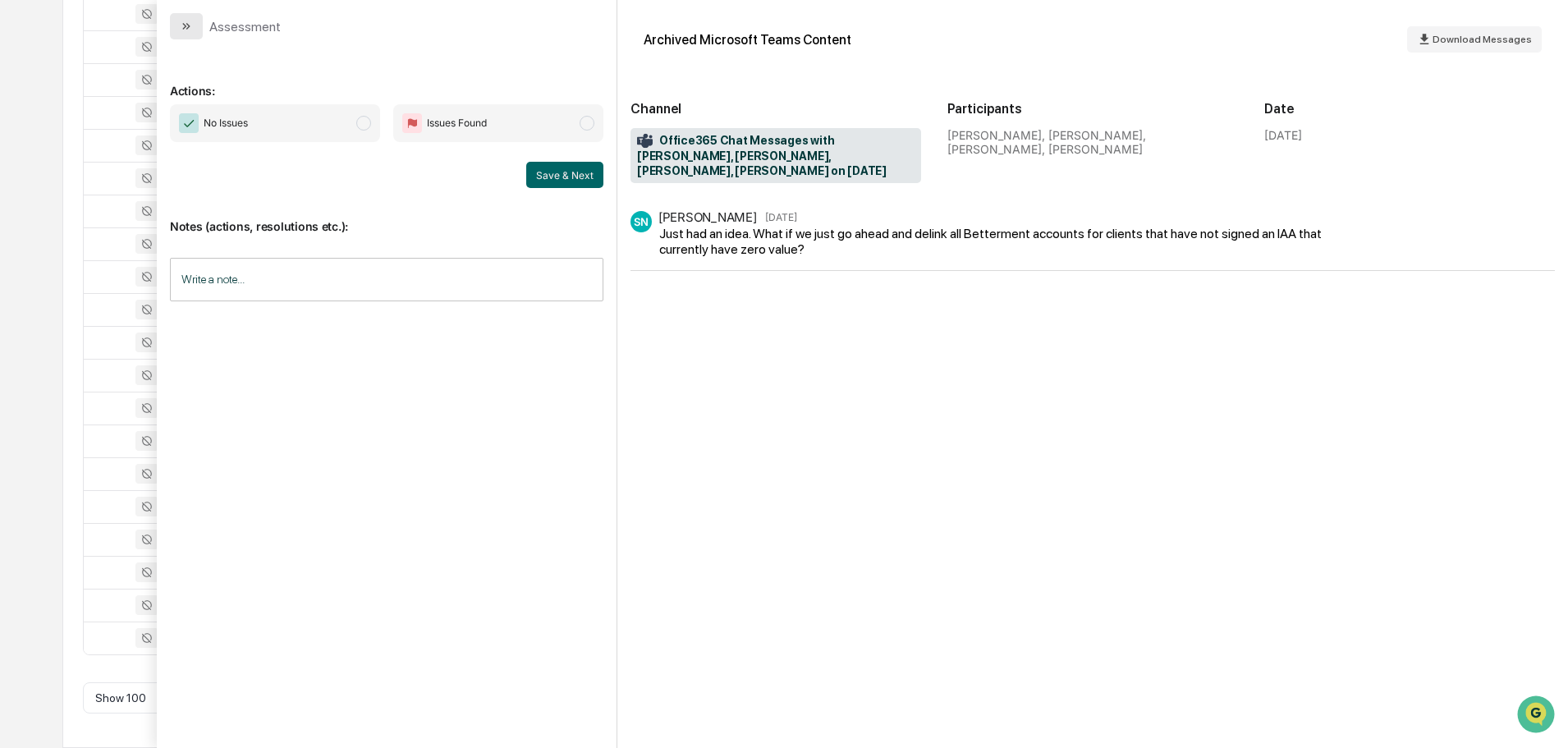
click at [193, 28] on button "modal" at bounding box center [187, 26] width 33 height 27
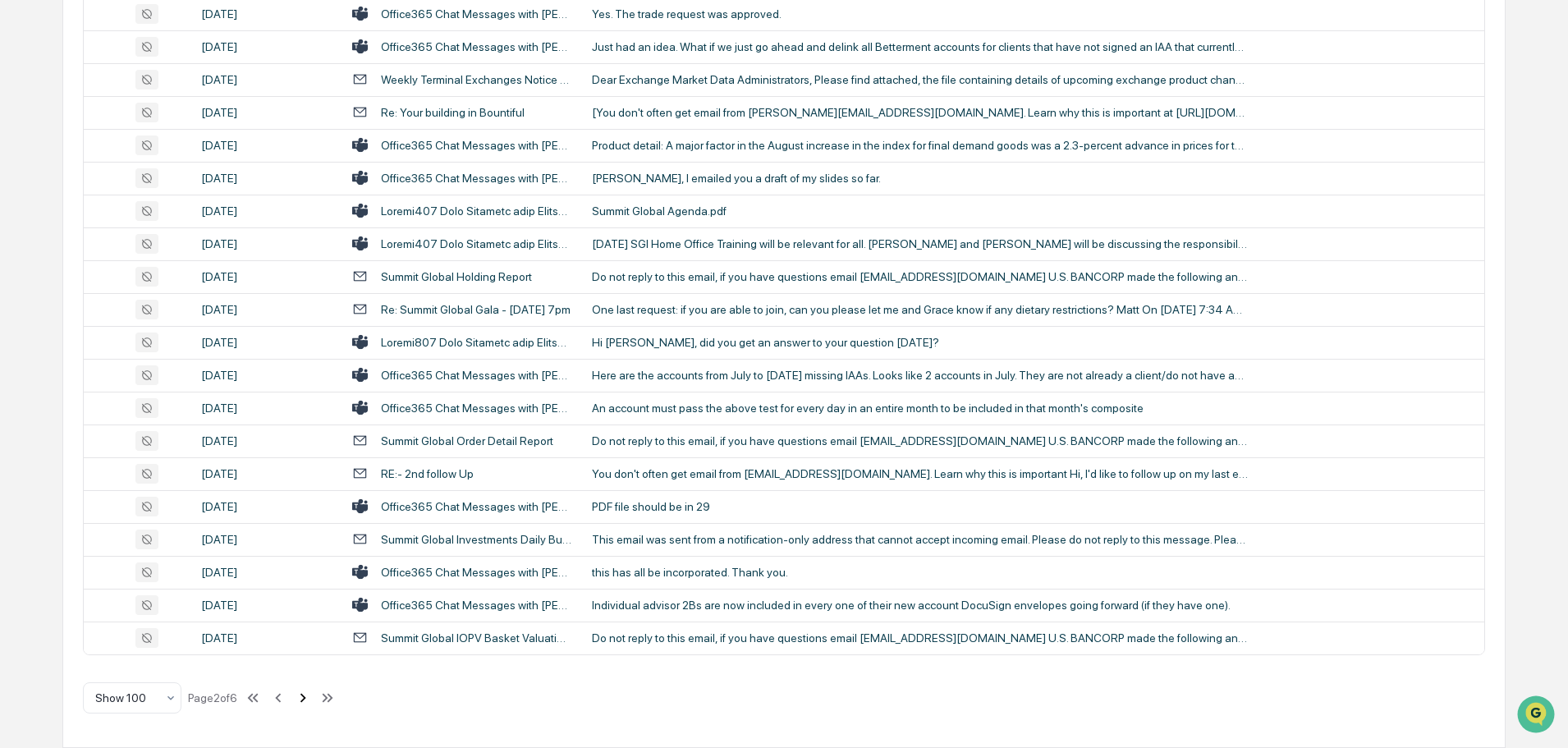
click at [306, 700] on icon at bounding box center [303, 698] width 18 height 18
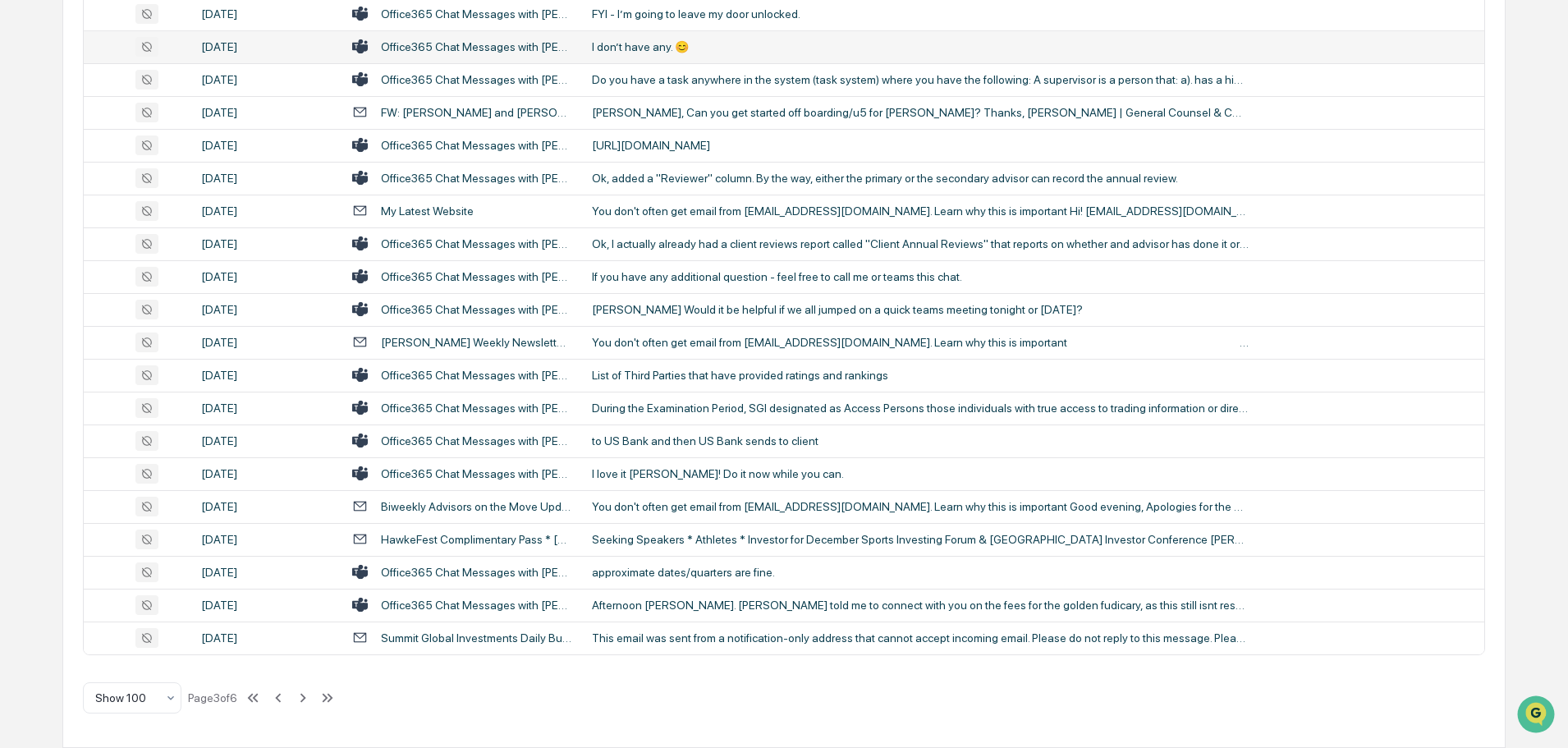
click at [468, 44] on div "Office365 Chat Messages with David Harden, Marlow Felton, Terry Wengert, RJ Cun…" at bounding box center [477, 47] width 192 height 13
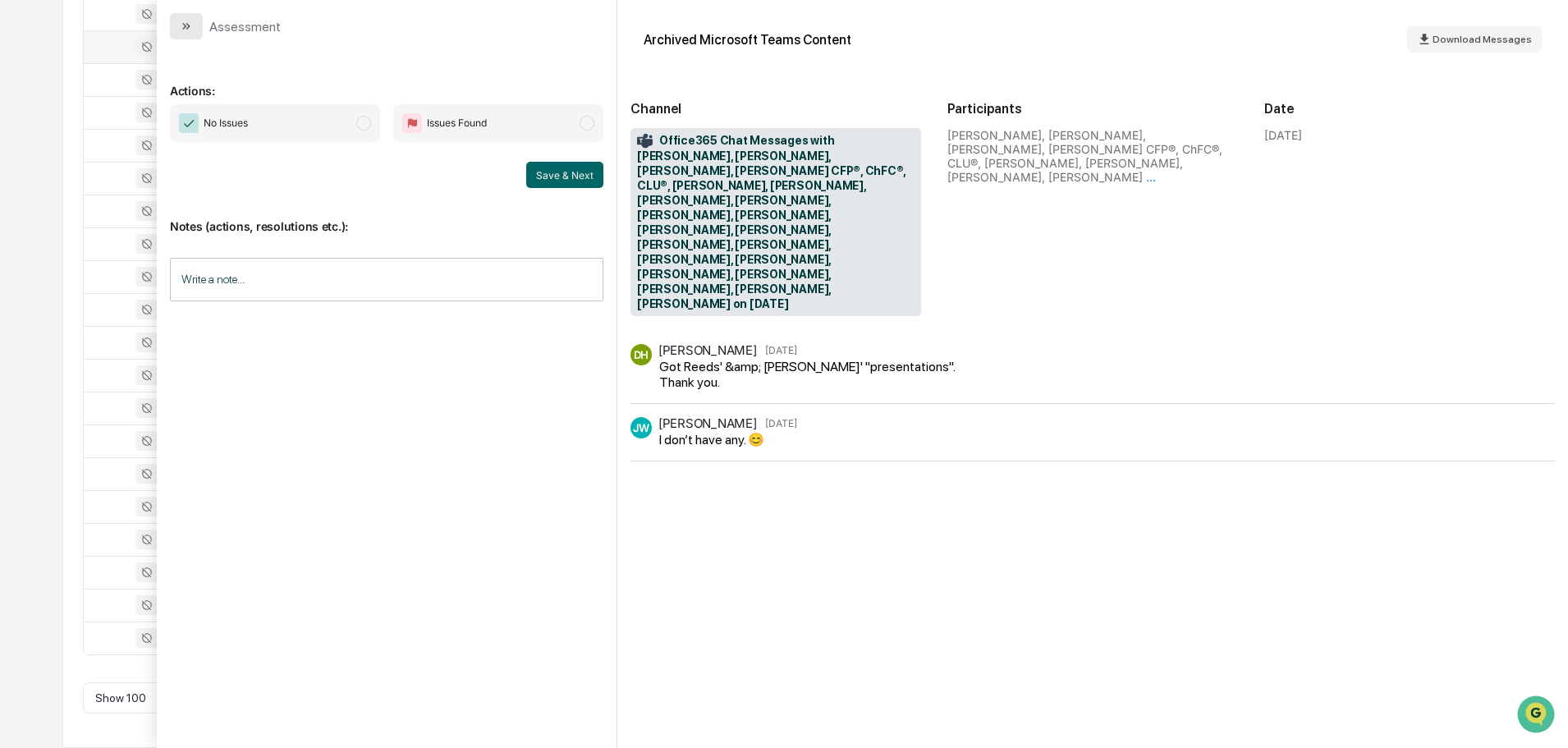
click at [172, 29] on button "modal" at bounding box center [187, 26] width 33 height 27
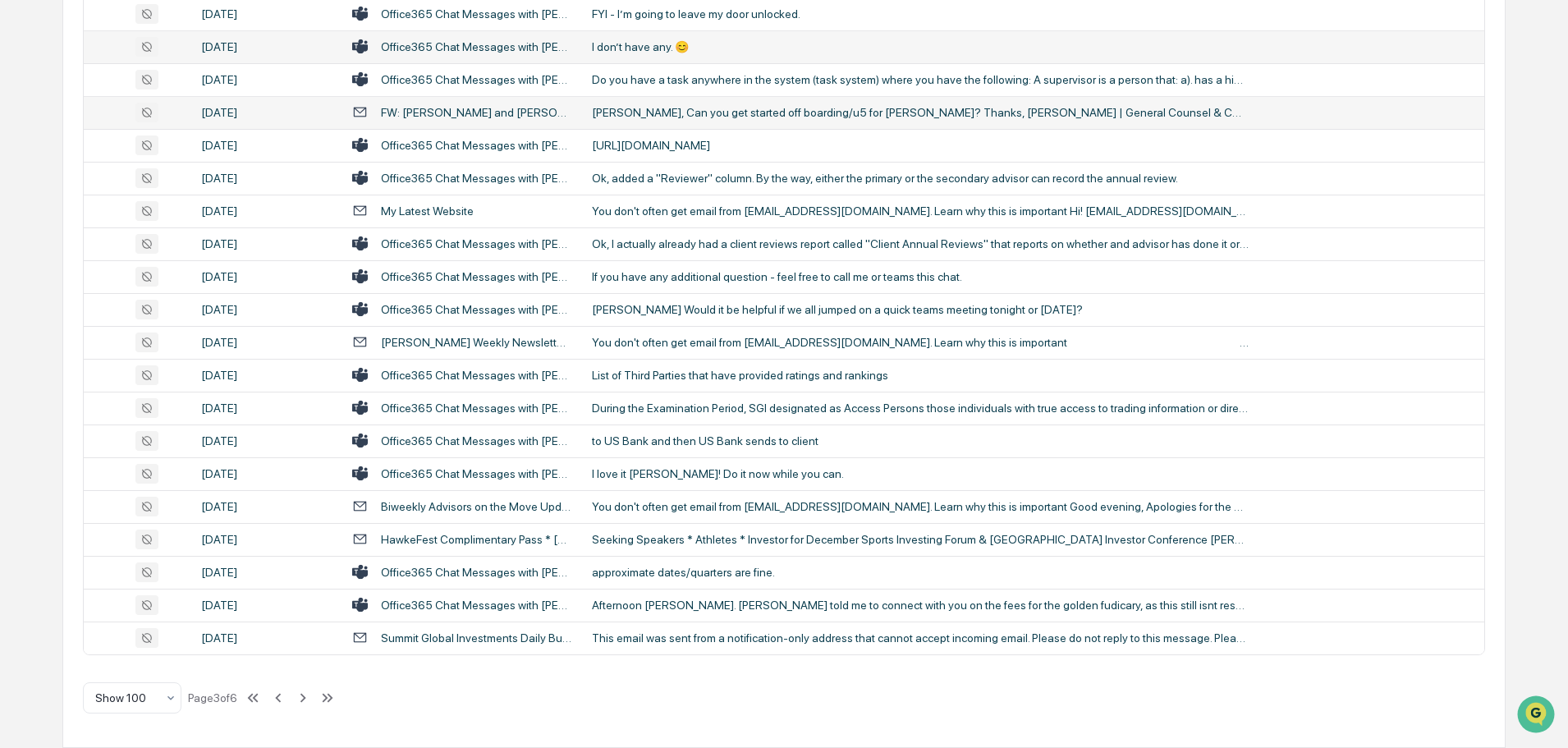
click at [420, 101] on td "FW: Chris and Marlow have both signed" at bounding box center [462, 112] width 239 height 33
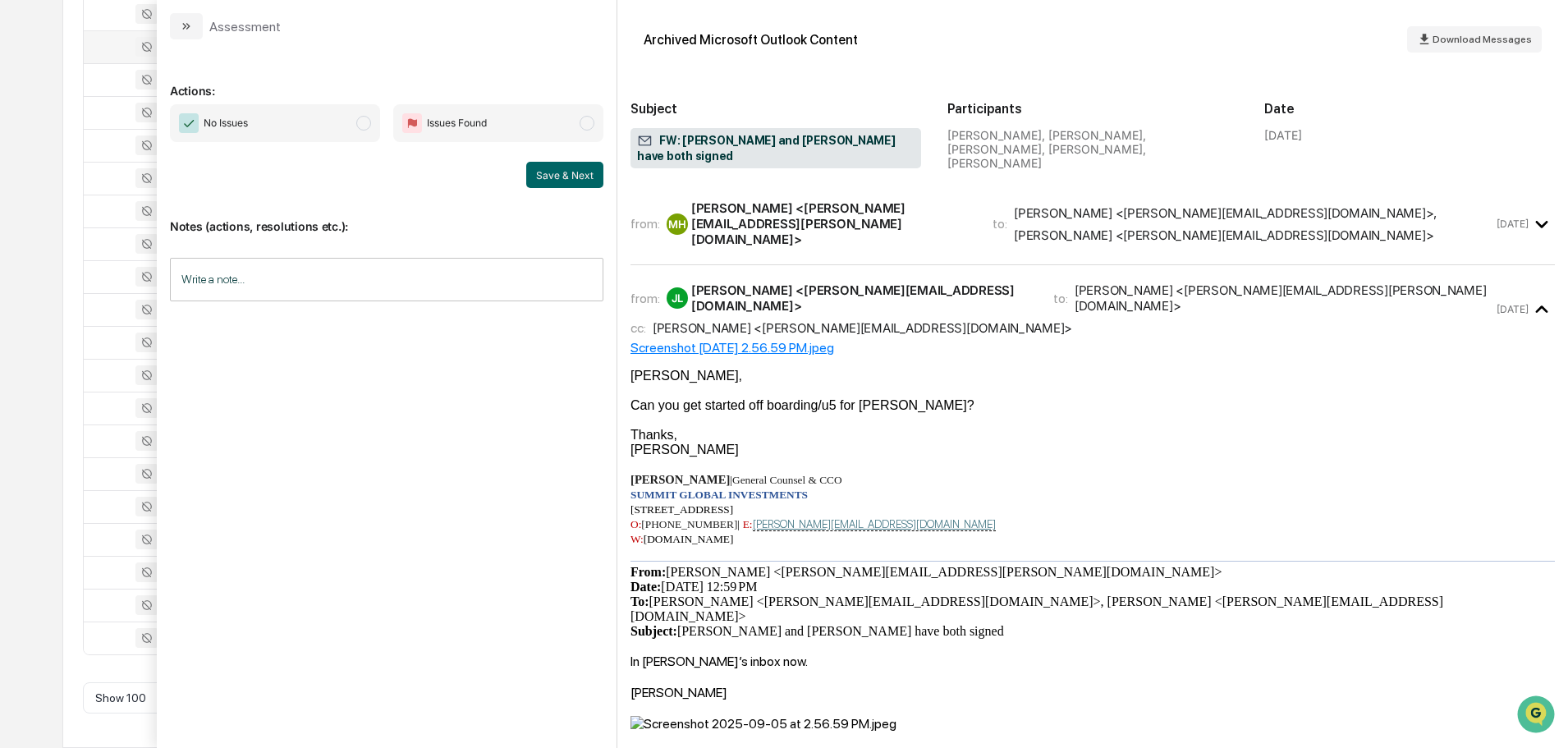
click at [725, 201] on div "Matthew Hamilton <matt.hamilton@sgiam.com>" at bounding box center [832, 224] width 282 height 47
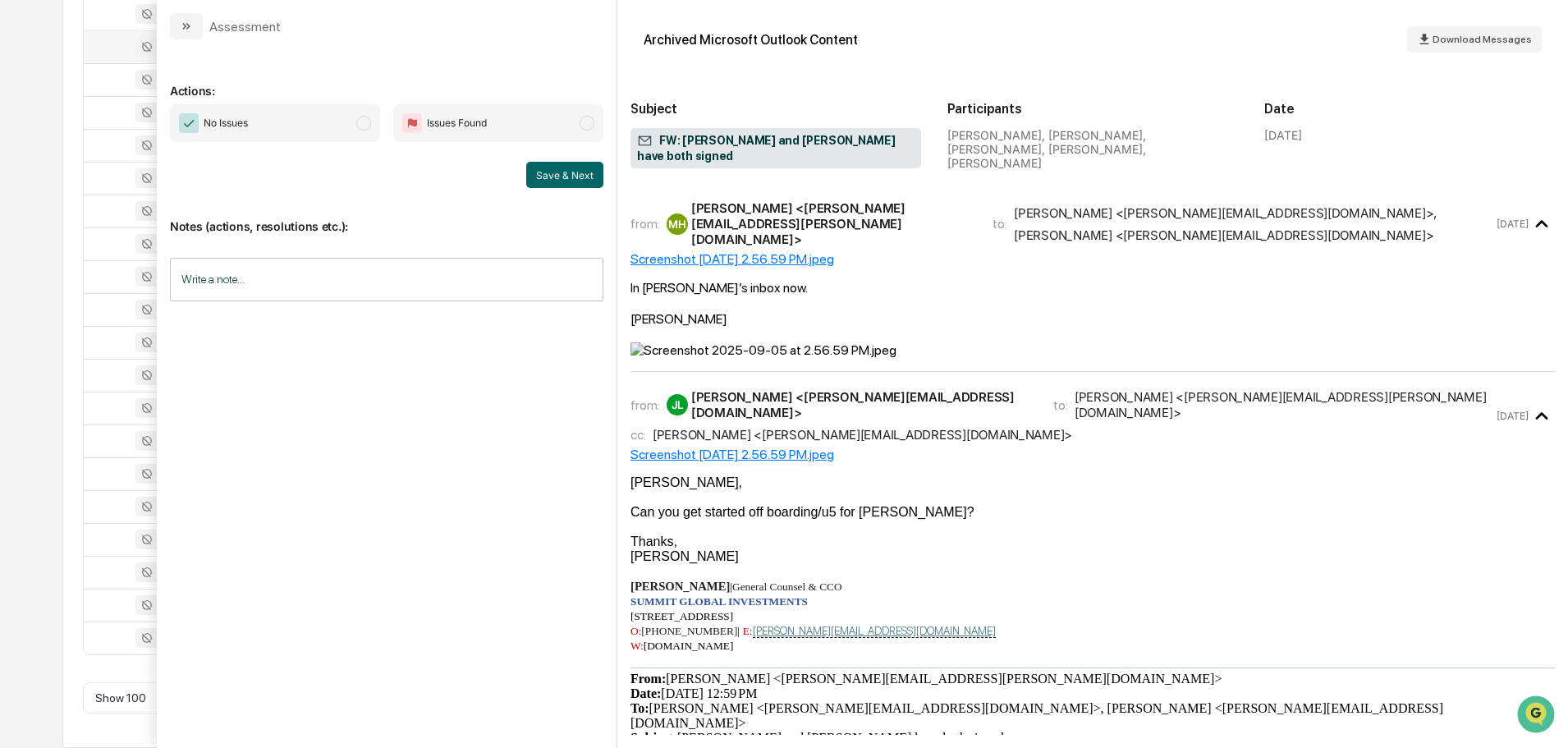
click at [725, 201] on div "Matthew Hamilton <matt.hamilton@sgiam.com>" at bounding box center [832, 224] width 282 height 47
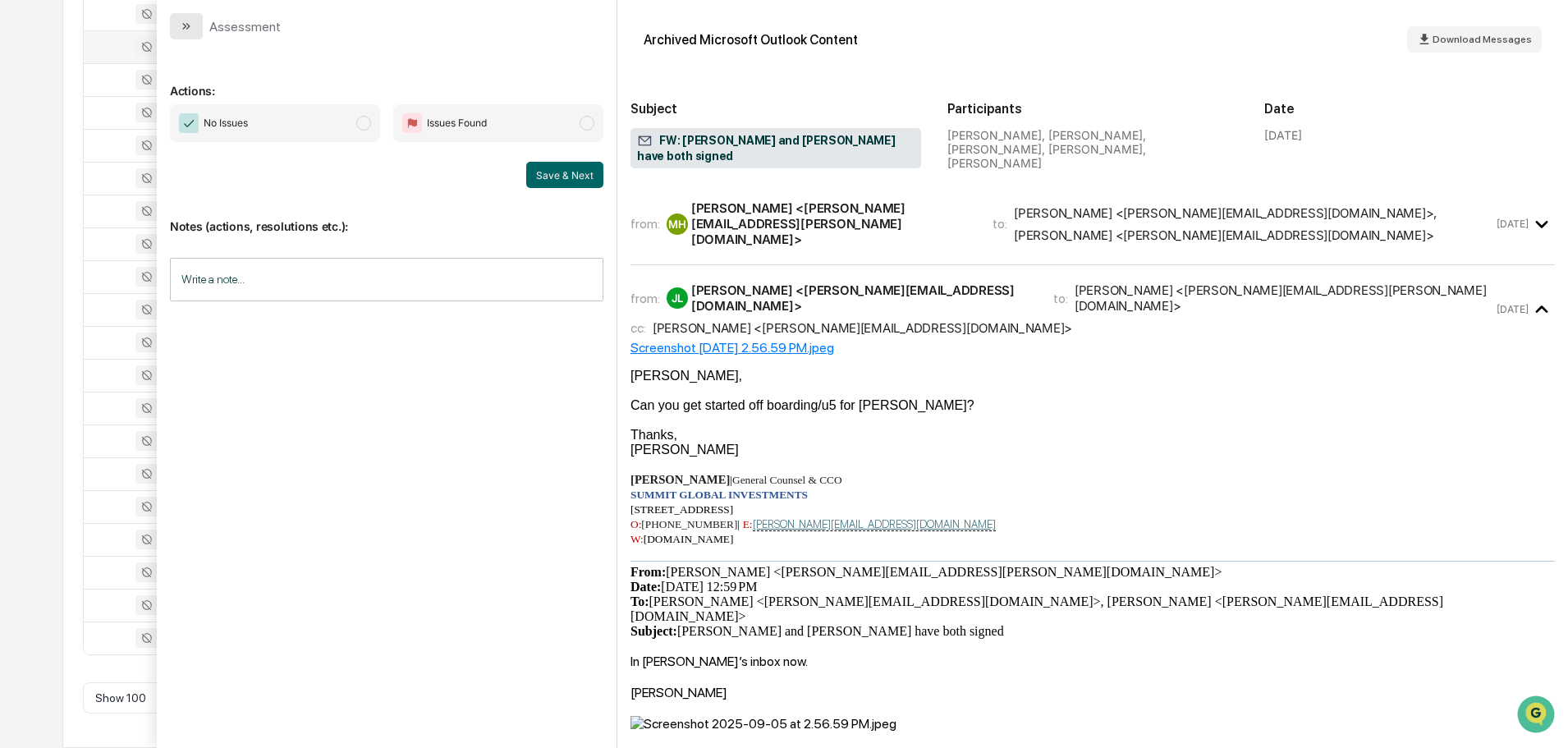
click at [192, 31] on icon "modal" at bounding box center [186, 26] width 13 height 13
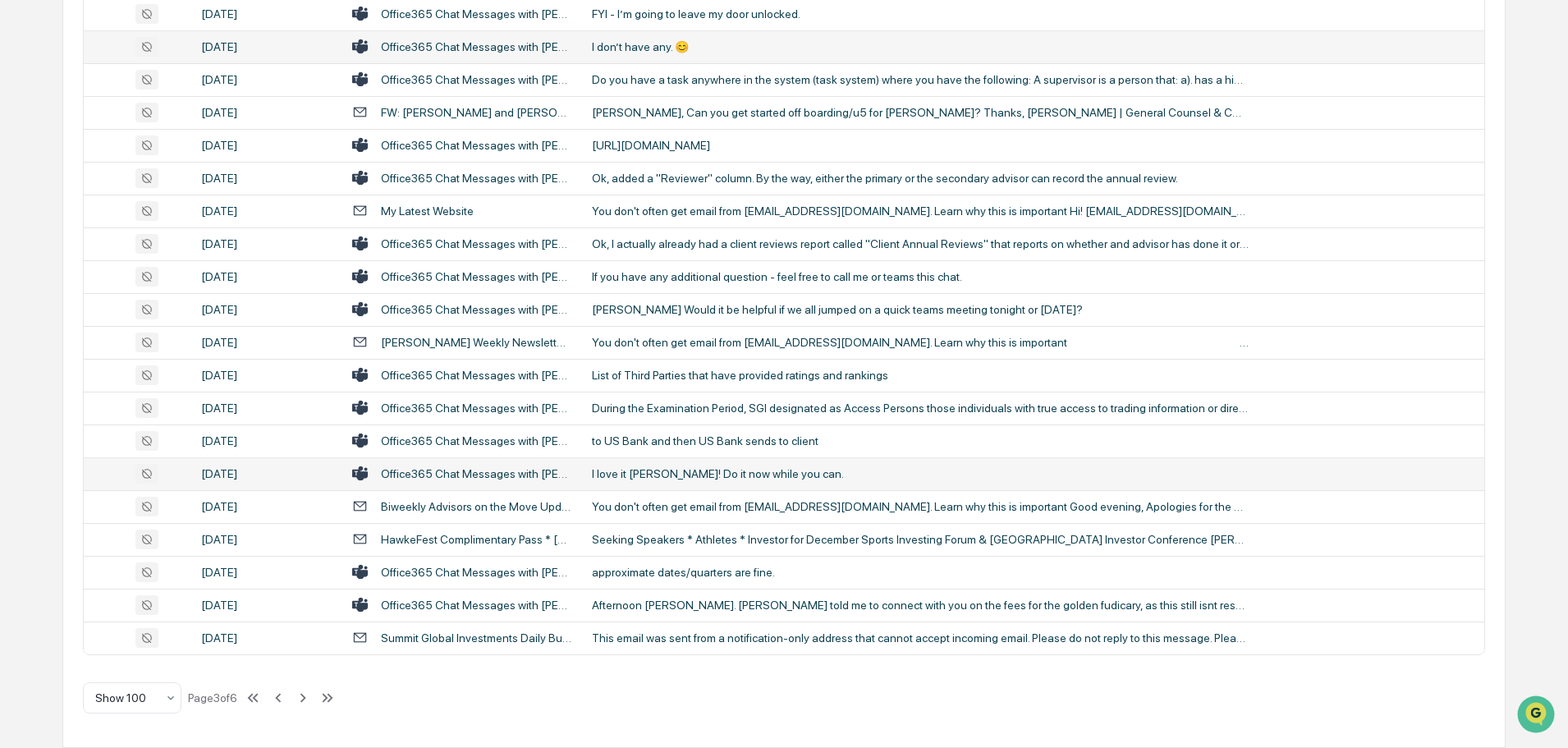
click at [709, 473] on div "I love it Jess! Do it now while you can." at bounding box center [920, 473] width 656 height 13
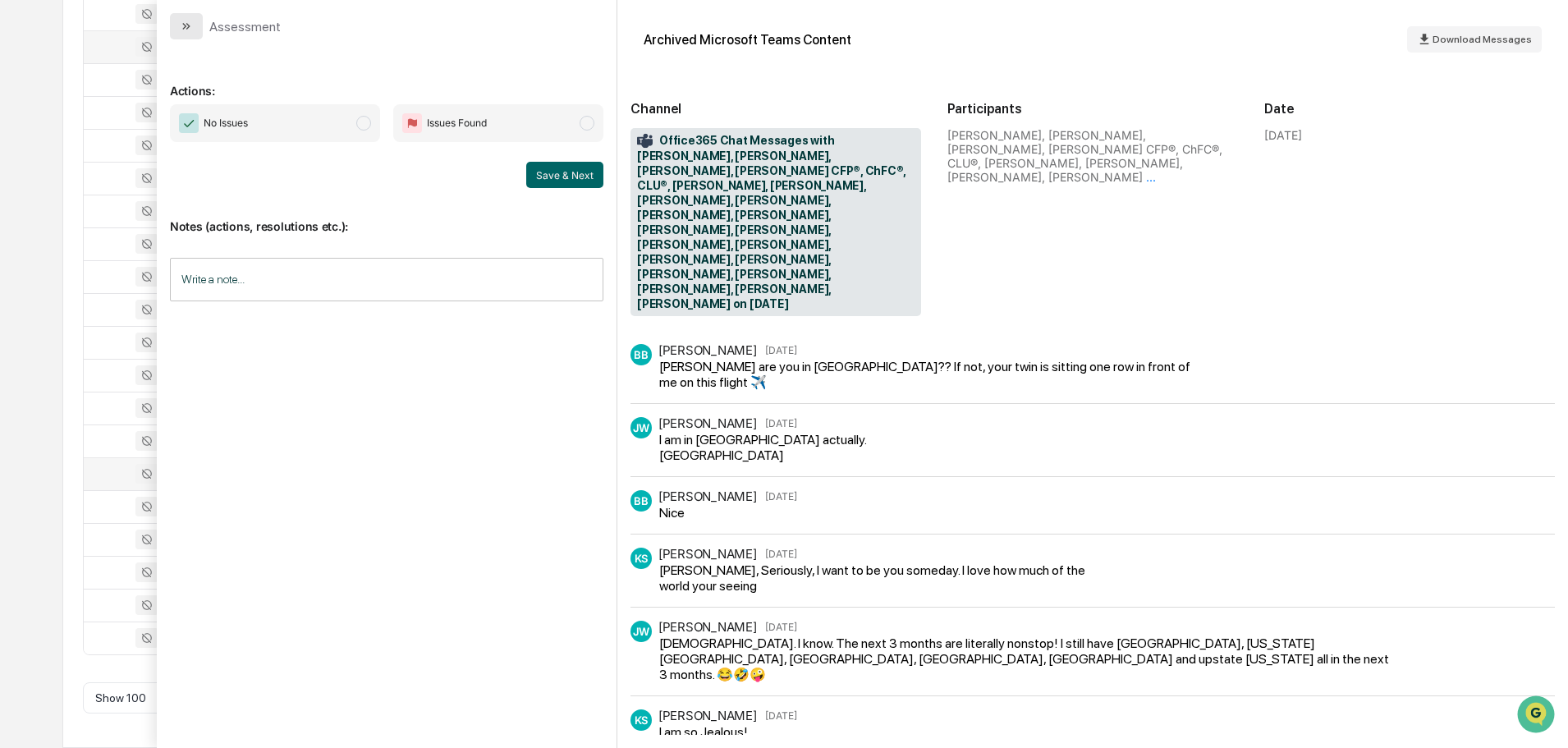
click at [180, 21] on icon "modal" at bounding box center [186, 26] width 13 height 13
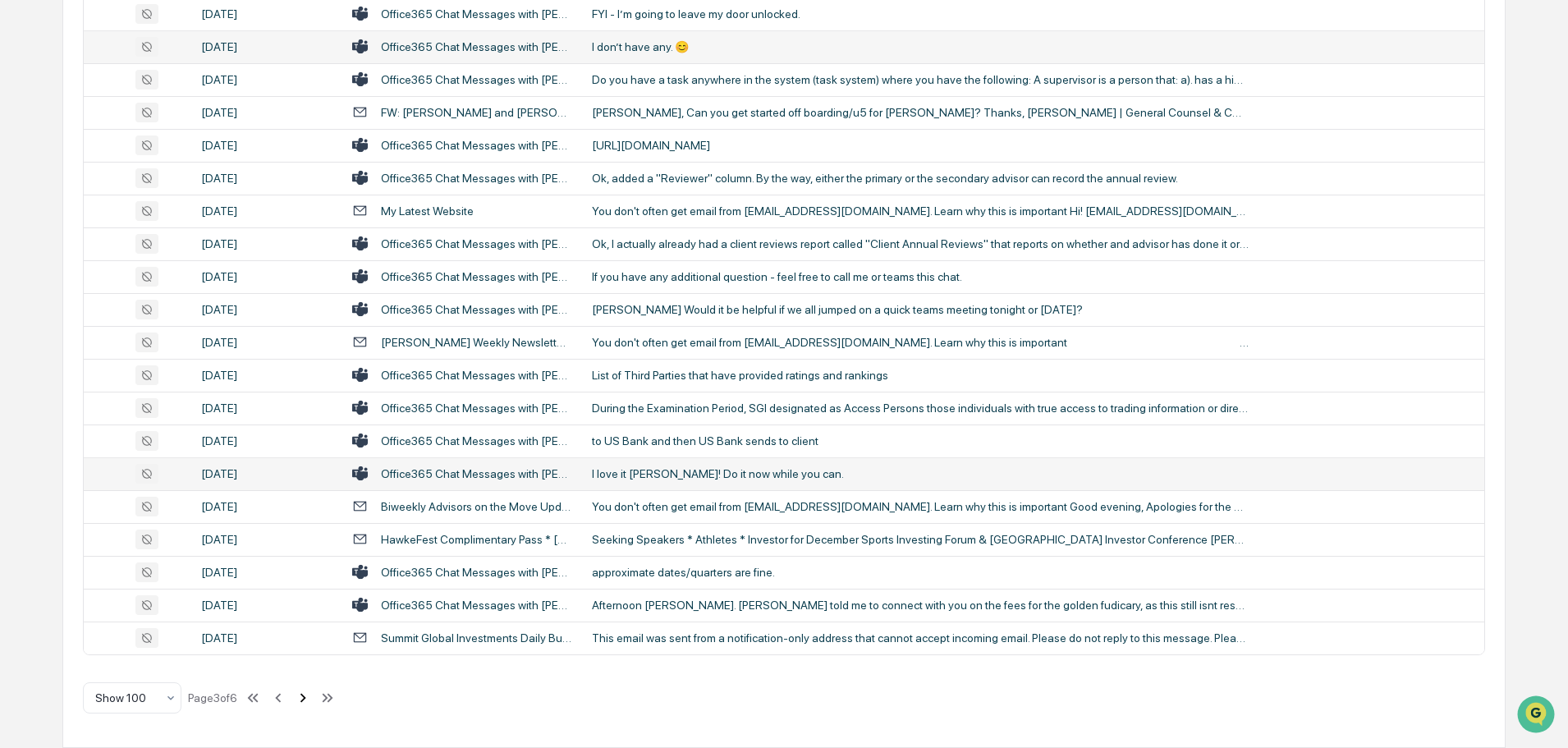
click at [310, 703] on icon at bounding box center [303, 698] width 18 height 18
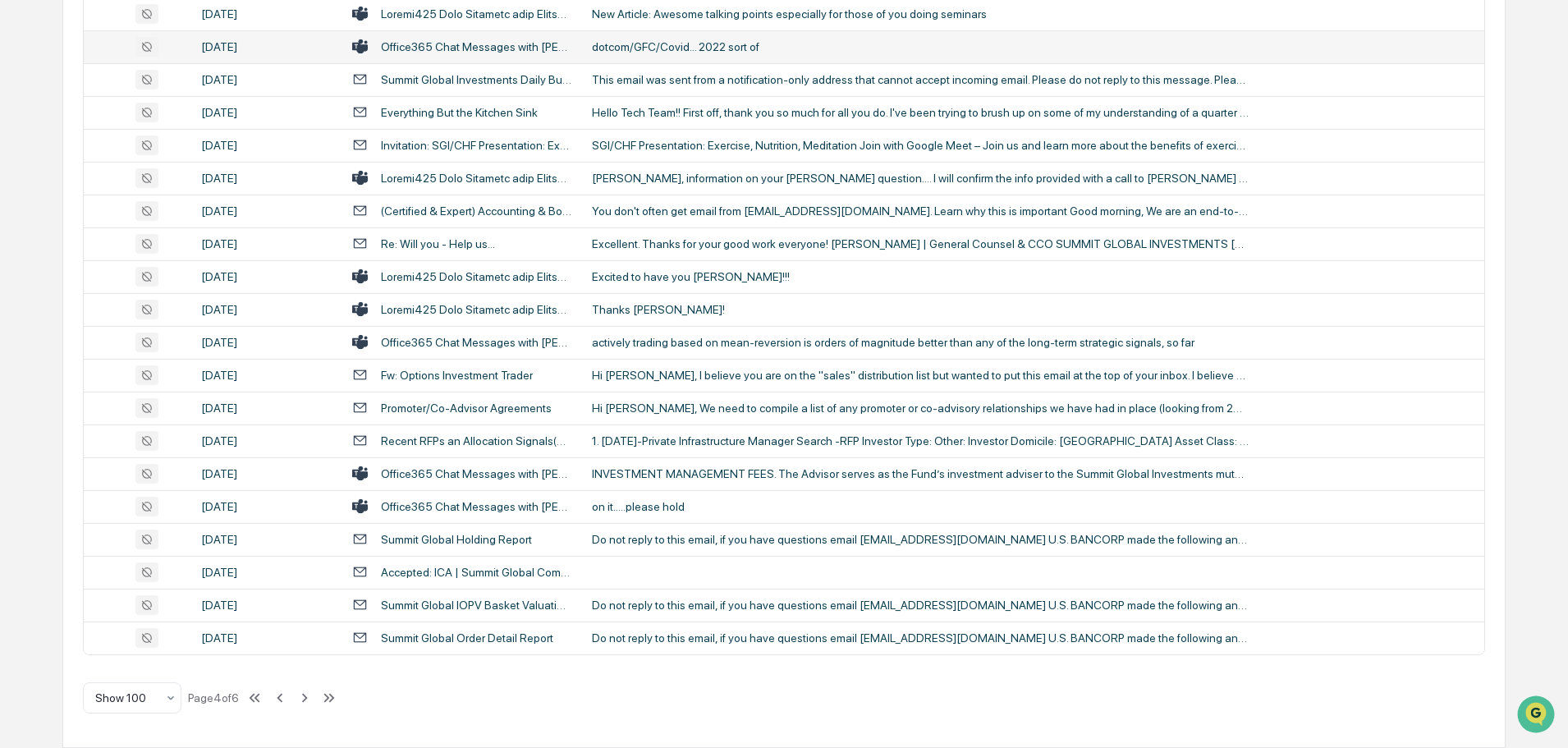
click at [644, 48] on div "dotcom/GFC/Covid... 2022 sort of" at bounding box center [920, 47] width 656 height 13
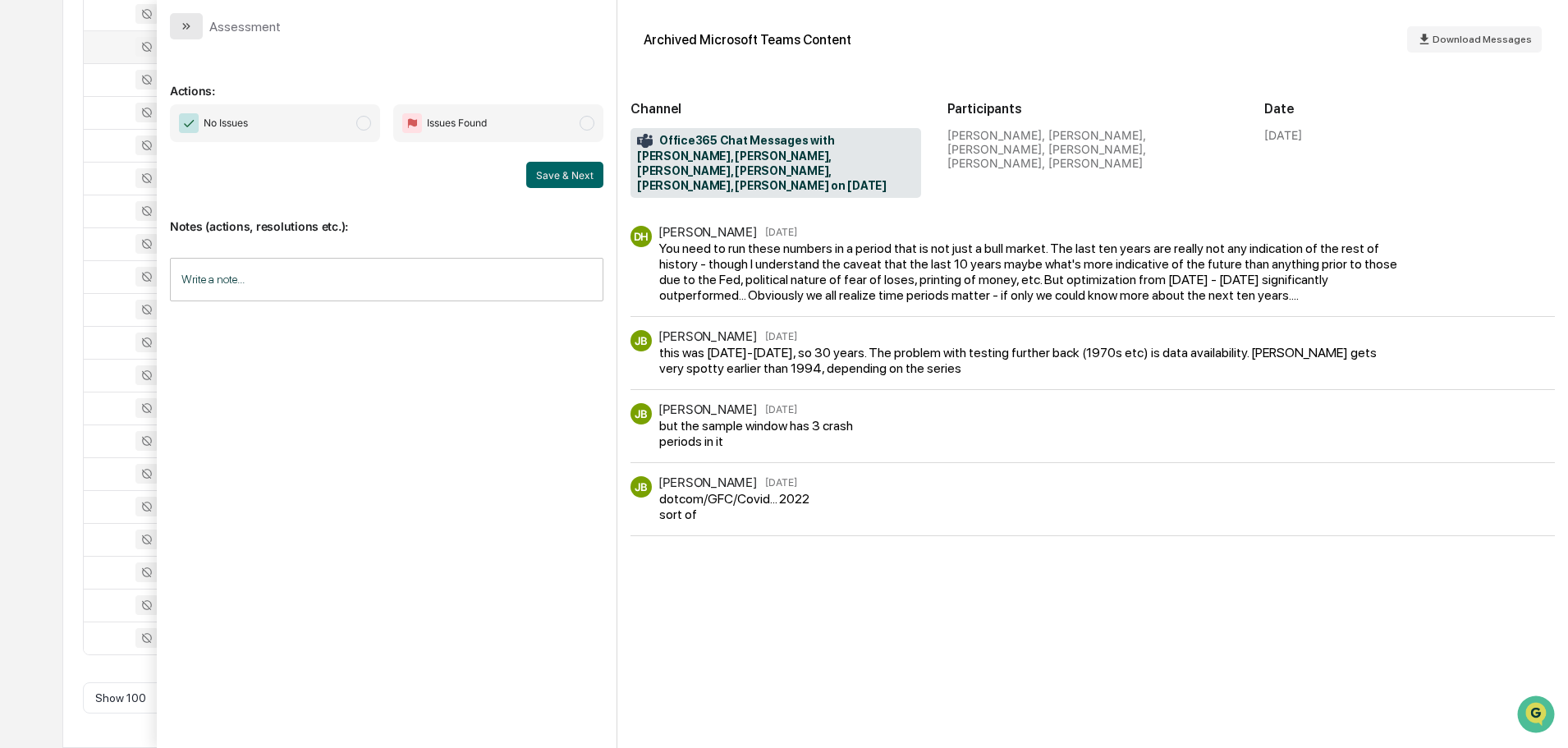
click at [180, 28] on icon "modal" at bounding box center [186, 26] width 13 height 13
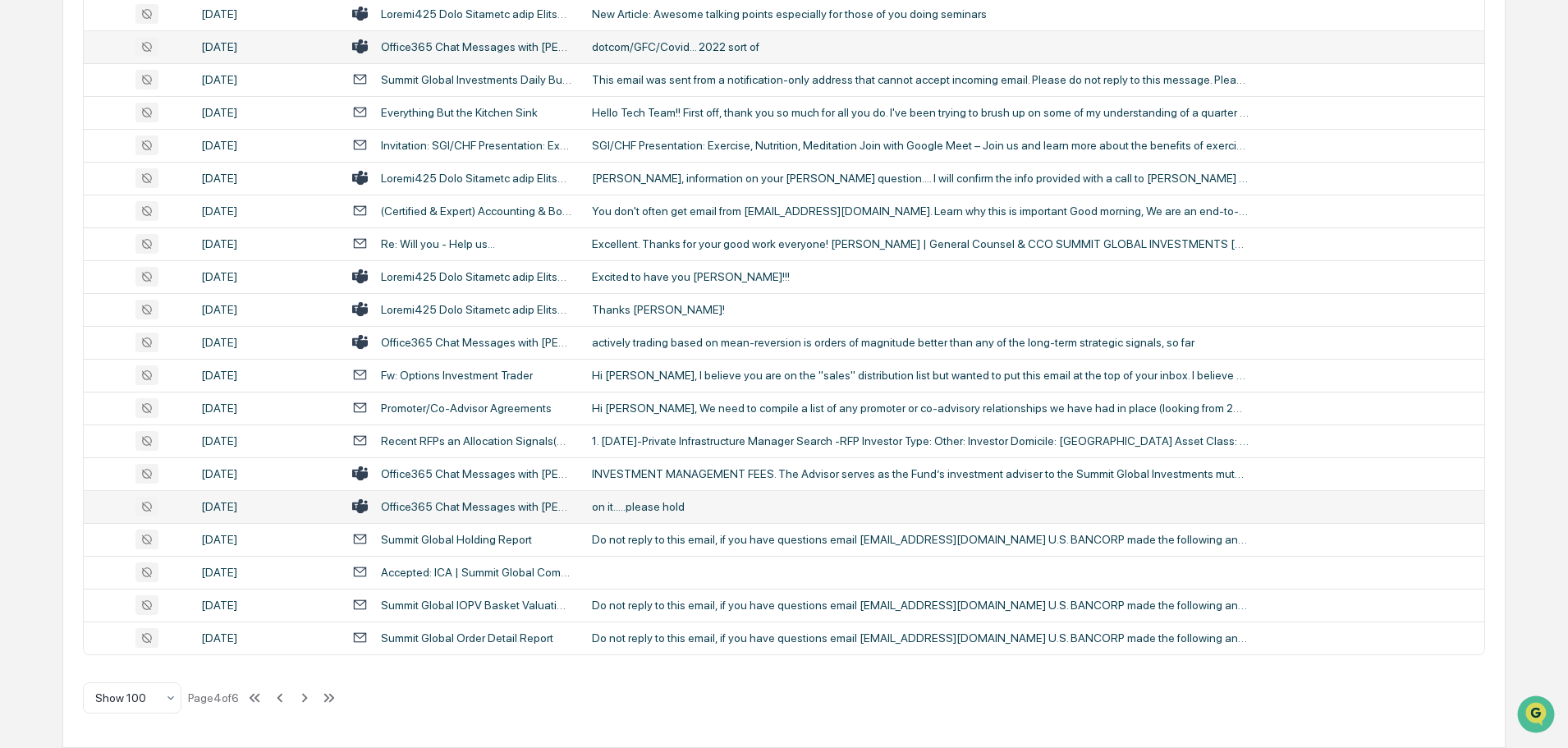
click at [631, 506] on div "on it.....please hold" at bounding box center [920, 507] width 656 height 13
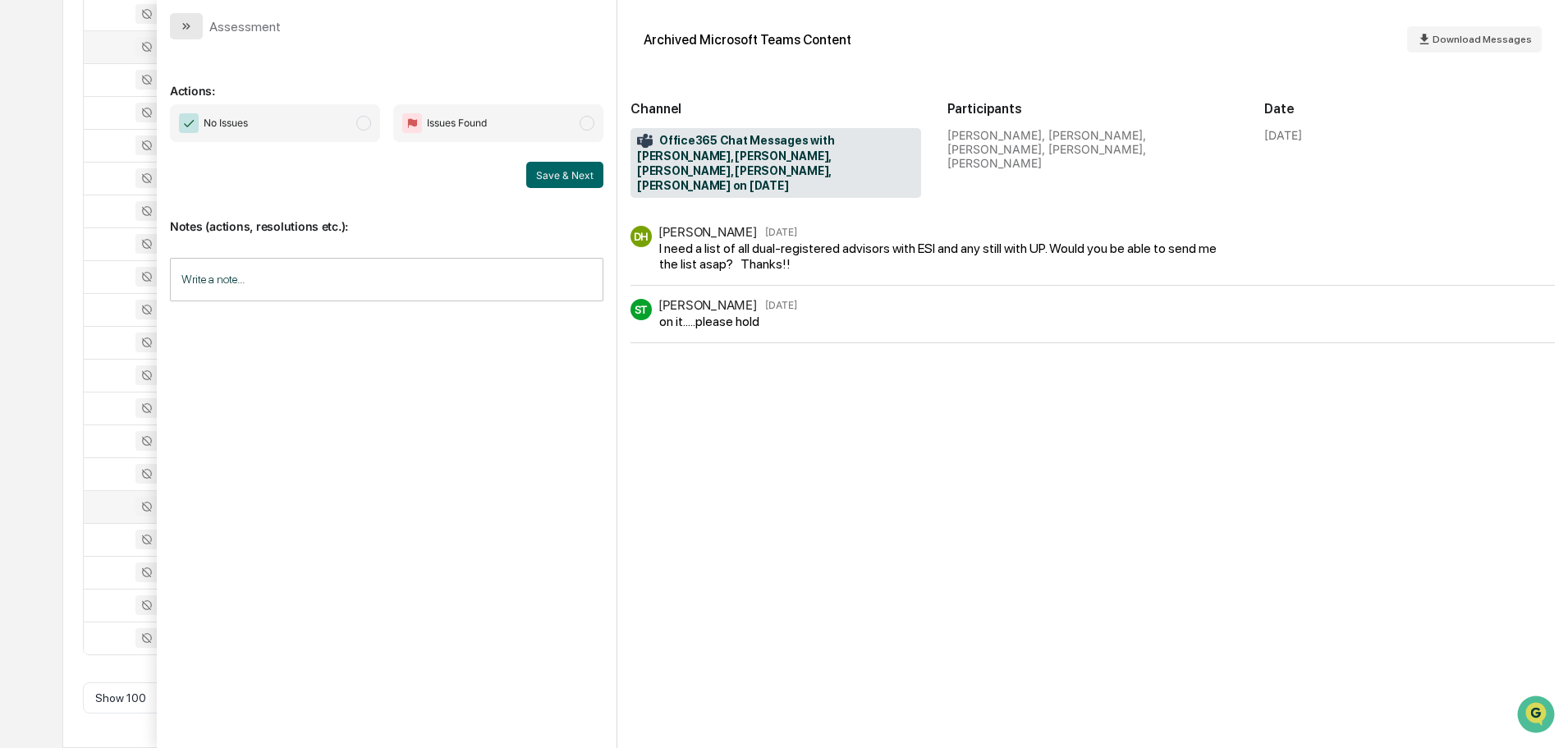
click at [179, 21] on button "modal" at bounding box center [187, 26] width 33 height 27
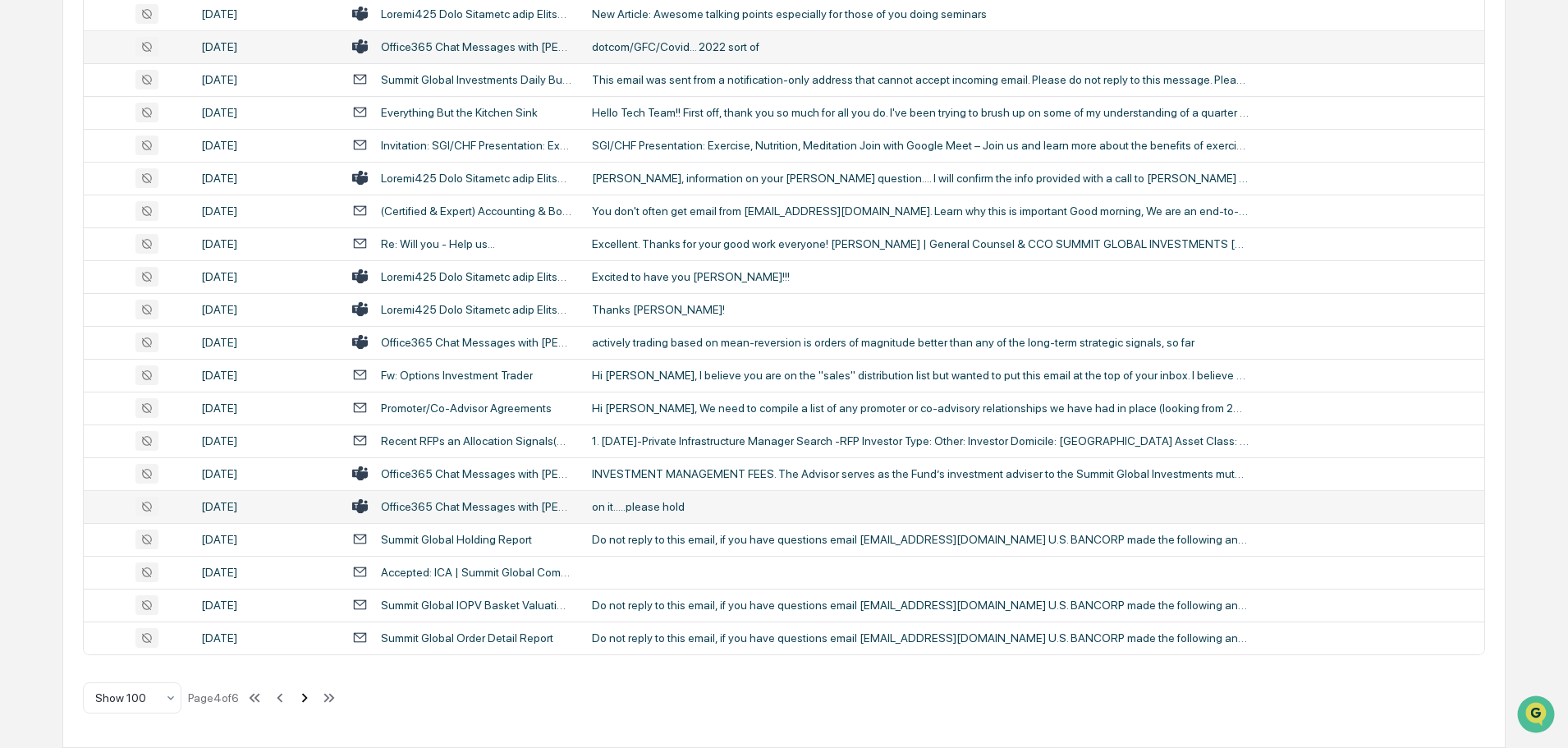
click at [314, 695] on icon at bounding box center [305, 698] width 18 height 18
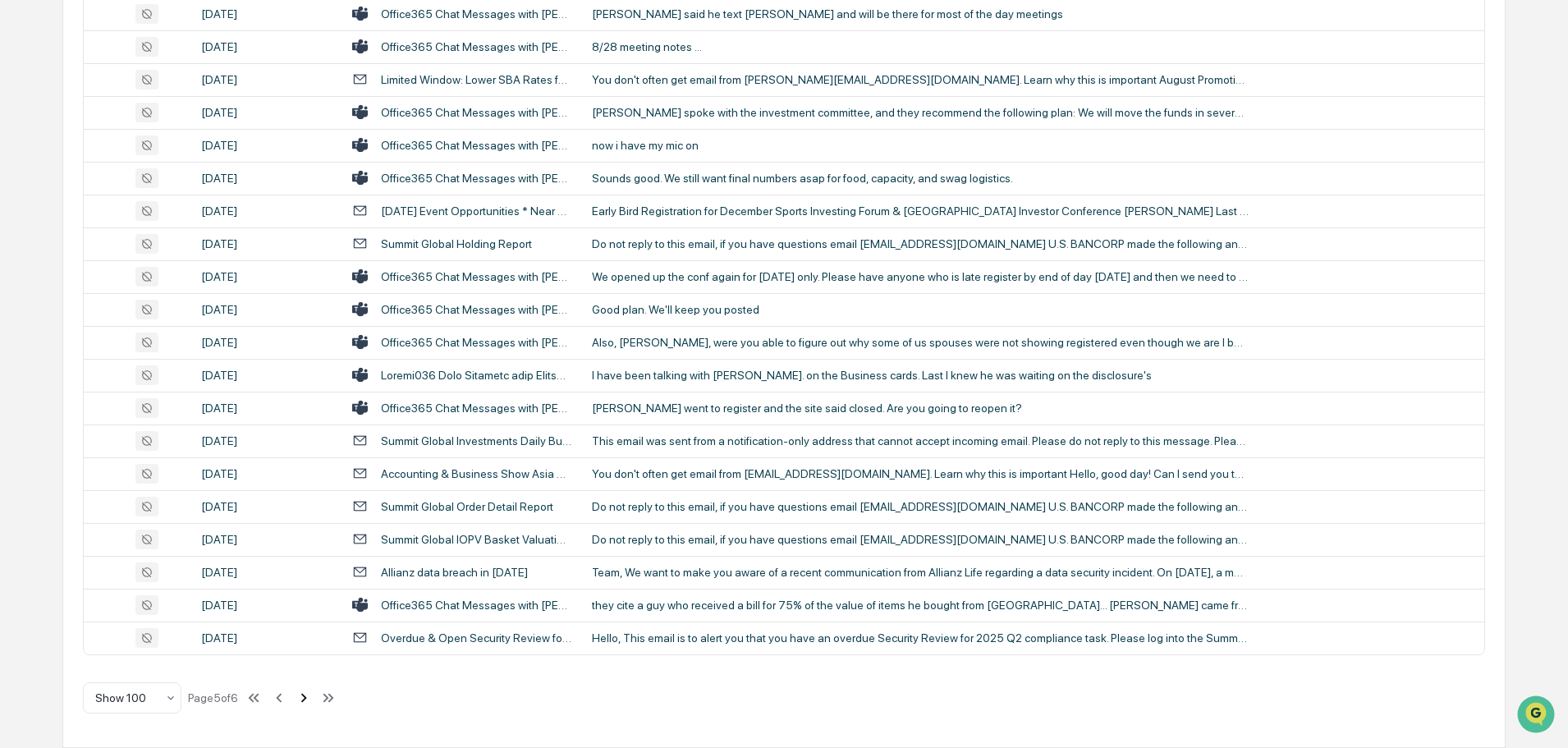
click at [308, 703] on icon at bounding box center [304, 698] width 18 height 18
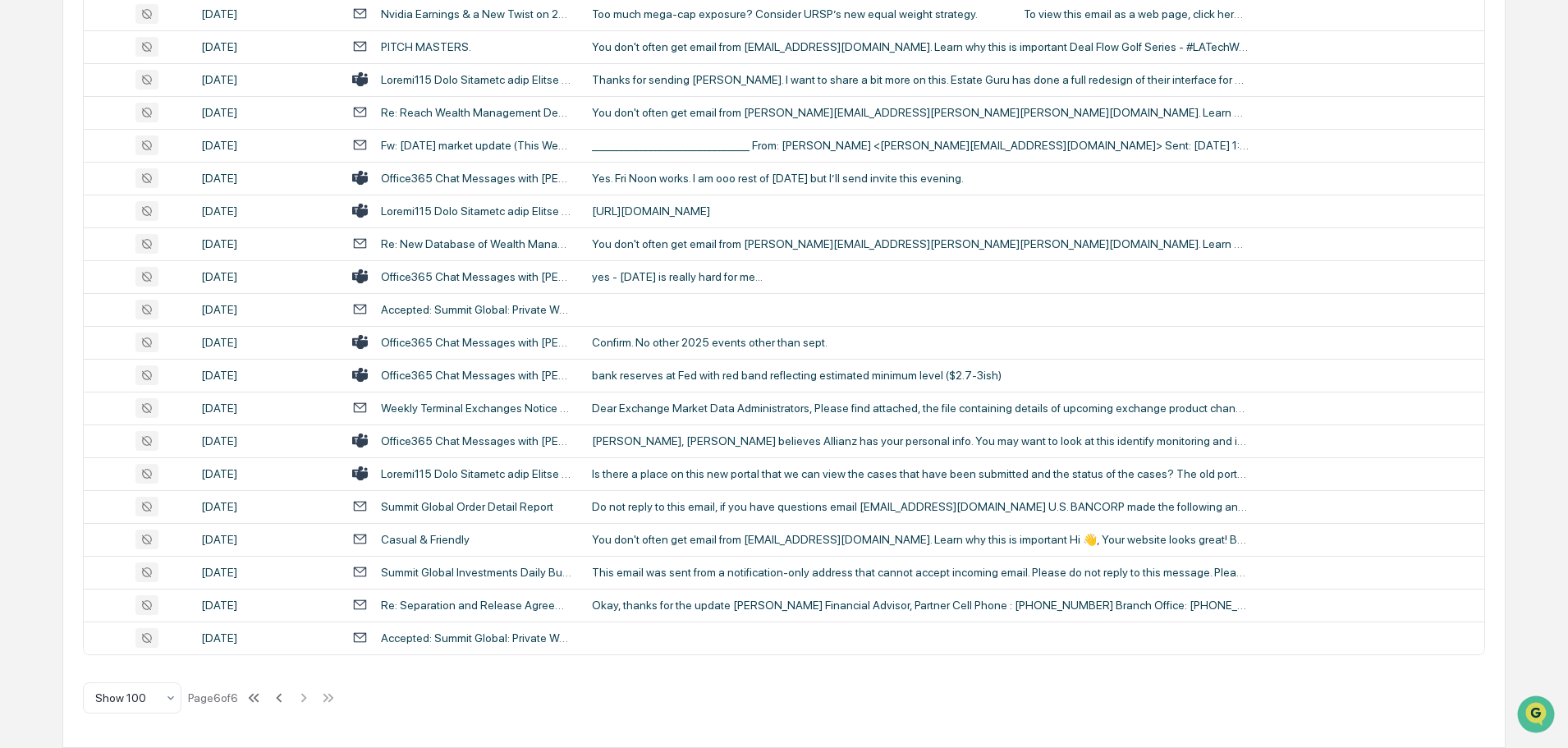
scroll to position [1595, 0]
click at [679, 354] on td "Confirm. No other 2025 events other than sept." at bounding box center [1033, 343] width 902 height 33
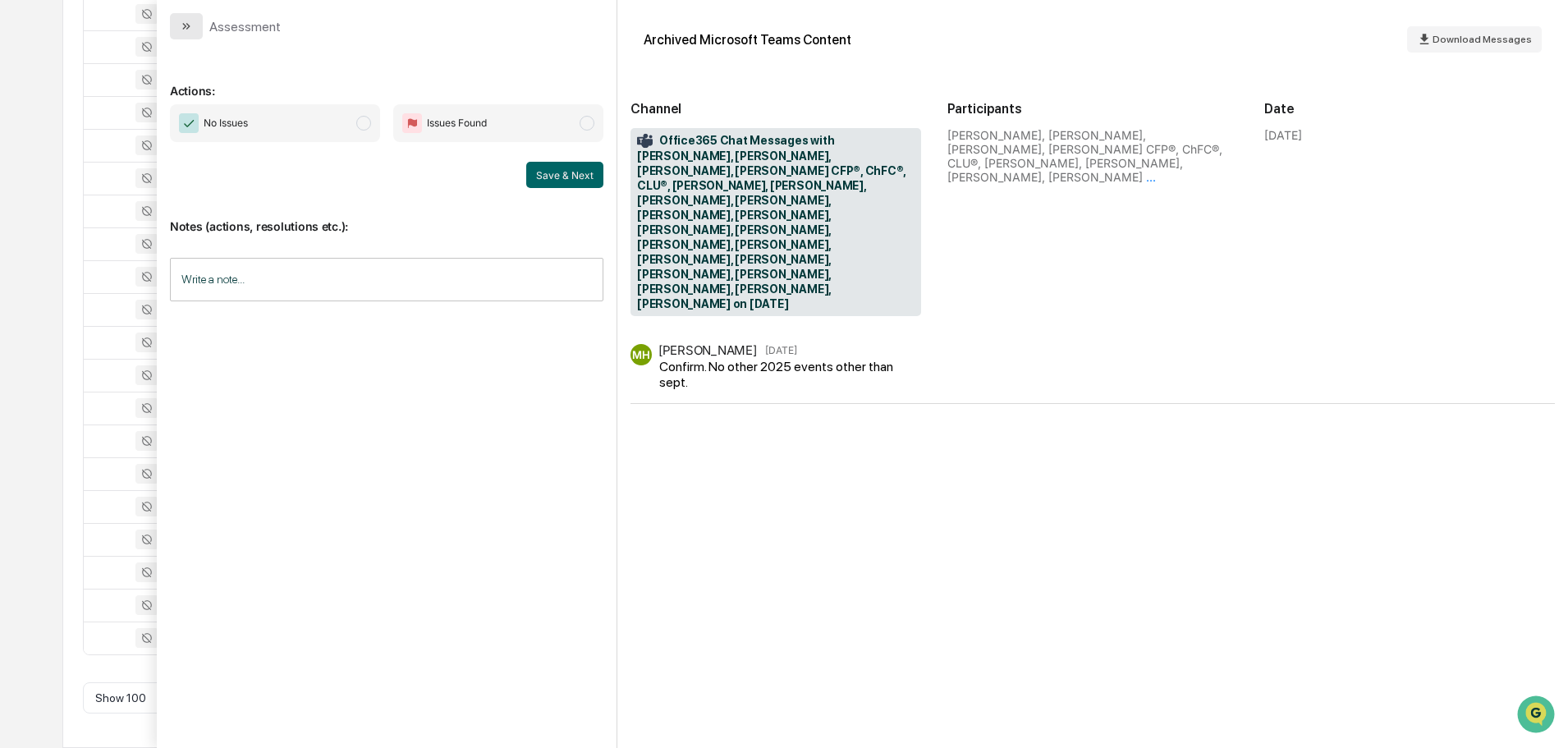
click at [186, 29] on icon "modal" at bounding box center [186, 26] width 13 height 13
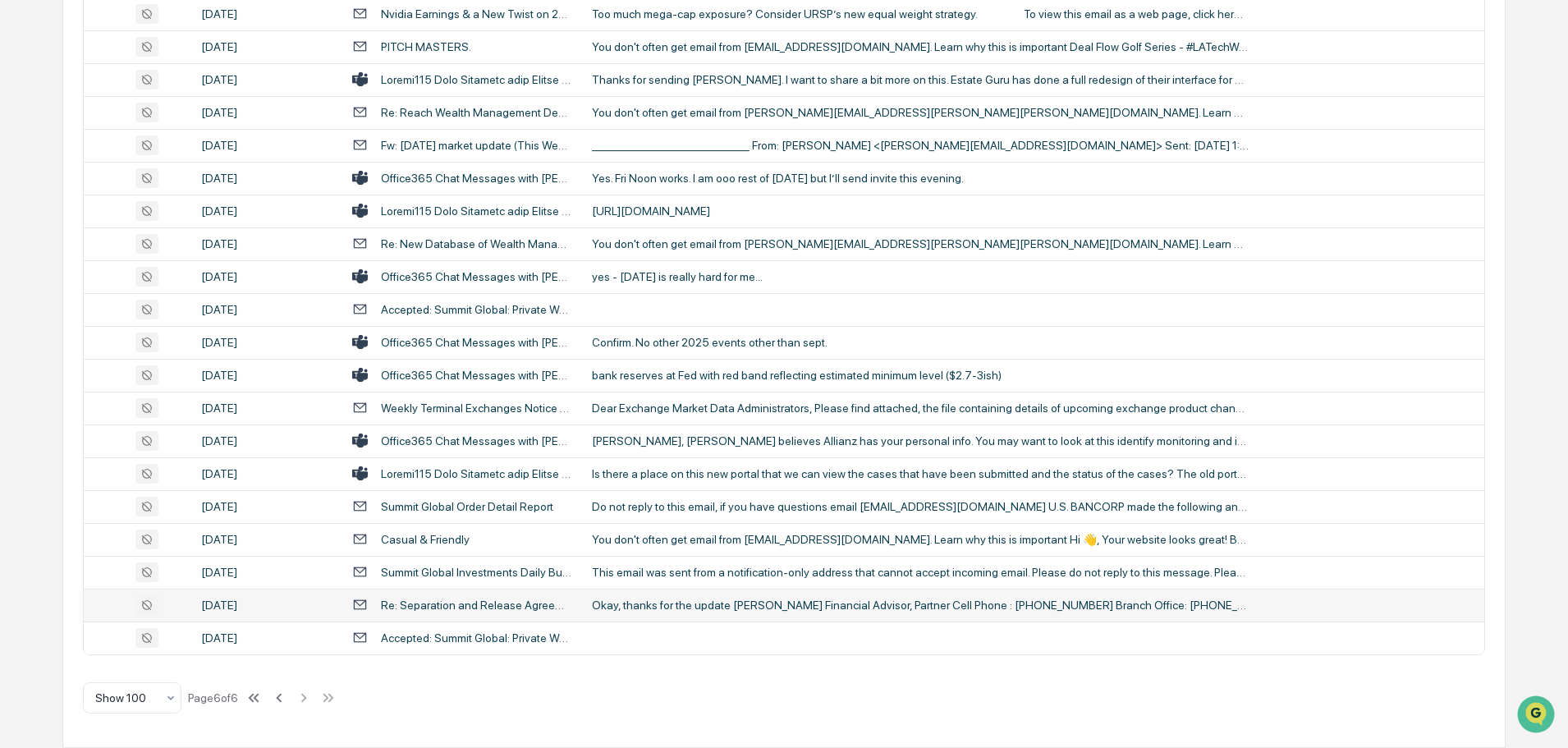
click at [622, 612] on td "Okay, thanks for the update John Chris Felton Financial Advisor, Partner Cell P…" at bounding box center [1033, 605] width 902 height 33
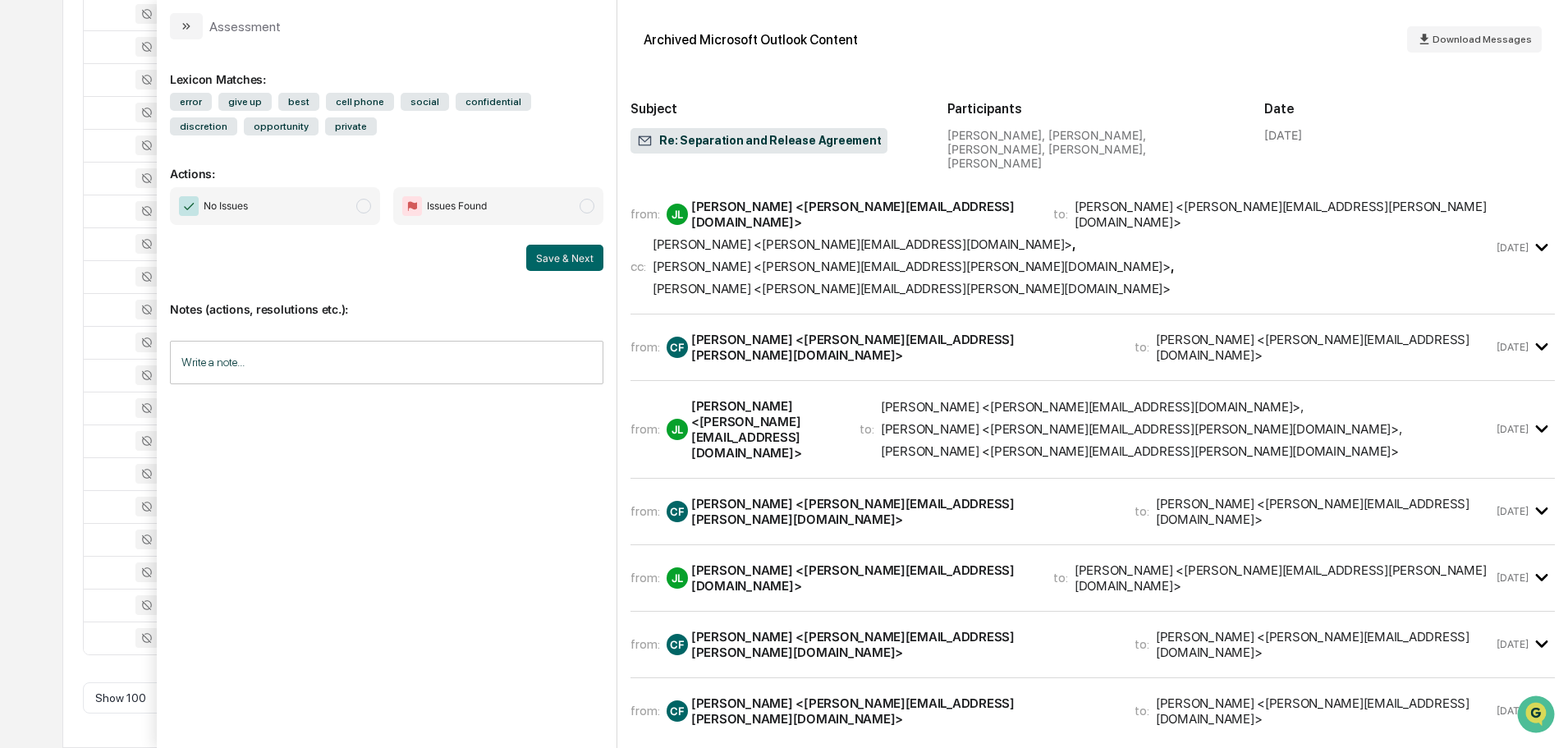
click at [862, 259] on div "Matthew Hamilton <matt.hamilton@sgiam.com>" at bounding box center [912, 266] width 518 height 16
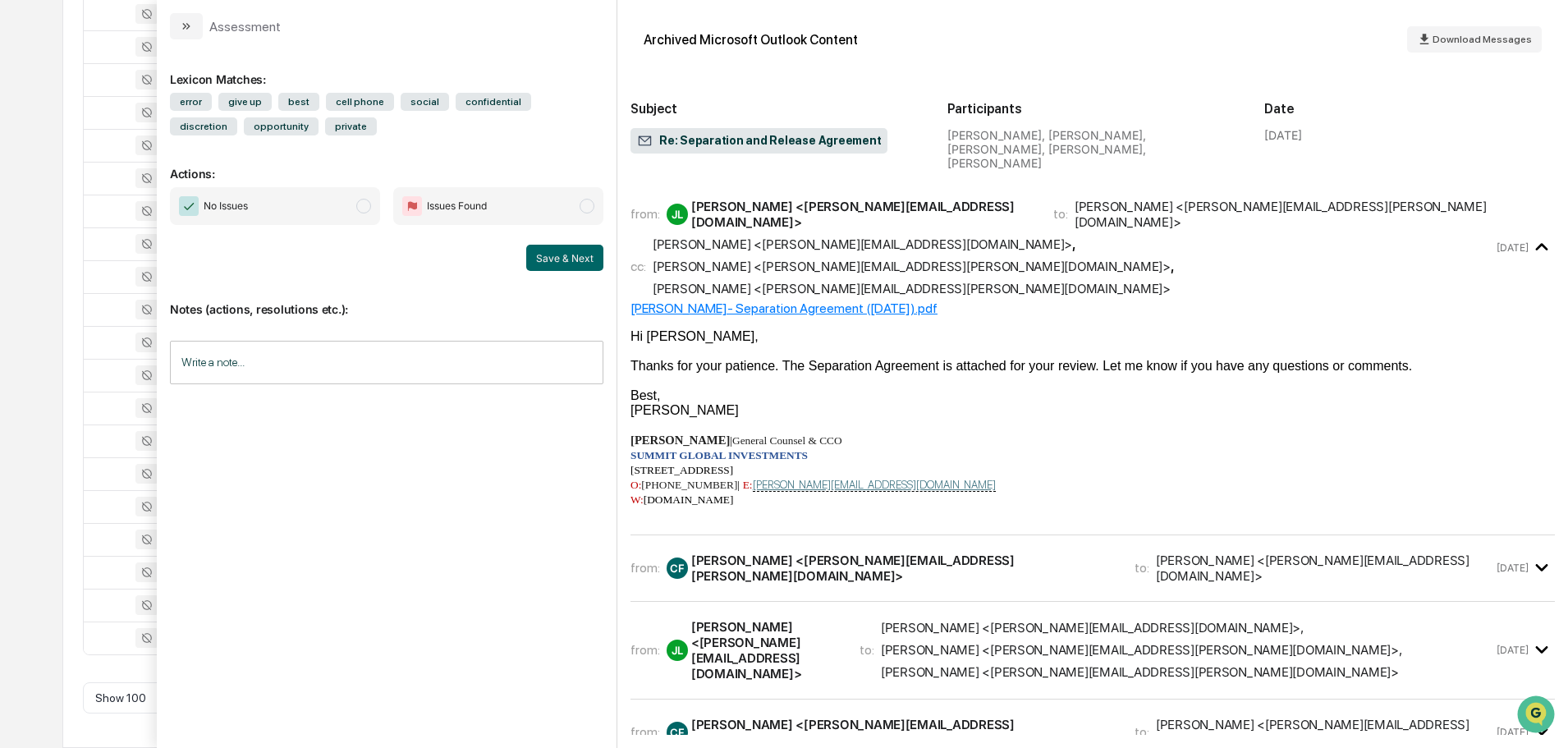
click at [840, 553] on div "Christopher Felton <chris.felton@sgipw.com>" at bounding box center [903, 568] width 424 height 31
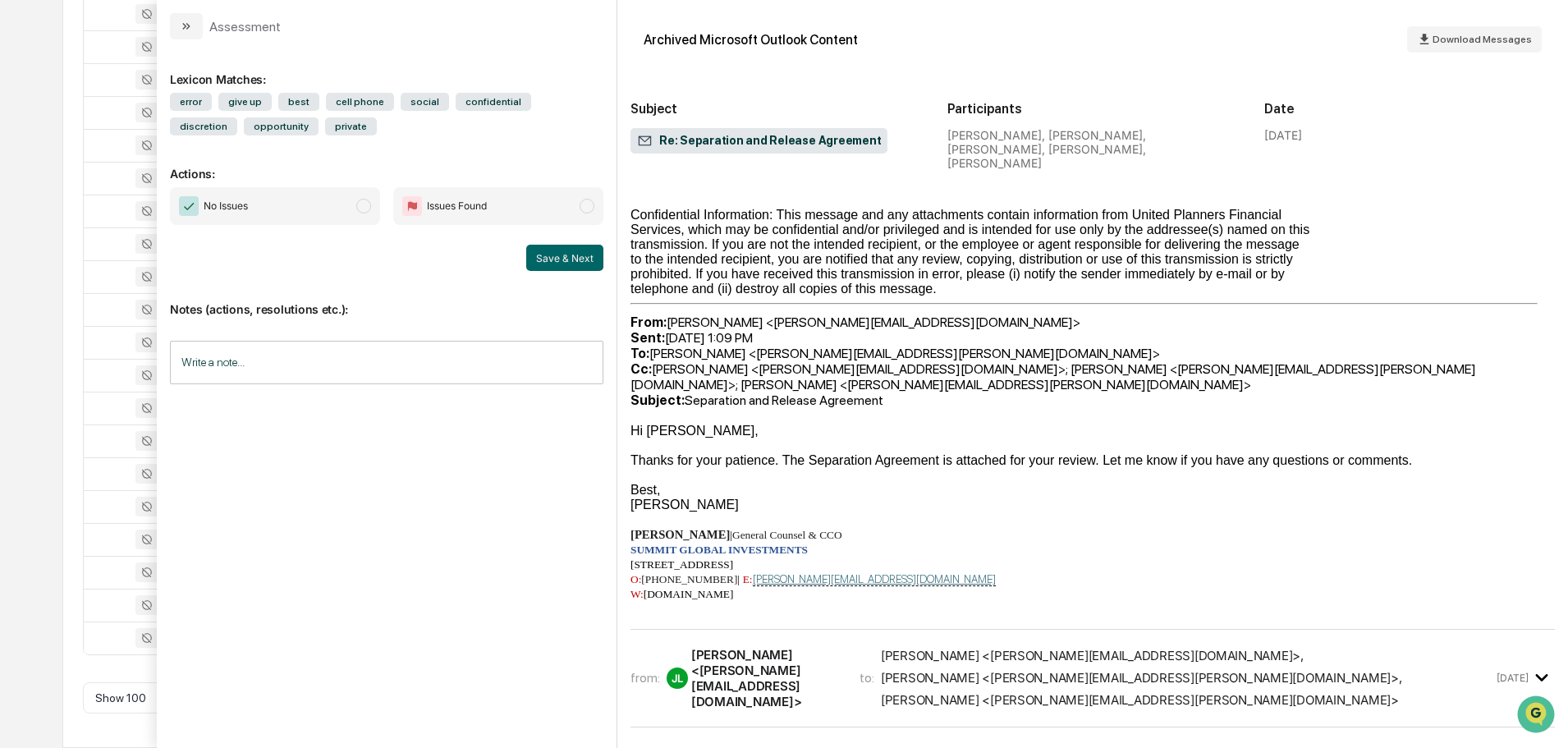
scroll to position [740, 0]
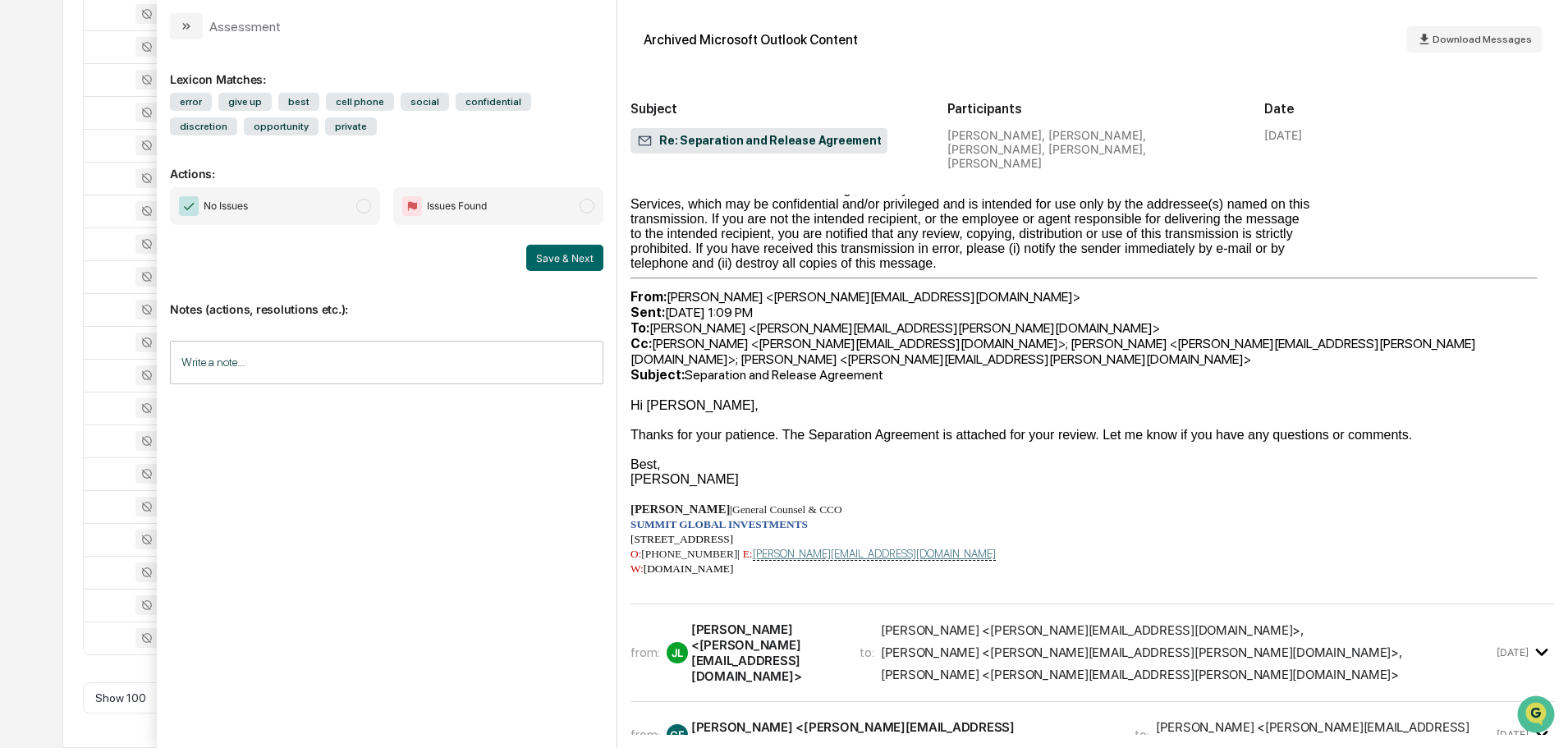
click at [957, 667] on div "Sylvain Templeman <sylvain.templeman@sgiam.com>" at bounding box center [1140, 674] width 518 height 16
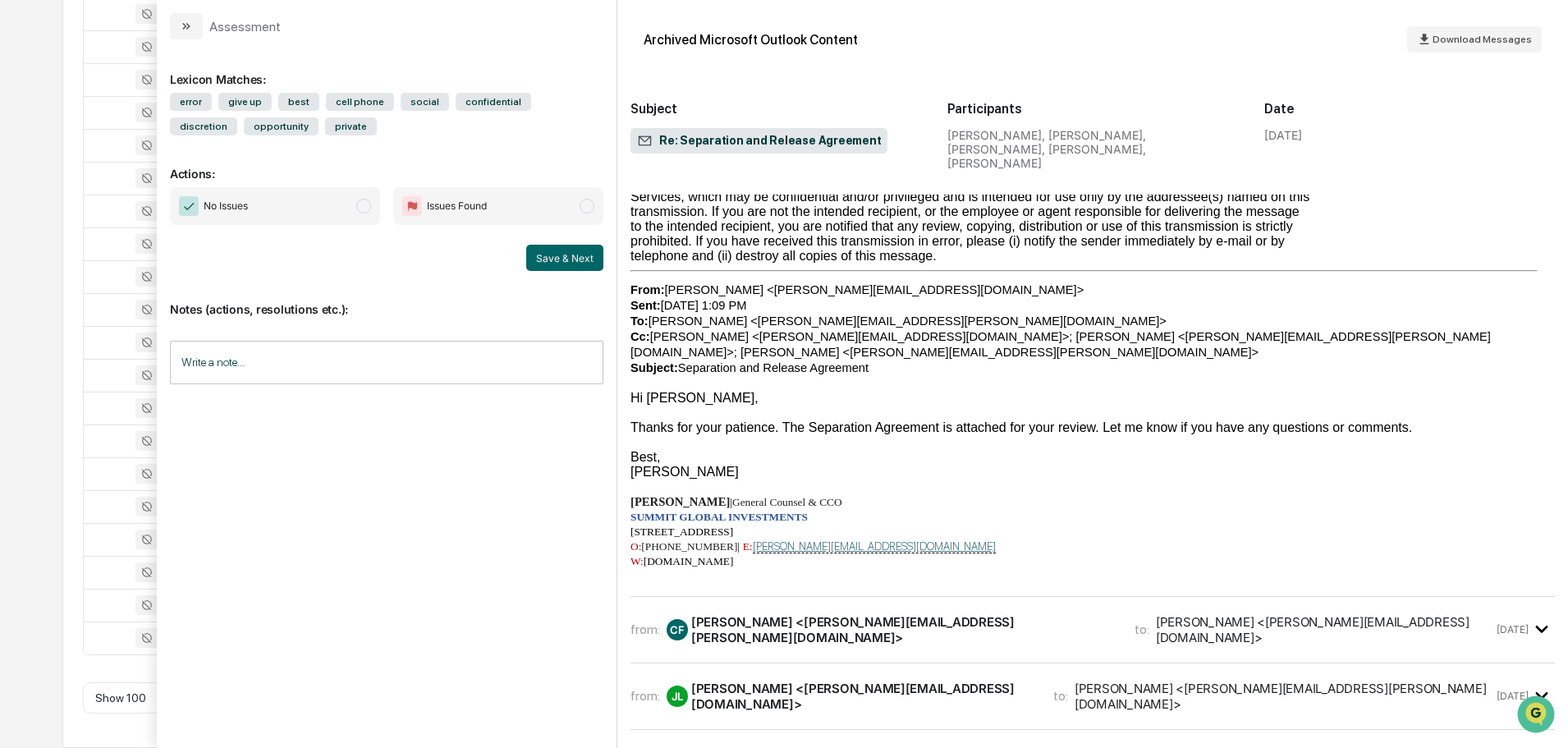
scroll to position [2054, 0]
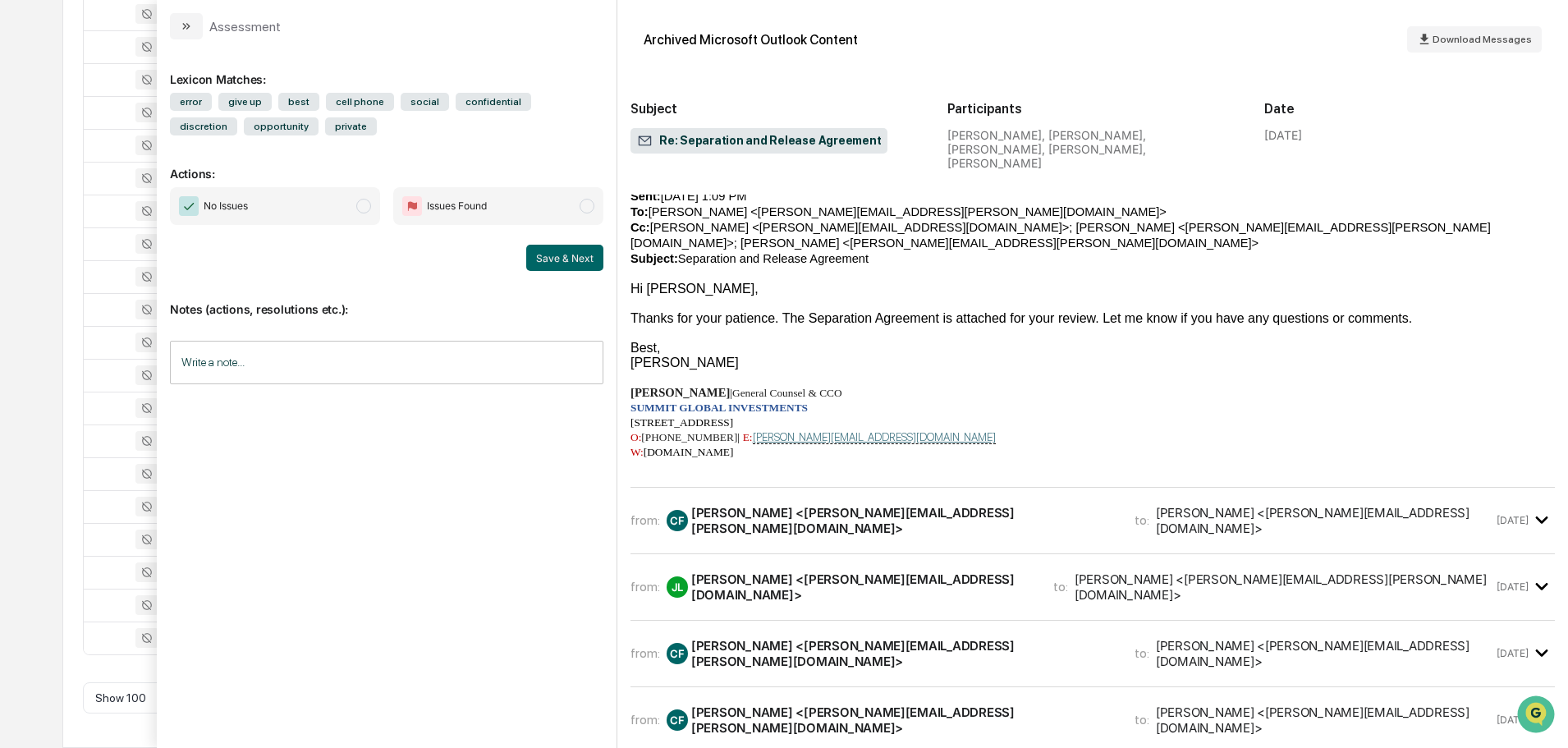
click at [1179, 505] on div "[PERSON_NAME] <[PERSON_NAME][EMAIL_ADDRESS][DOMAIN_NAME]>" at bounding box center [1325, 520] width 338 height 31
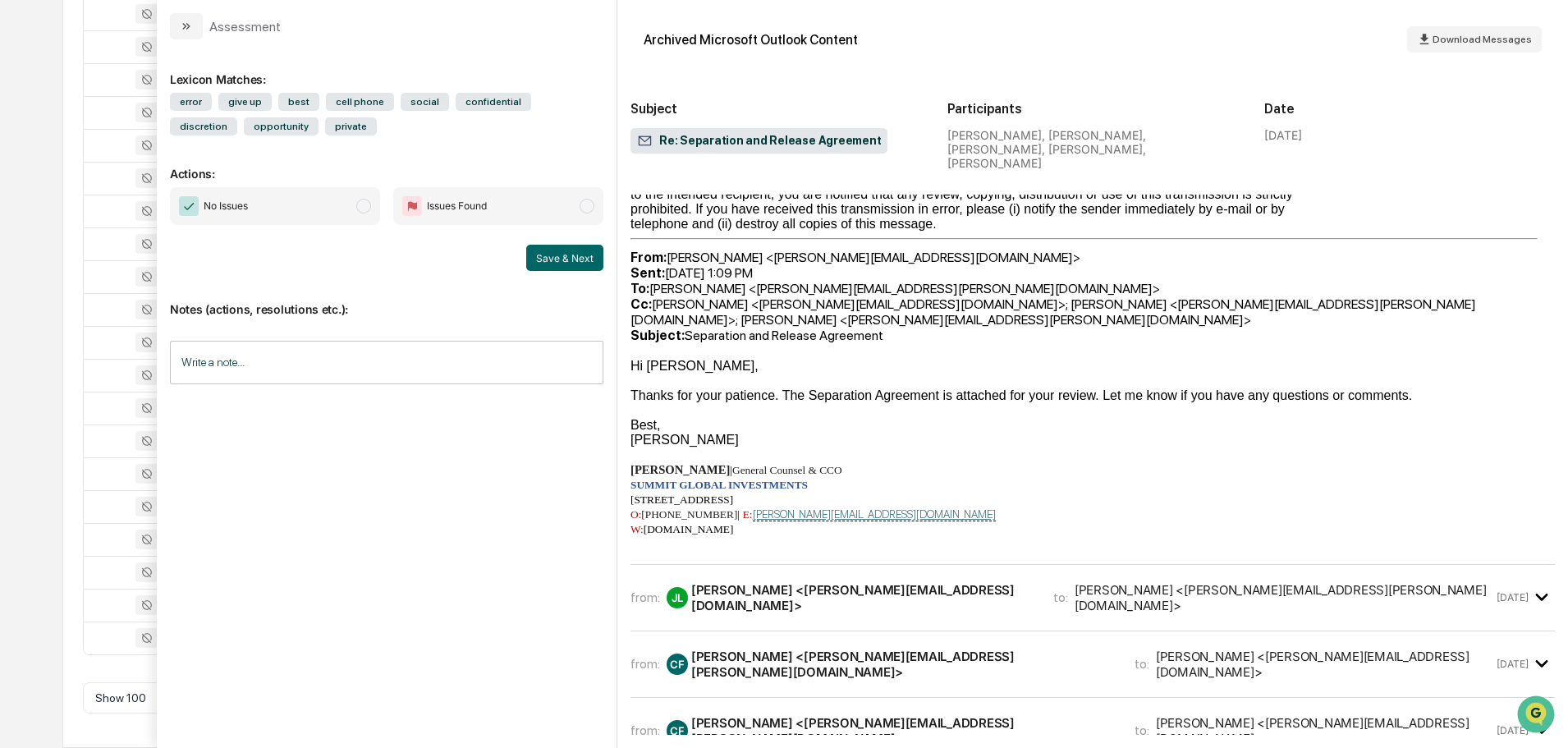
scroll to position [2793, 0]
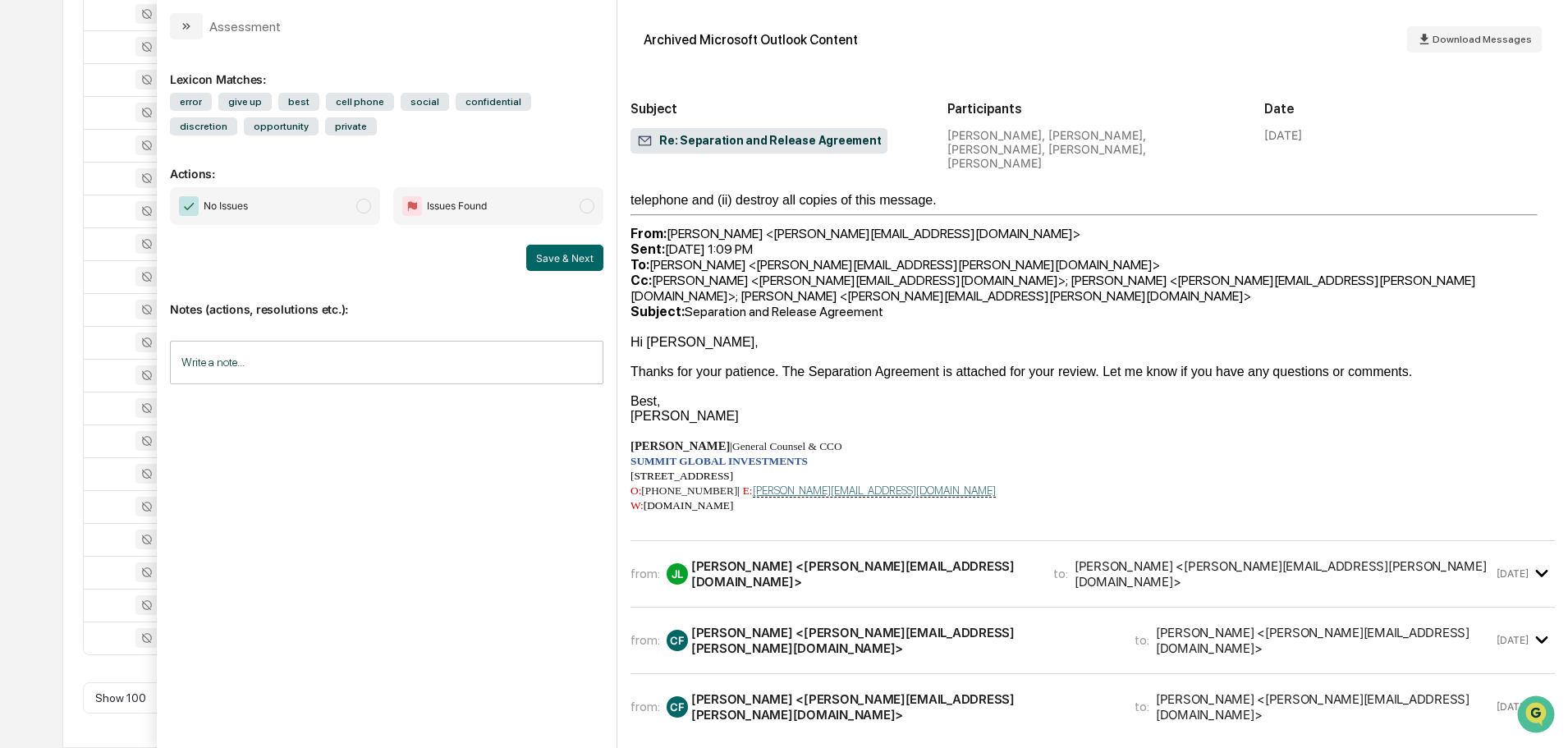
click at [1022, 555] on div "from: JL John Lore <john.lore@sgiam.com> to: Christopher Felton <chris.felton@s…" at bounding box center [1093, 581] width 924 height 53
click at [1025, 555] on div "from: JL John Lore <john.lore@sgiam.com> to: Christopher Felton <chris.felton@s…" at bounding box center [1093, 574] width 924 height 40
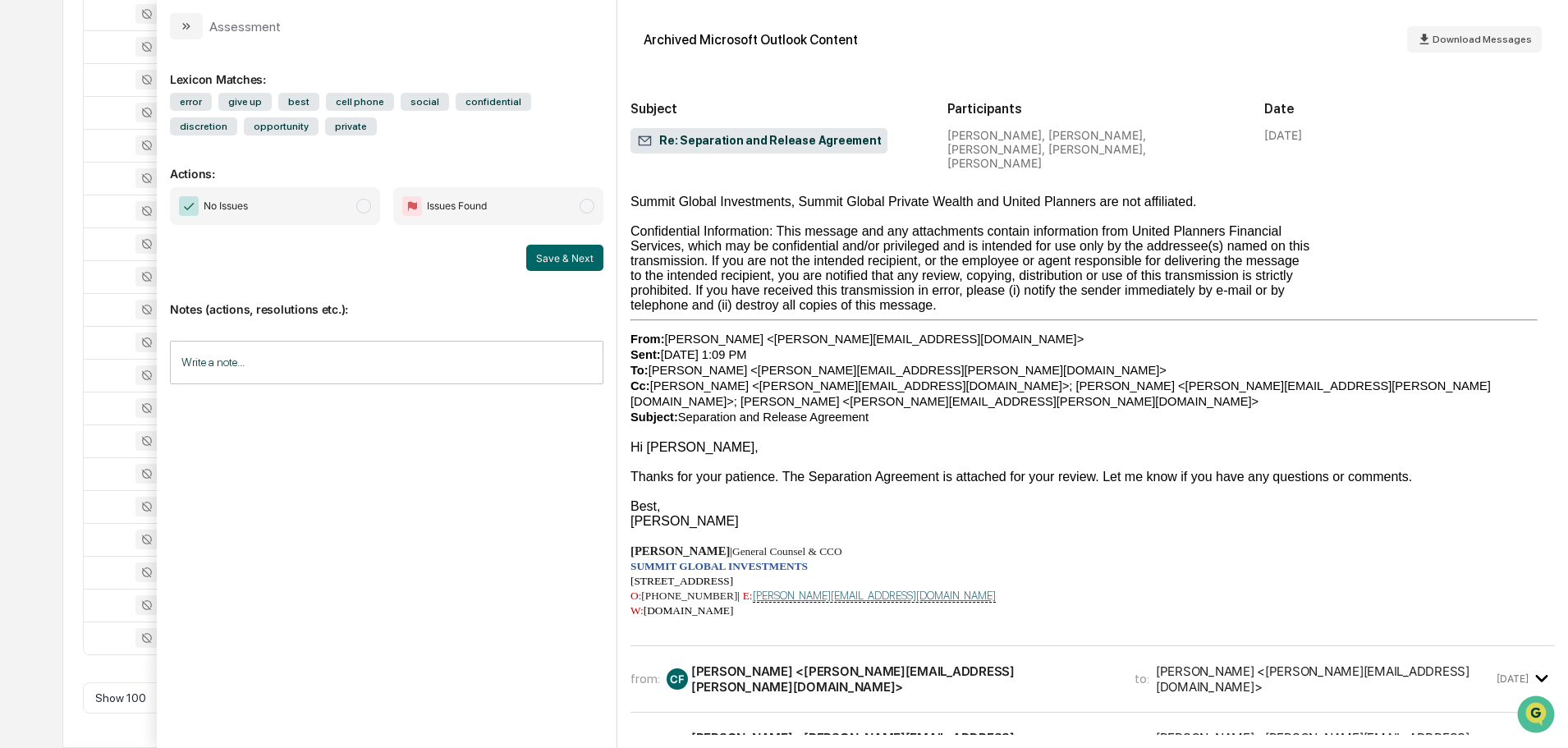
scroll to position [3779, 0]
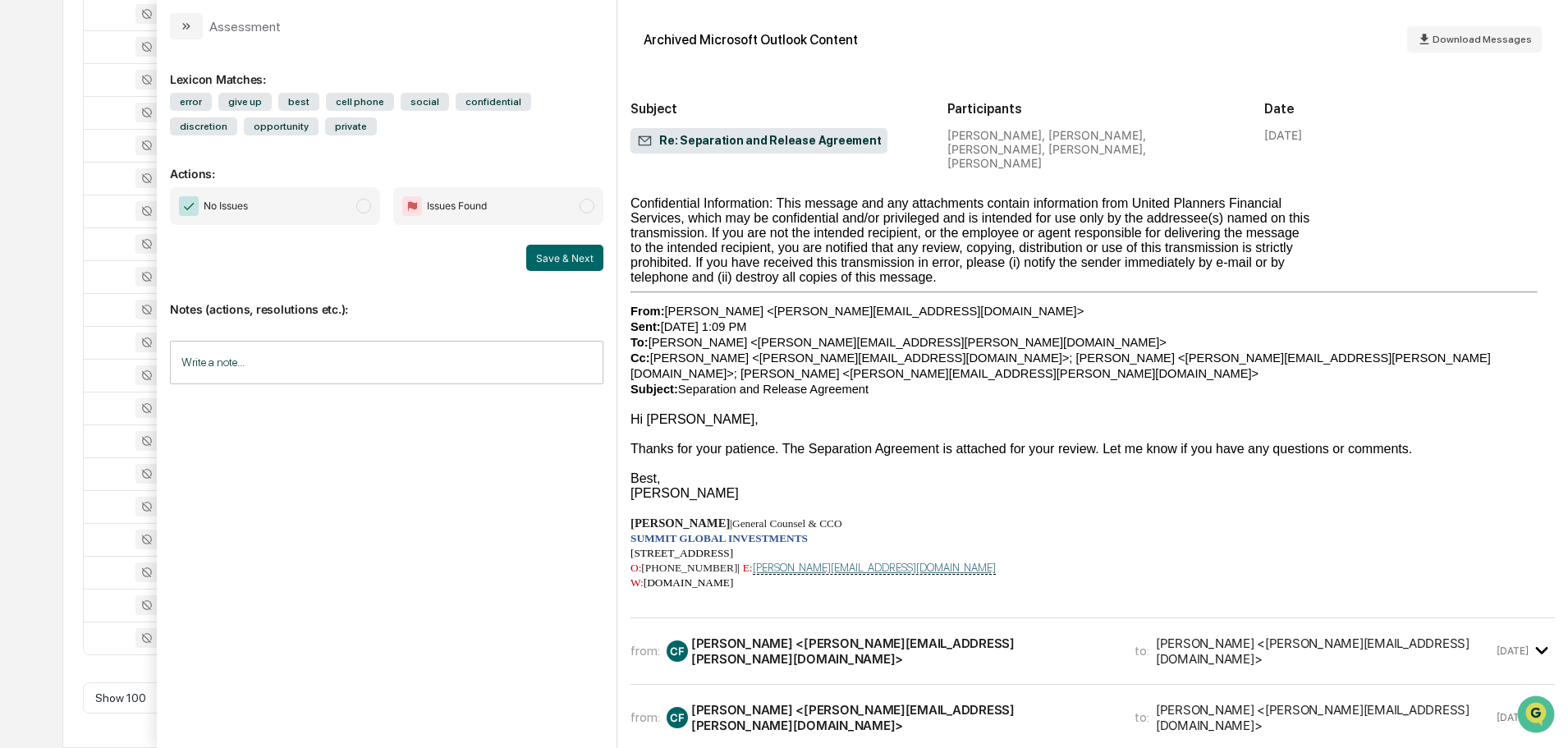
click at [935, 636] on div "Christopher Felton <chris.felton@sgipw.com>" at bounding box center [903, 651] width 424 height 31
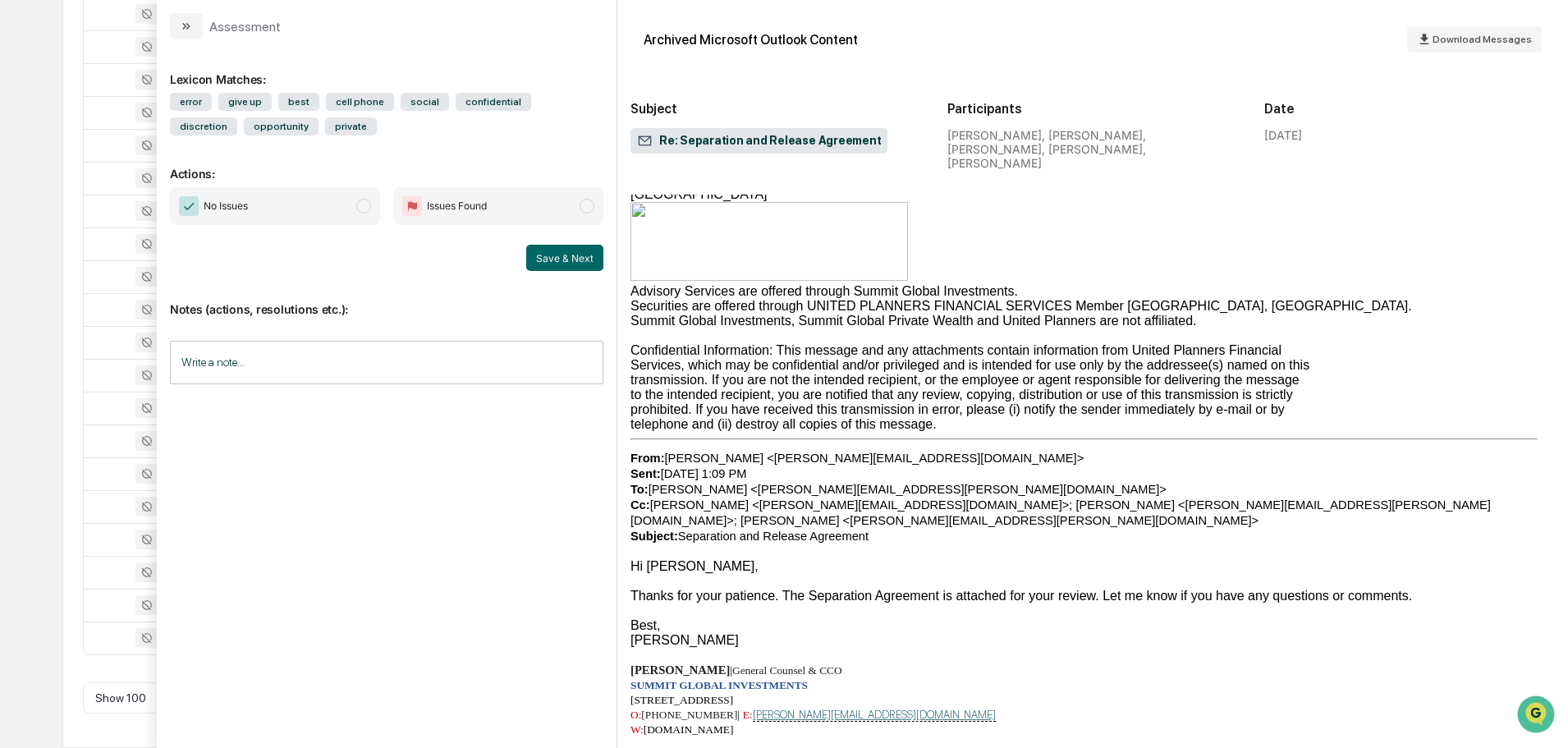
scroll to position [5422, 0]
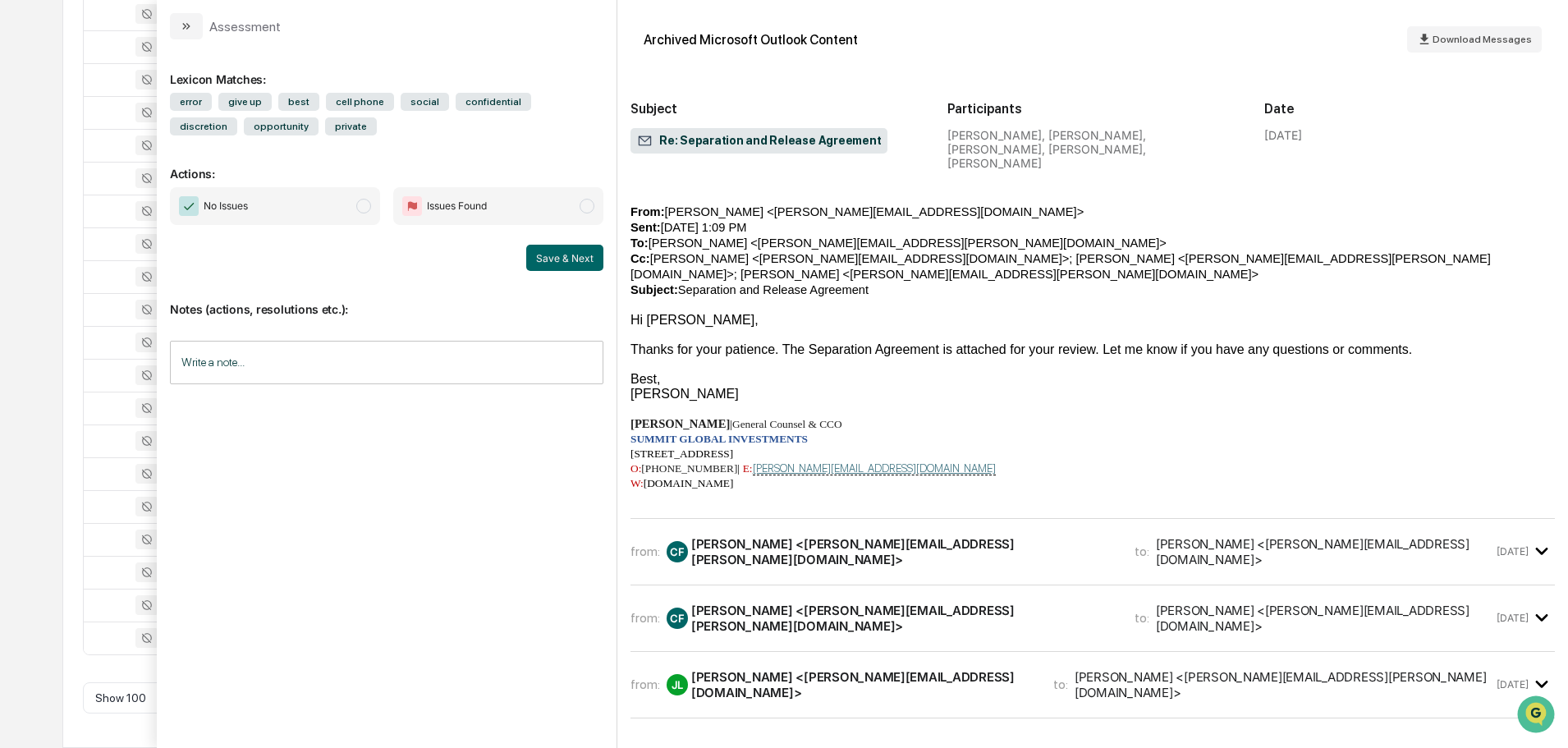
click at [1156, 536] on div "[PERSON_NAME] <[PERSON_NAME][EMAIL_ADDRESS][DOMAIN_NAME]>" at bounding box center [1325, 552] width 338 height 31
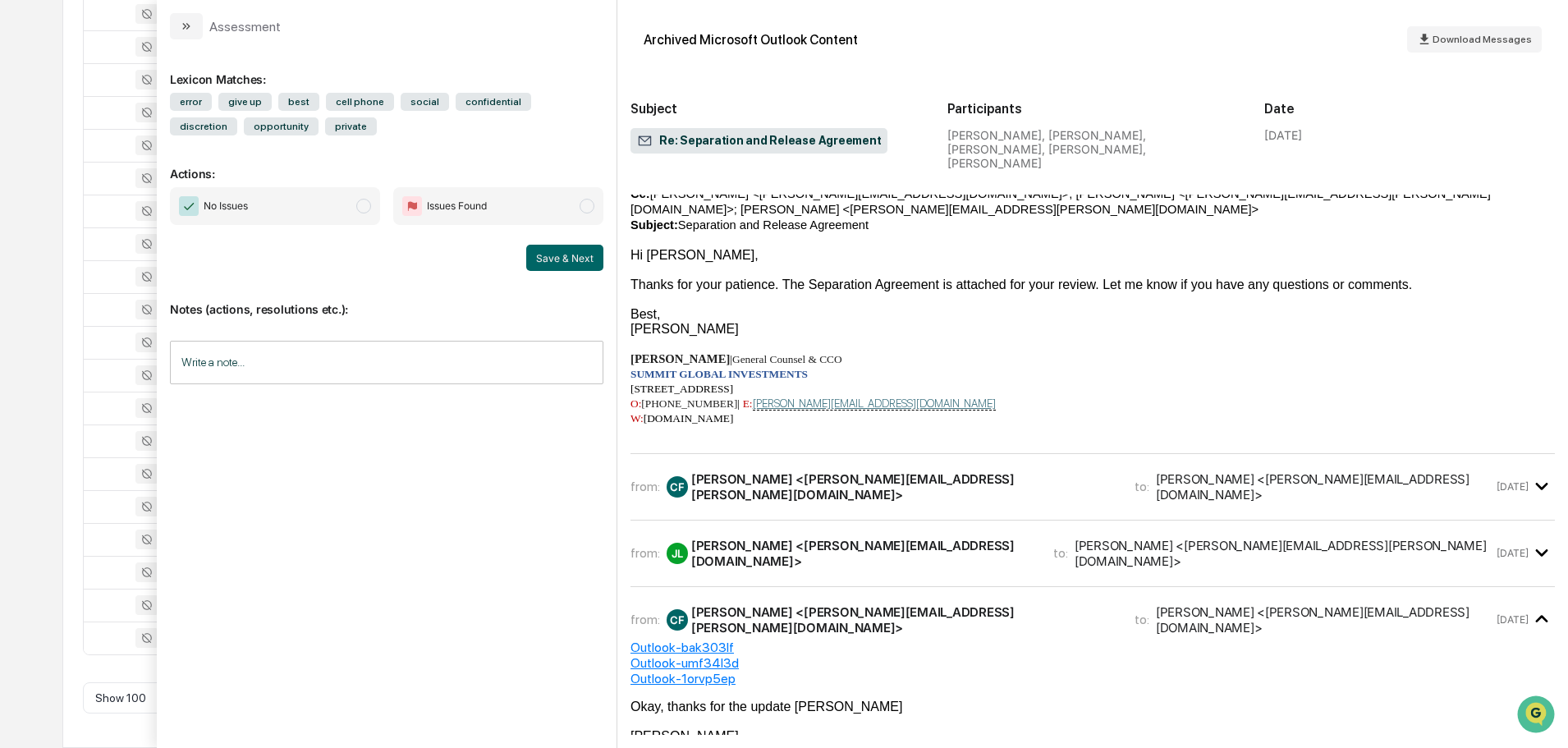
scroll to position [7065, 0]
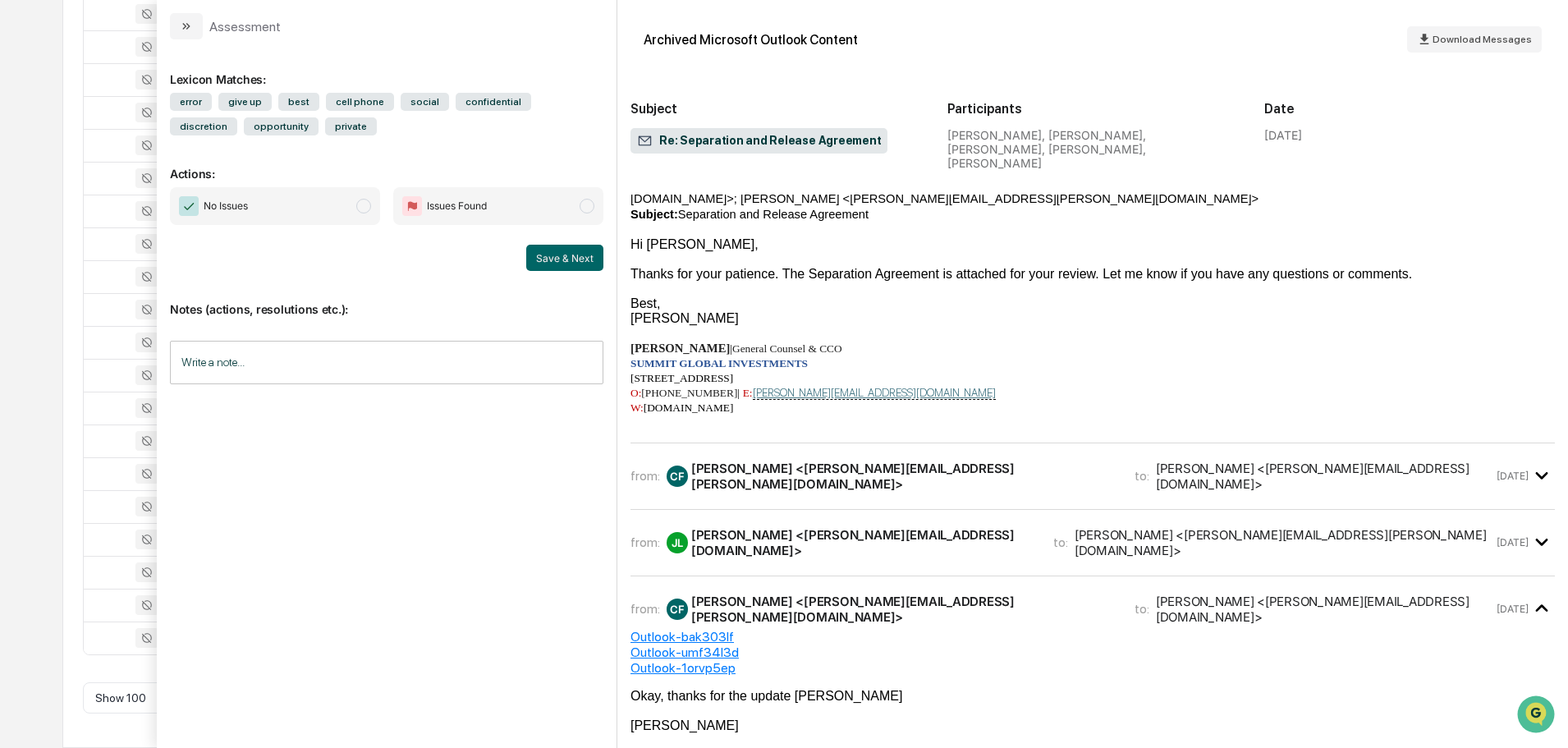
click at [1156, 461] on div "[PERSON_NAME] <[PERSON_NAME][EMAIL_ADDRESS][DOMAIN_NAME]>" at bounding box center [1325, 476] width 338 height 31
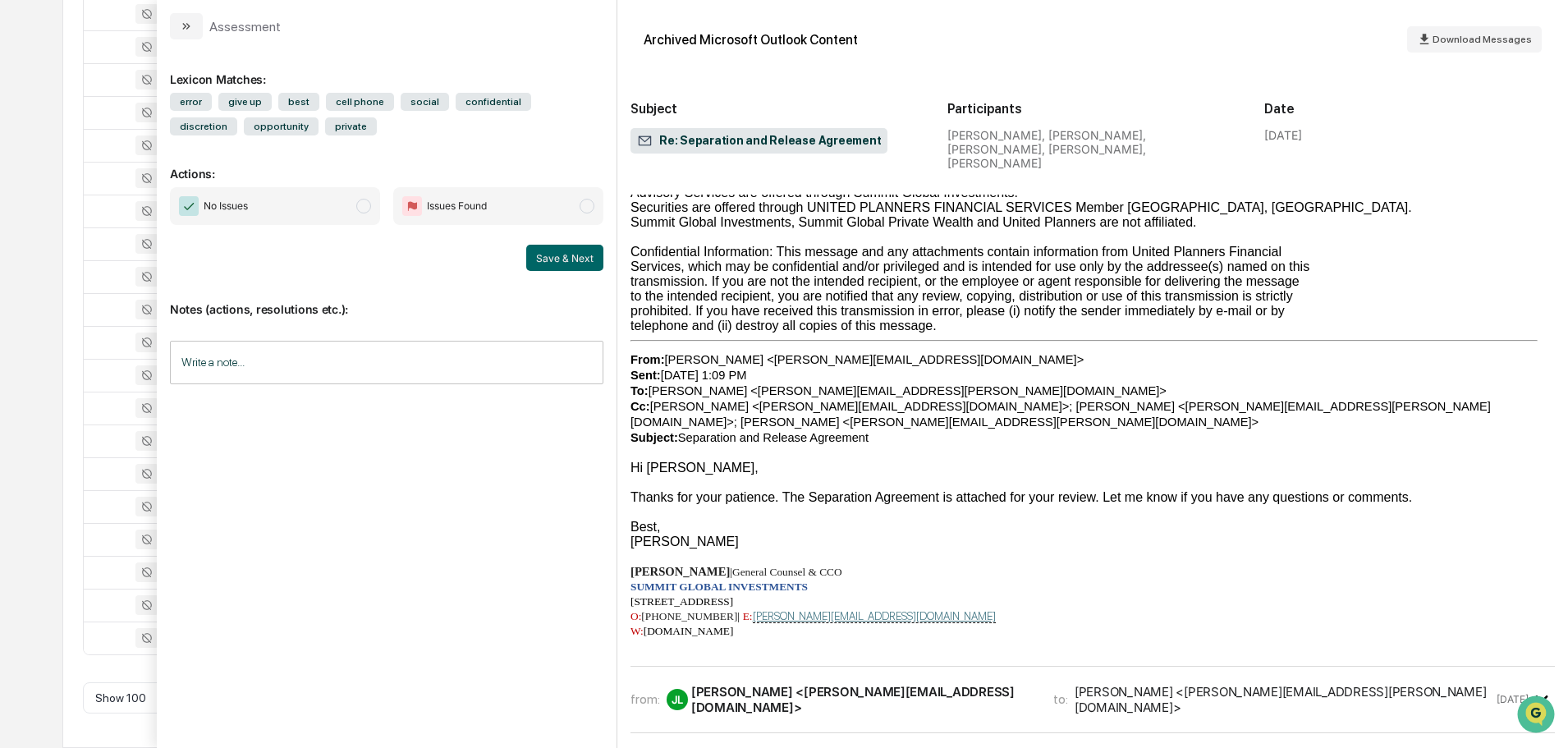
scroll to position [8544, 0]
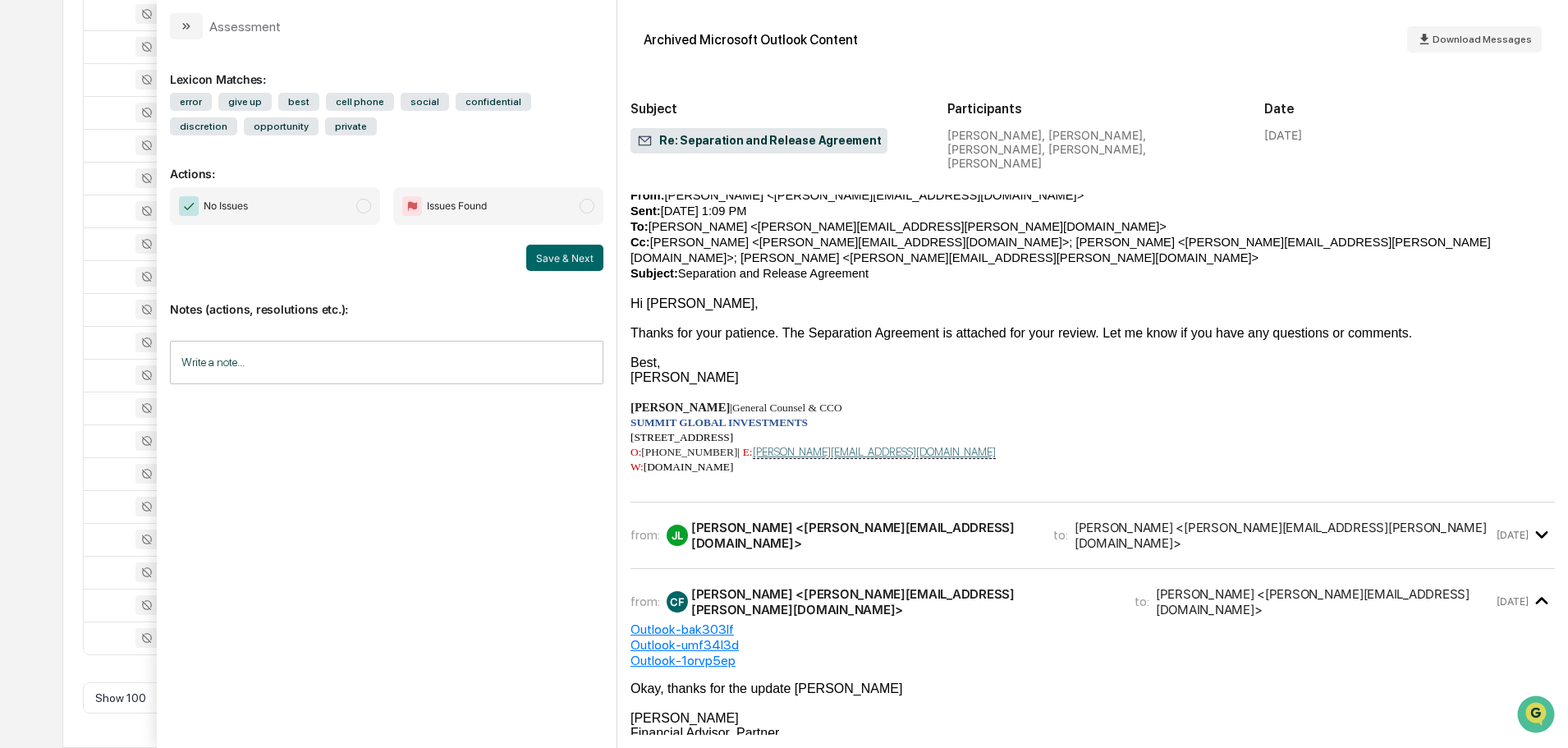
click at [988, 516] on div "from: JL John Lore <john.lore@sgiam.com> to: Christopher Felton <chris.felton@s…" at bounding box center [1093, 543] width 924 height 53
click at [995, 520] on div "from: JL John Lore <john.lore@sgiam.com> to: Christopher Felton <chris.felton@s…" at bounding box center [1062, 536] width 863 height 31
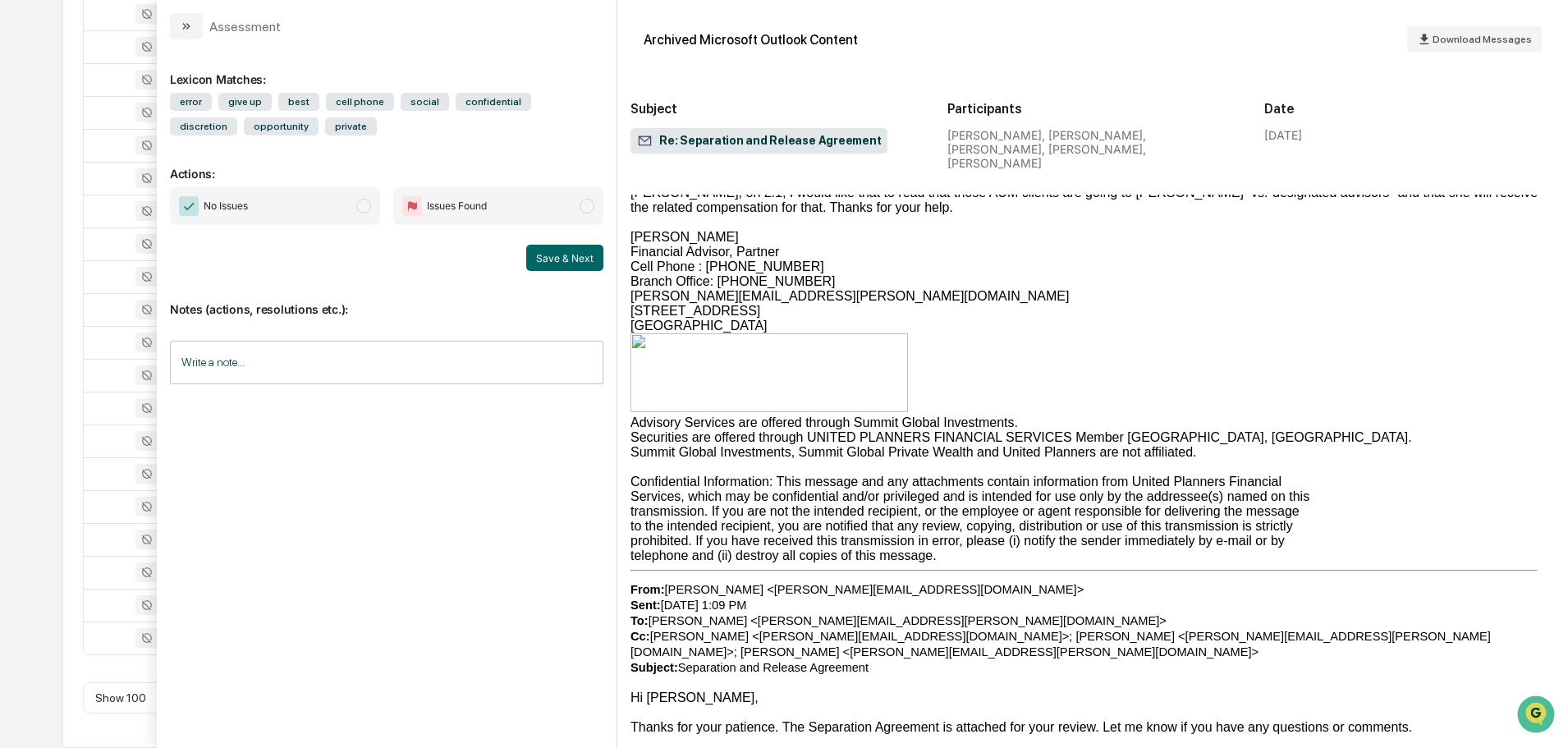
scroll to position [12360, 0]
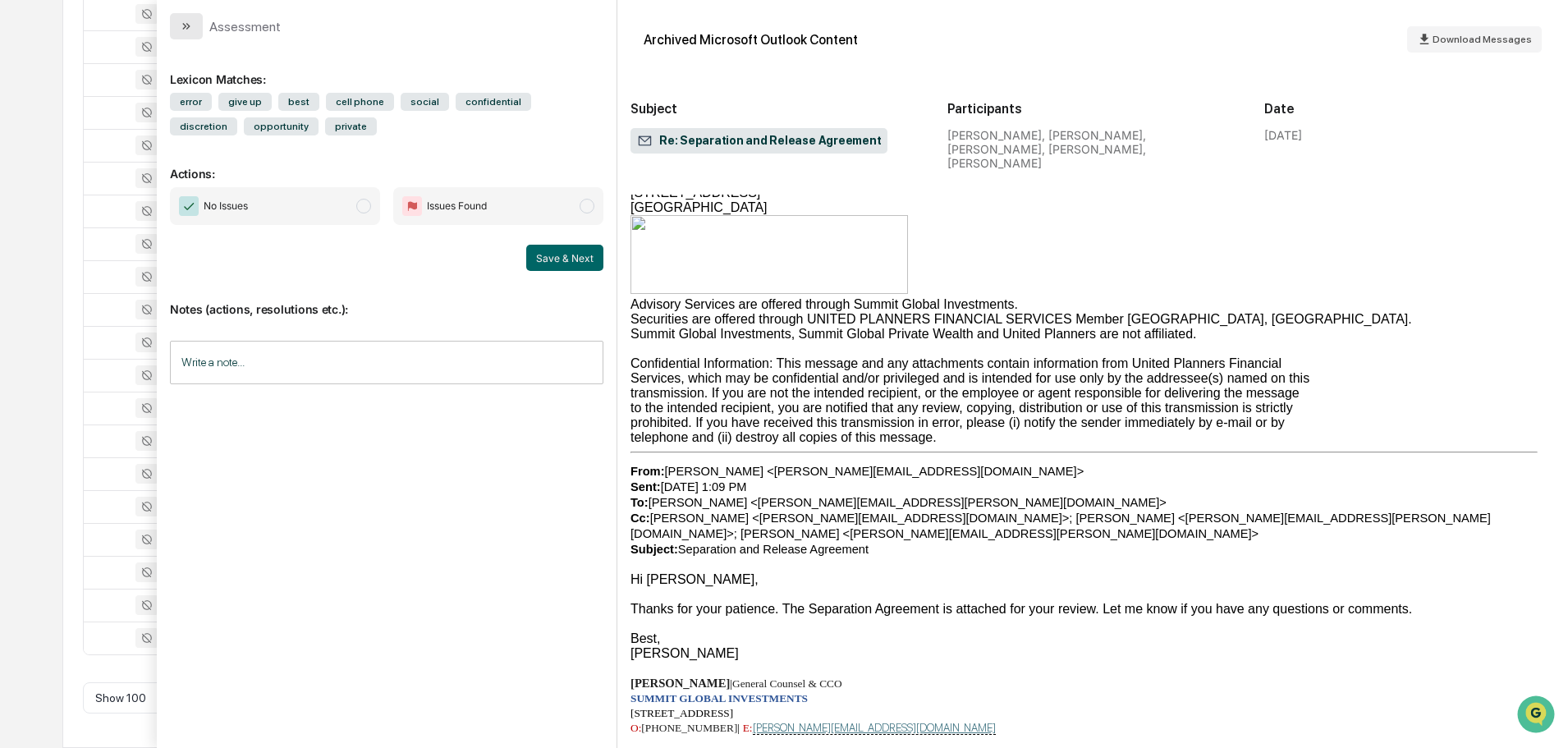
click at [189, 27] on icon "modal" at bounding box center [188, 26] width 4 height 6
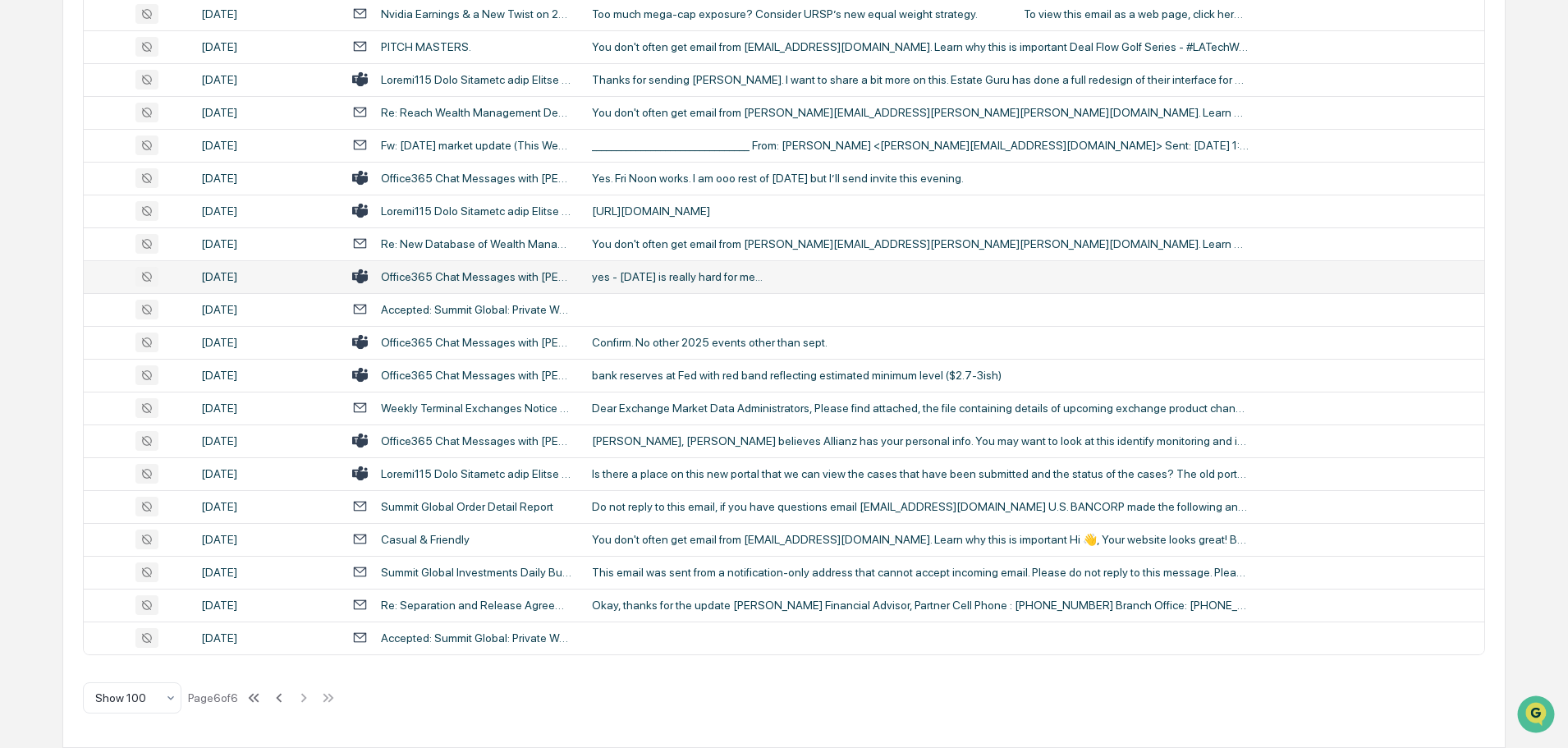
click at [723, 277] on div "yes - Oct 8 is really hard for me..." at bounding box center [920, 276] width 656 height 13
